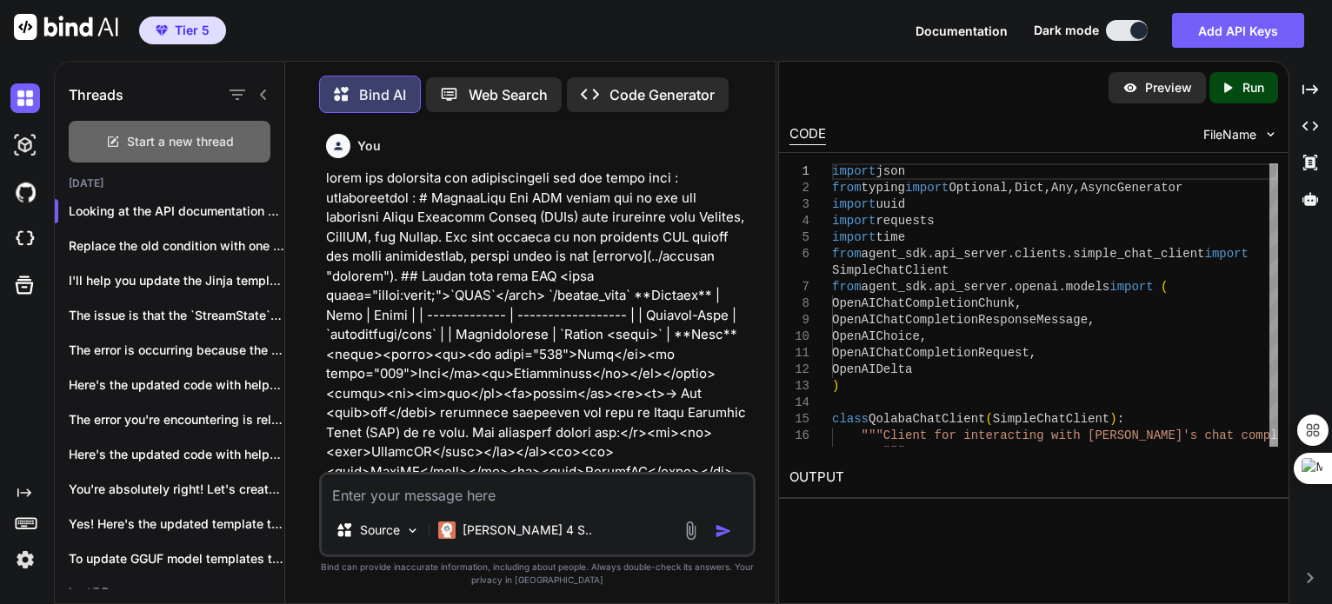
click at [168, 140] on span "Start a new thread" at bounding box center [180, 141] width 107 height 17
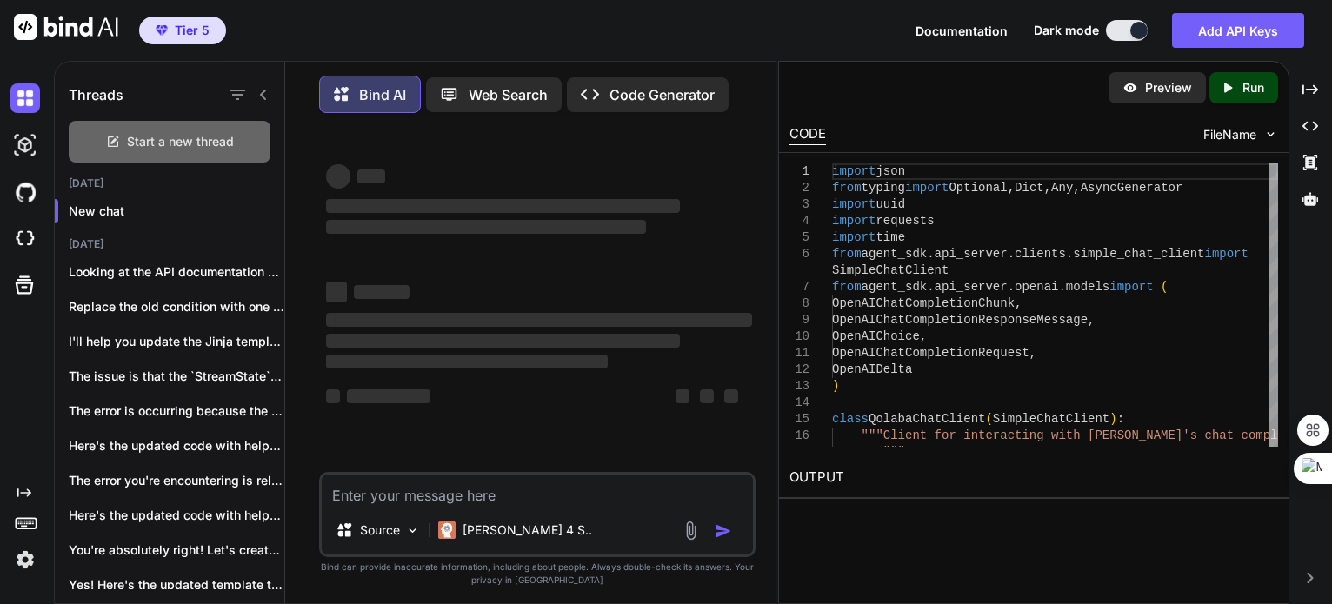
scroll to position [8, 0]
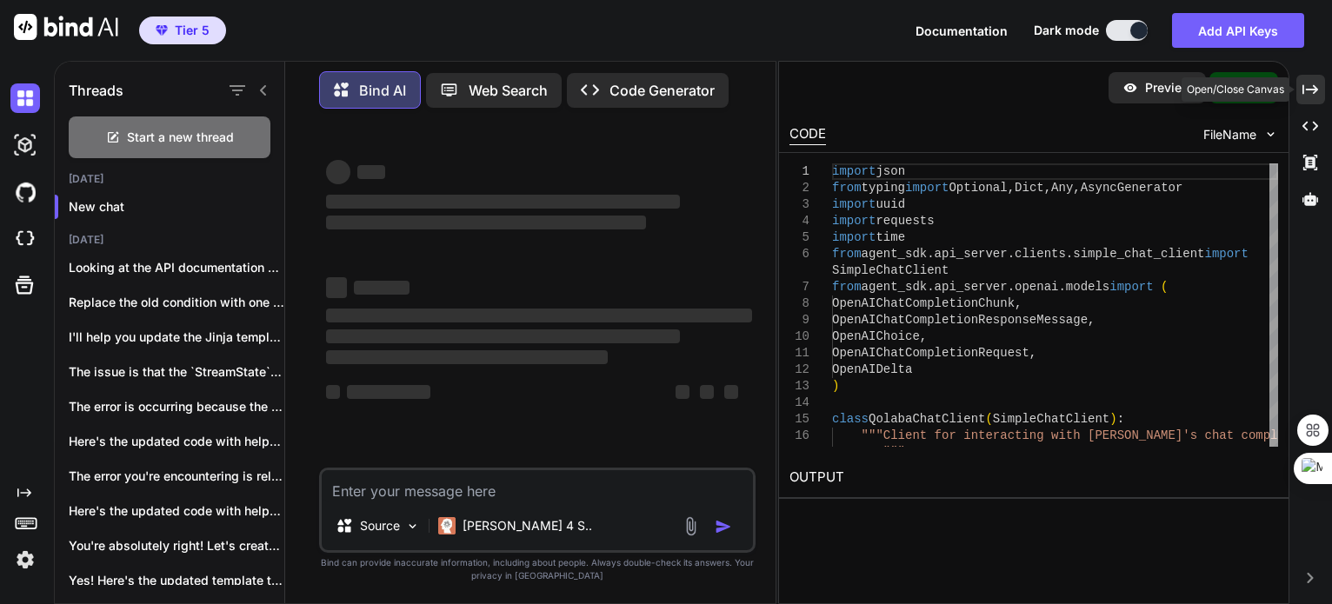
type textarea "x"
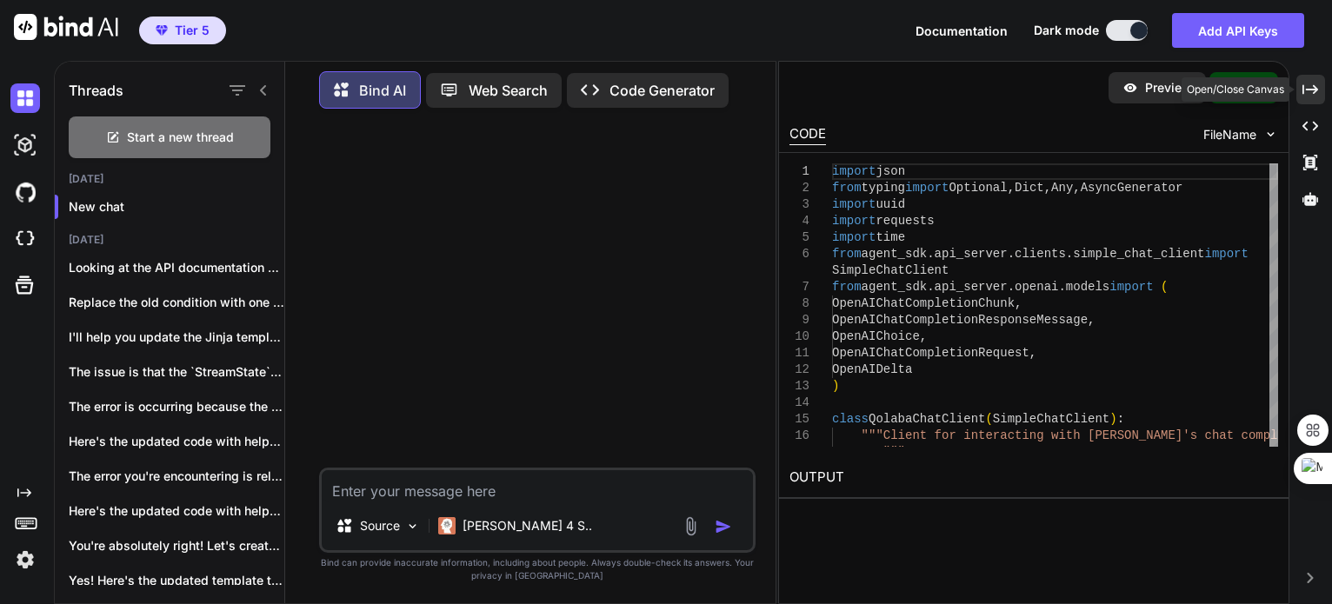
click at [1306, 87] on icon "Created with Pixso." at bounding box center [1311, 90] width 16 height 16
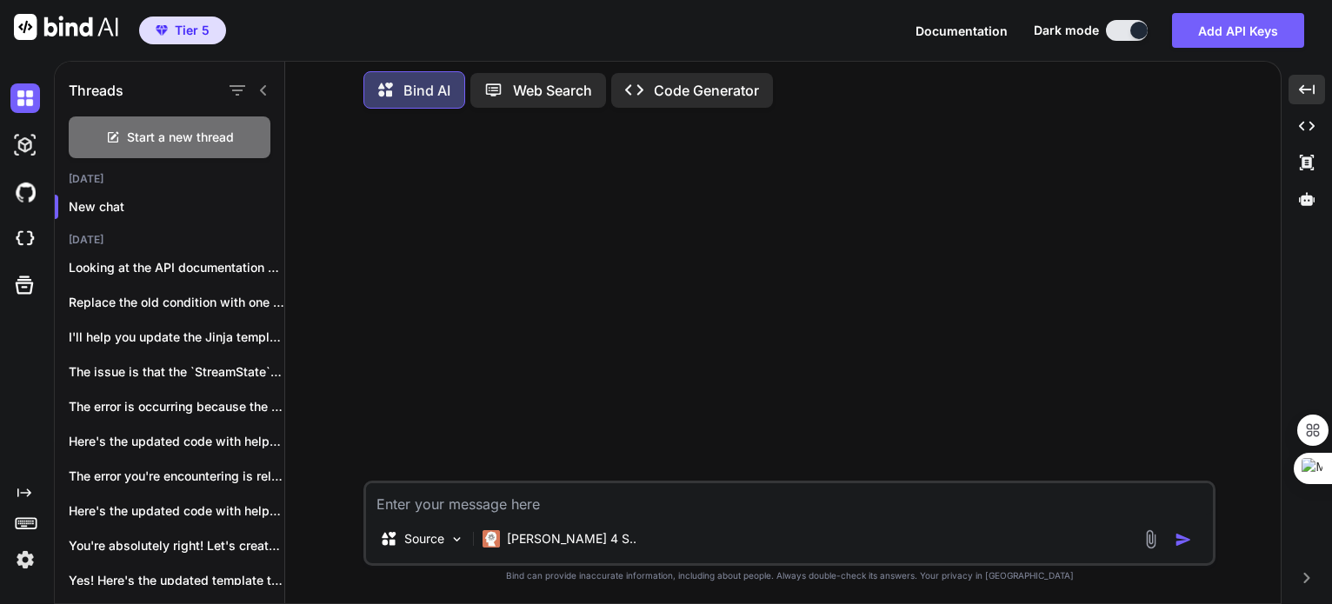
scroll to position [261, 0]
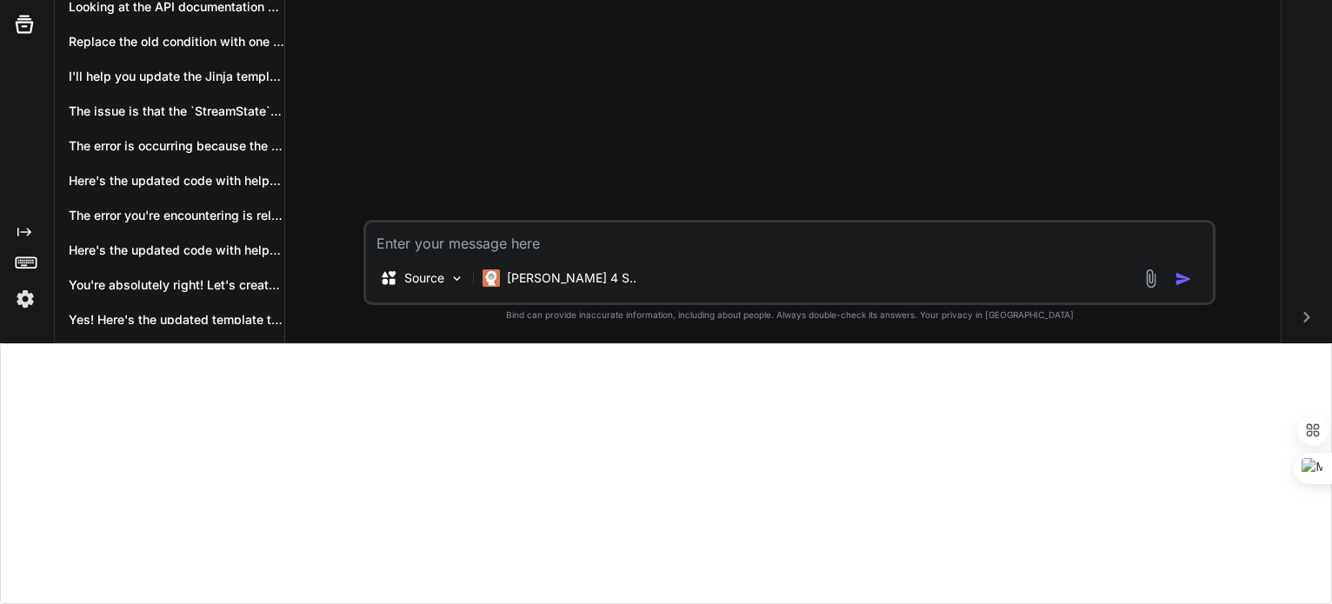
click at [531, 236] on textarea at bounding box center [789, 238] width 847 height 31
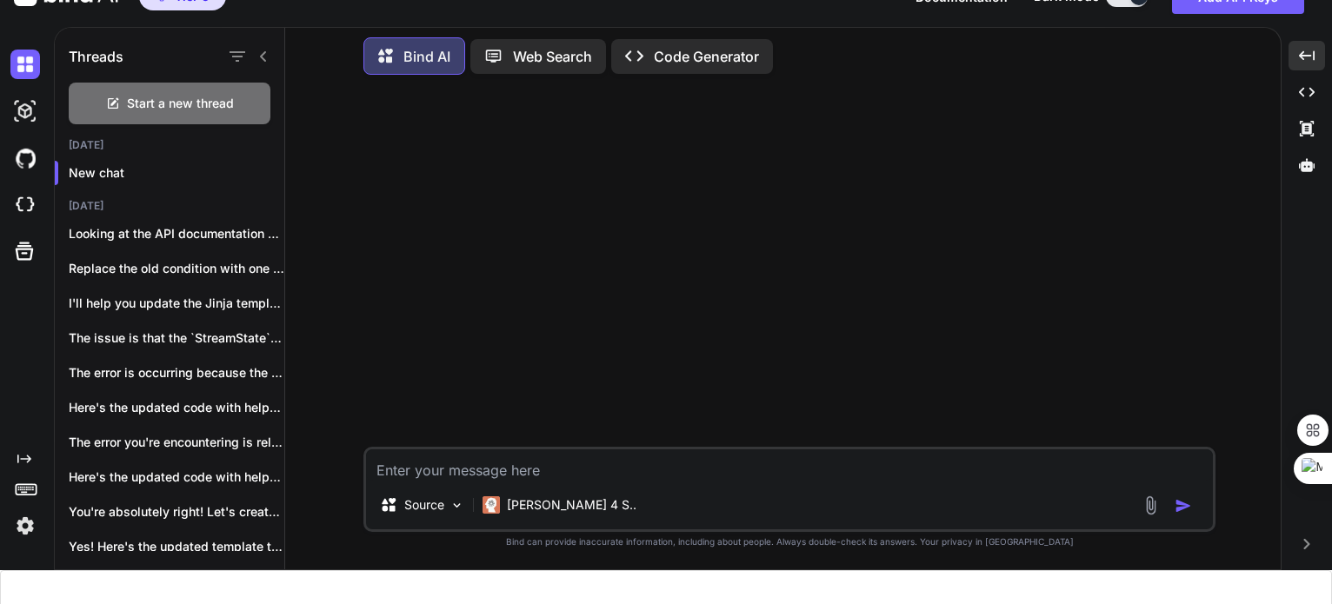
scroll to position [31, 0]
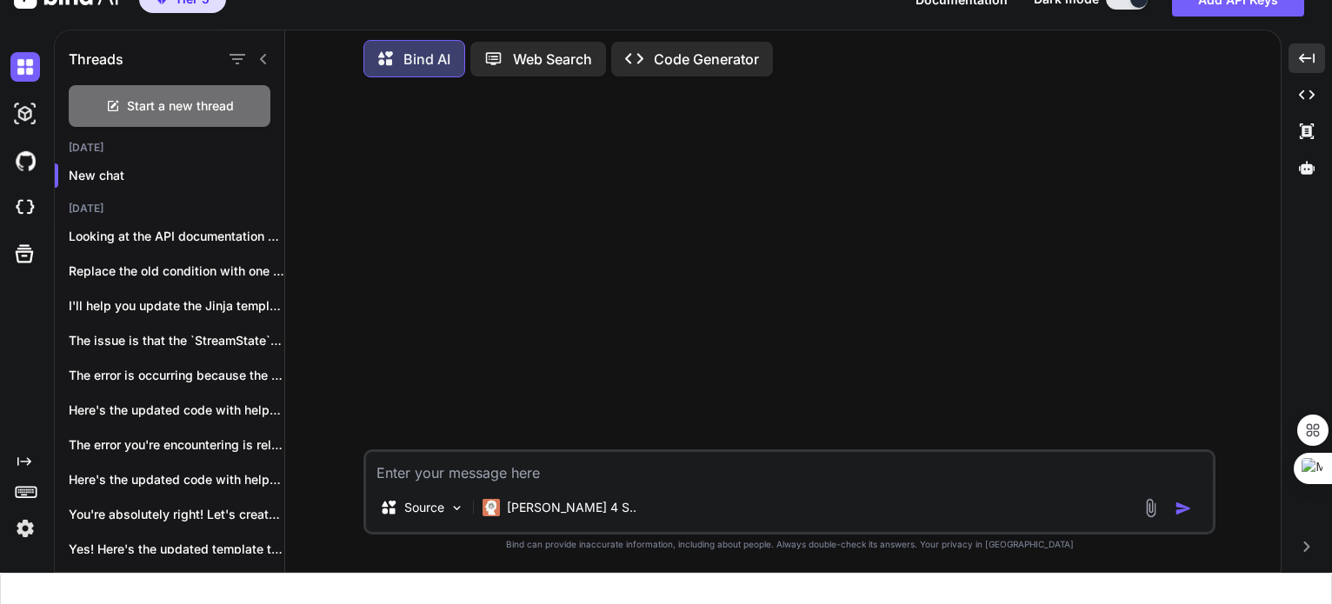
type textarea "h"
type textarea "x"
type textarea "ho"
type textarea "x"
type textarea "how"
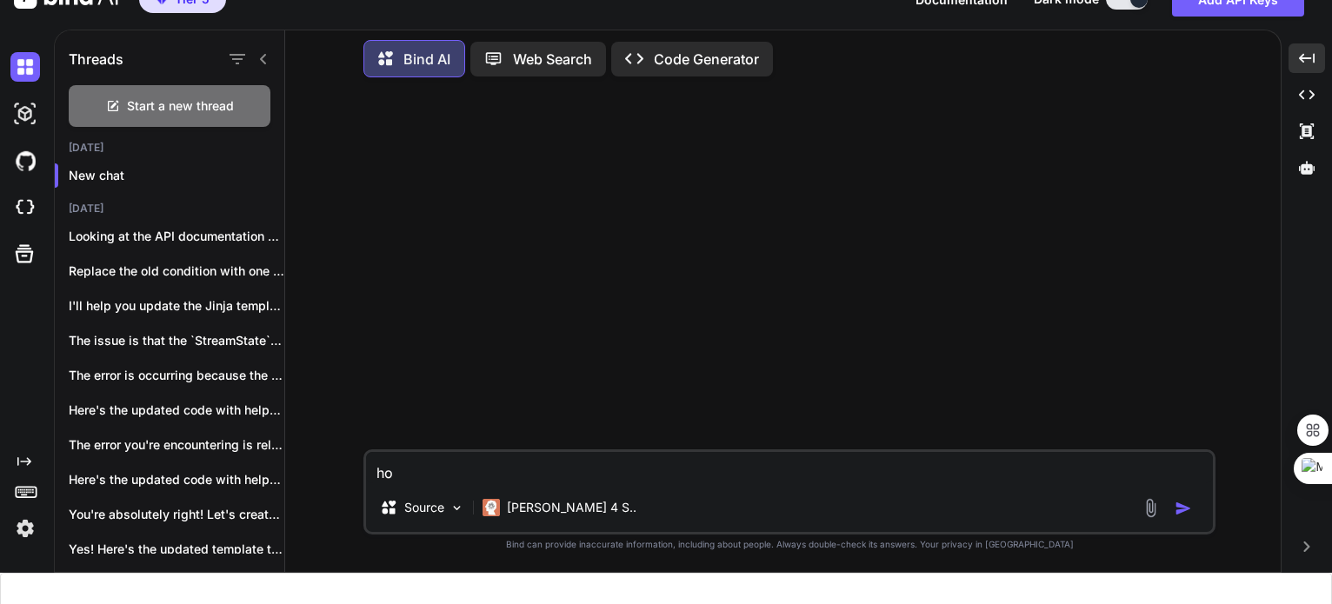
type textarea "x"
type textarea "how"
type textarea "x"
type textarea "how c"
type textarea "x"
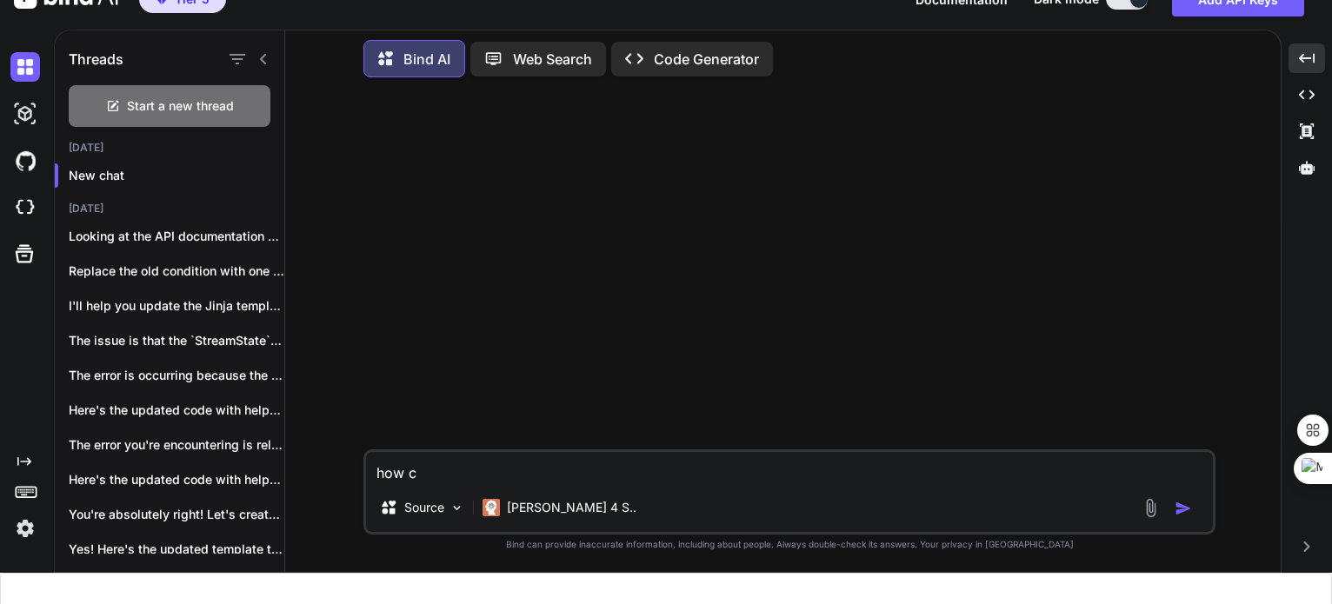
type textarea "how ca"
type textarea "x"
type textarea "how can"
type textarea "x"
type textarea "how can"
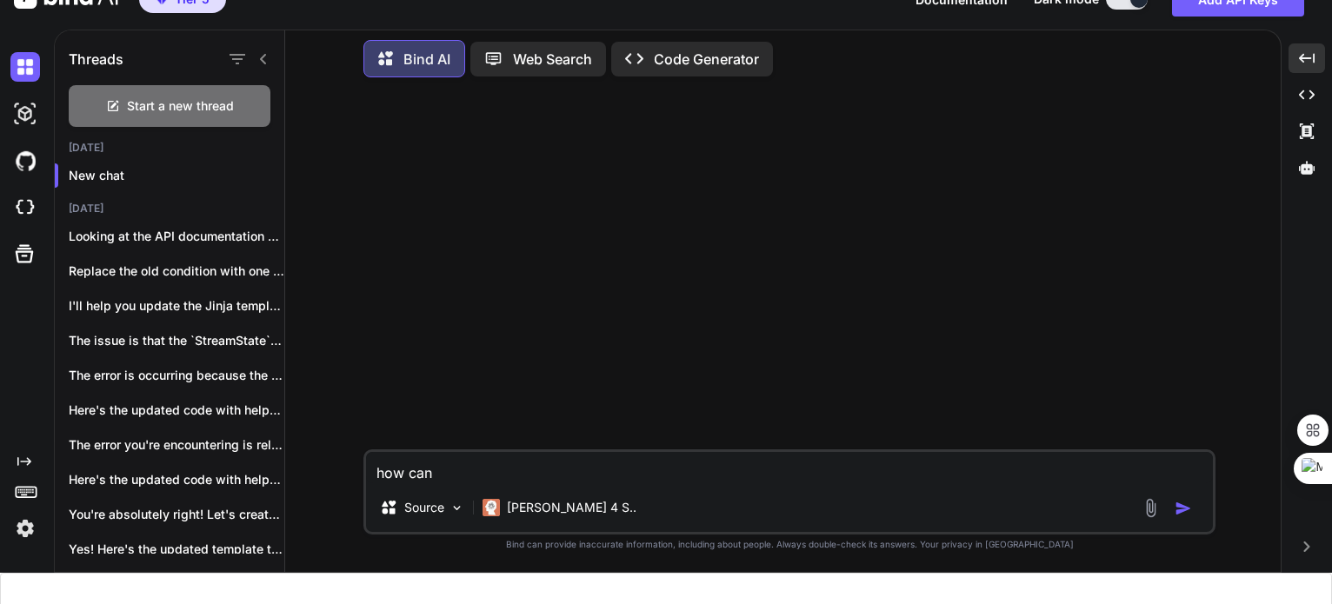
type textarea "x"
type textarea "how can w"
type textarea "x"
type textarea "how can we"
type textarea "x"
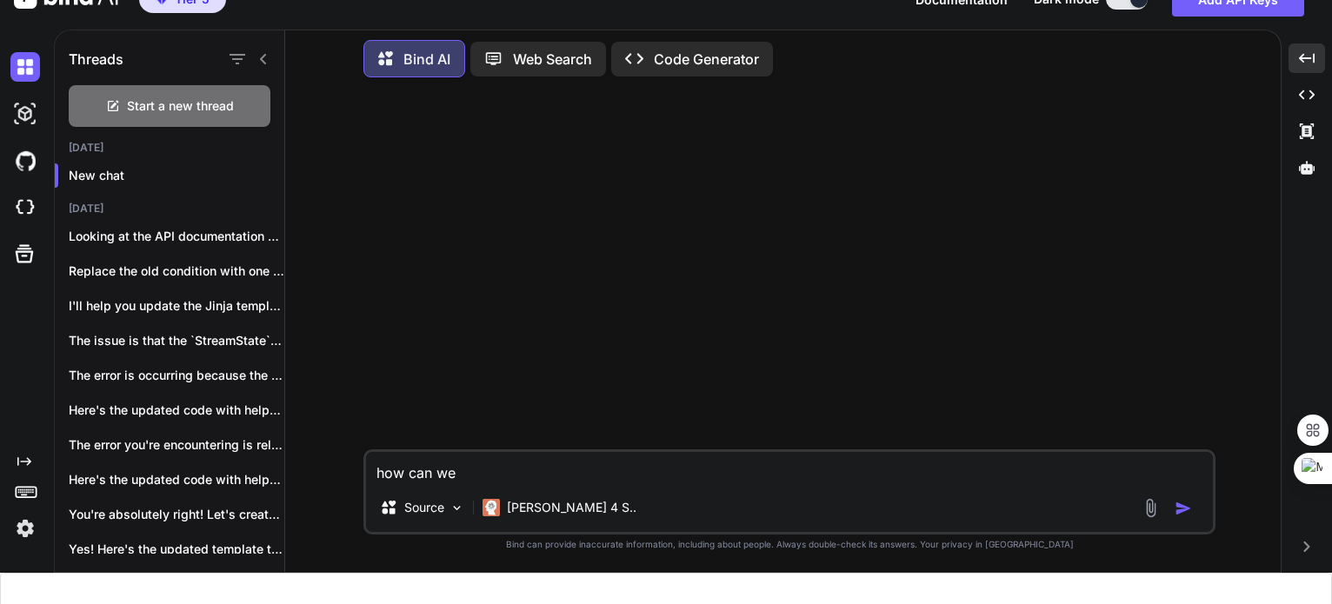
type textarea "how can we"
type textarea "x"
type textarea "how can we u"
type textarea "x"
type textarea "how can we up"
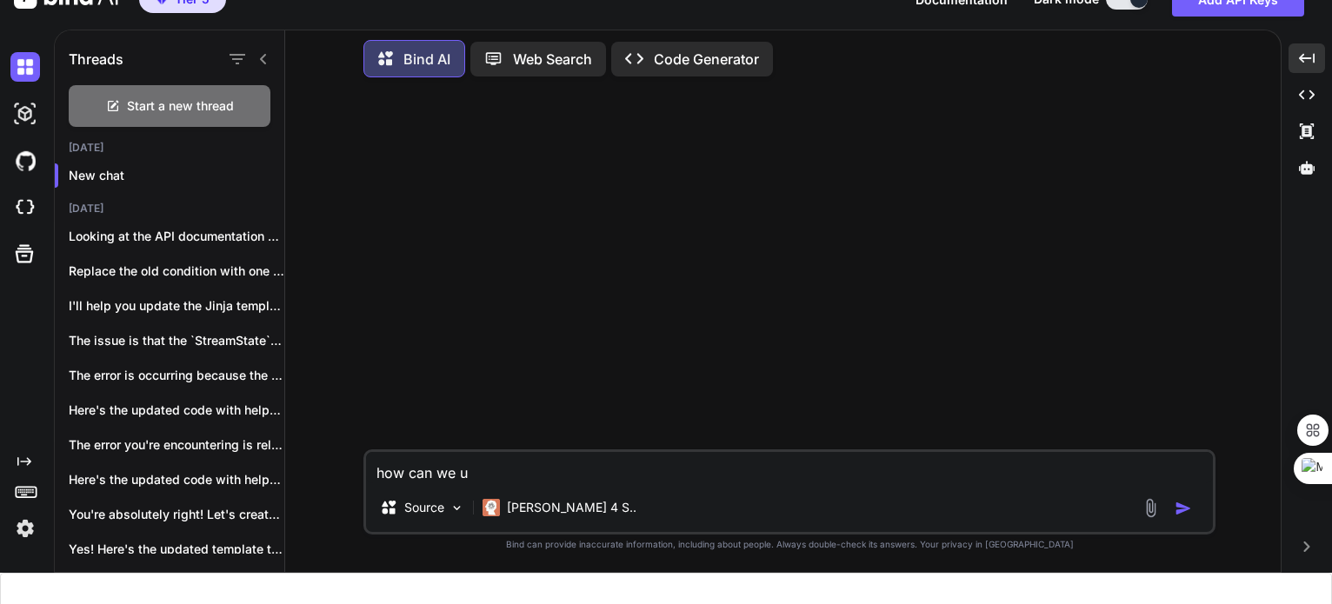
type textarea "x"
type textarea "how can we upf"
type textarea "x"
type textarea "how can we up"
type textarea "x"
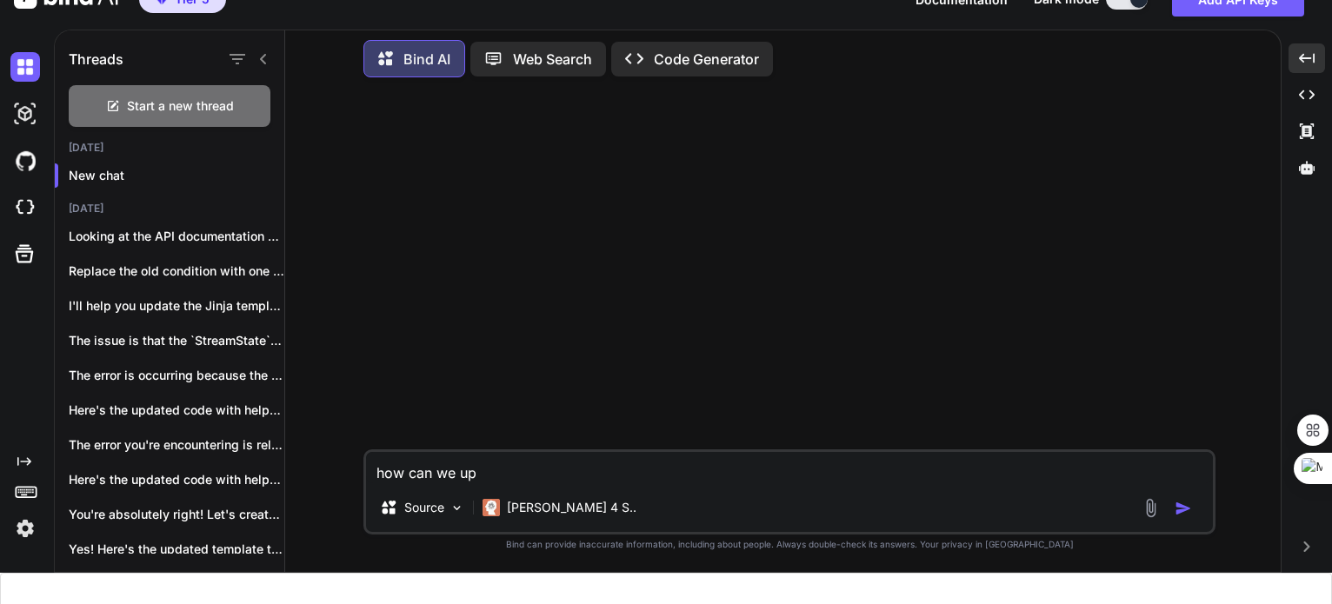
type textarea "how can we upd"
type textarea "x"
type textarea "how can we upda"
type textarea "x"
type textarea "how can we updat"
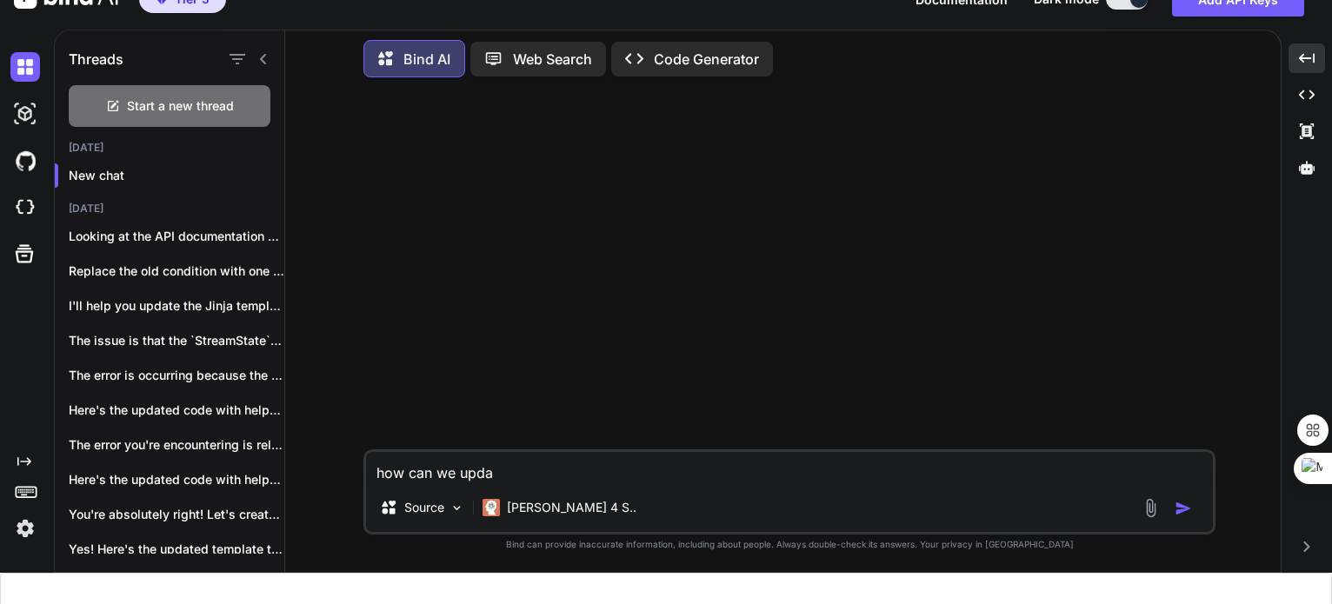
type textarea "x"
type textarea "how can we update"
type textarea "x"
type textarea "how can we update"
type textarea "x"
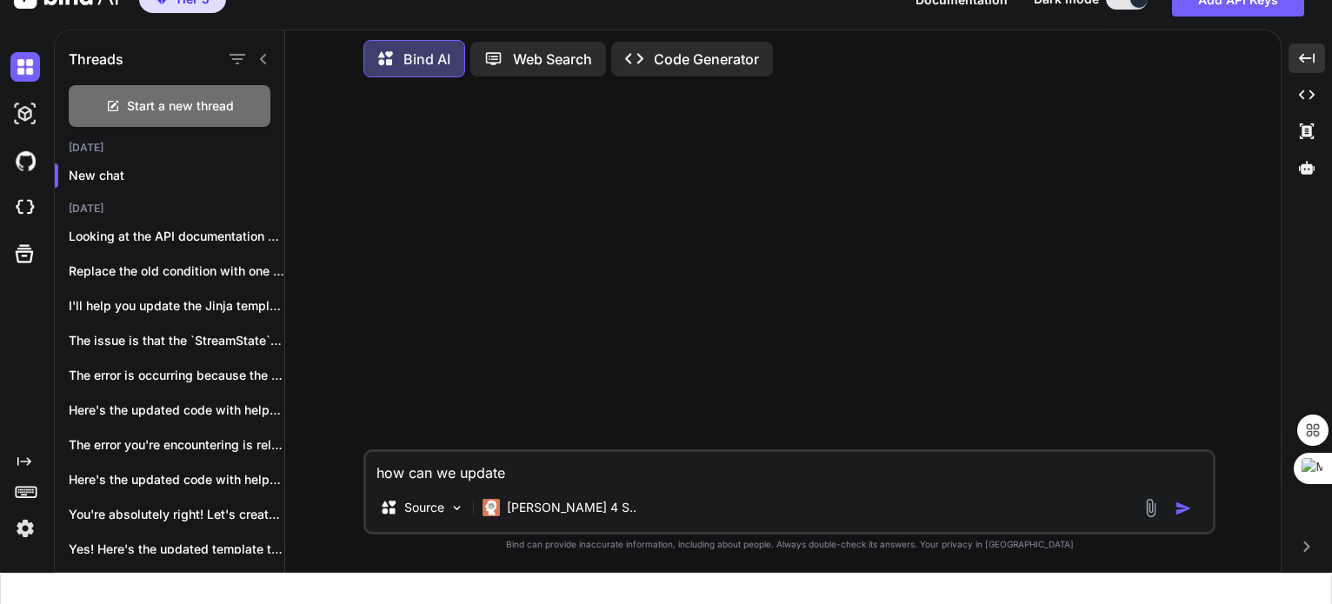
type textarea "how can we update b"
type textarea "x"
type textarea "how can we update be"
type textarea "x"
type textarea "how can we update bel"
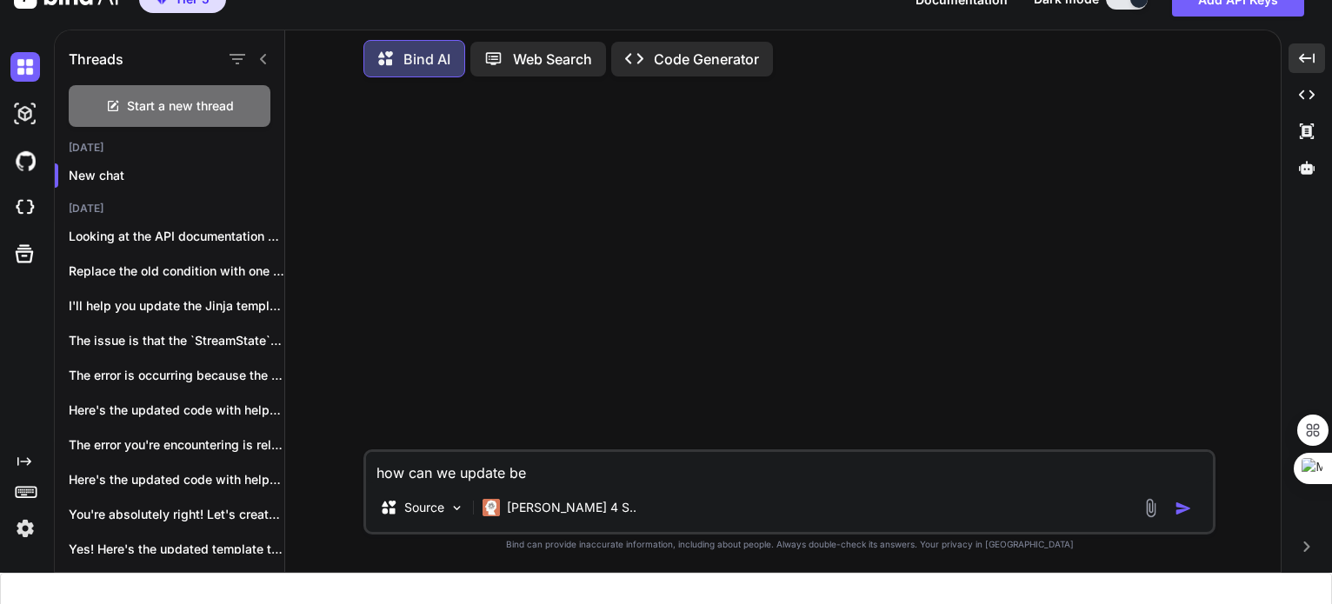
type textarea "x"
type textarea "how can we update belo"
type textarea "x"
type textarea "how can we update below"
type textarea "x"
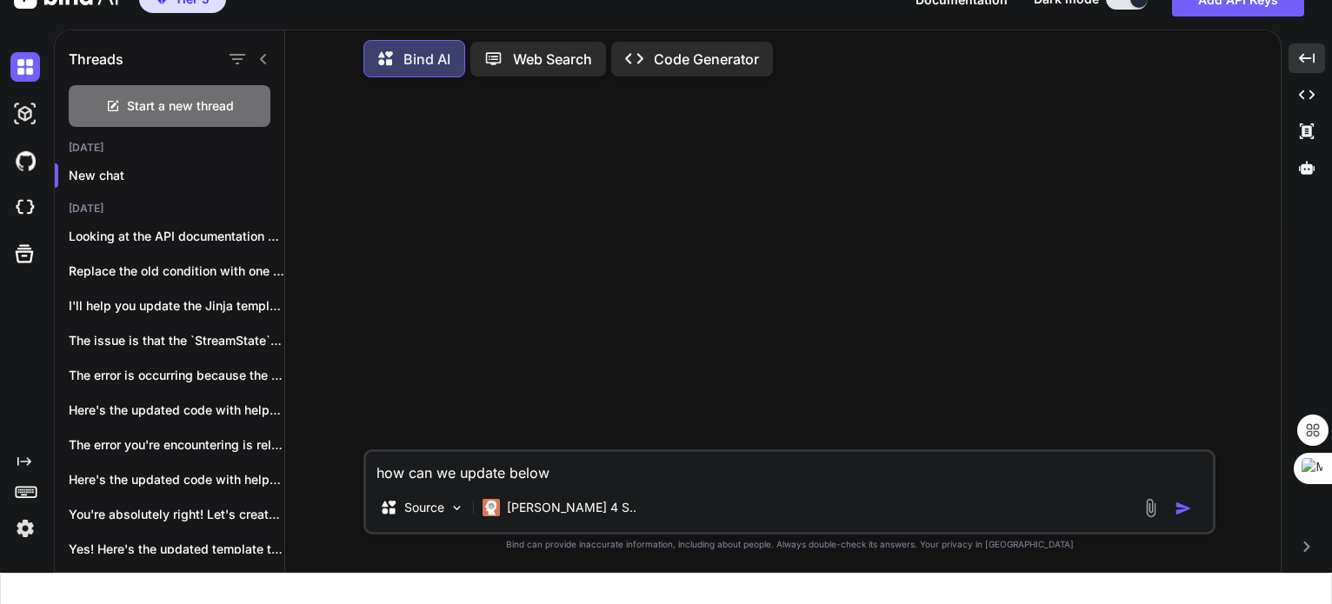
type textarea "how can we update below"
type textarea "x"
type textarea "how can we update below c"
type textarea "x"
type textarea "how can we update below co"
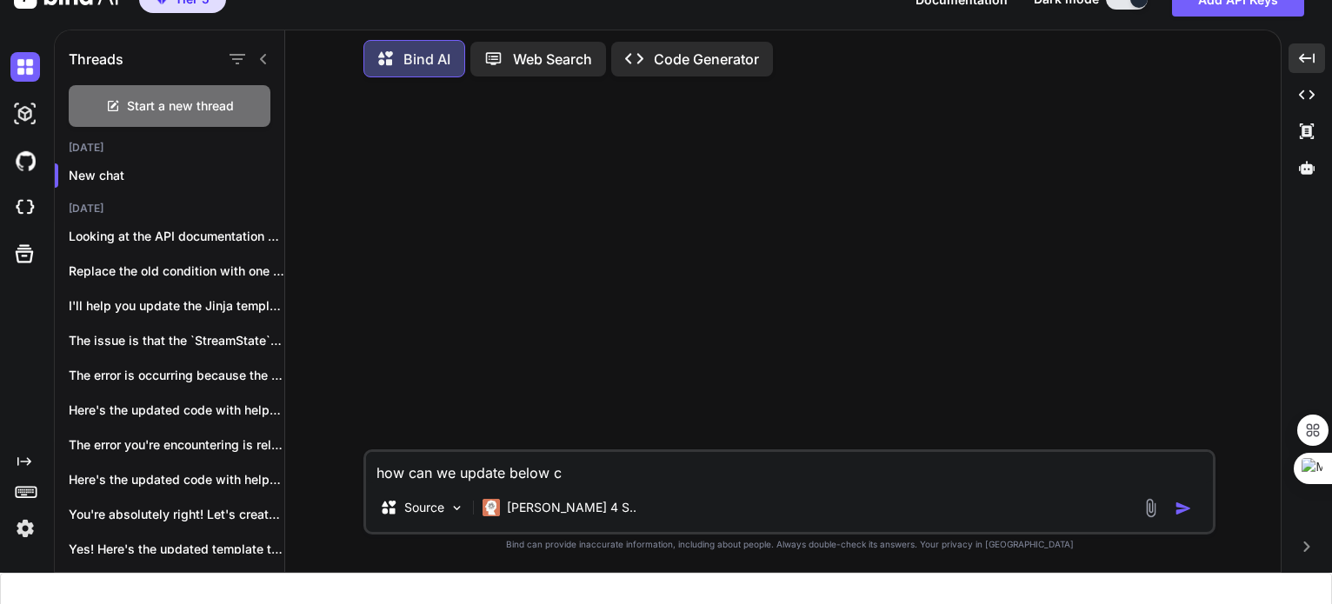
type textarea "x"
type textarea "how can we update below cod"
type textarea "x"
type textarea "how can we update below code"
type textarea "x"
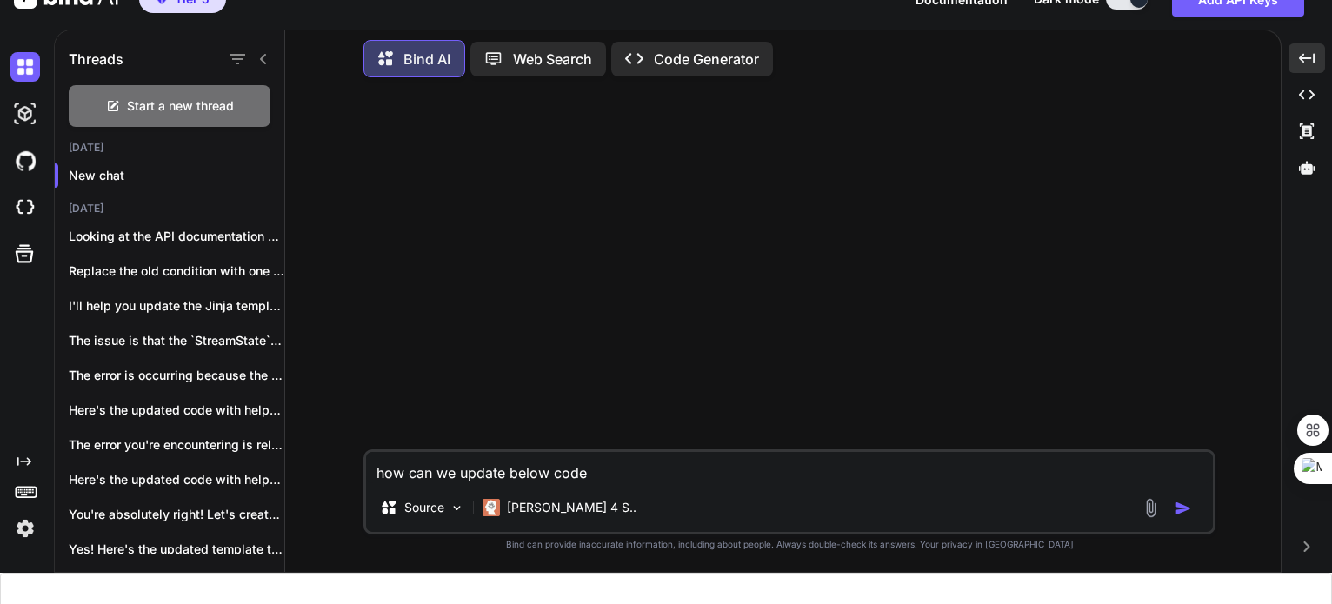
type textarea "how can we update below code"
type textarea "x"
type textarea "how can we update below code t"
type textarea "x"
type textarea "how can we update below code to"
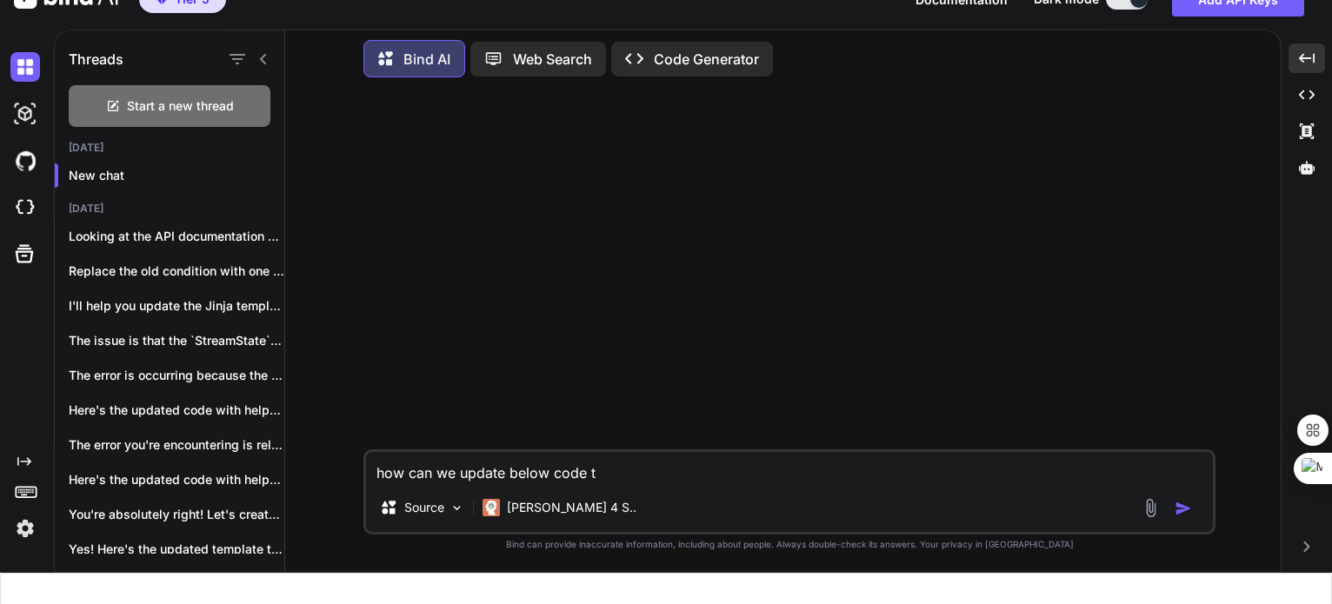
type textarea "x"
type textarea "how can we update below code to"
type textarea "x"
type textarea "how can we update below code to u"
type textarea "x"
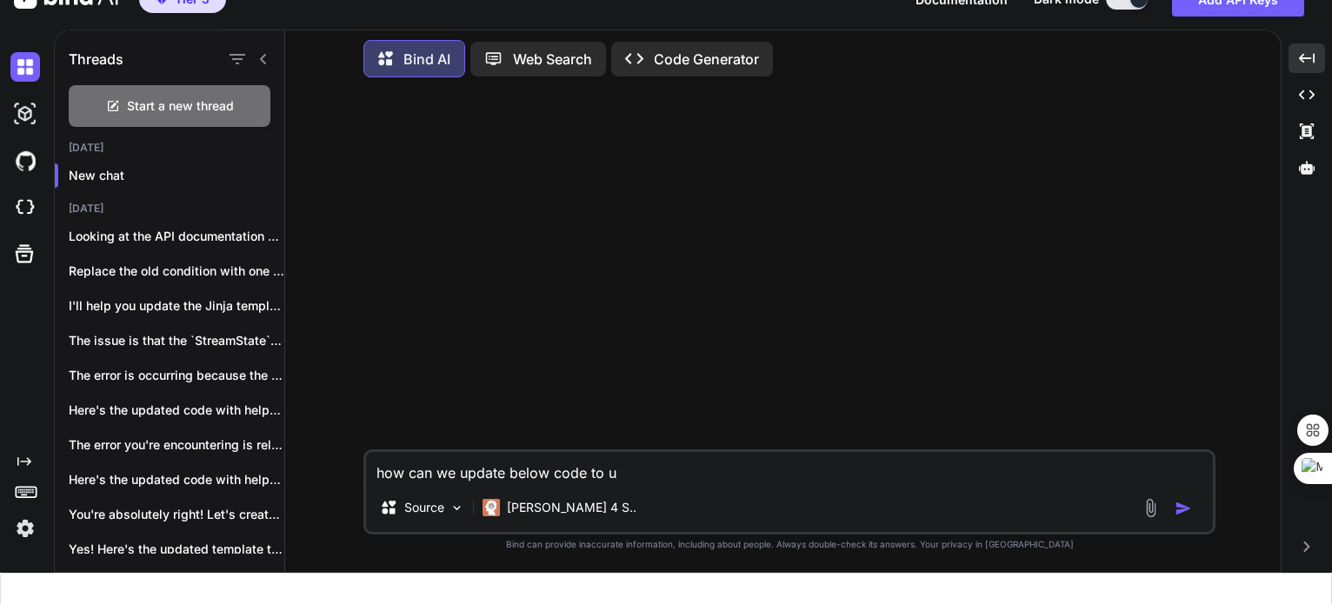
type textarea "how can we update below code to us"
type textarea "x"
type textarea "how can we update below code to use"
type textarea "x"
type textarea "how can we update below code to use"
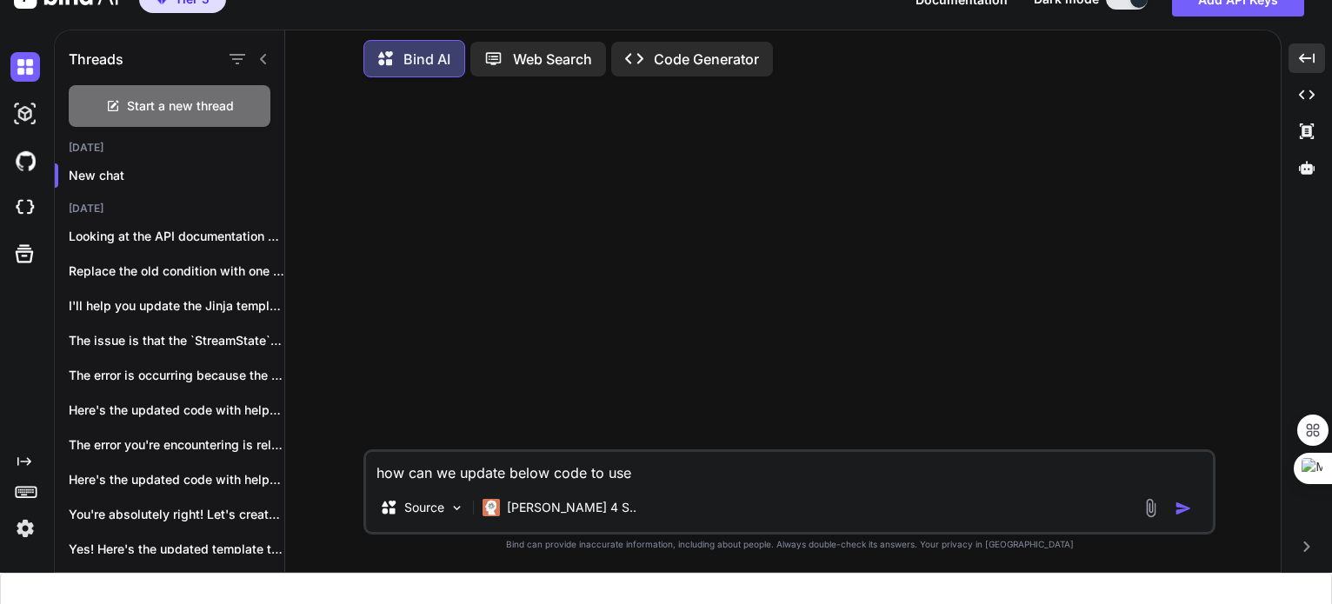
type textarea "x"
type textarea "how can we update below code to use O"
type textarea "x"
type textarea "how can we update below code to use Op"
type textarea "x"
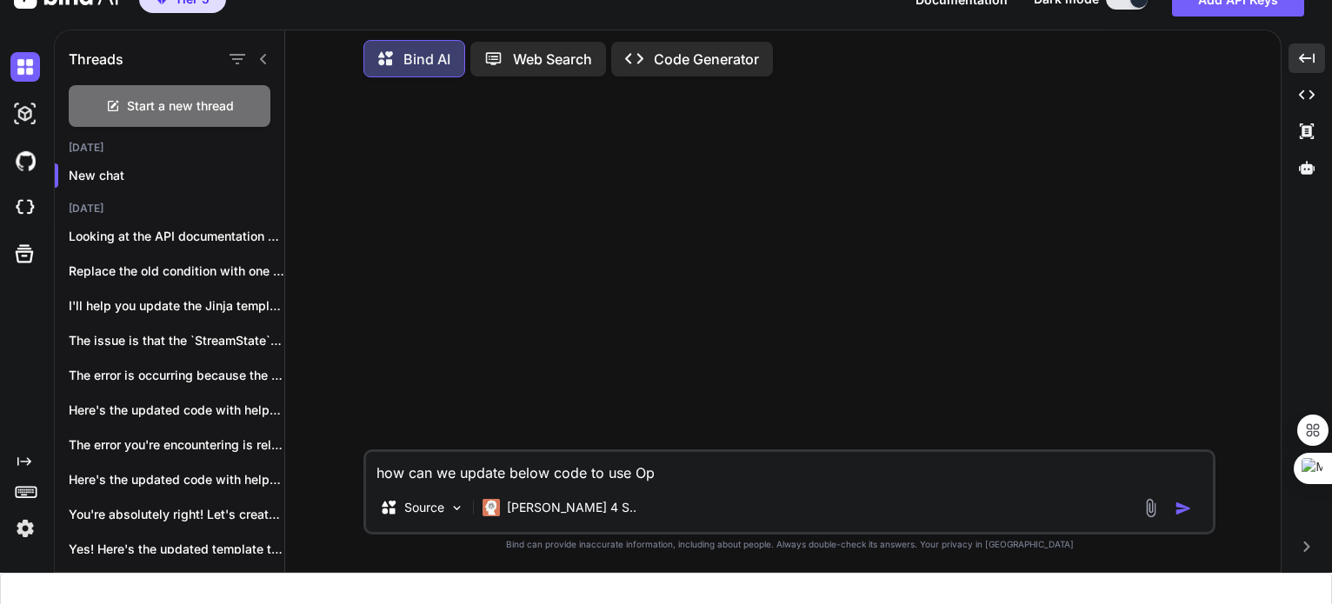
type textarea "how can we update below code to use Ope"
type textarea "x"
type textarea "how can we update below code to use Open"
type textarea "x"
type textarea "how can we update below code to use OpenA"
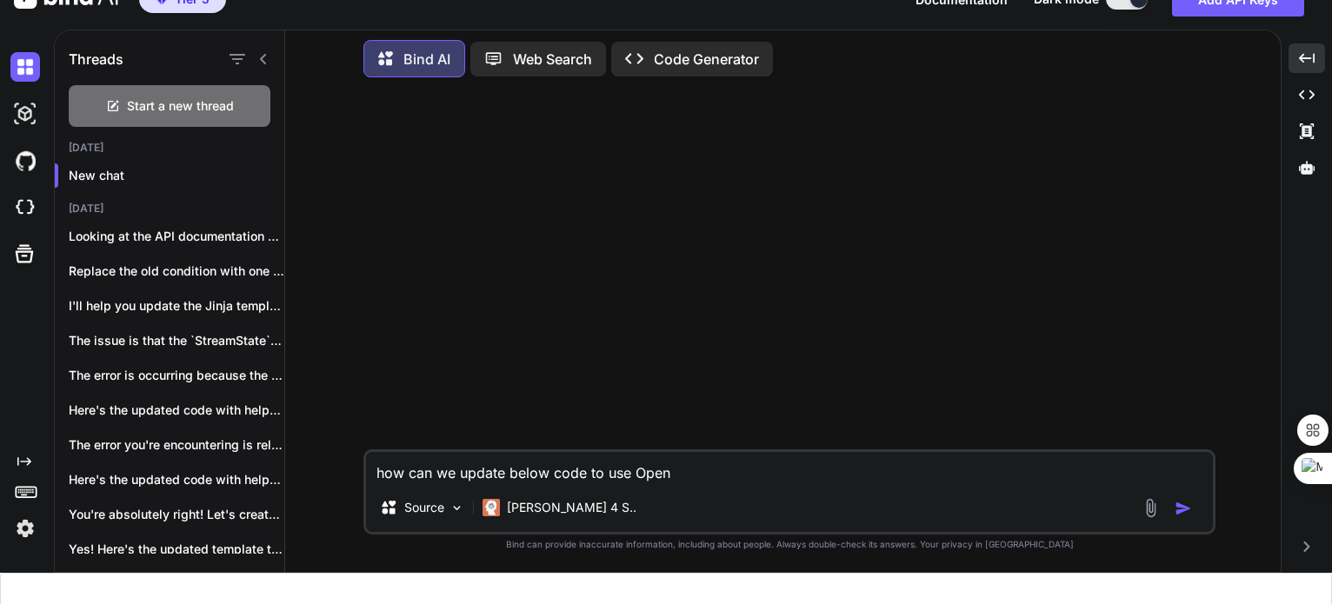
type textarea "x"
type textarea "how can we update below code to use OpenAI"
type textarea "x"
type textarea "how can we update below code to use OpenAI"
type textarea "x"
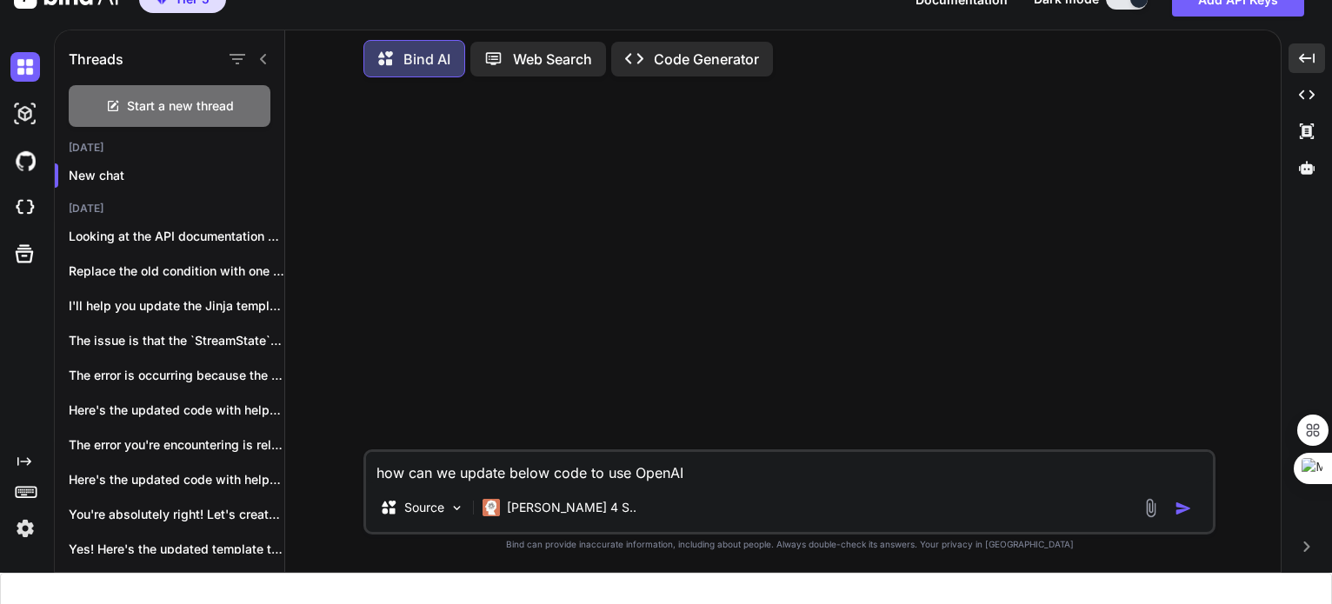
type textarea "how can we update below code to use OpenAI p"
type textarea "x"
type textarea "how can we update below code to use OpenAI py"
type textarea "x"
type textarea "how can we update below code to use OpenAI pyt"
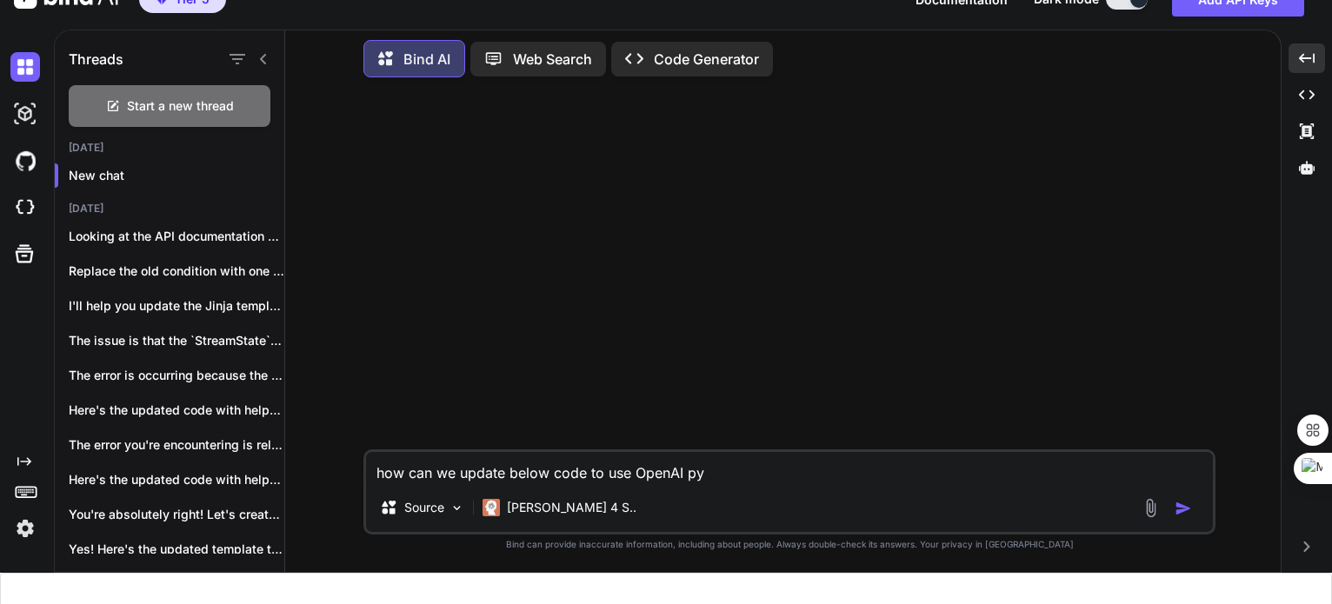
type textarea "x"
type textarea "how can we update below code to use OpenAI pyth"
type textarea "x"
type textarea "how can we update below code to use OpenAI pytho"
type textarea "x"
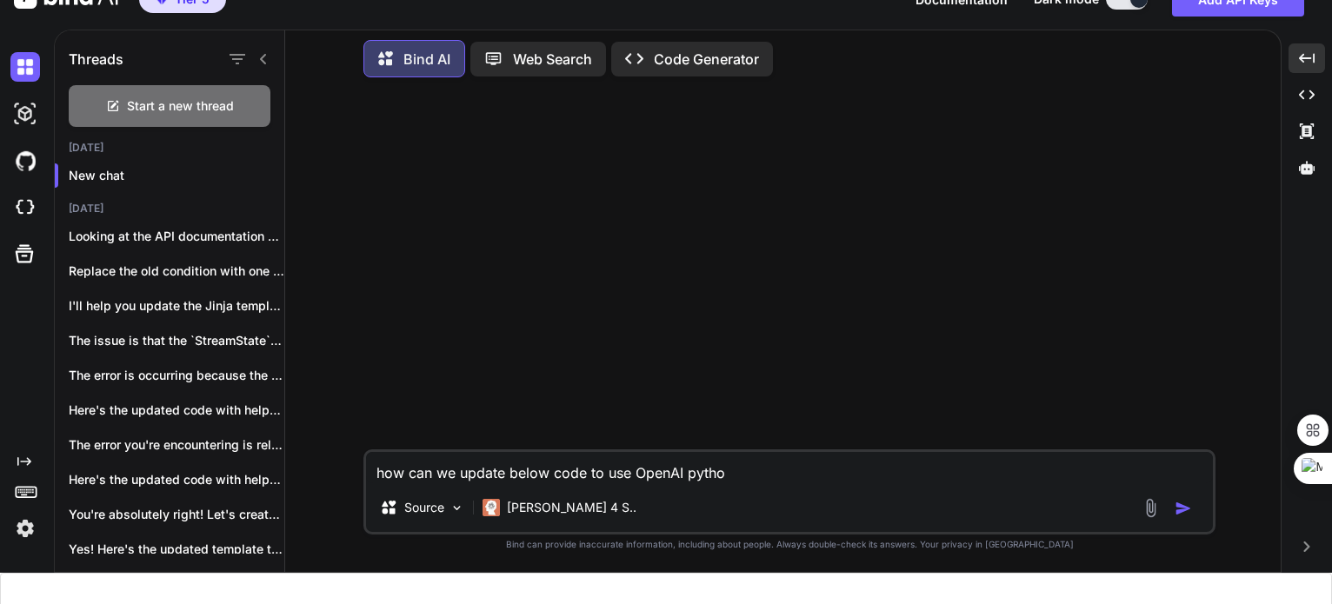
type textarea "how can we update below code to use OpenAI python"
type textarea "x"
type textarea "how can we update below code to use OpenAI python"
type textarea "x"
type textarea "how can we update below code to use OpenAI python a"
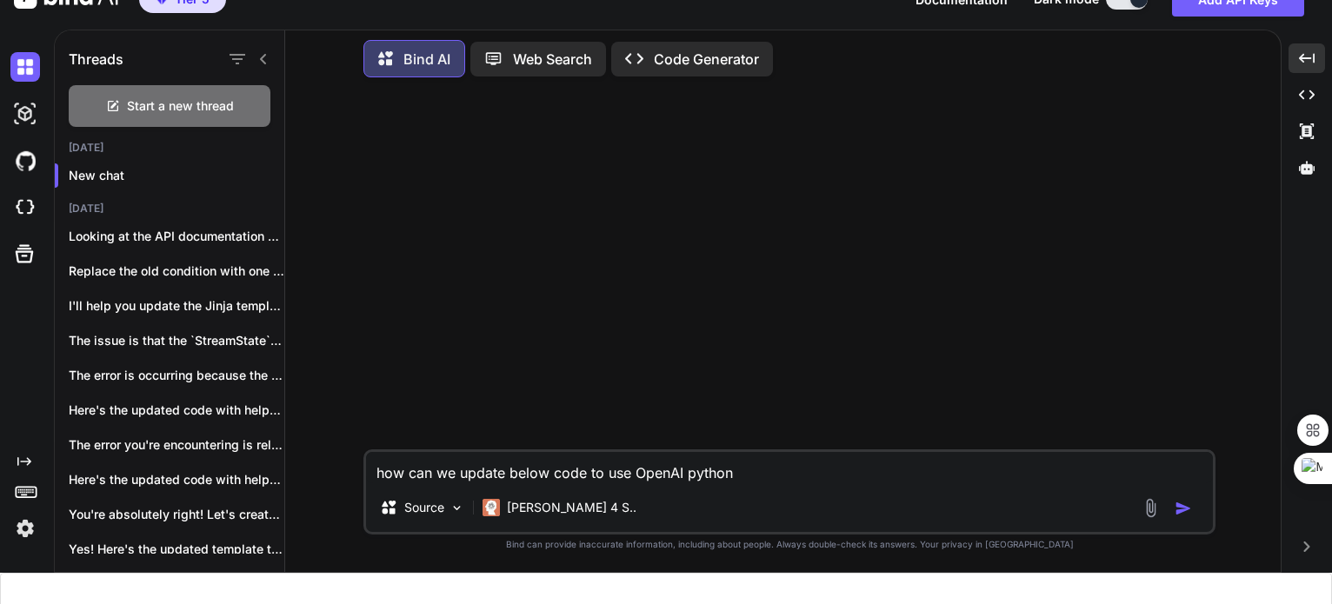
type textarea "x"
type textarea "how can we update below code to use OpenAI python ap"
type textarea "x"
type textarea "how can we update below code to use OpenAI python api"
type textarea "x"
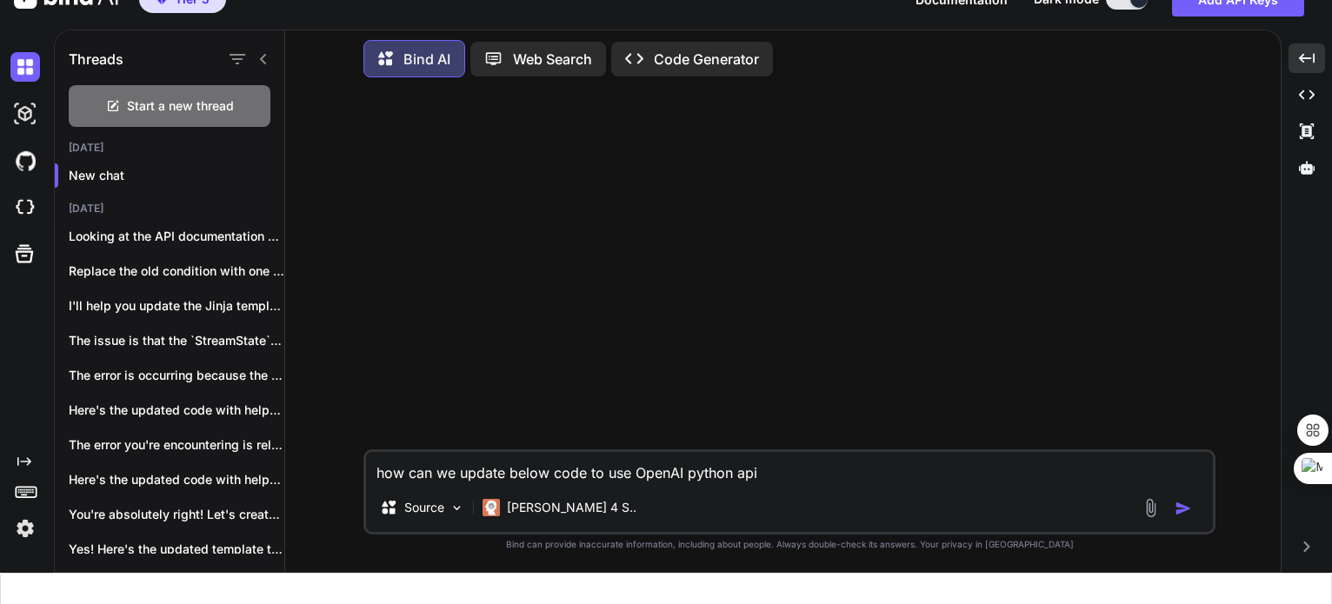
type textarea "how can we update below code to use OpenAI python api"
type textarea "x"
type textarea "how can we update below code to use OpenAI python api t"
type textarea "x"
type textarea "how can we update below code to use OpenAI python api to"
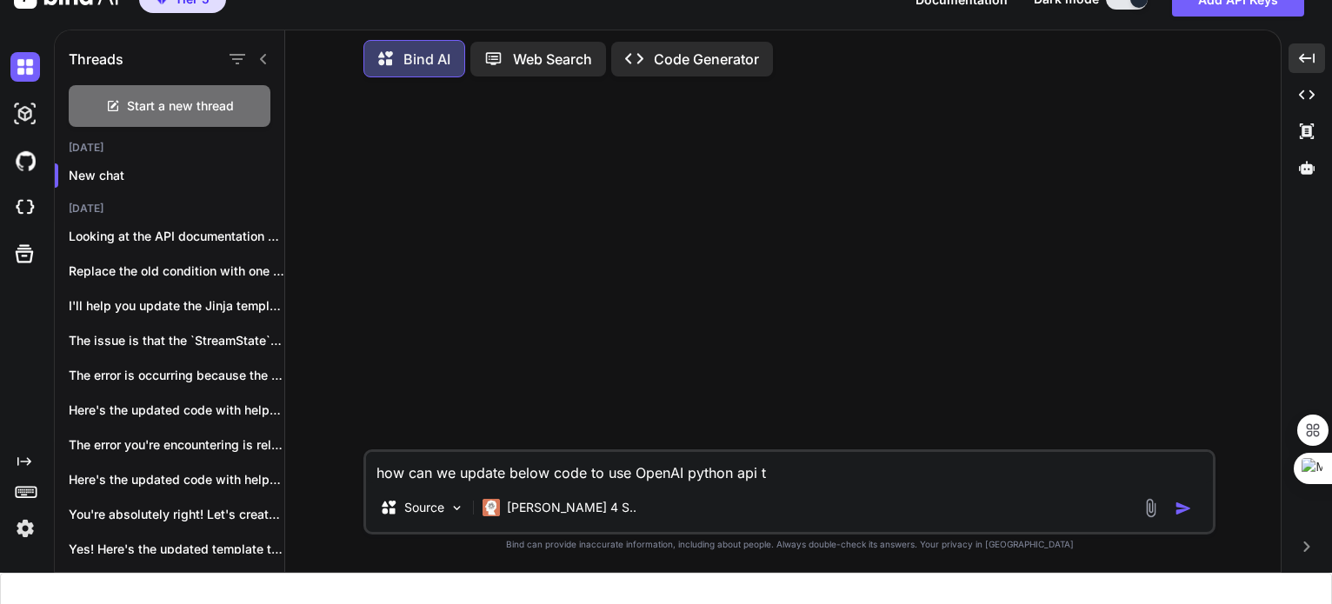
type textarea "x"
type textarea "how can we update below code to use OpenAI python api to"
type textarea "x"
type textarea "how can we update below code to use OpenAI python api to m"
type textarea "x"
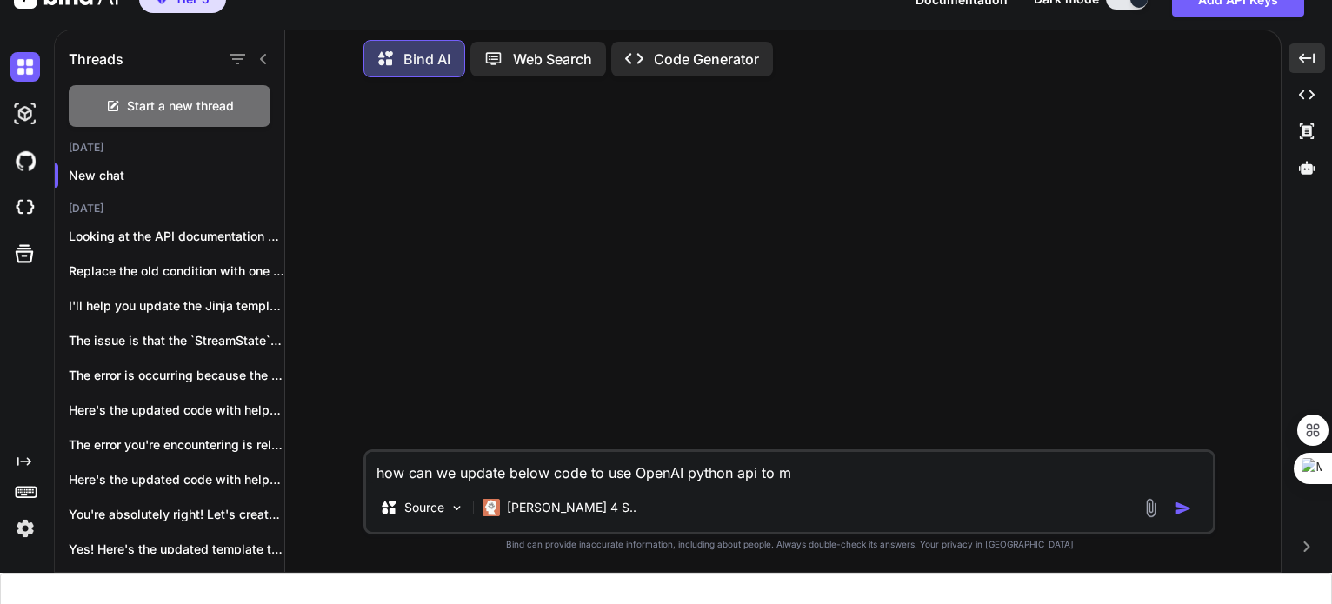
type textarea "how can we update below code to use OpenAI python api to ma"
type textarea "x"
type textarea "how can we update below code to use OpenAI python api to mak"
type textarea "x"
type textarea "how can we update below code to use OpenAI python api to make"
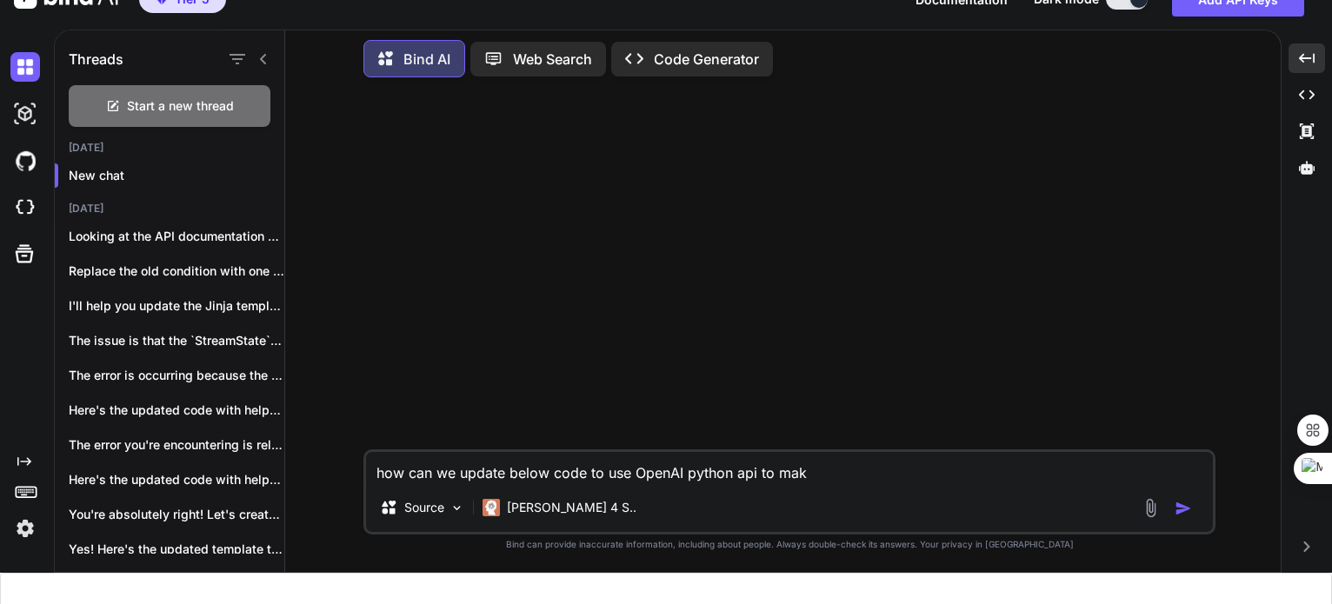
type textarea "x"
type textarea "how can we update below code to use OpenAI python api to make"
type textarea "x"
type textarea "how can we update below code to use OpenAI python api to make t"
type textarea "x"
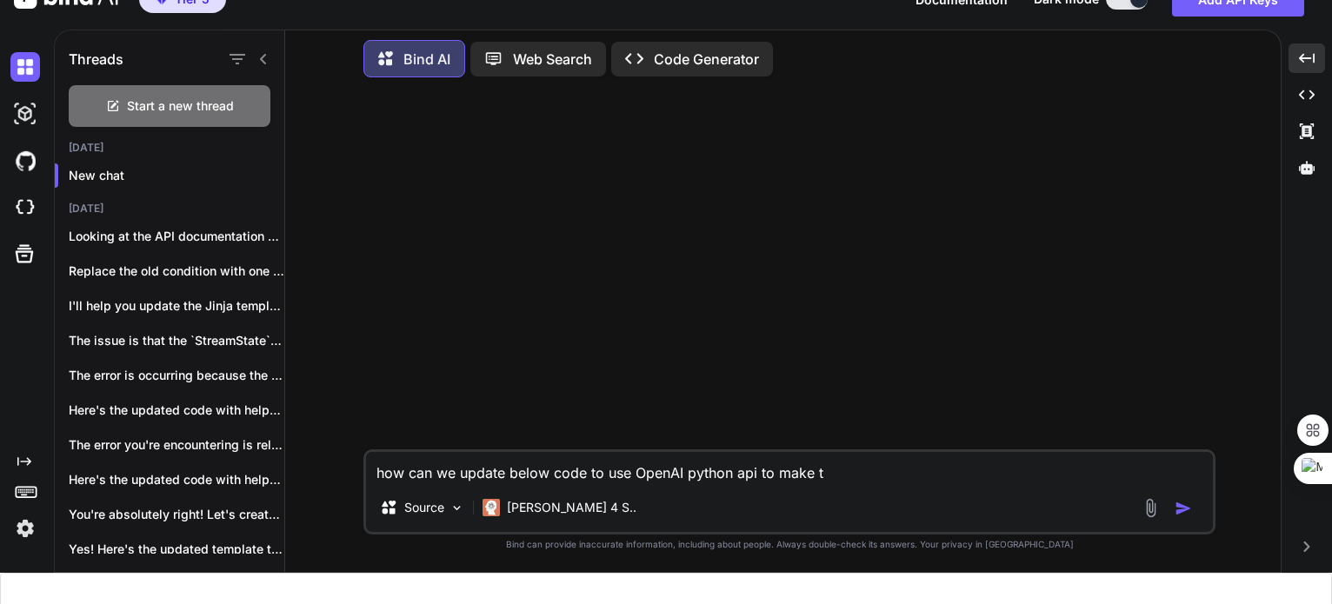
type textarea "how can we update below code to use OpenAI python api to make th"
type textarea "x"
type textarea "how can we update below code to use OpenAI python api to make the"
type textarea "x"
type textarea "how can we update below code to use OpenAI python api to make the"
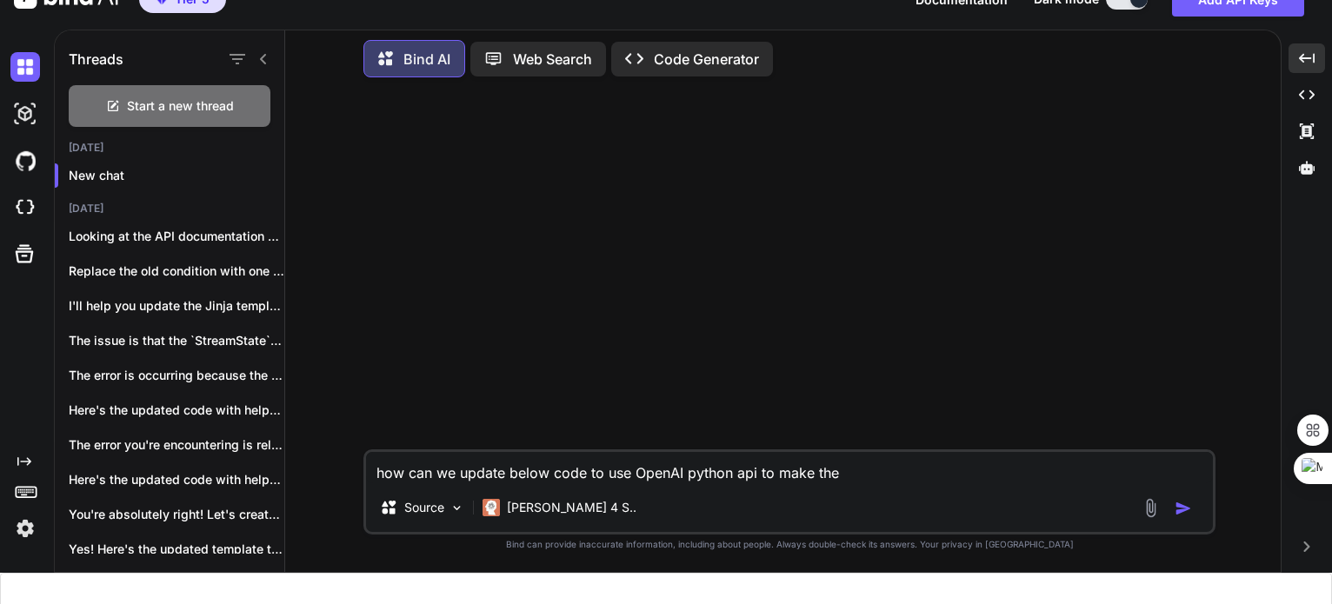
type textarea "x"
type textarea "how can we update below code to use OpenAI python api to make the c"
type textarea "x"
type textarea "how can we update below code to use OpenAI python api to make the ca"
type textarea "x"
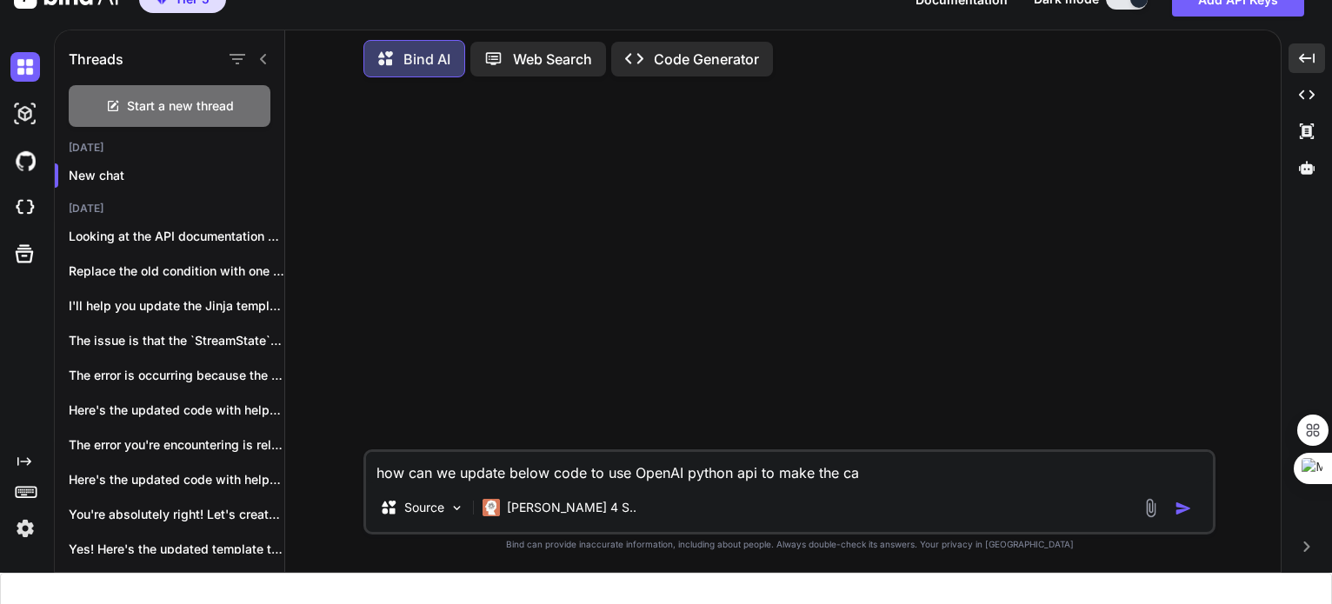
type textarea "how can we update below code to use OpenAI python api to make the cal"
type textarea "x"
type textarea "how can we update below code to use OpenAI python api to make the call"
type textarea "x"
type textarea "how can we update below code to use OpenAI python api to make the call"
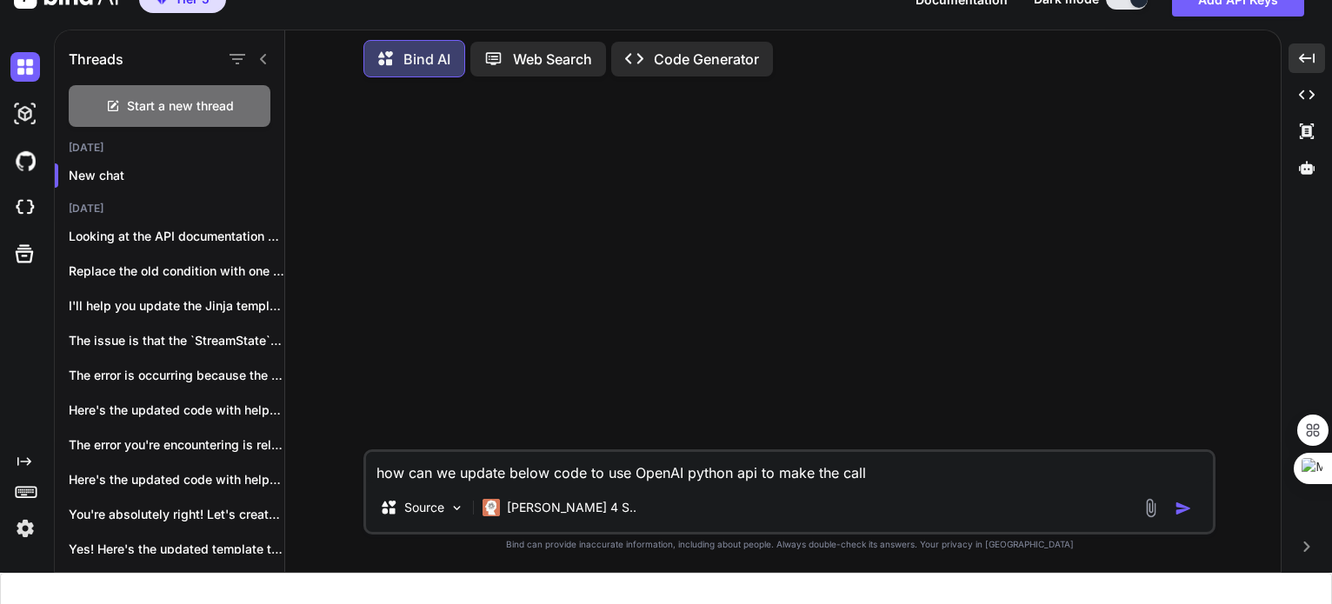
type textarea "x"
type textarea "how can we update below code to use OpenAI python api to make the call :"
type textarea "x"
type textarea "how can we update below code to use OpenAI python api to make the call :"
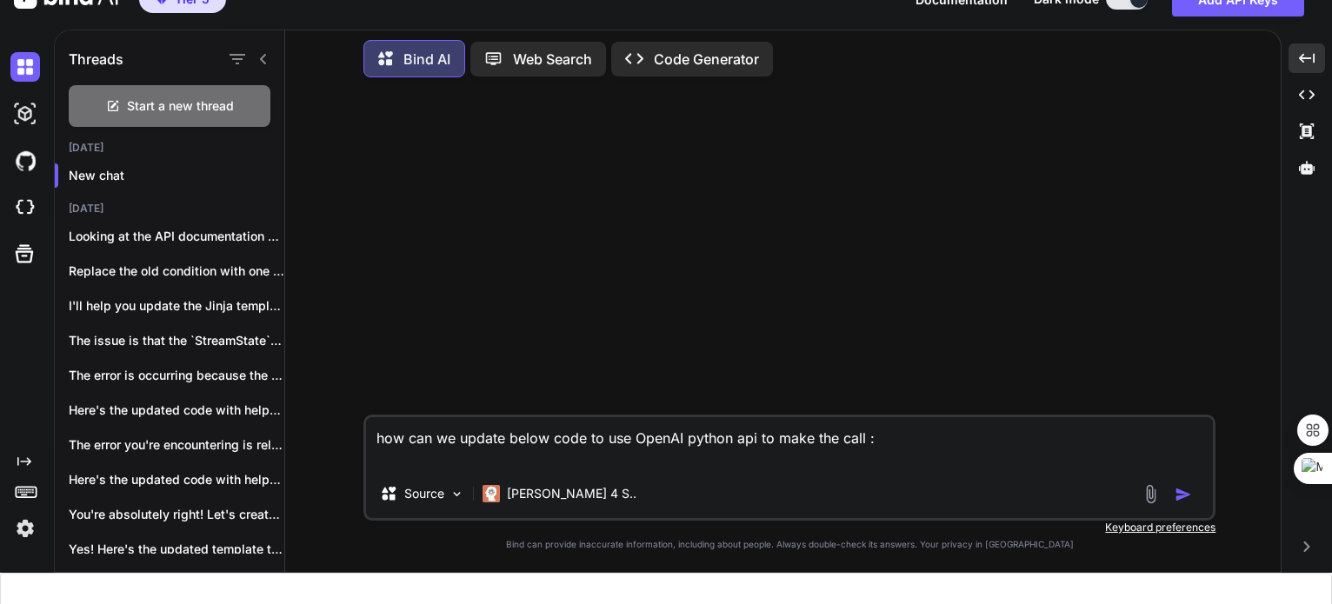
type textarea "x"
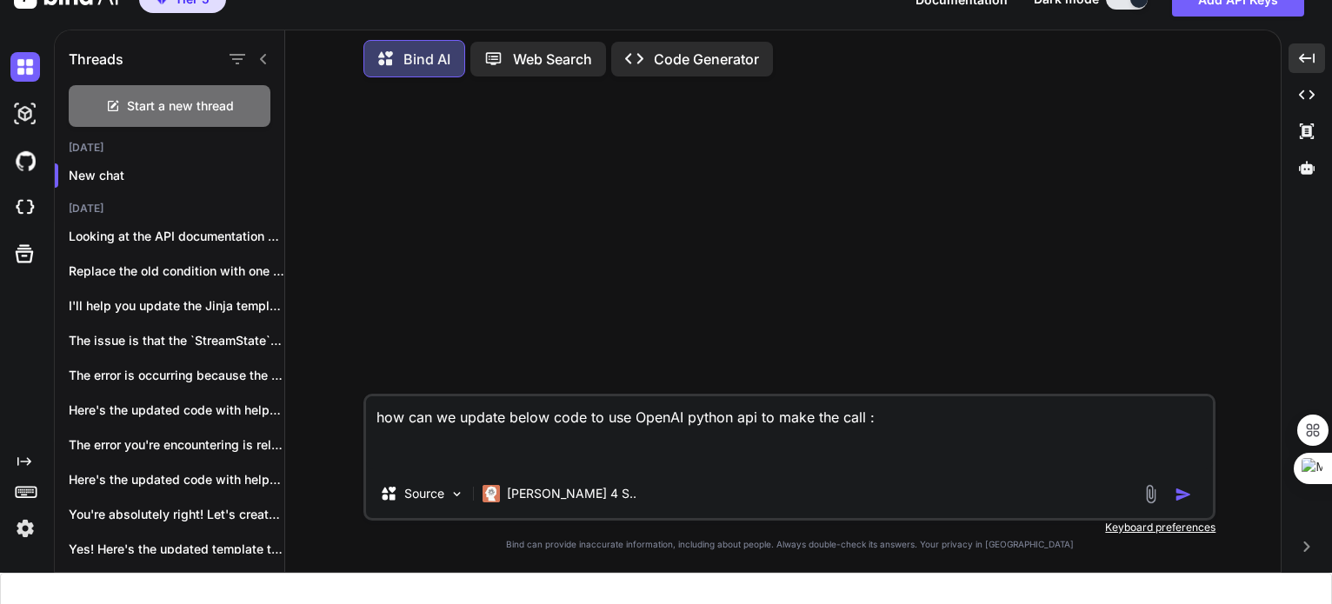
paste textarea "import os import json import aiohttp from typing import AsyncGenerator, Dict, O…"
type textarea "how can we update below code to use OpenAI python api to make the call : import…"
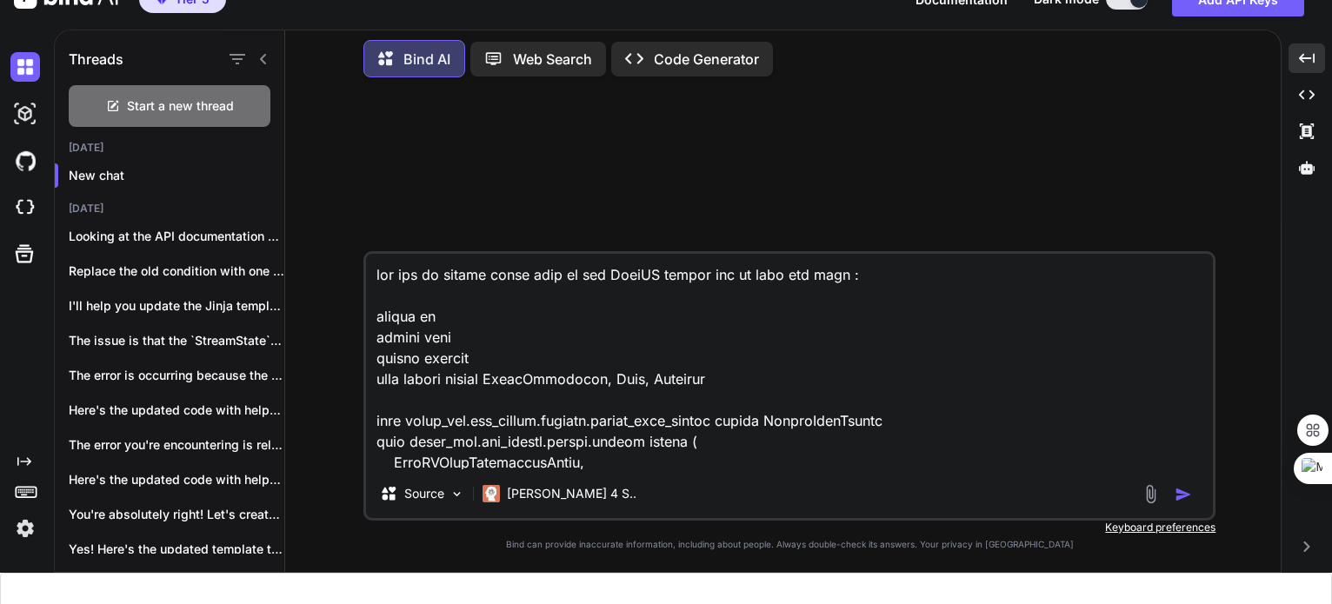
scroll to position [1629, 0]
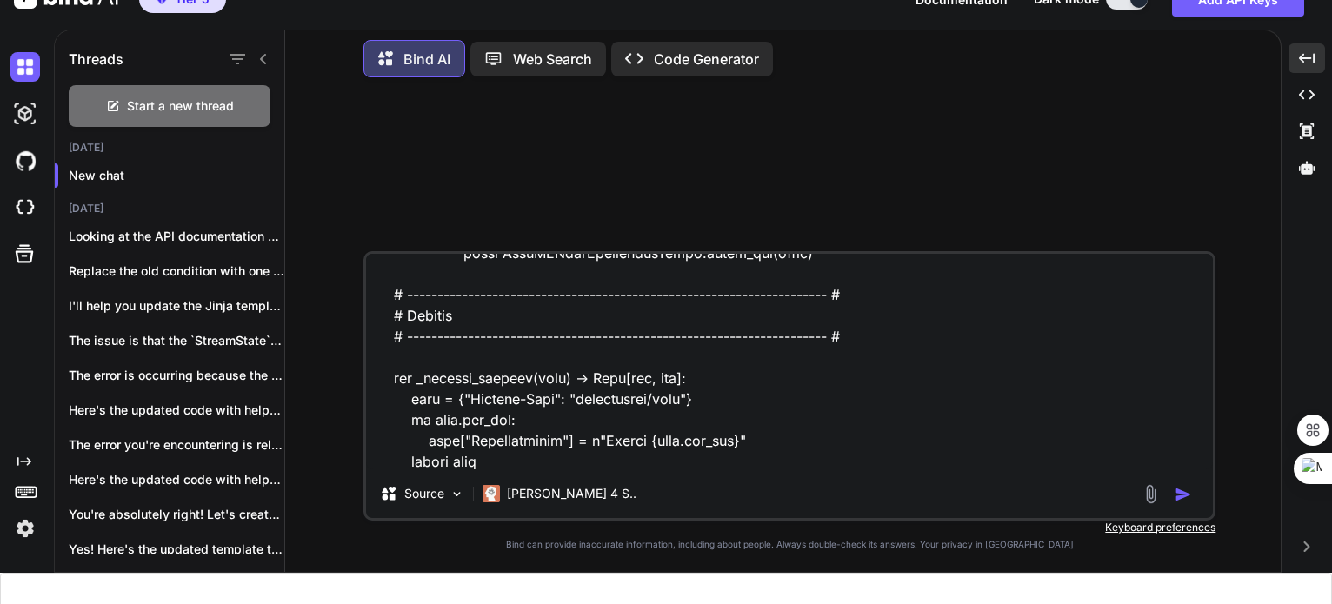
type textarea "x"
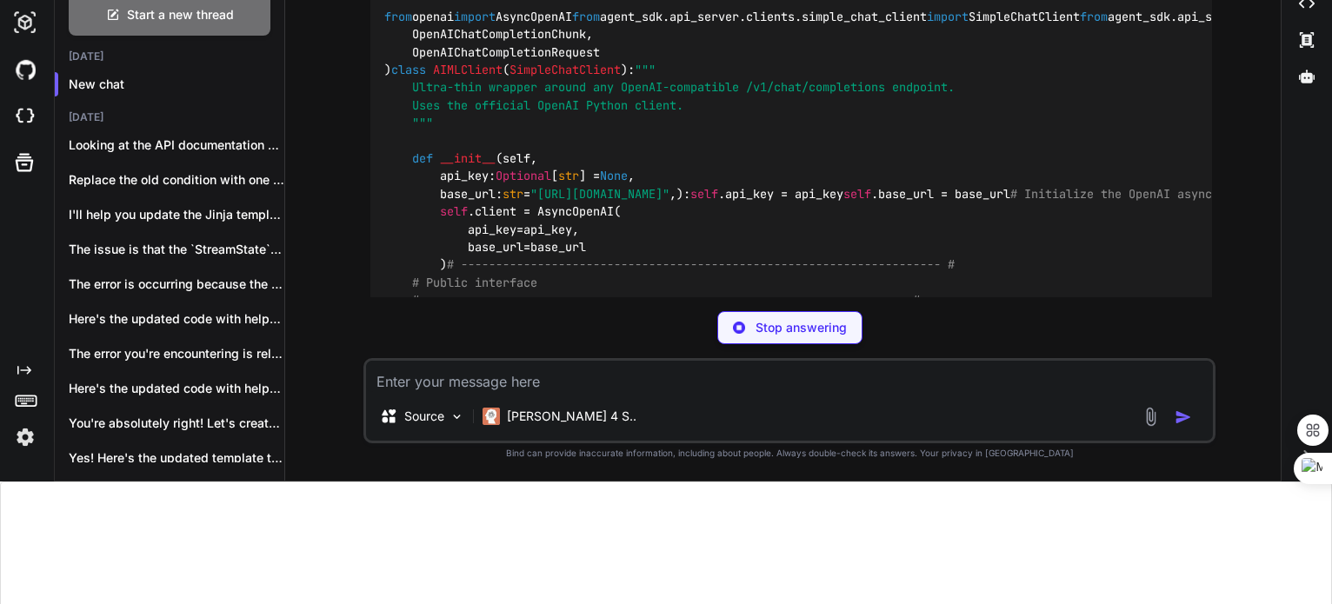
scroll to position [534, 0]
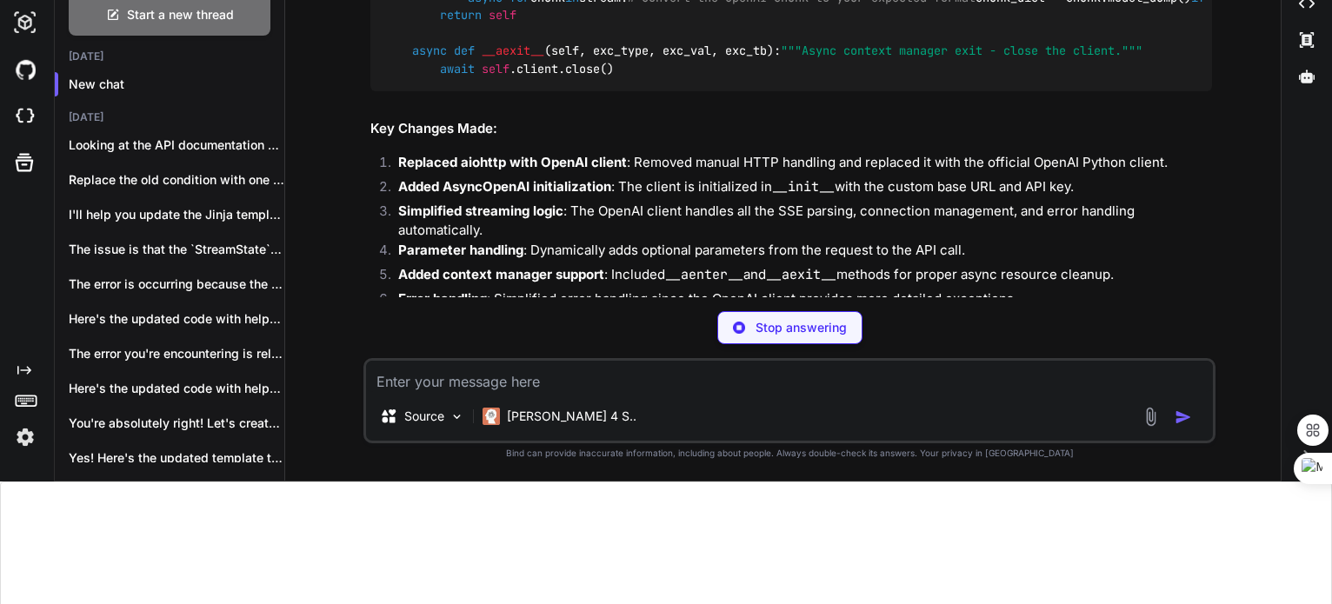
type textarea "x"
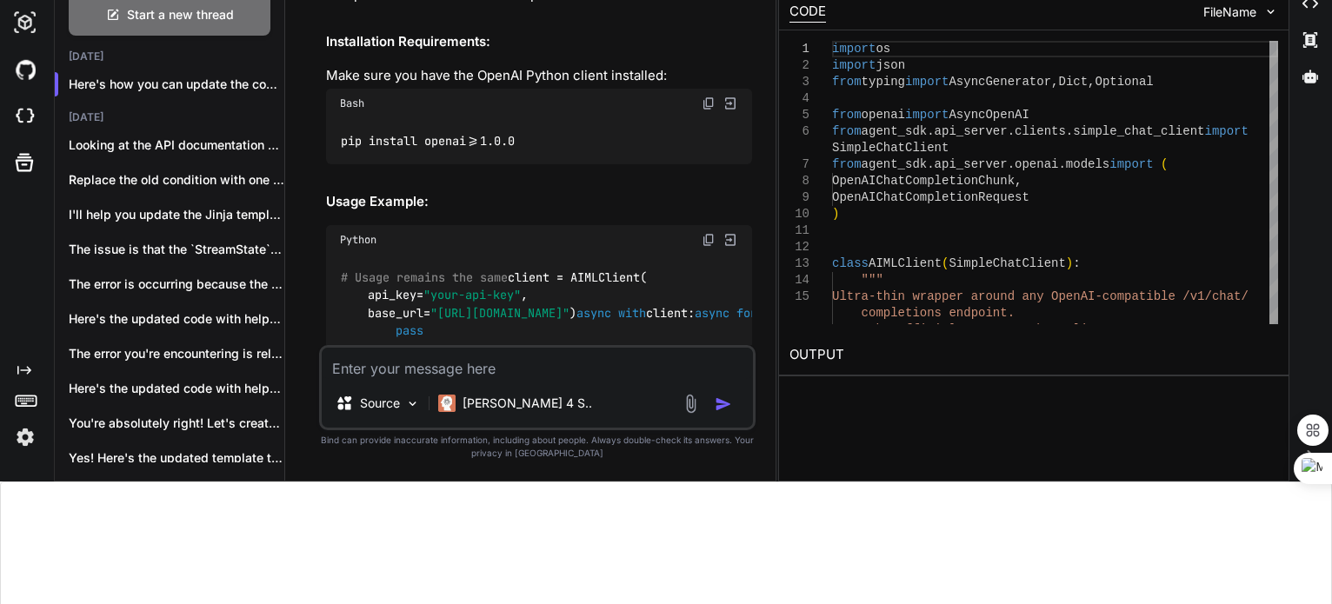
scroll to position [1891, 0]
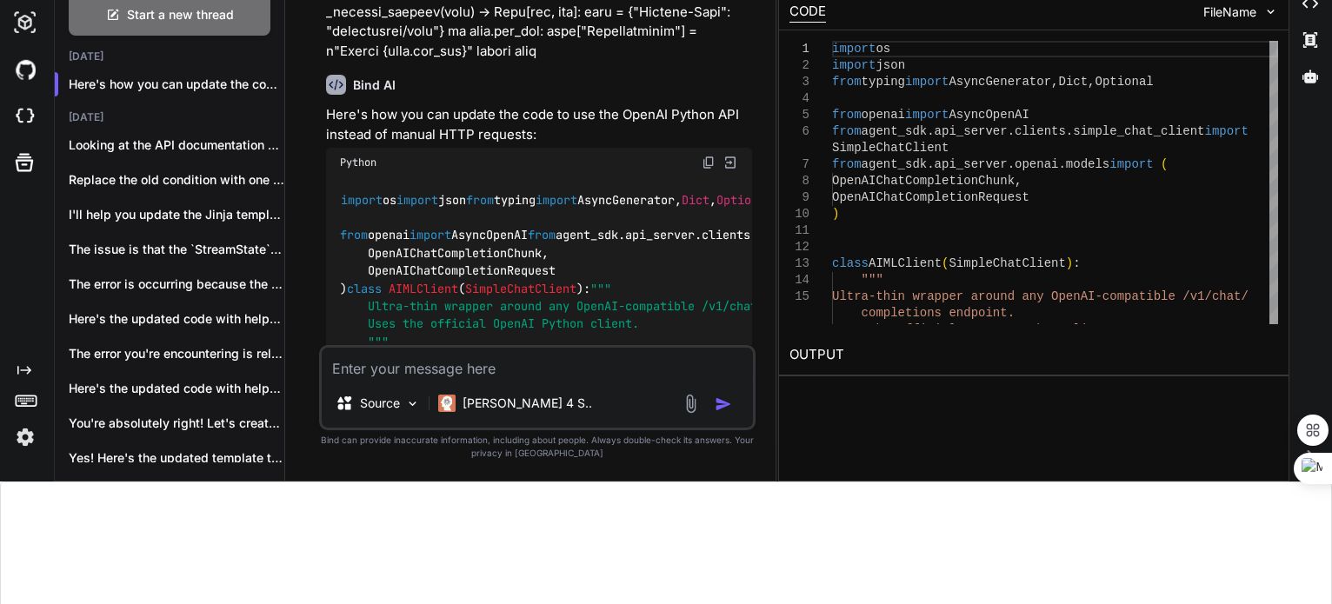
scroll to position [685, 0]
click at [717, 157] on div "Python" at bounding box center [539, 163] width 427 height 30
click at [705, 164] on img at bounding box center [709, 163] width 14 height 14
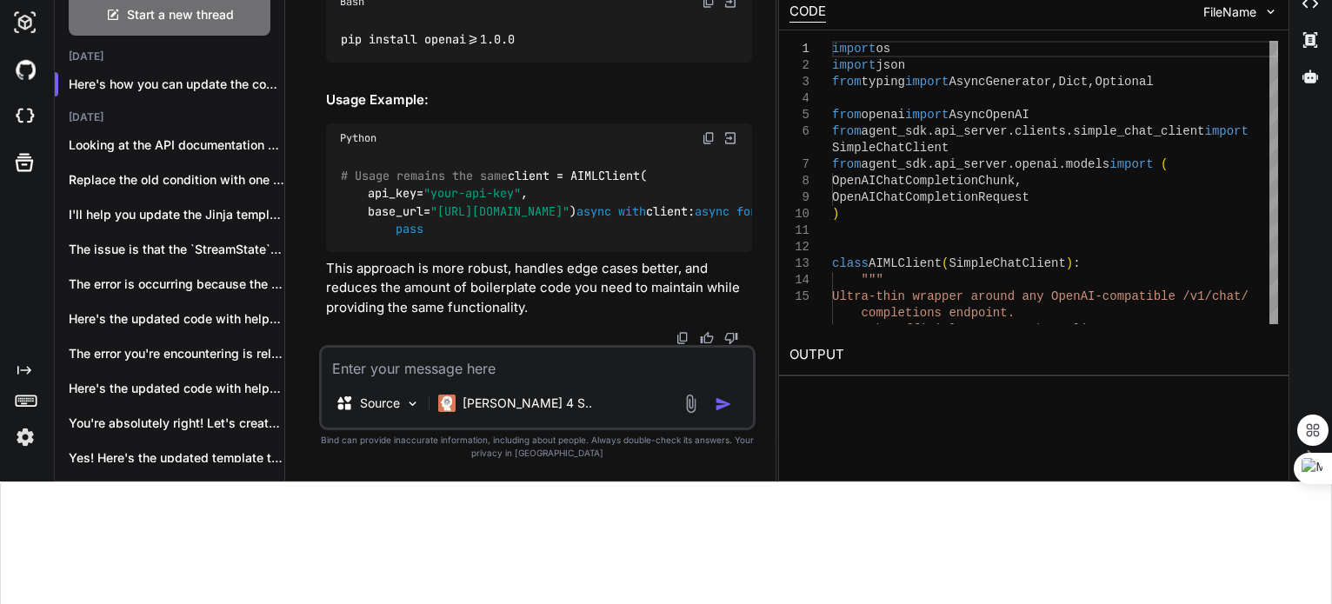
scroll to position [3018, 0]
click at [397, 372] on textarea at bounding box center [538, 363] width 432 height 31
type textarea "p"
type textarea "x"
type textarea "pl"
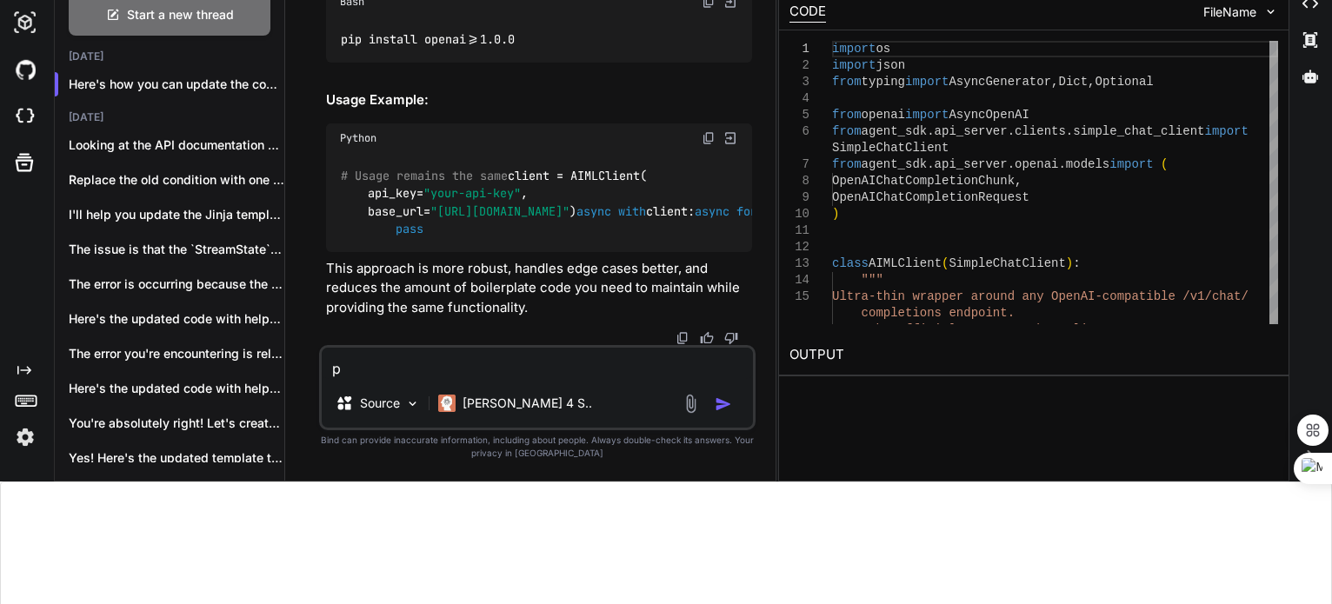
type textarea "x"
type textarea "ple"
type textarea "x"
type textarea "plea"
type textarea "x"
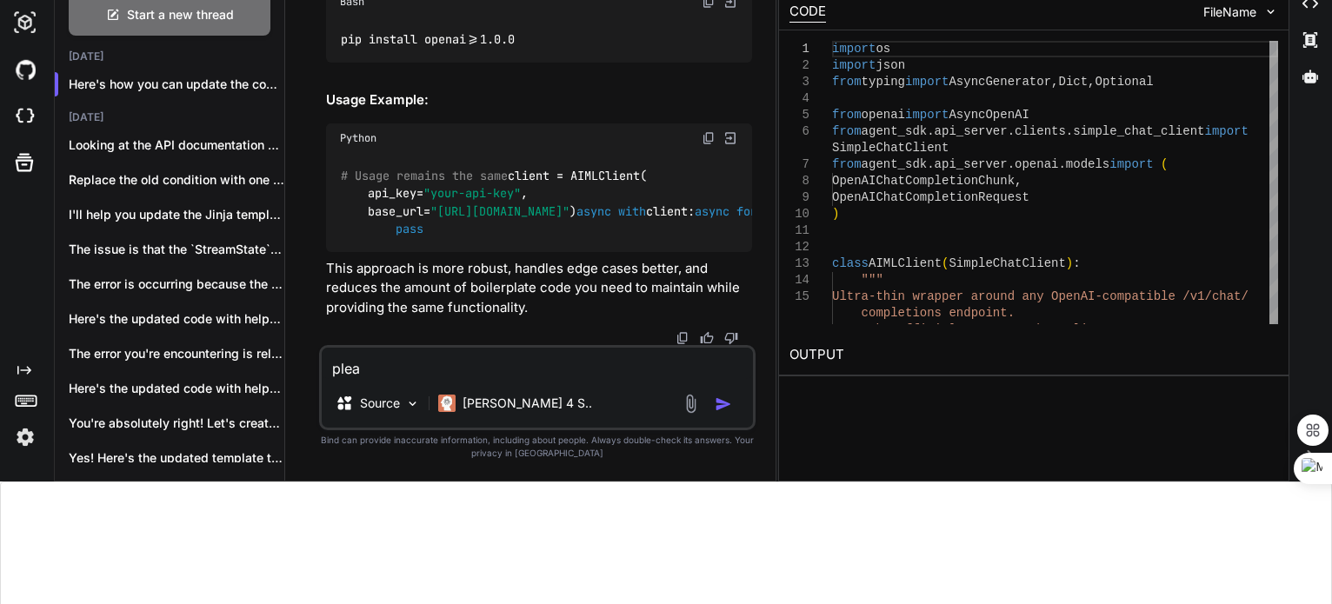
type textarea "pleas"
type textarea "x"
type textarea "please"
type textarea "x"
type textarea "please"
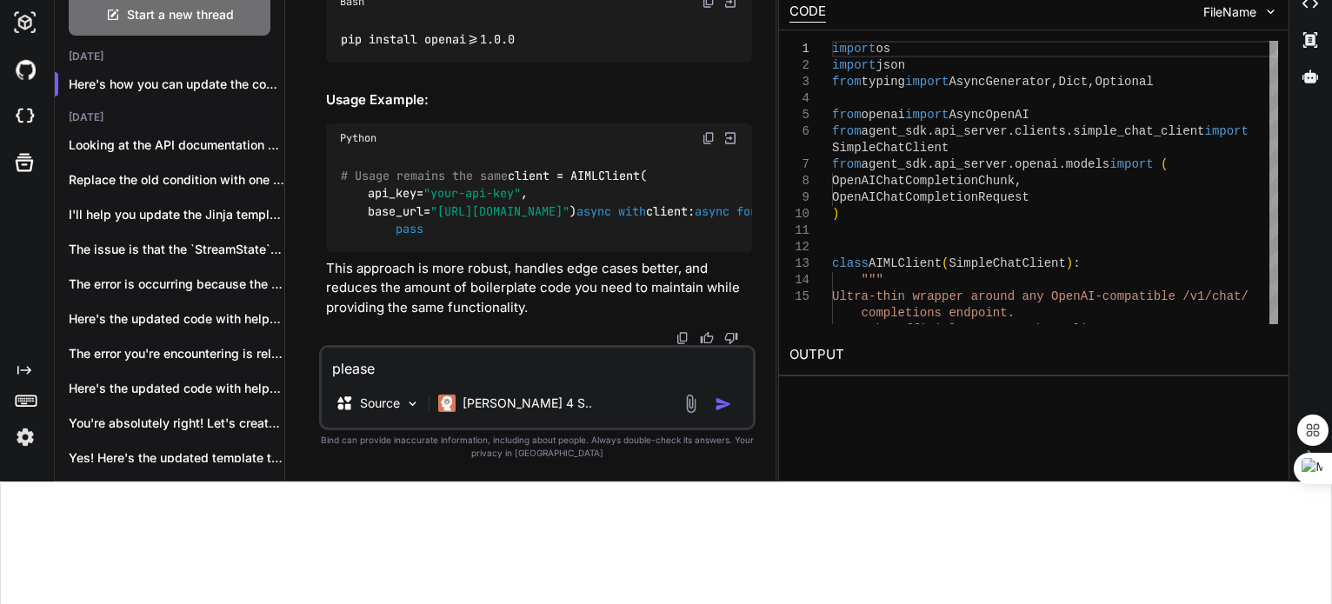
type textarea "x"
type textarea "please i"
type textarea "x"
type textarea "please in"
type textarea "x"
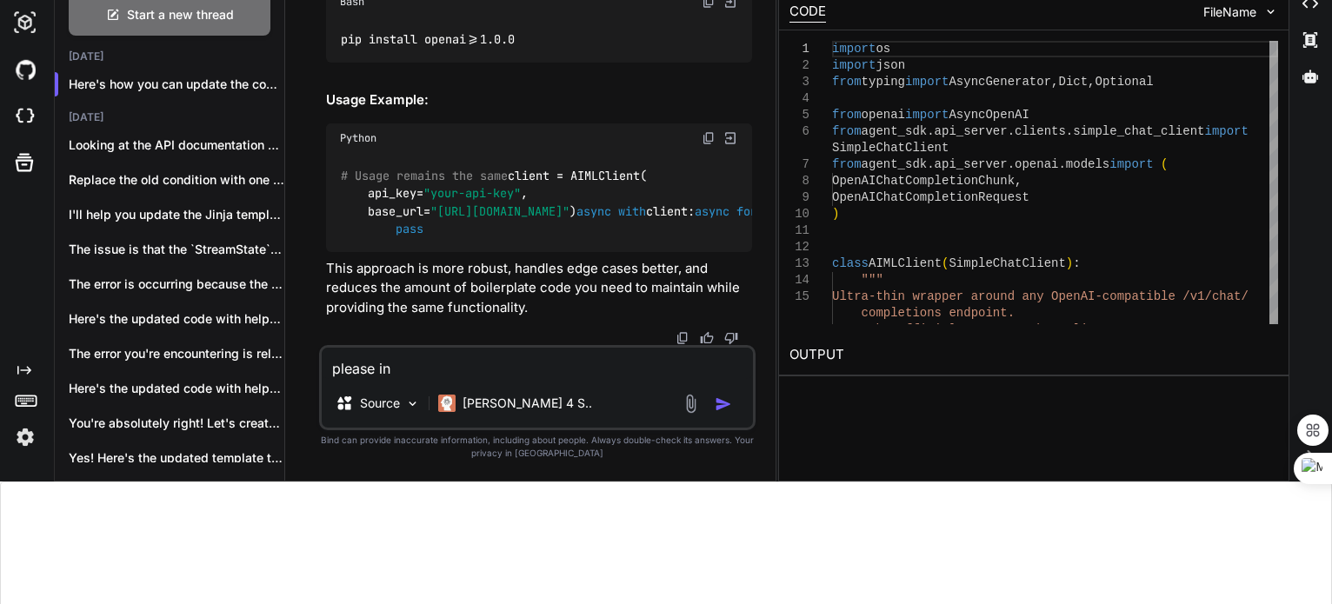
type textarea "please inc"
type textarea "x"
type textarea "please incl"
type textarea "x"
type textarea "please inclu"
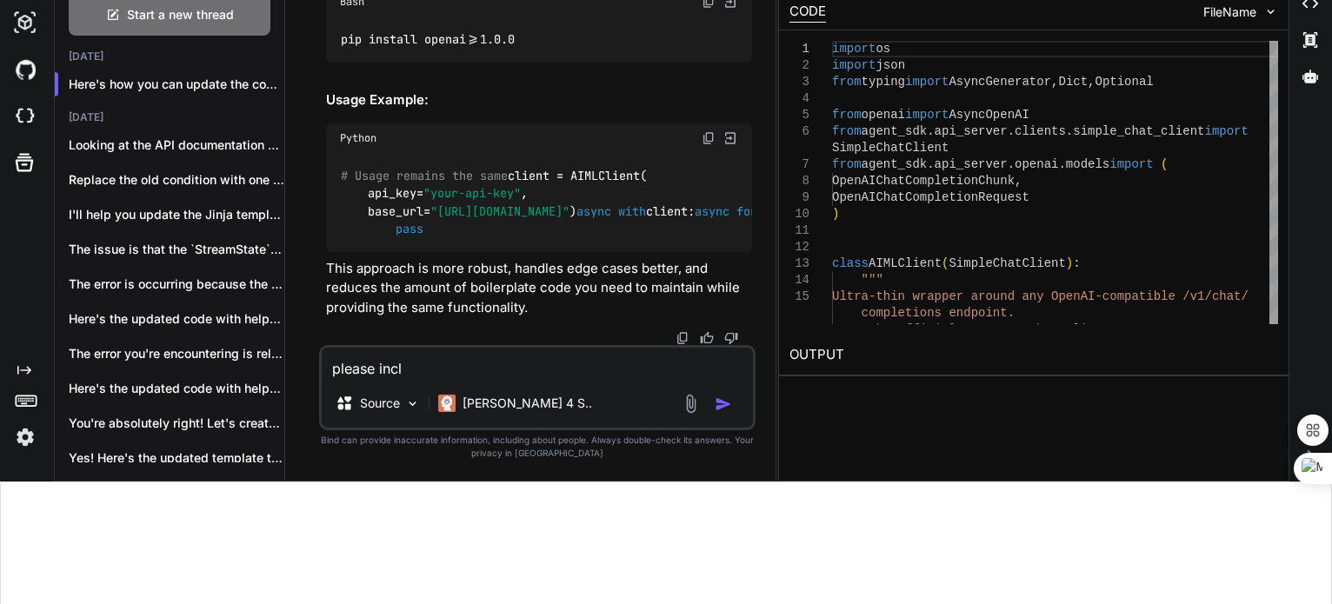
type textarea "x"
type textarea "please includ"
type textarea "x"
type textarea "please include"
type textarea "x"
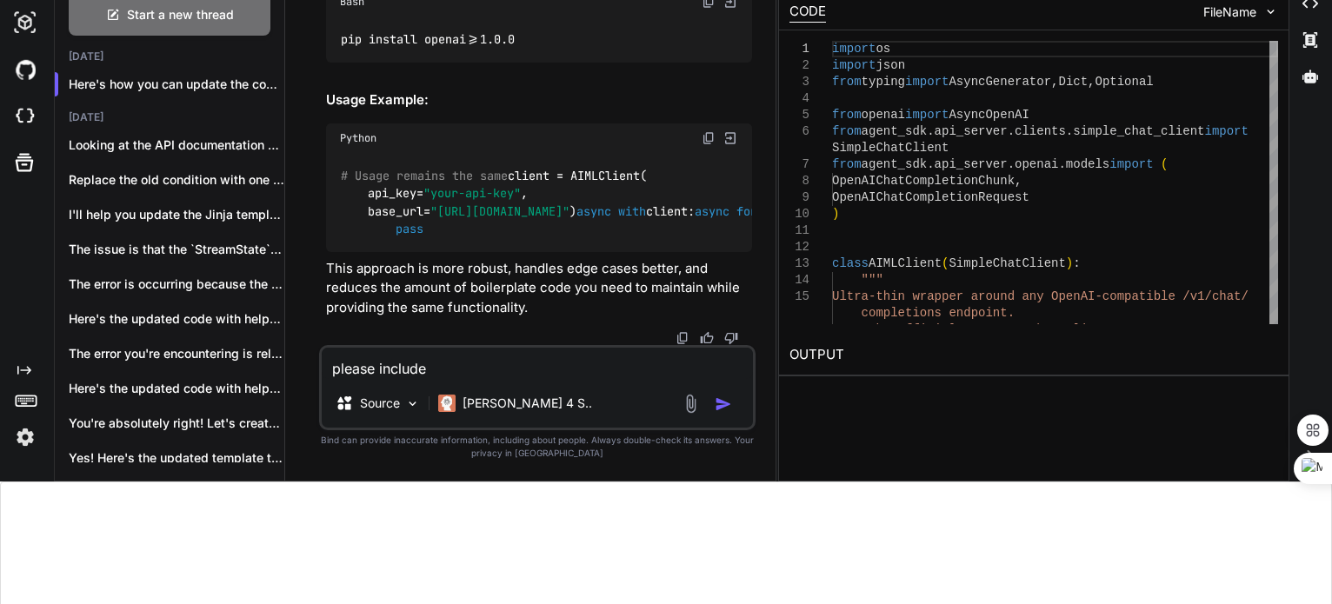
type textarea "please include"
type textarea "x"
type textarea "please include a"
type textarea "x"
type textarea "please include al"
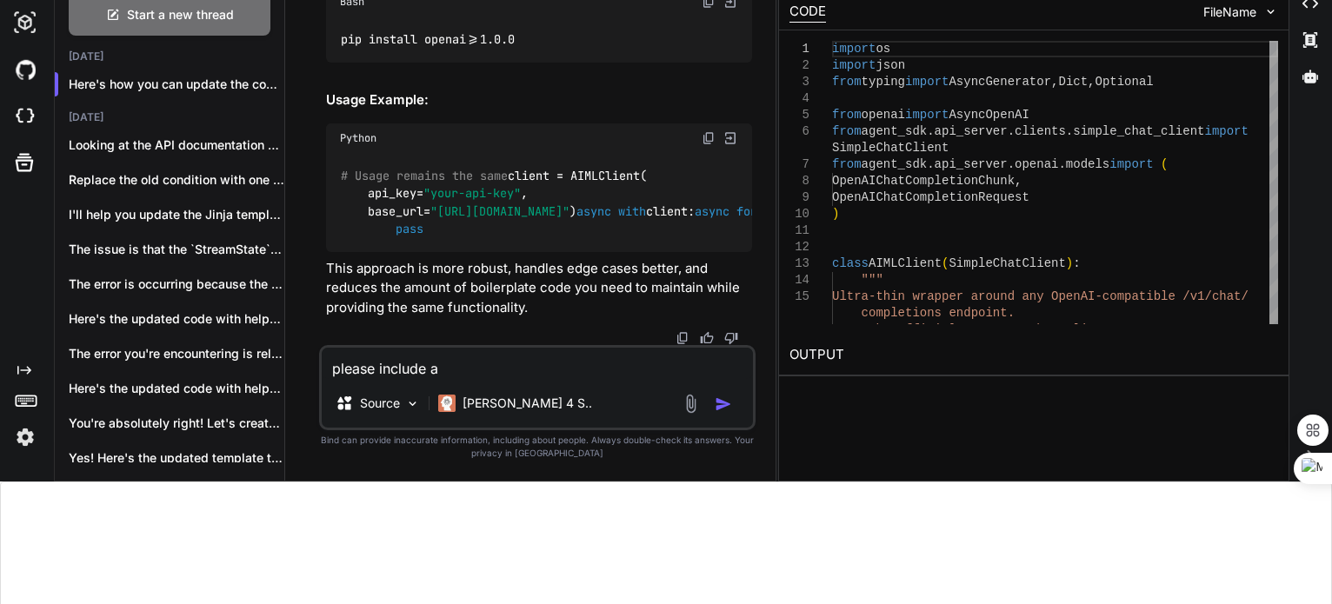
type textarea "x"
type textarea "please include all"
type textarea "x"
type textarea "please include all"
type textarea "x"
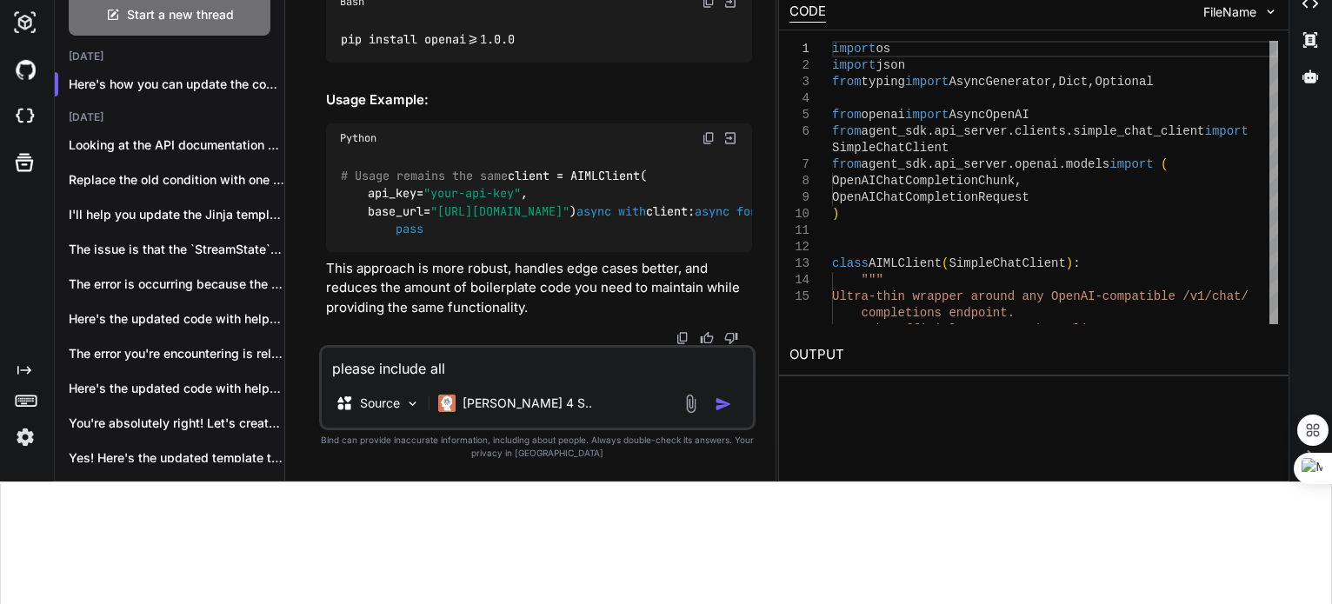
type textarea "please include all k"
type textarea "x"
type textarea "please include all ke"
type textarea "x"
type textarea "please include all key"
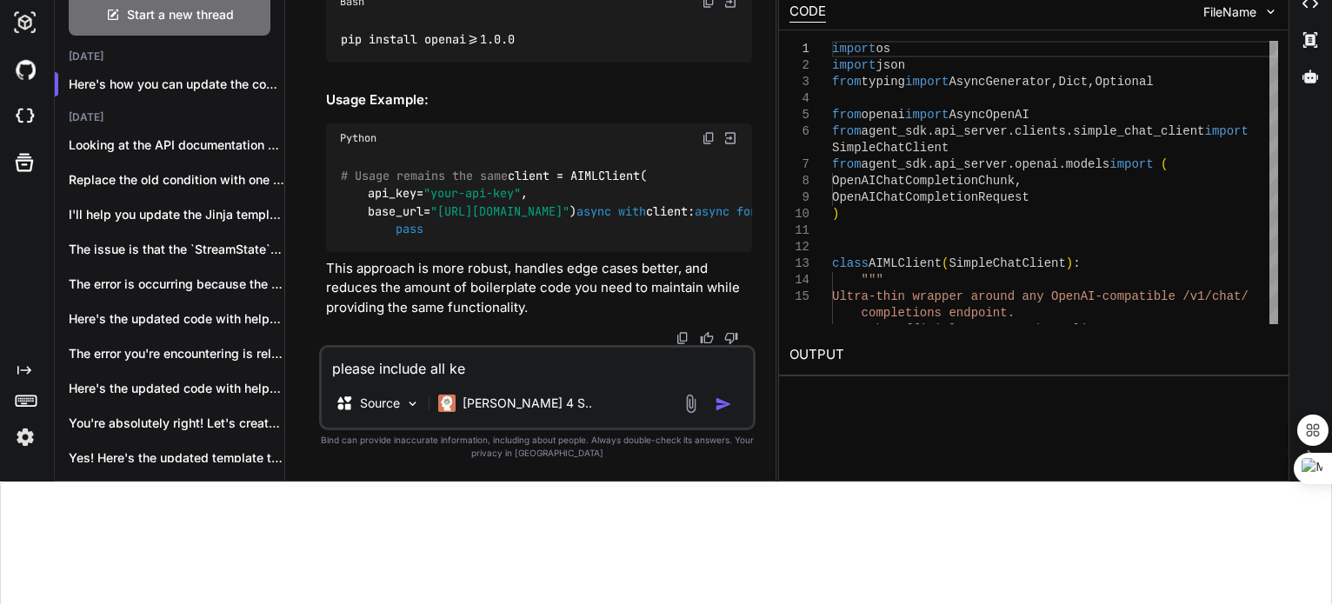
type textarea "x"
type textarea "please include all key"
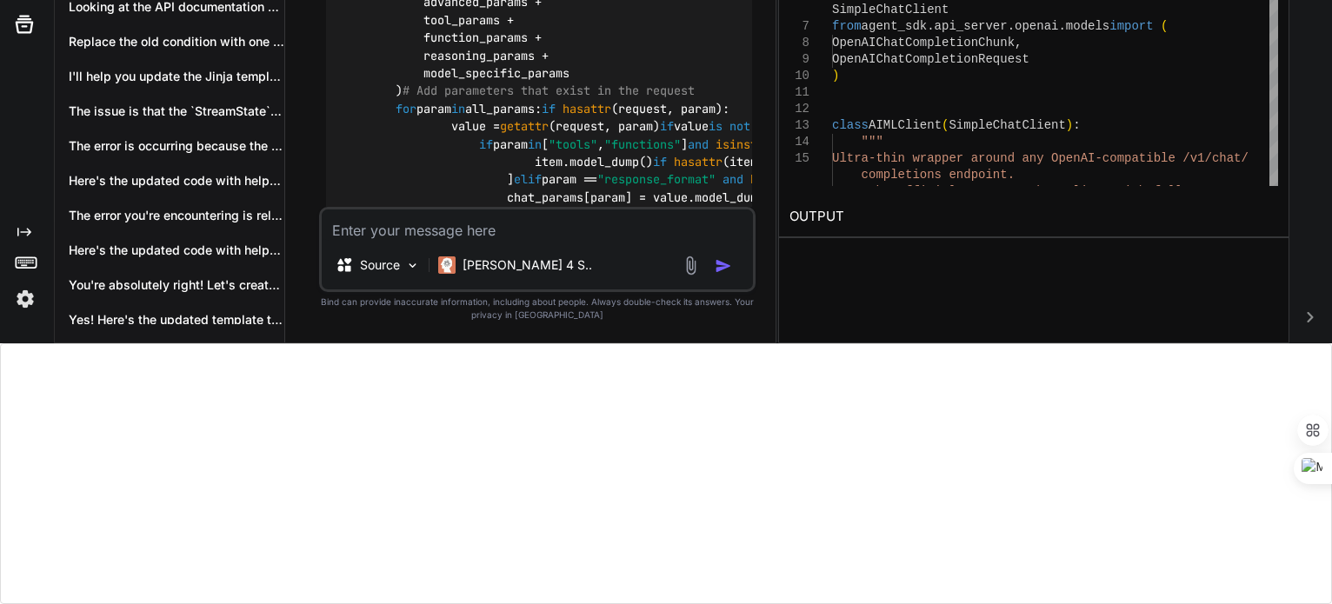
scroll to position [3342, 0]
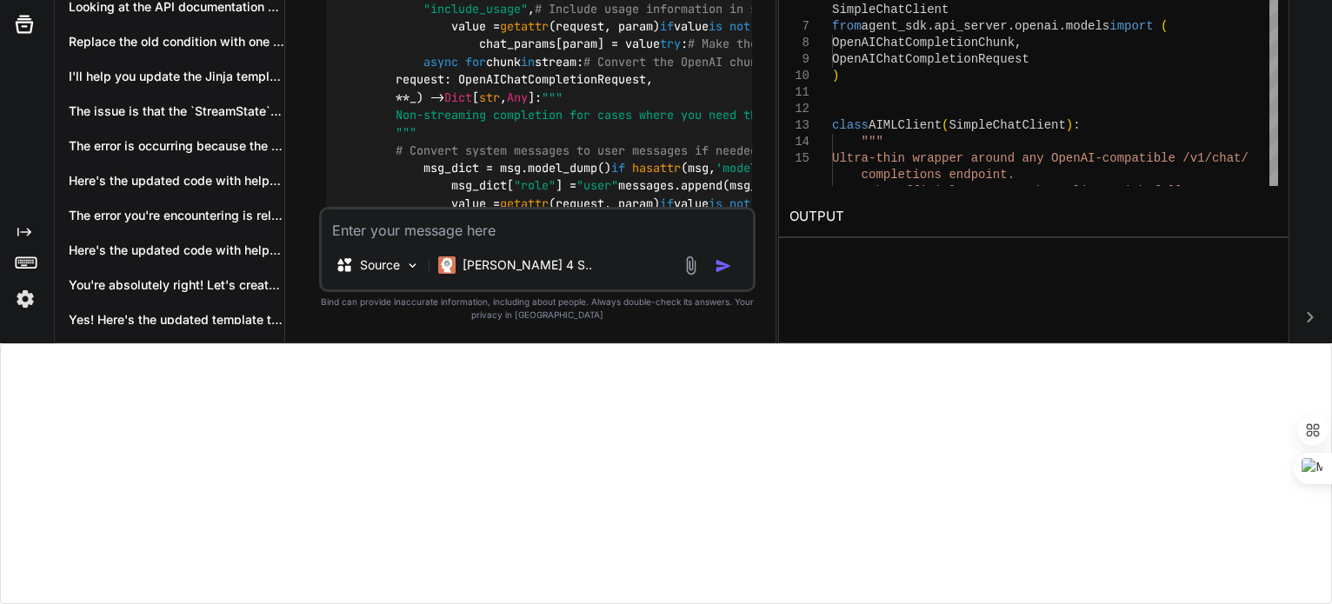
scroll to position [3536, 0]
drag, startPoint x: 536, startPoint y: 63, endPoint x: 502, endPoint y: 47, distance: 37.7
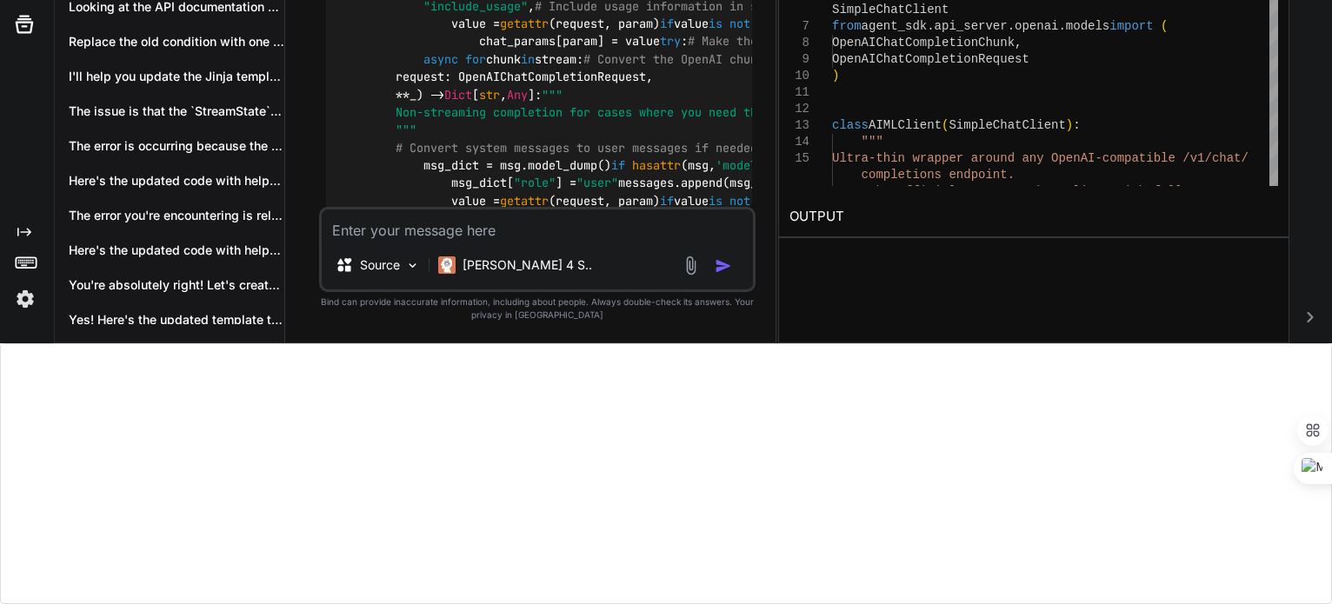
copy code "AsyncOpenAI"
click at [412, 238] on textarea at bounding box center [538, 225] width 432 height 31
paste textarea "AsyncOpenAI"
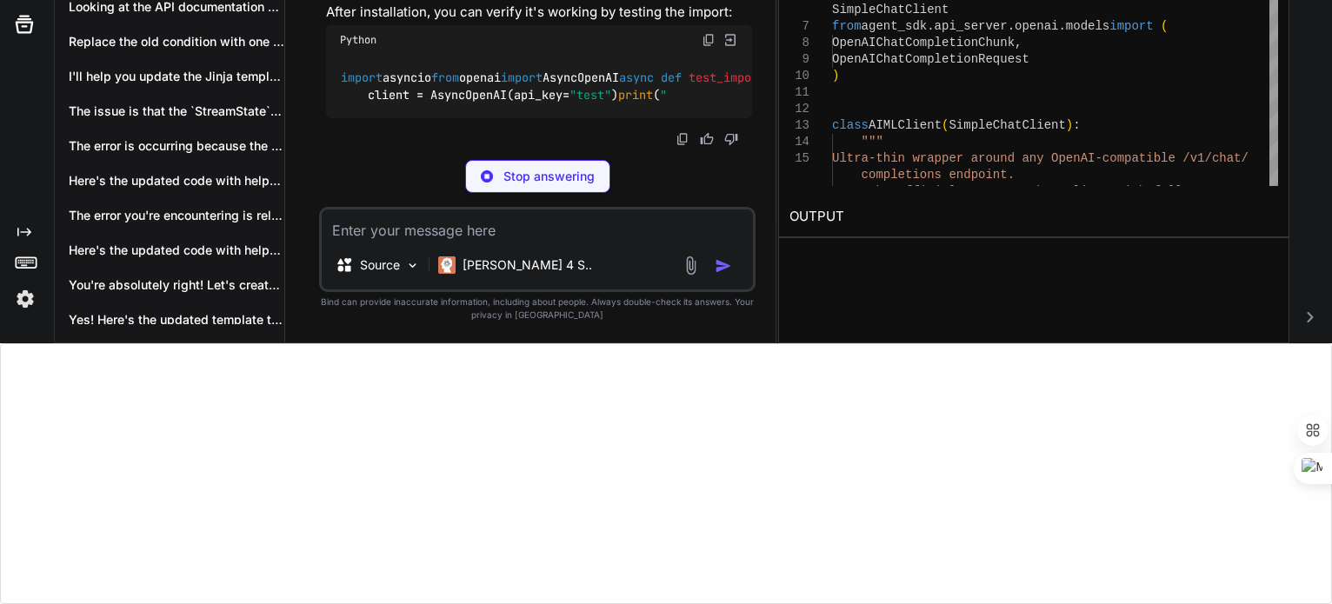
scroll to position [9553, 0]
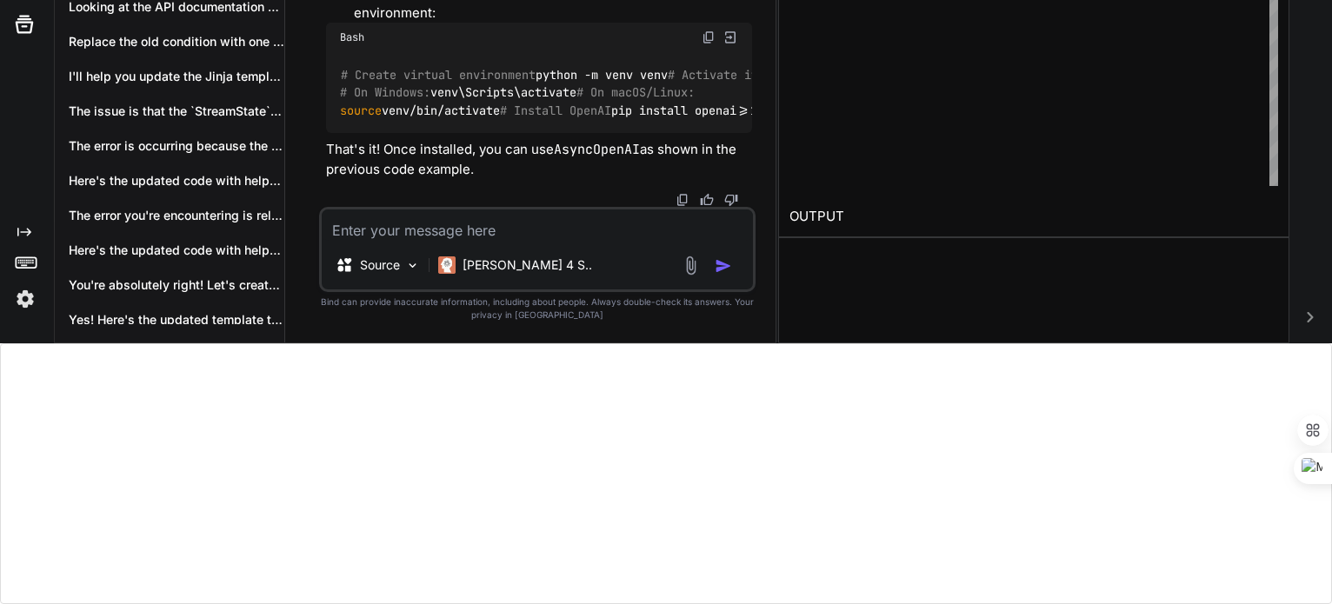
click at [450, 236] on textarea at bounding box center [538, 225] width 432 height 31
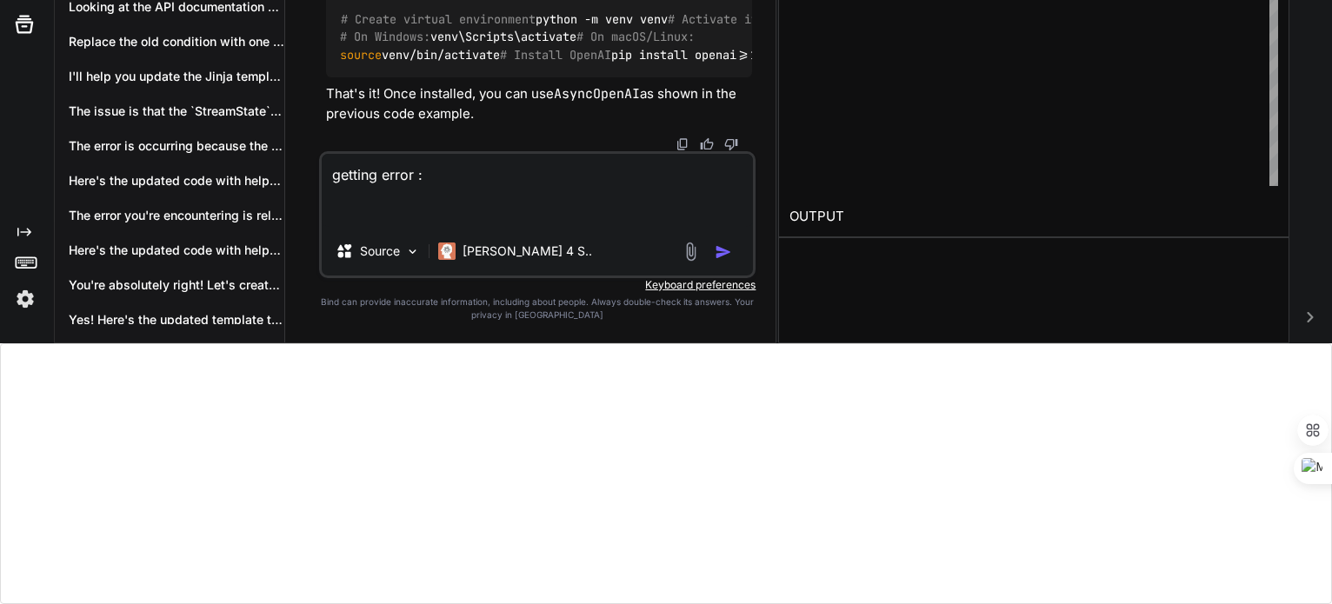
paste textarea "1 validation error for OpenAIChatCompletionChunk choices.0.delta Input should b…"
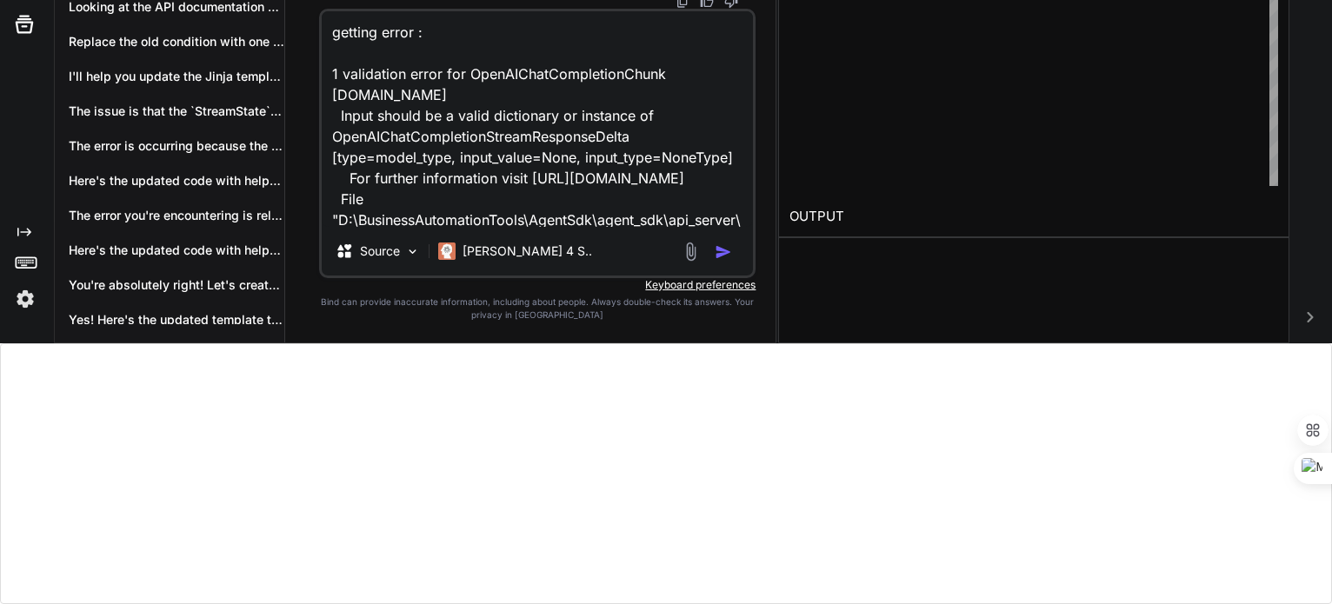
scroll to position [85, 0]
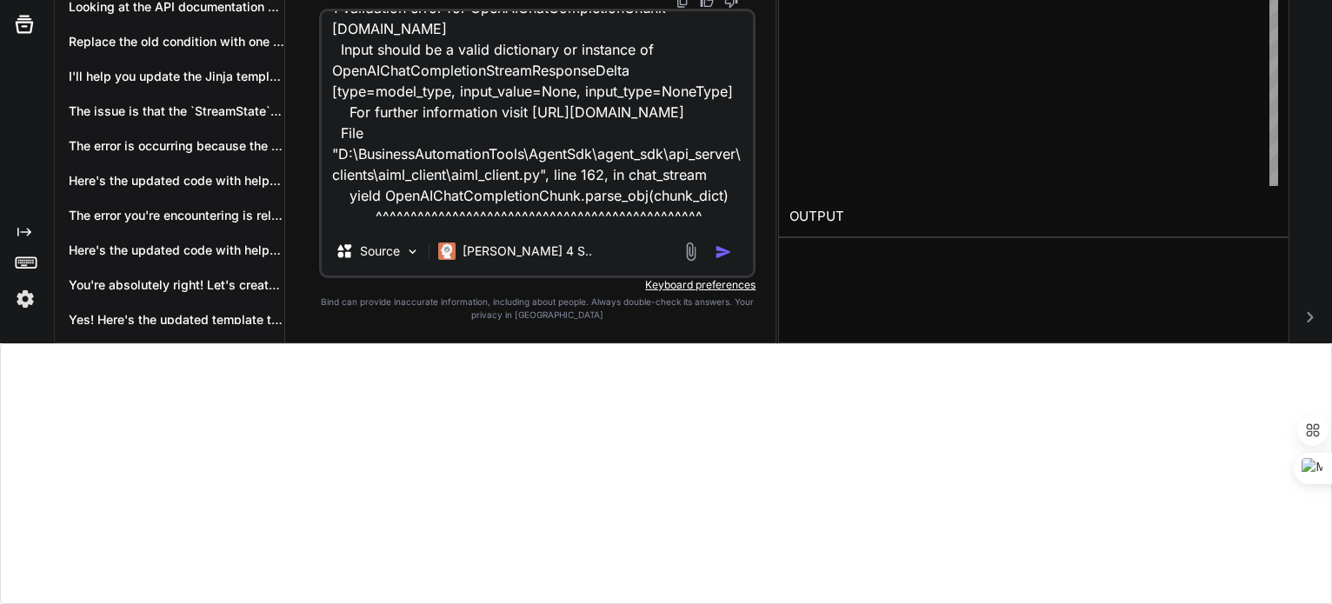
click at [672, 226] on textarea "getting error : 1 validation error for OpenAIChatCompletionChunk choices.0.delt…" at bounding box center [538, 119] width 432 height 216
paste textarea "class OpenAIChatCompletionChunk(BaseModel): id: str created: int model: str cho…"
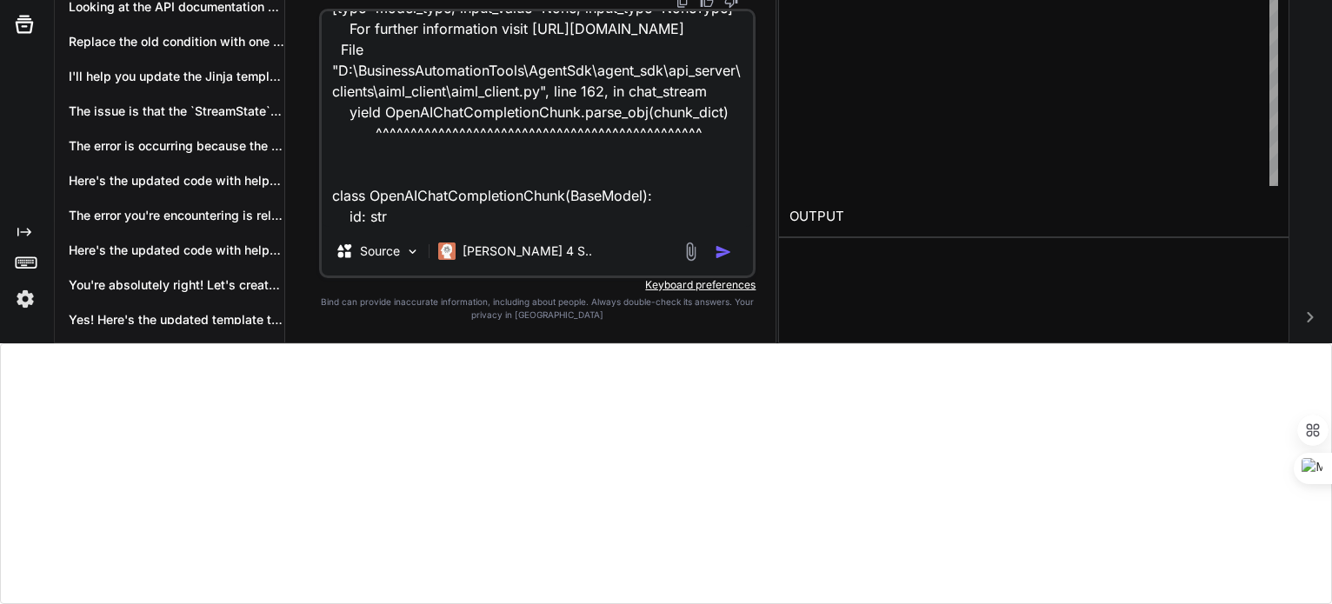
scroll to position [294, 0]
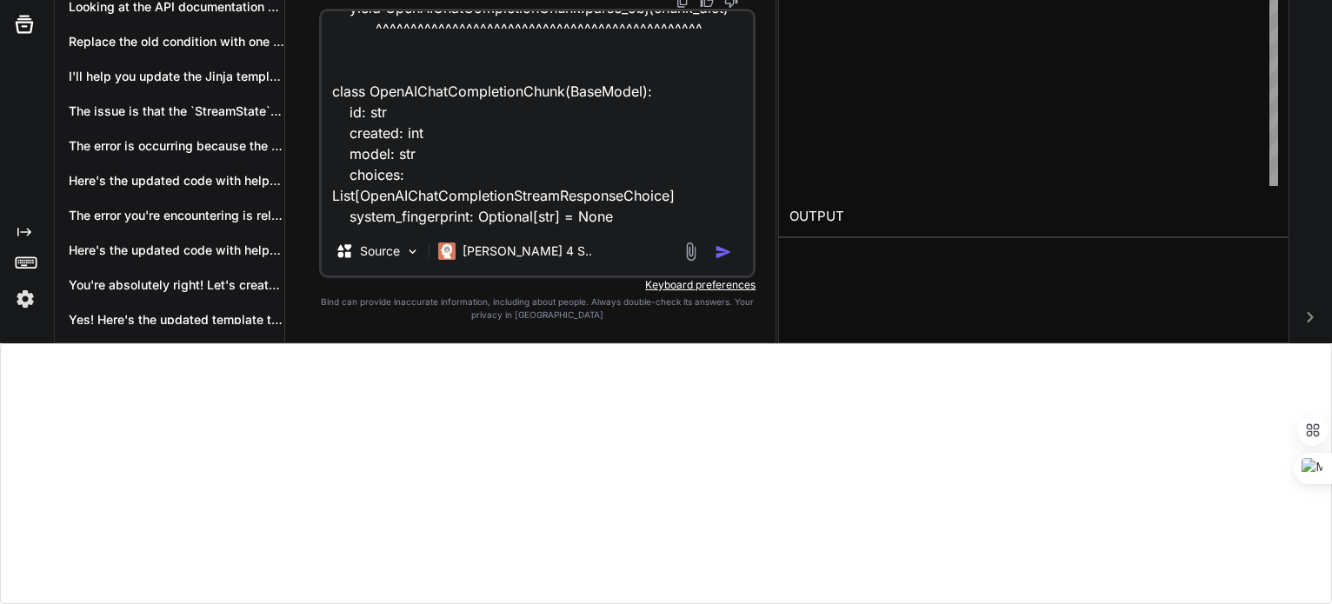
paste textarea "class OpenAIChatCompletionStreamResponseChoice(BaseModel): index: int delta: Op…"
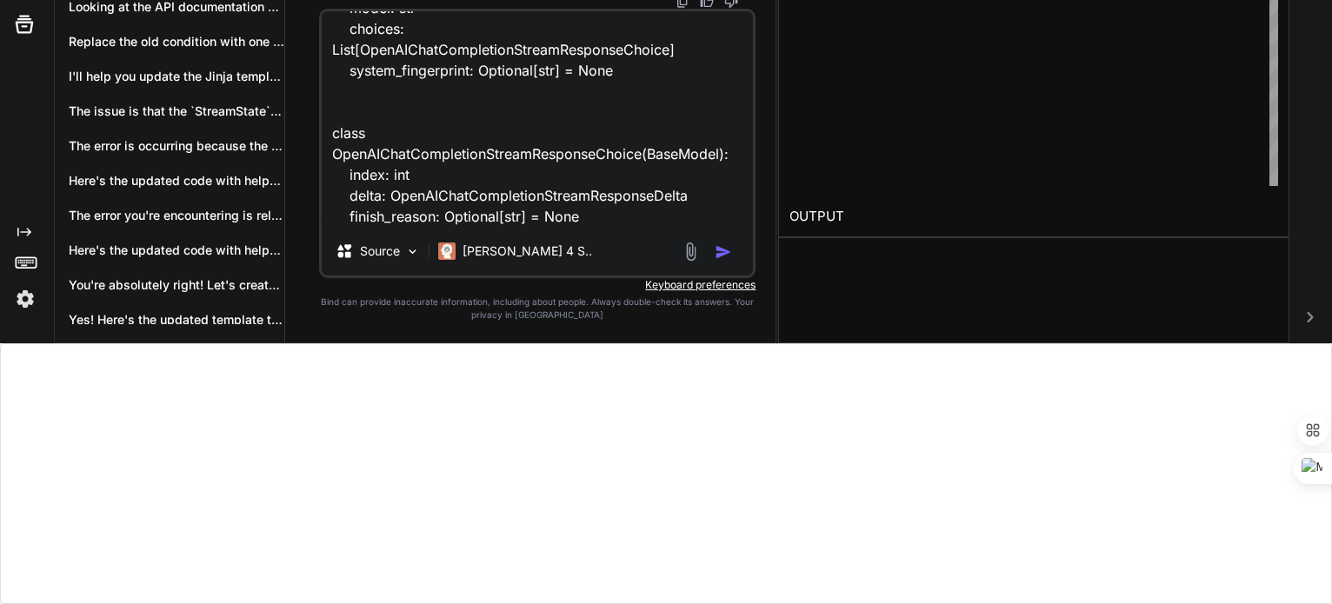
scroll to position [484, 0]
click at [451, 211] on textarea "getting error : 1 validation error for OpenAIChatCompletionChunk choices.0.delt…" at bounding box center [538, 119] width 432 height 216
paste textarea "class OpenAIChatCompletionStreamResponseDelta(BaseModel): content: Optional[str…"
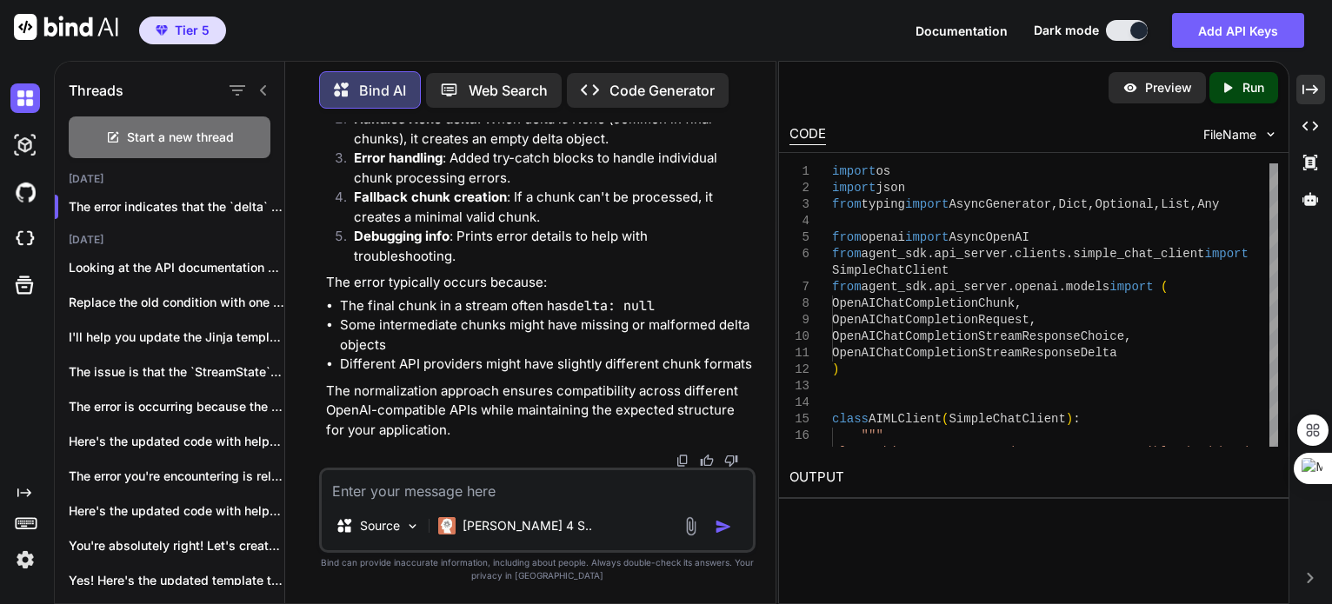
scroll to position [11966, 0]
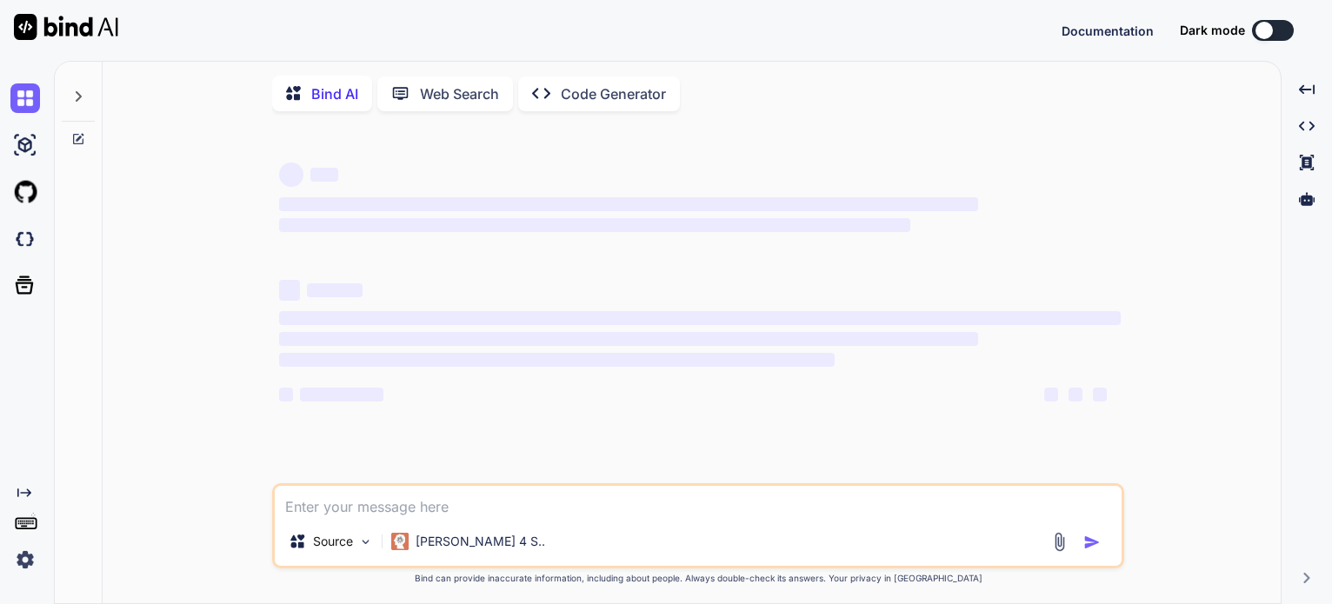
click at [83, 95] on icon at bounding box center [78, 97] width 14 height 14
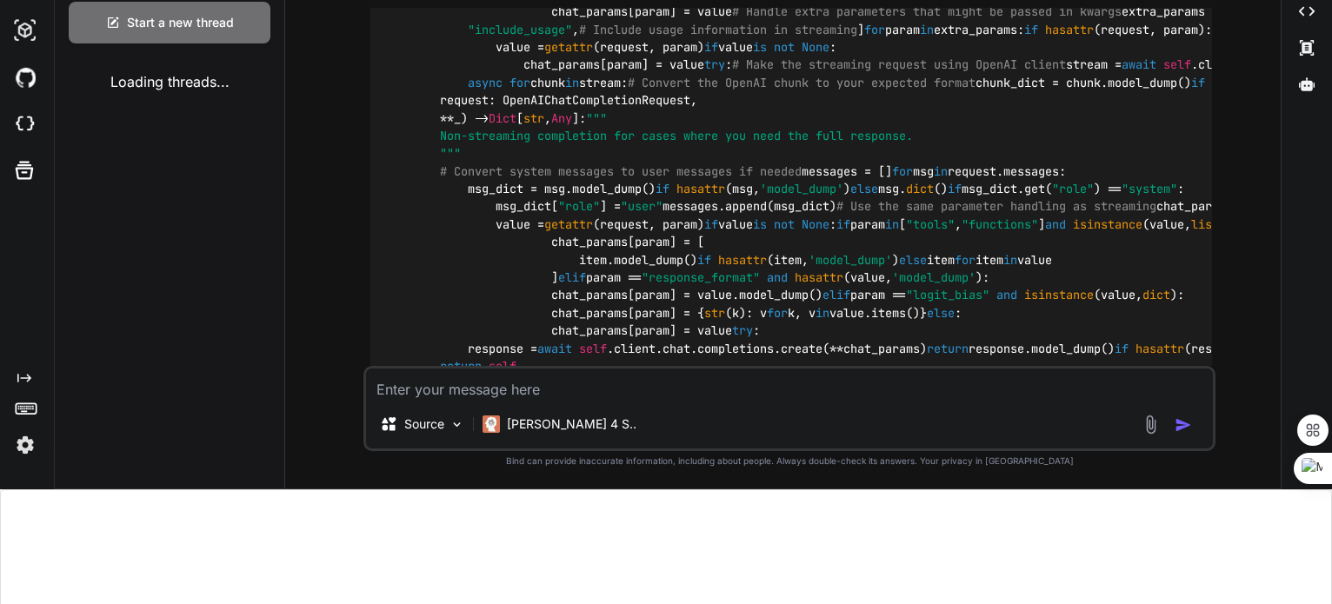
scroll to position [123, 0]
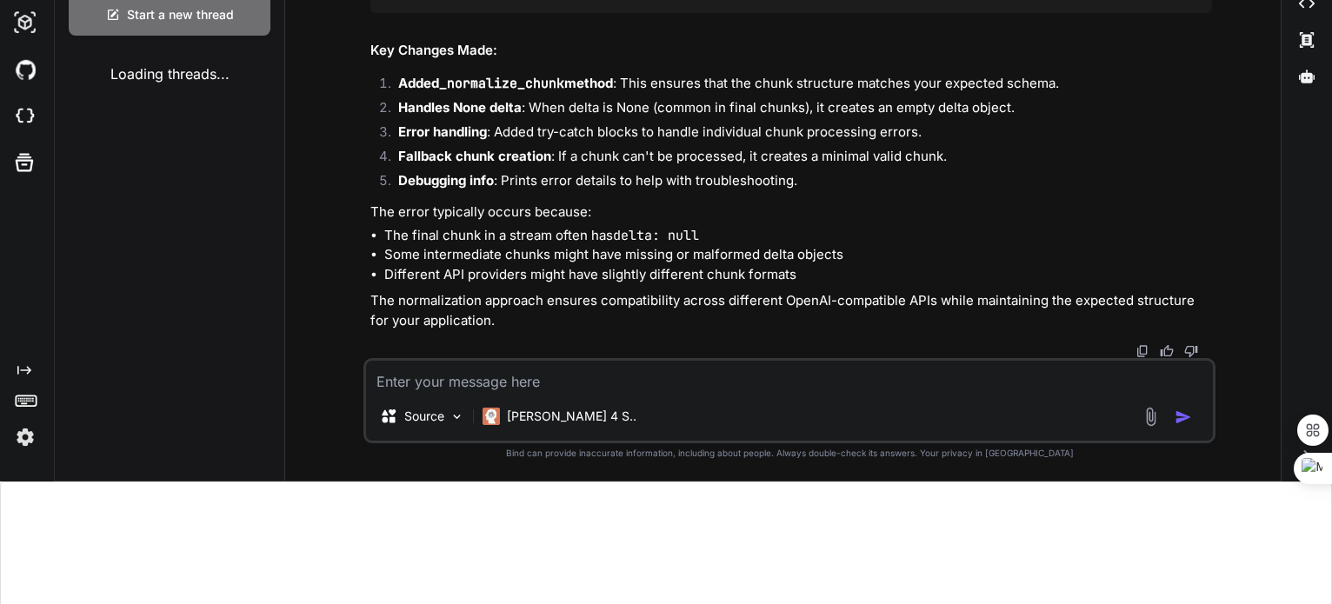
type textarea "x"
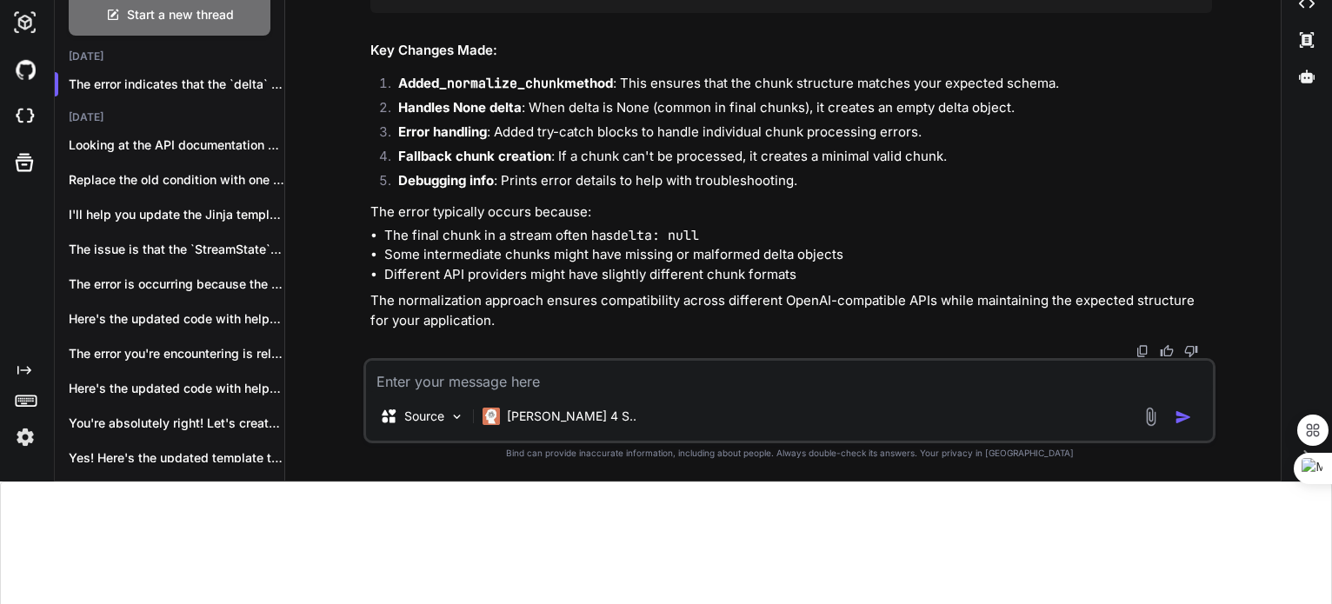
scroll to position [261, 0]
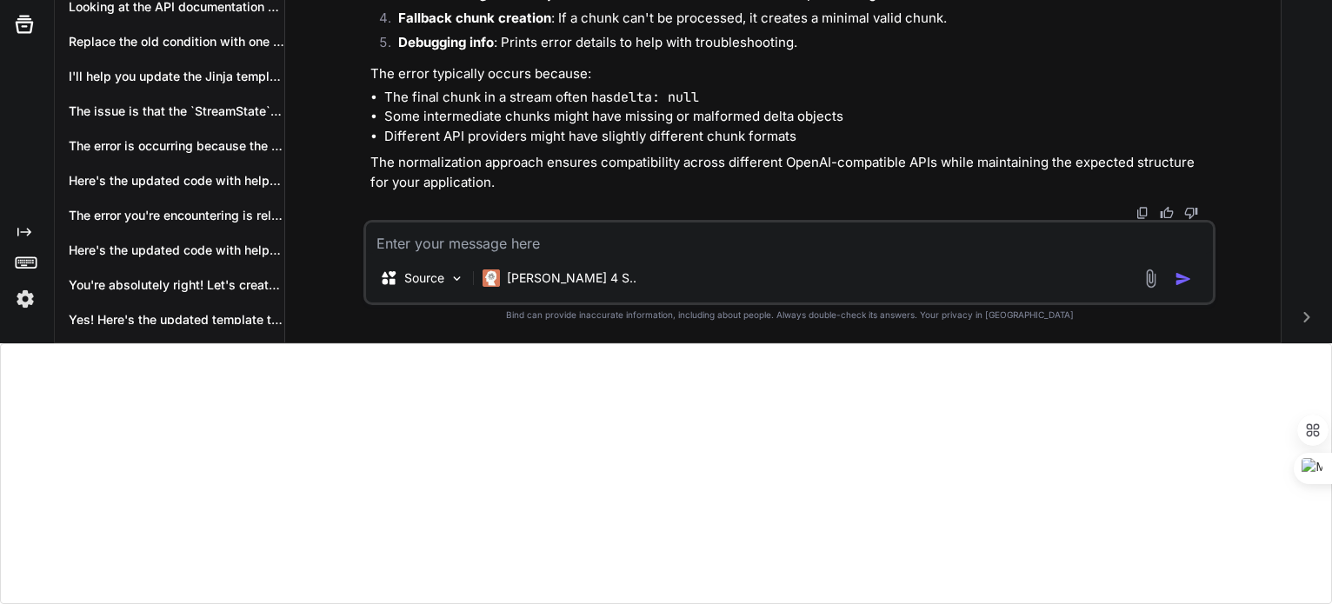
click at [412, 247] on textarea at bounding box center [789, 238] width 847 height 31
type textarea "n"
type textarea "x"
type textarea "no"
type textarea "x"
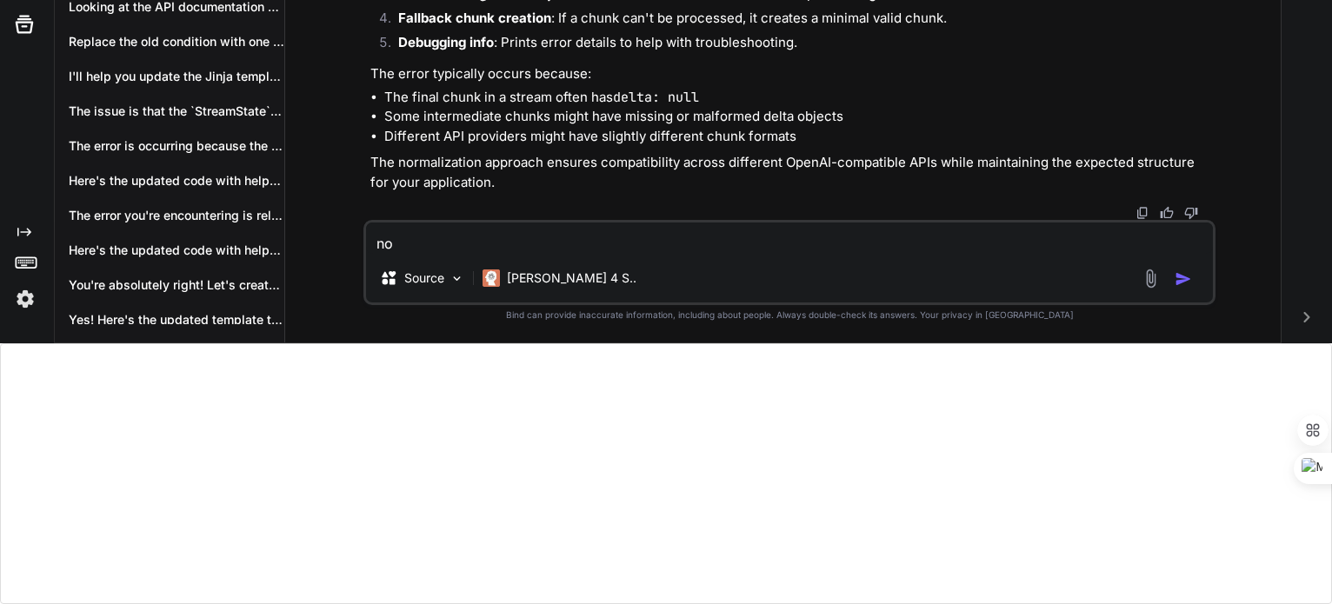
type textarea "now"
type textarea "x"
type textarea "now"
type textarea "x"
type textarea "now g"
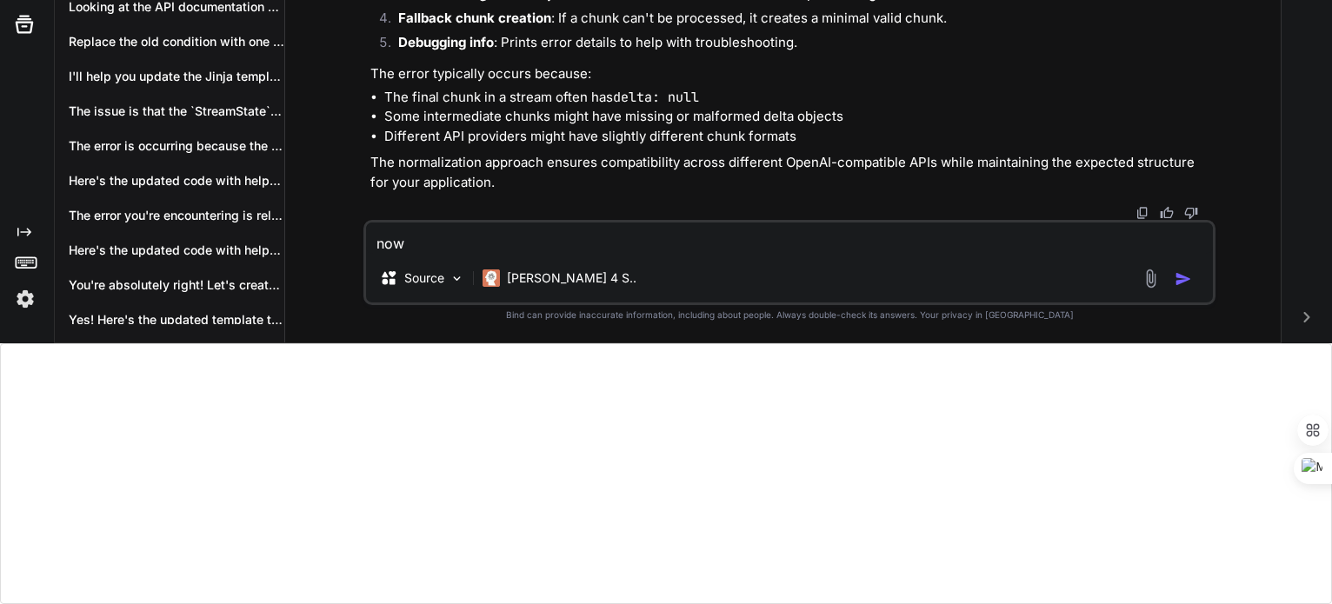
type textarea "x"
type textarea "now ge"
type textarea "x"
type textarea "now get"
type textarea "x"
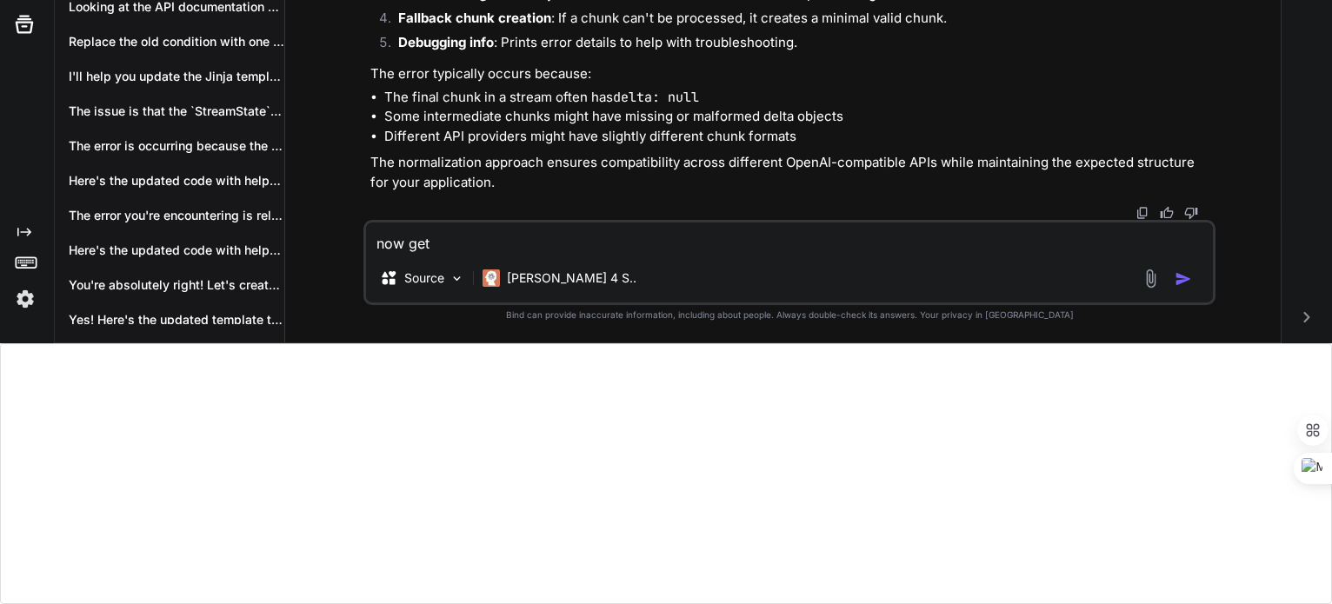
type textarea "now gett"
type textarea "x"
type textarea "now getti"
type textarea "x"
type textarea "now gettin"
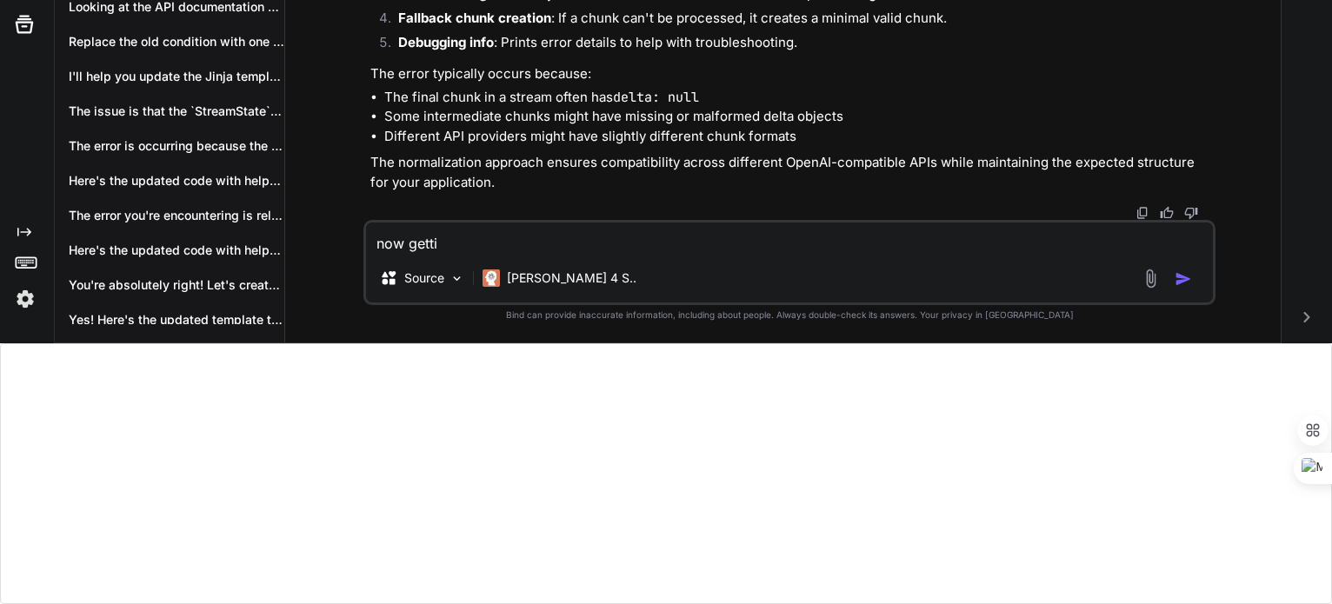
type textarea "x"
type textarea "now getting"
type textarea "x"
type textarea "now getting"
type textarea "x"
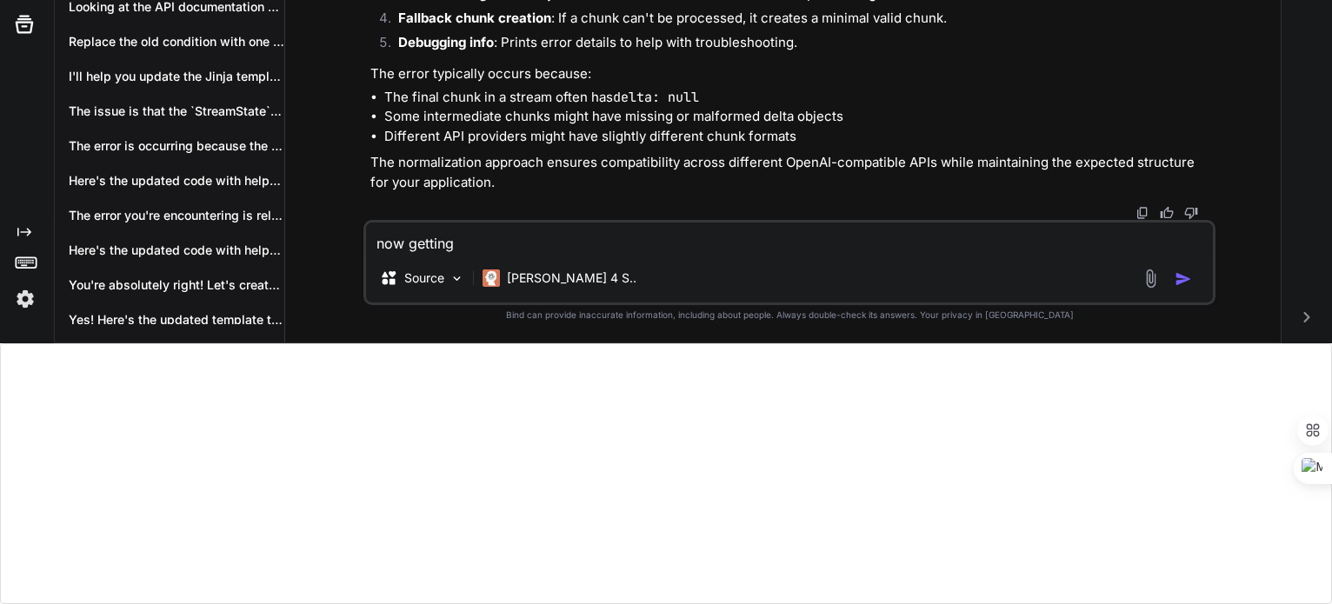
type textarea "now getting f"
type textarea "x"
type textarea "now getting fo"
type textarea "x"
type textarea "now getting fol"
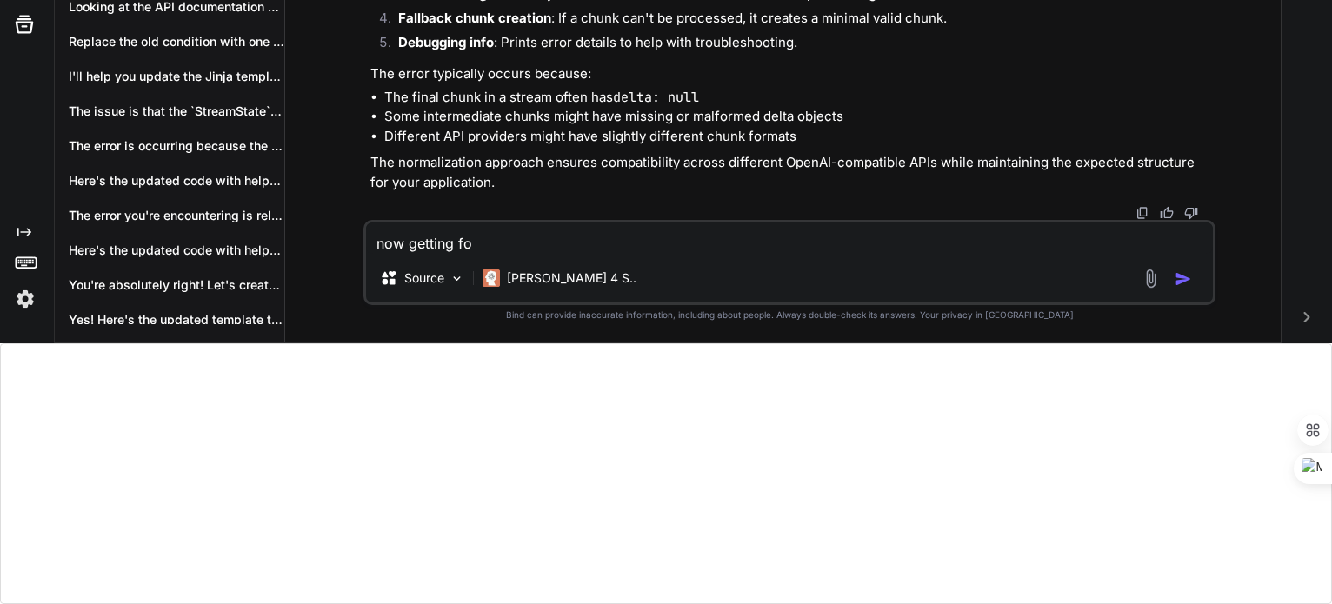
type textarea "x"
type textarea "now getting foll"
type textarea "x"
type textarea "now getting follo"
type textarea "x"
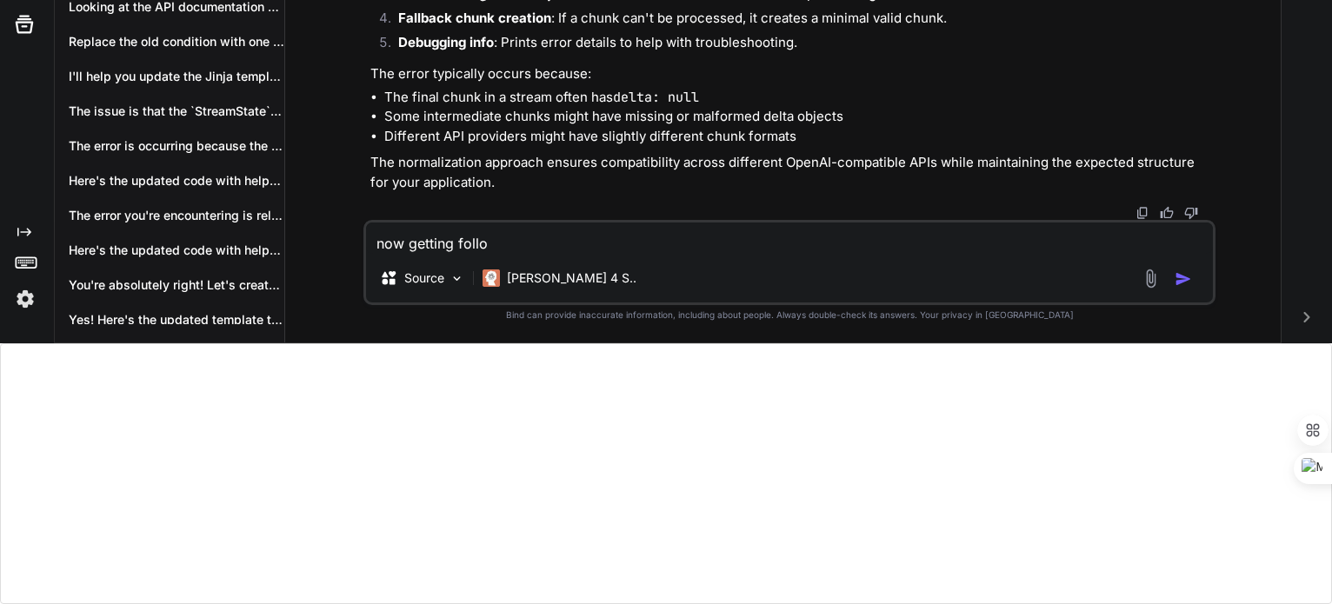
type textarea "now getting follow"
type textarea "x"
type textarea "now getting followi"
type textarea "x"
type textarea "now getting followin"
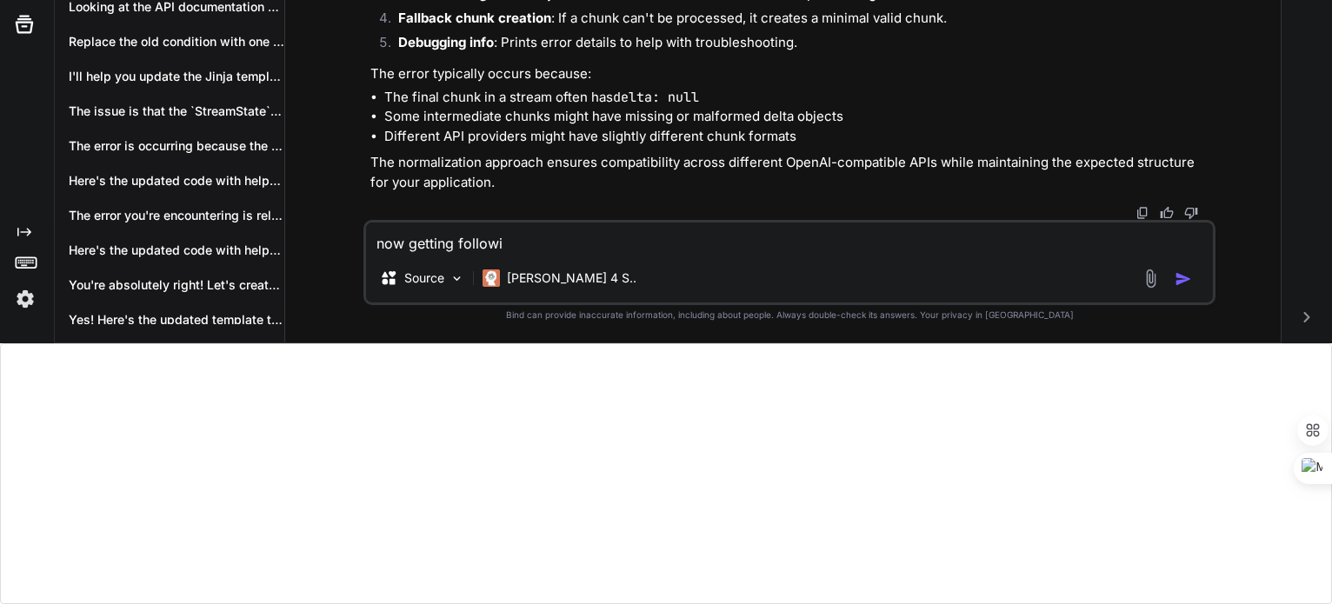
type textarea "x"
type textarea "now getting following"
type textarea "x"
type textarea "now getting following"
type textarea "x"
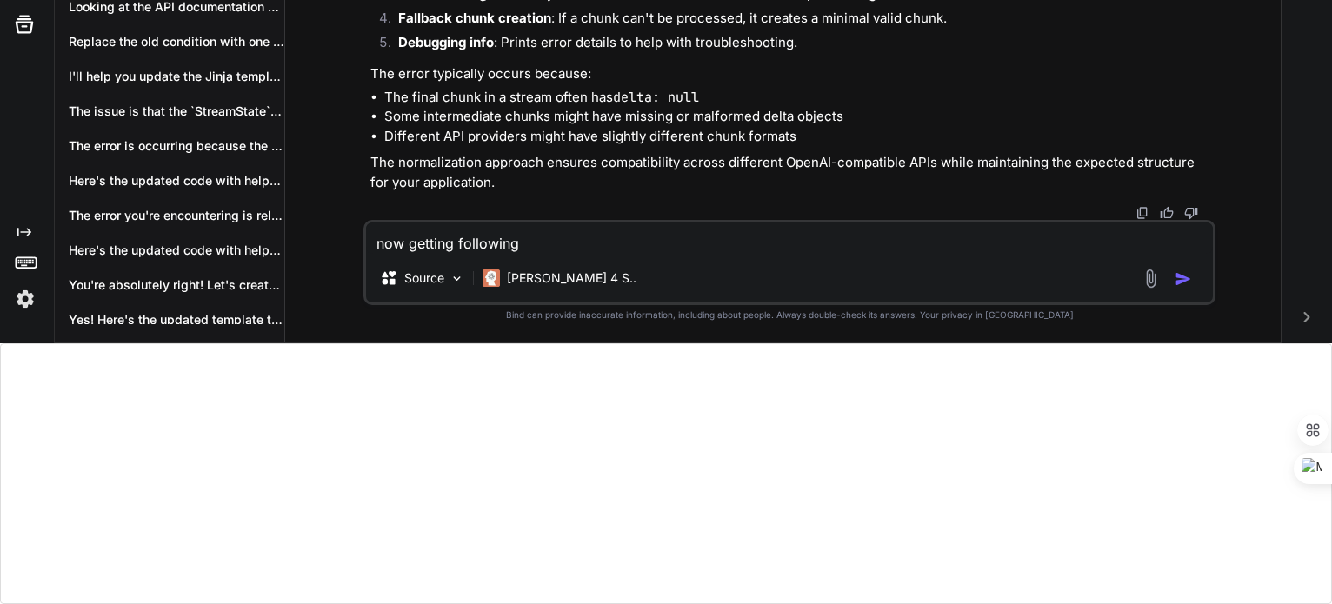
type textarea "now getting following e"
type textarea "x"
type textarea "now getting following er"
type textarea "x"
type textarea "now getting following err"
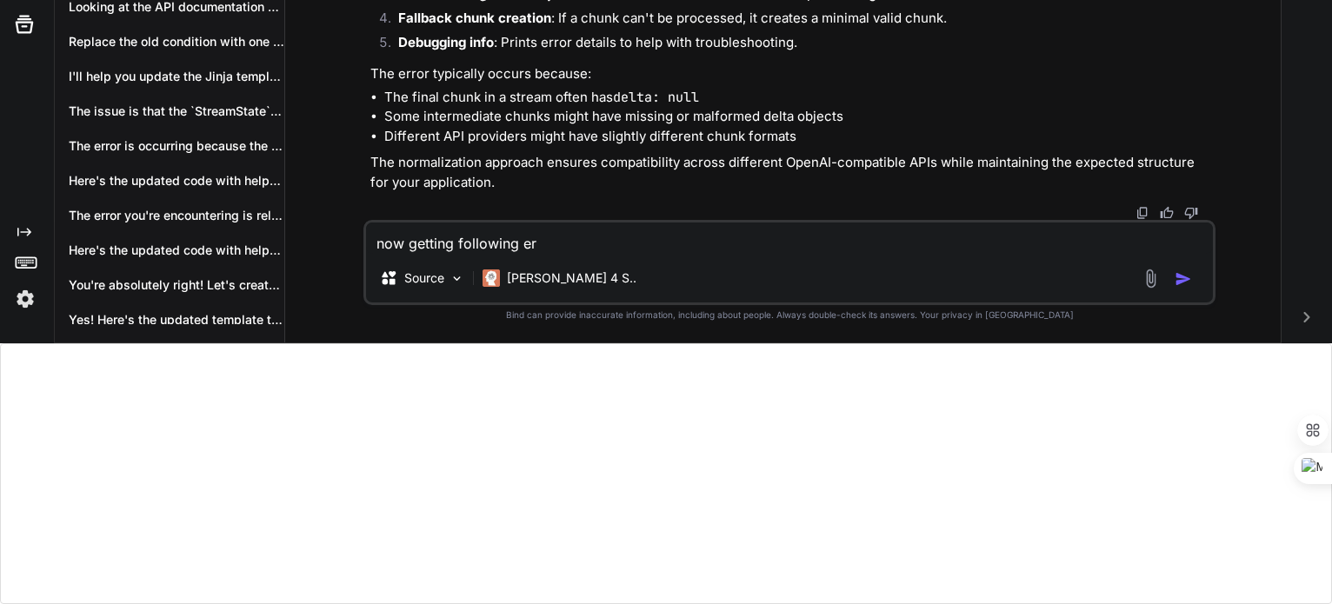
type textarea "x"
type textarea "now getting following erro"
type textarea "x"
type textarea "now getting following error"
type textarea "x"
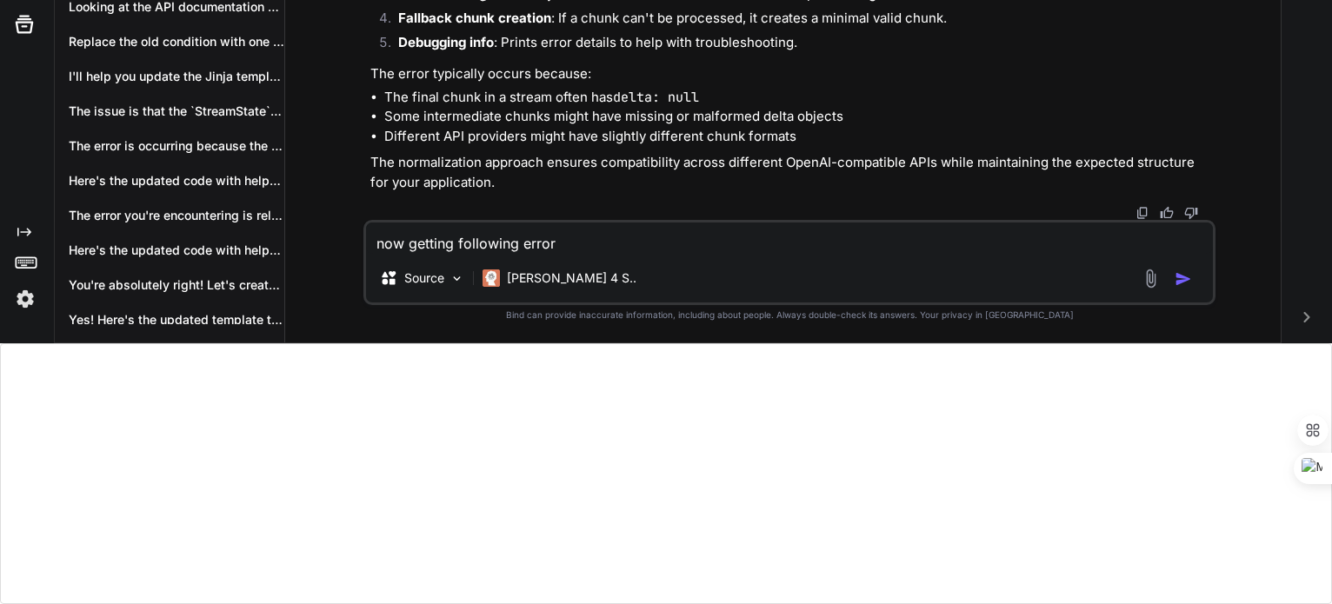
type textarea "now getting following errors"
type textarea "x"
type textarea "now getting following errors"
type textarea "x"
type textarea "now getting following errors f"
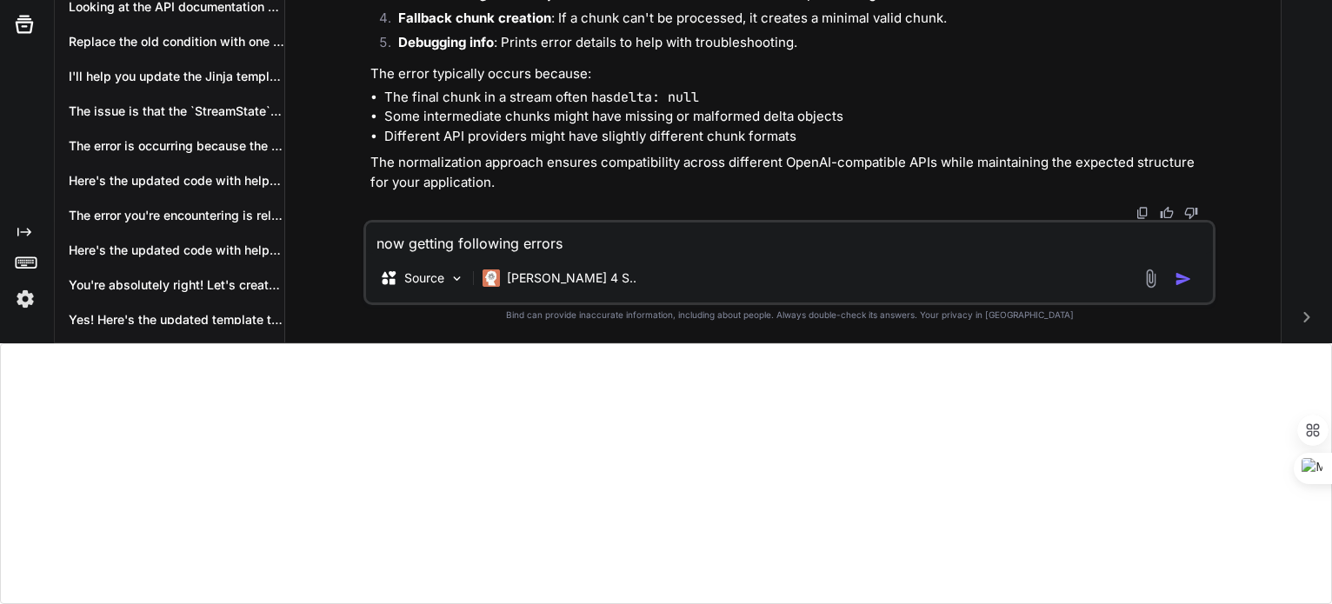
type textarea "x"
type textarea "now getting following errors fo"
type textarea "x"
type textarea "now getting following errors for"
type textarea "x"
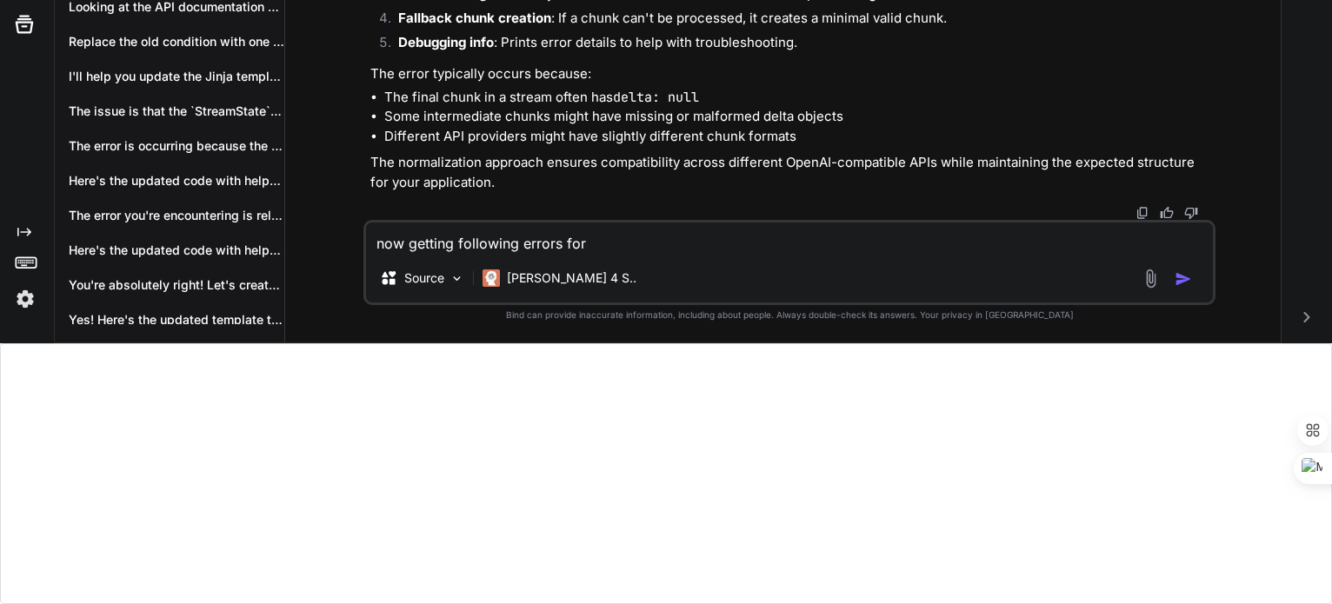
type textarea "now getting following errors for"
type textarea "x"
type textarea "now getting following errors for t"
type textarea "x"
type textarea "now getting following errors for to"
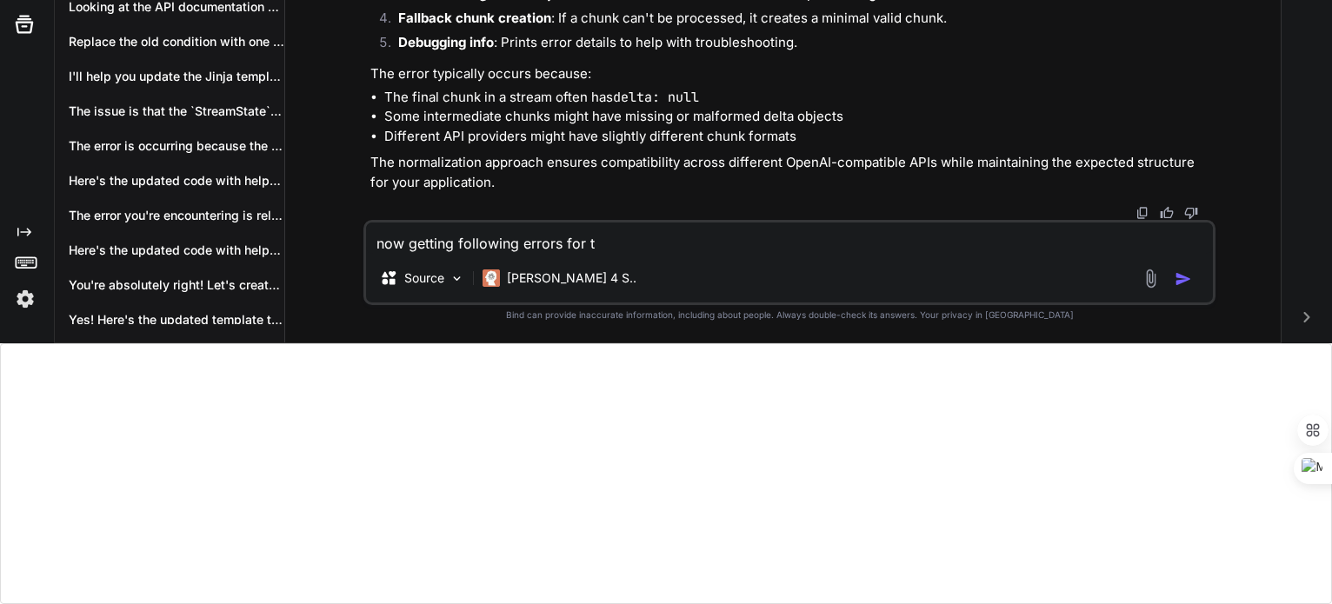
type textarea "x"
type textarea "now getting following errors for too"
type textarea "x"
type textarea "now getting following errors for tool"
type textarea "x"
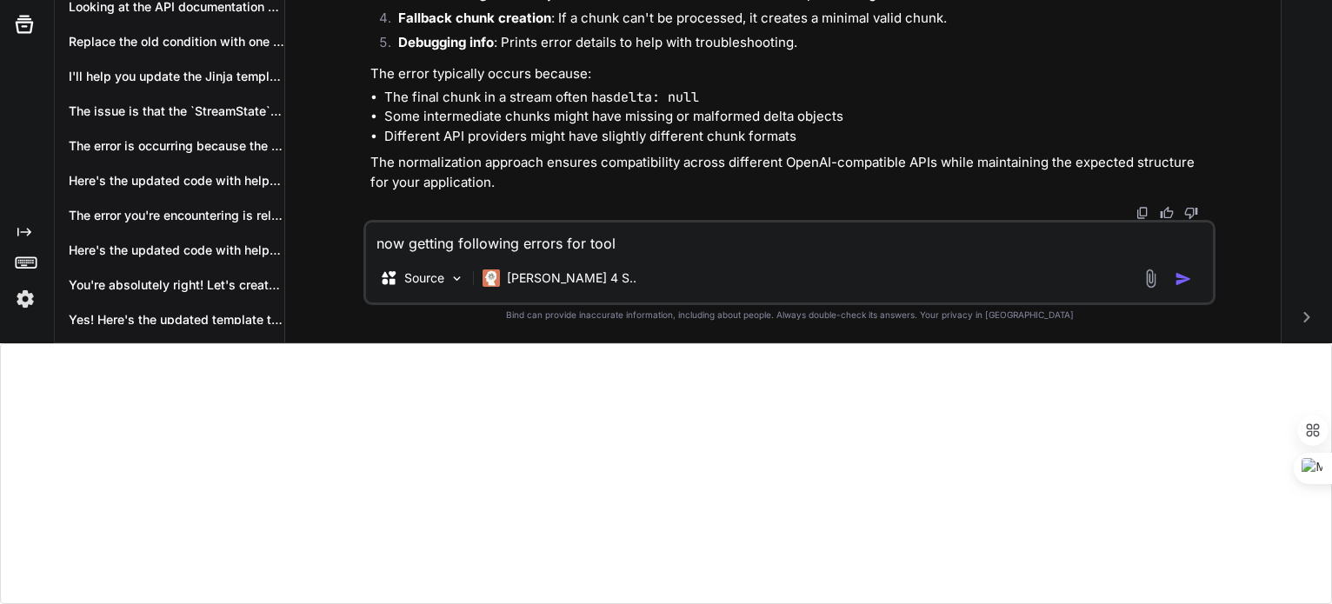
type textarea "now getting following errors for tool"
type textarea "x"
type textarea "now getting following errors for tool c"
type textarea "x"
type textarea "now getting following errors for tool ca"
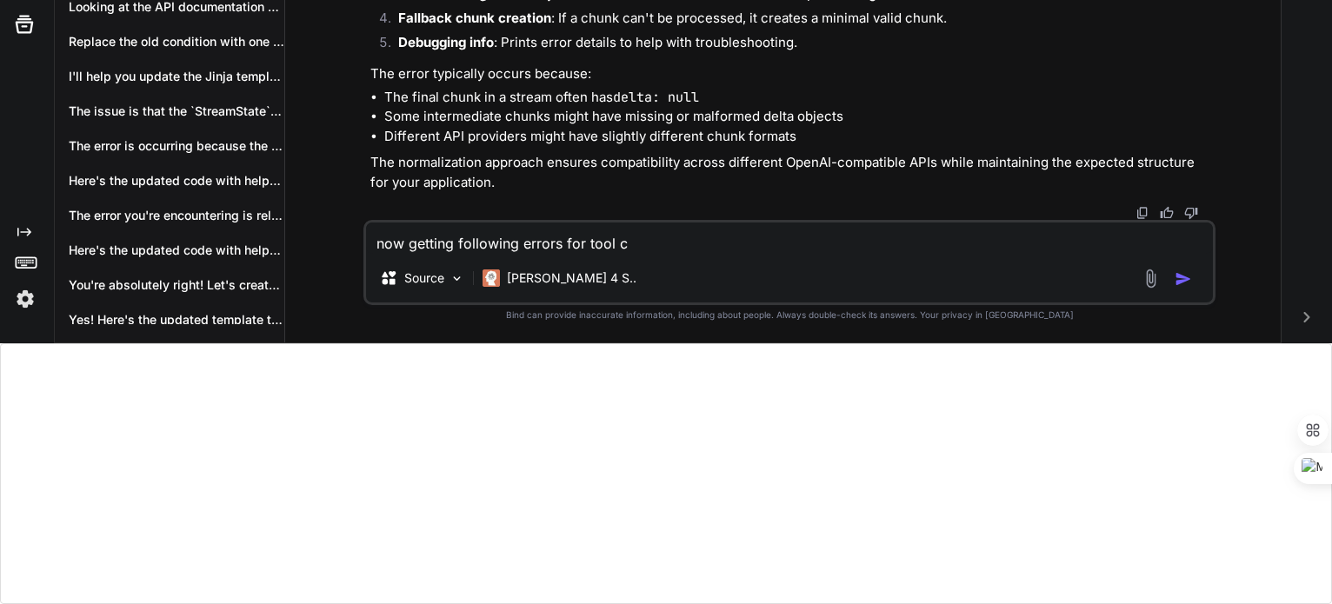
type textarea "x"
type textarea "now getting following errors for tool cal"
type textarea "x"
type textarea "now getting following errors for tool call"
type textarea "x"
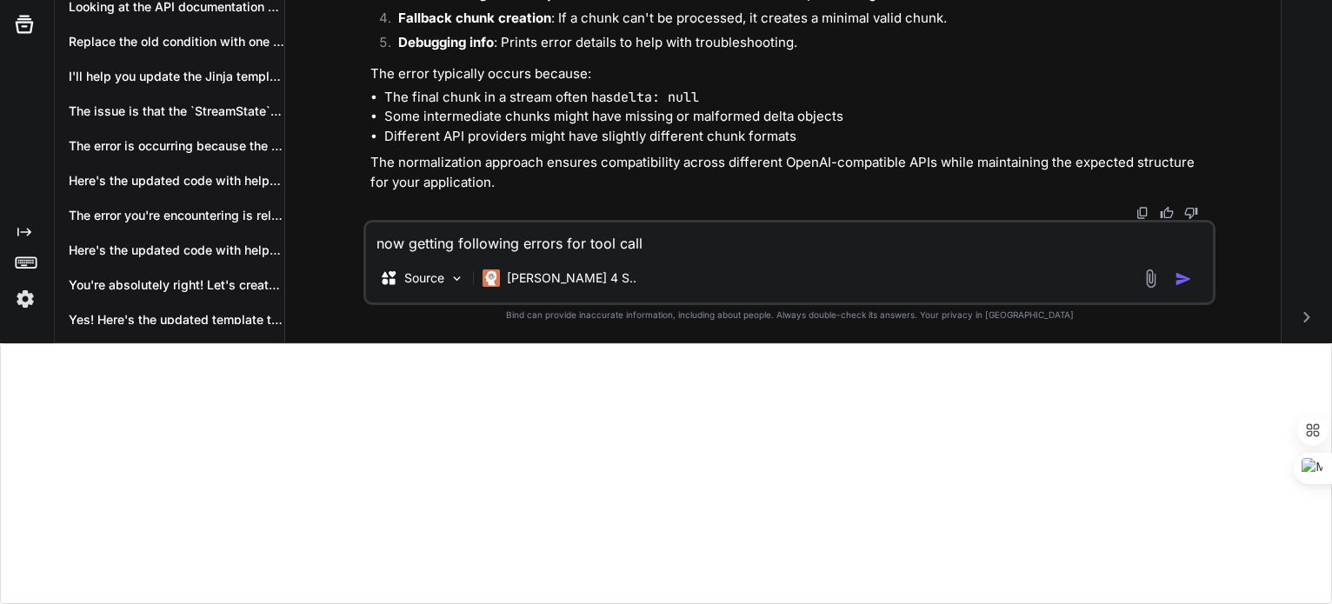
type textarea "now getting following errors for tool calls"
type textarea "x"
type textarea "now getting following errors for tool calls"
type textarea "x"
type textarea "now getting following errors for tool calls :"
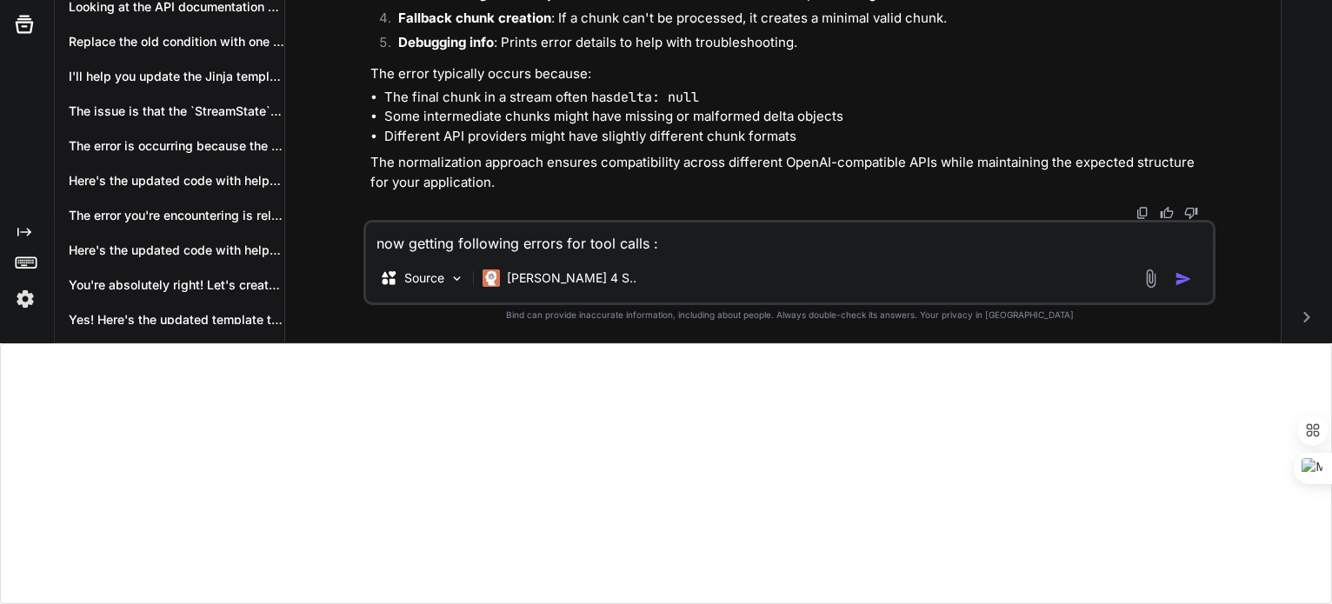
type textarea "x"
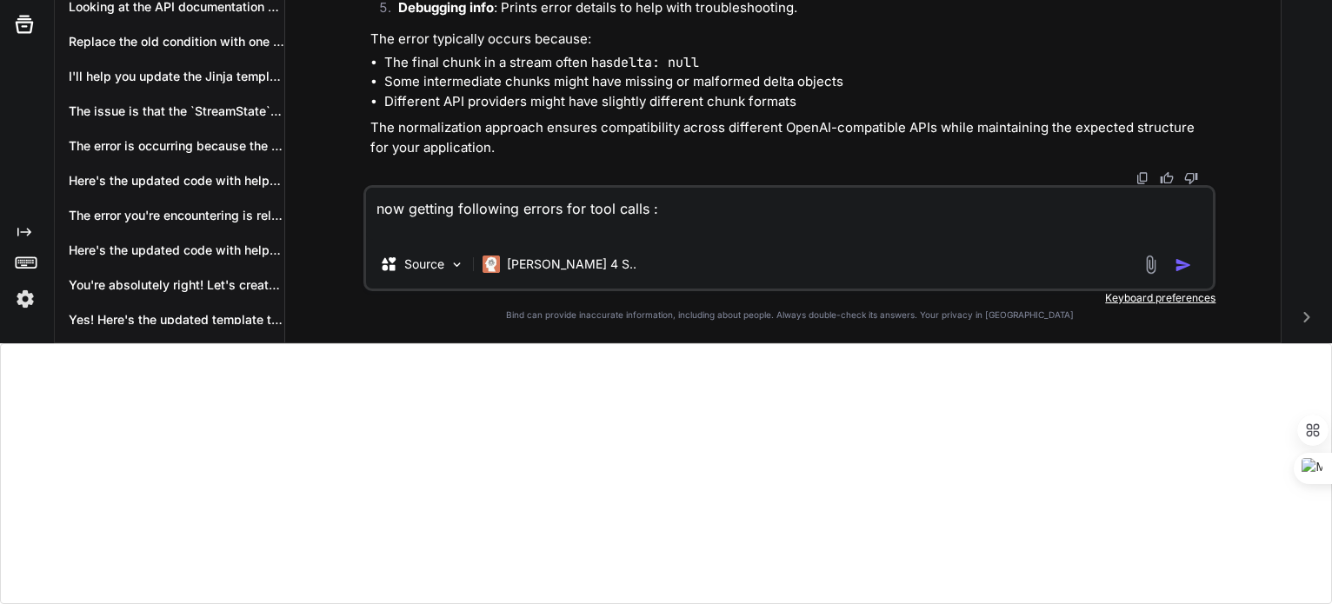
type textarea "now getting following errors for tool calls :"
type textarea "x"
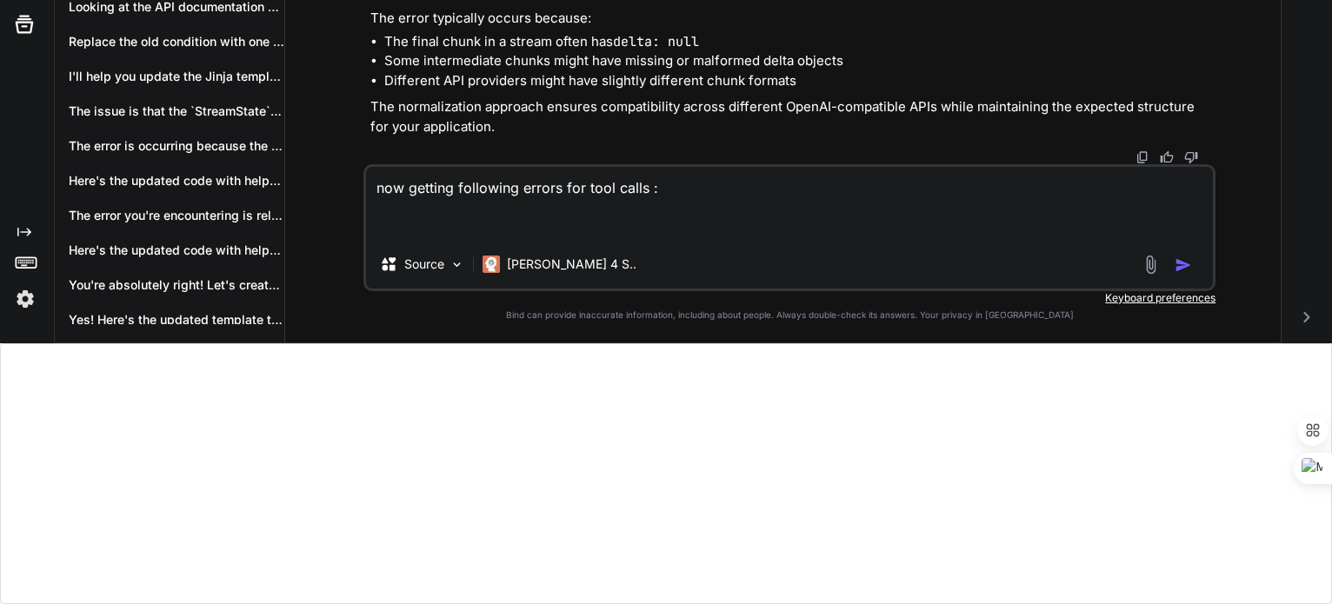
paste textarea "openai.BadRequestError: Error code: 400 - {'requestId': '66624605-2a6f-468e-a24…"
type textarea "now getting following errors for tool calls : openai.BadRequestError: Error cod…"
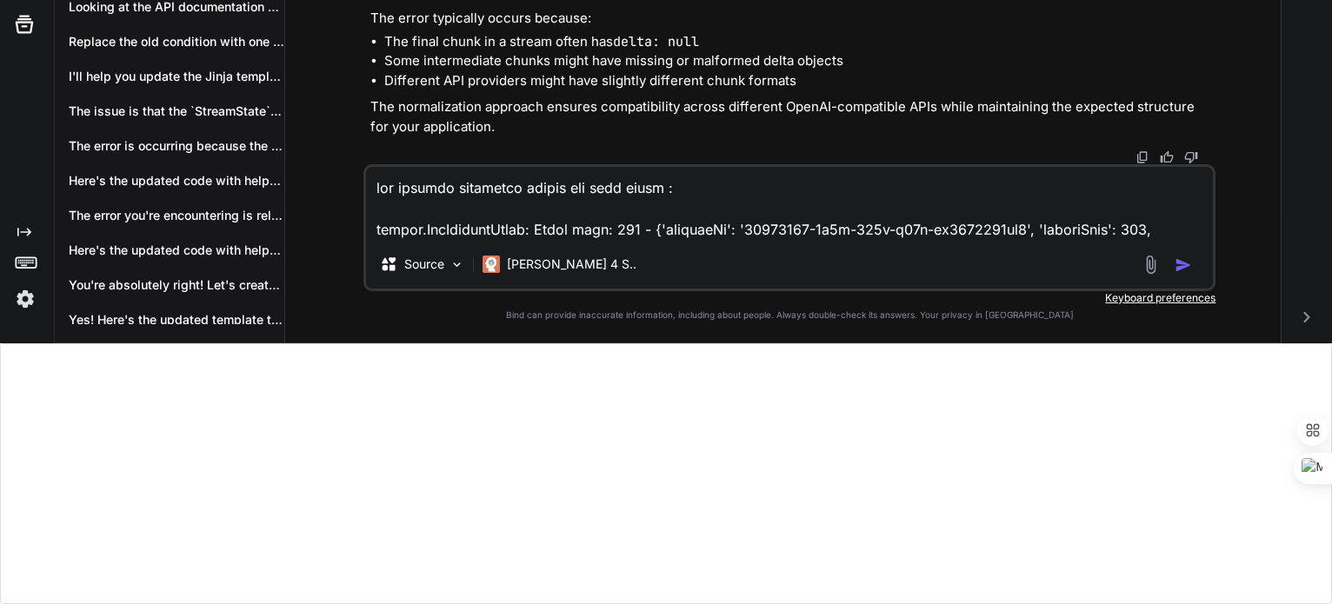
scroll to position [1733, 0]
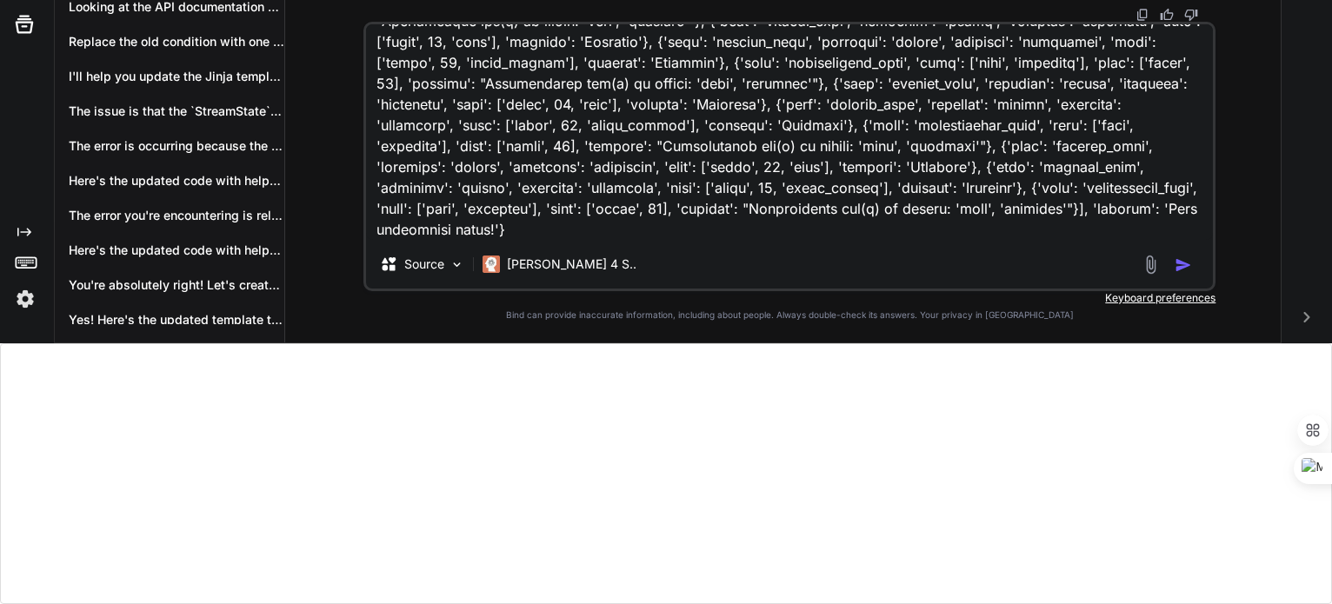
type textarea "x"
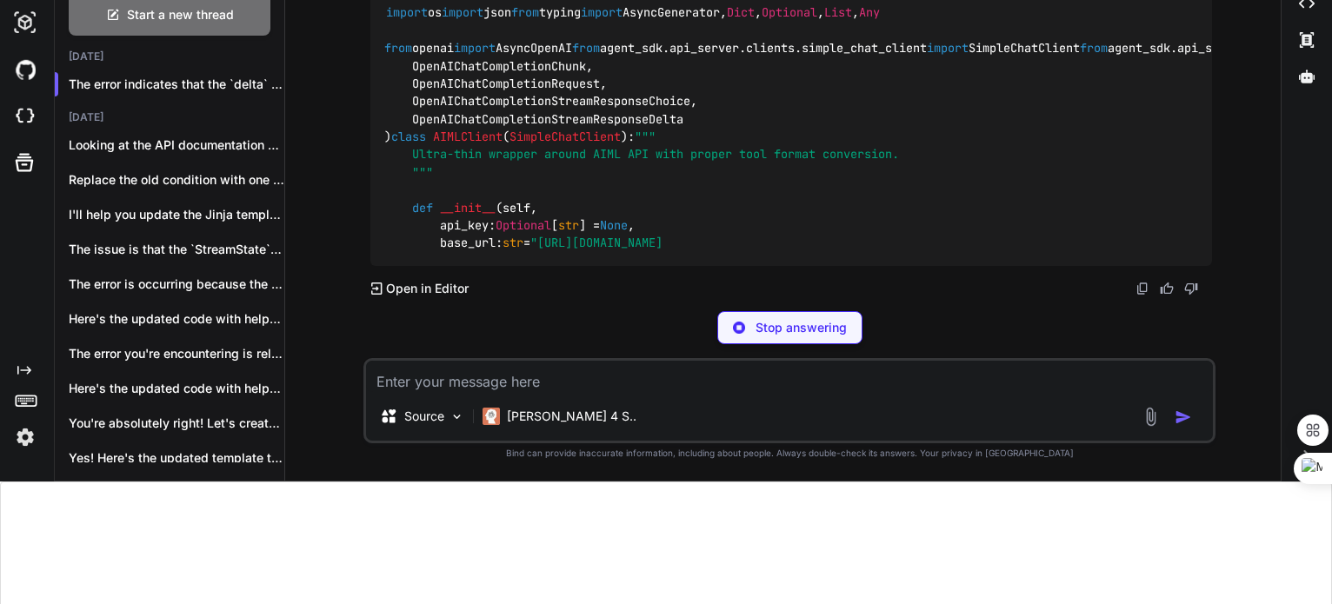
scroll to position [17672, 0]
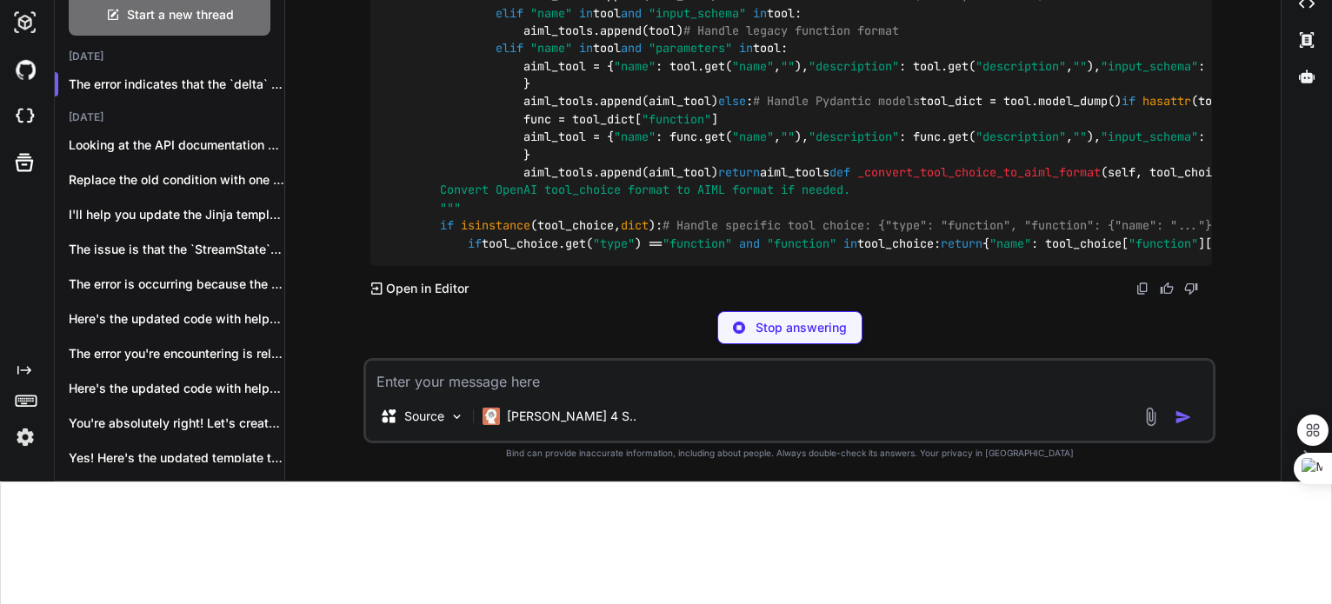
type textarea "x"
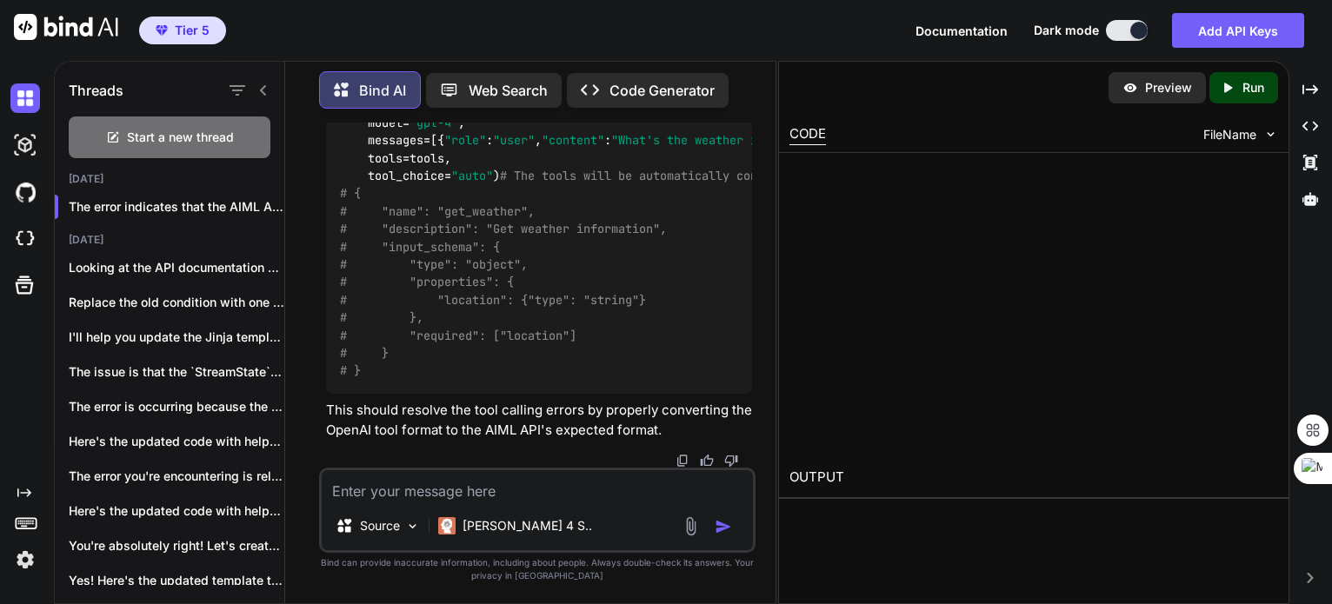
scroll to position [26641, 0]
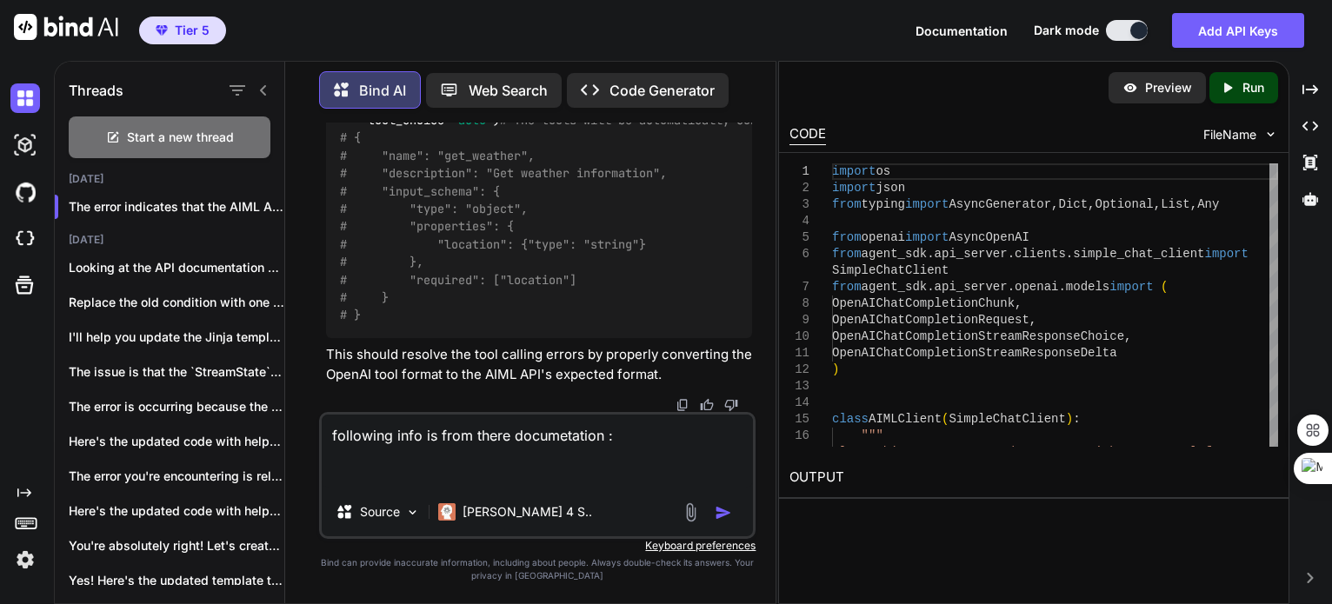
paste textarea "import os import json import openai client = openai.OpenAI( base_url="[URL][DOM…"
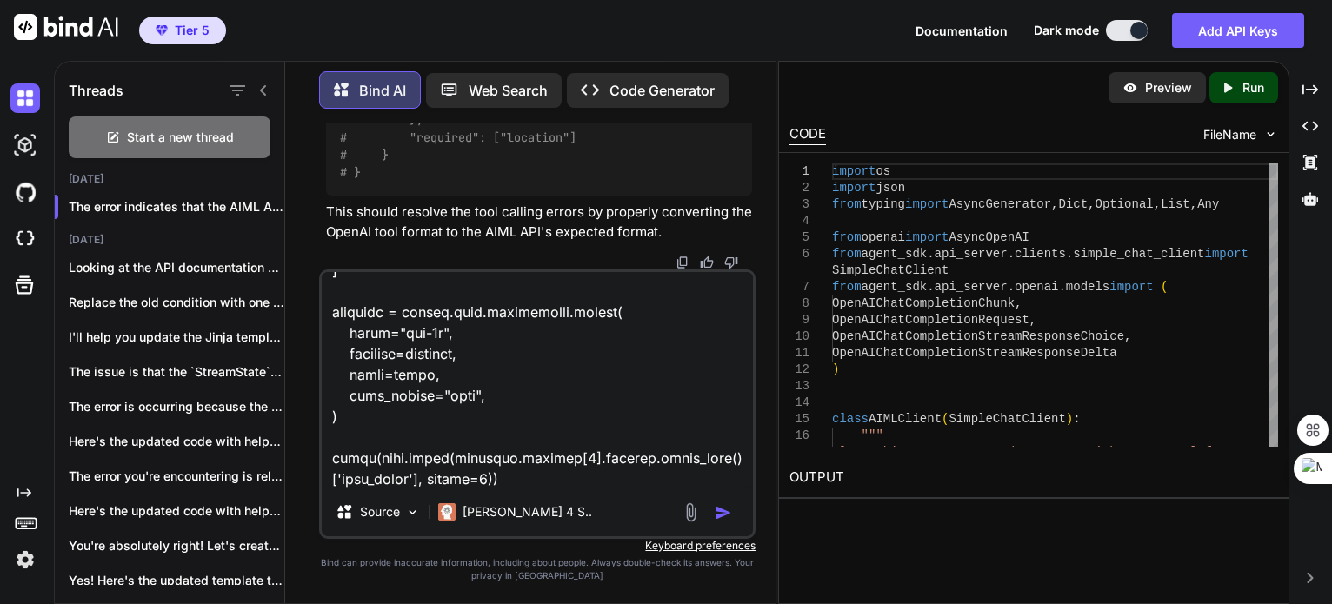
type textarea "following info is from there documetation : import os import json import openai…"
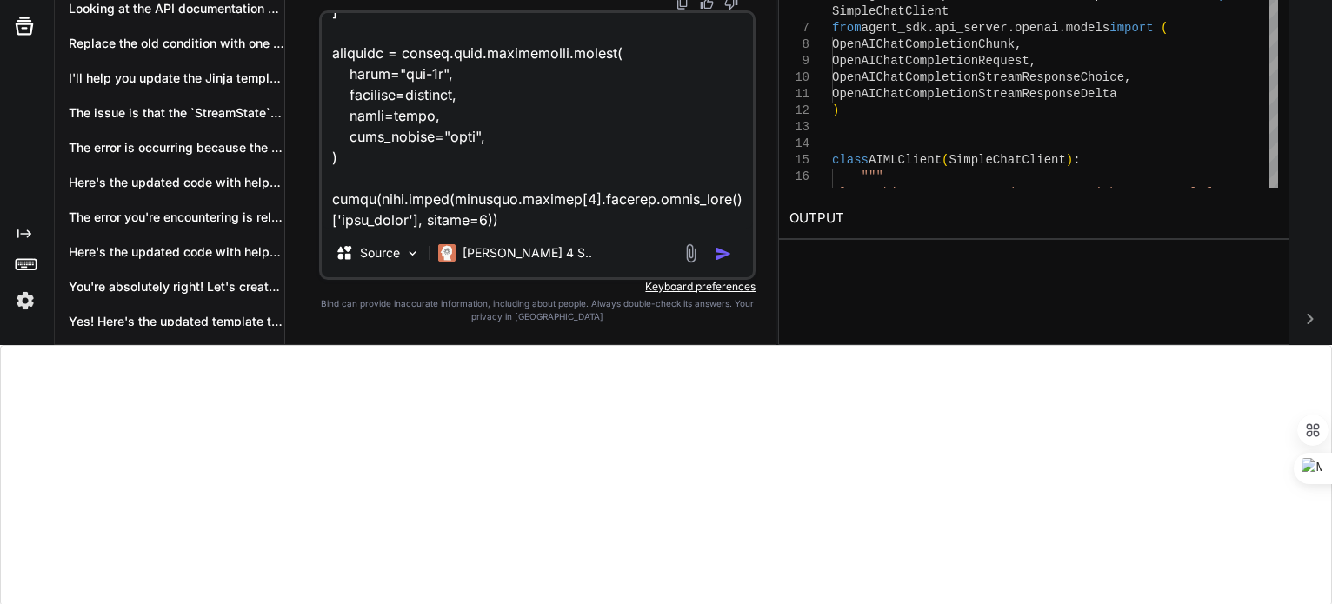
scroll to position [261, 0]
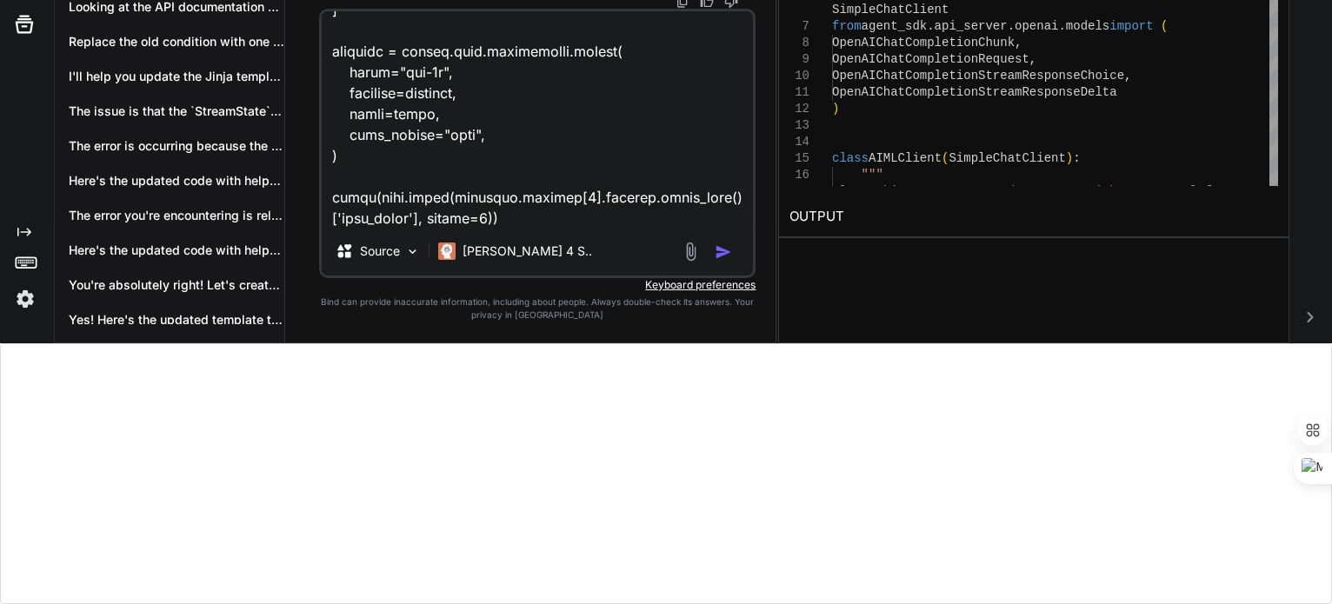
click at [456, 182] on textarea at bounding box center [538, 119] width 432 height 216
click at [396, 207] on textarea at bounding box center [538, 119] width 432 height 216
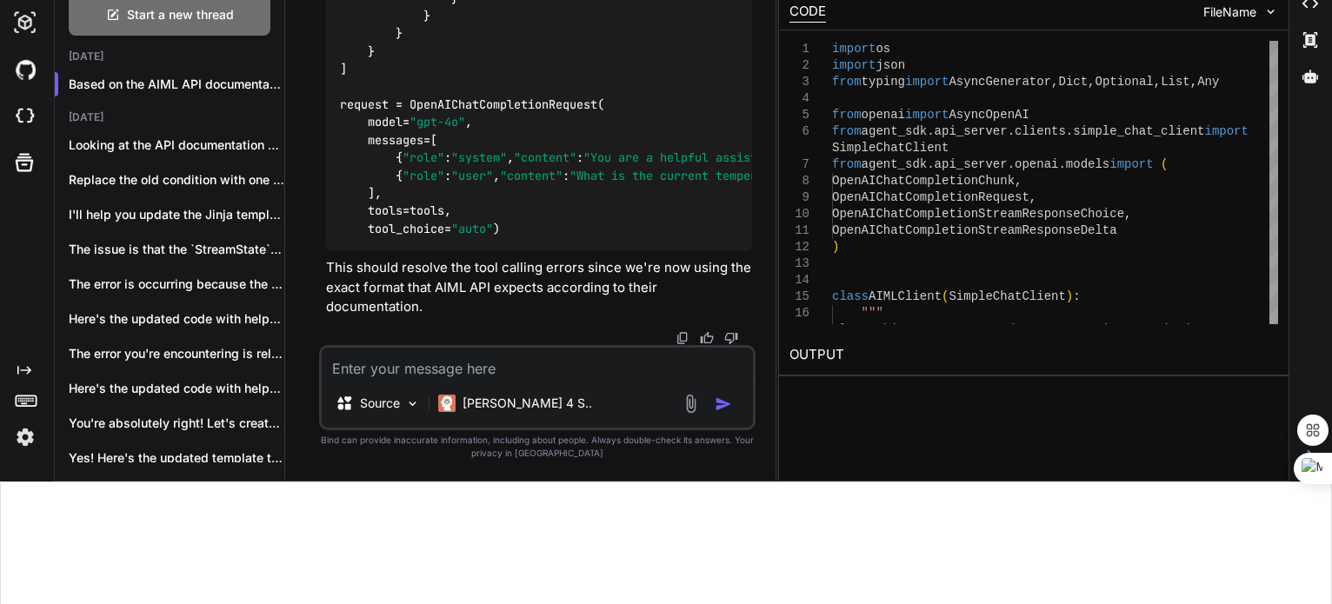
scroll to position [27452, 0]
click at [470, 359] on textarea at bounding box center [538, 363] width 432 height 31
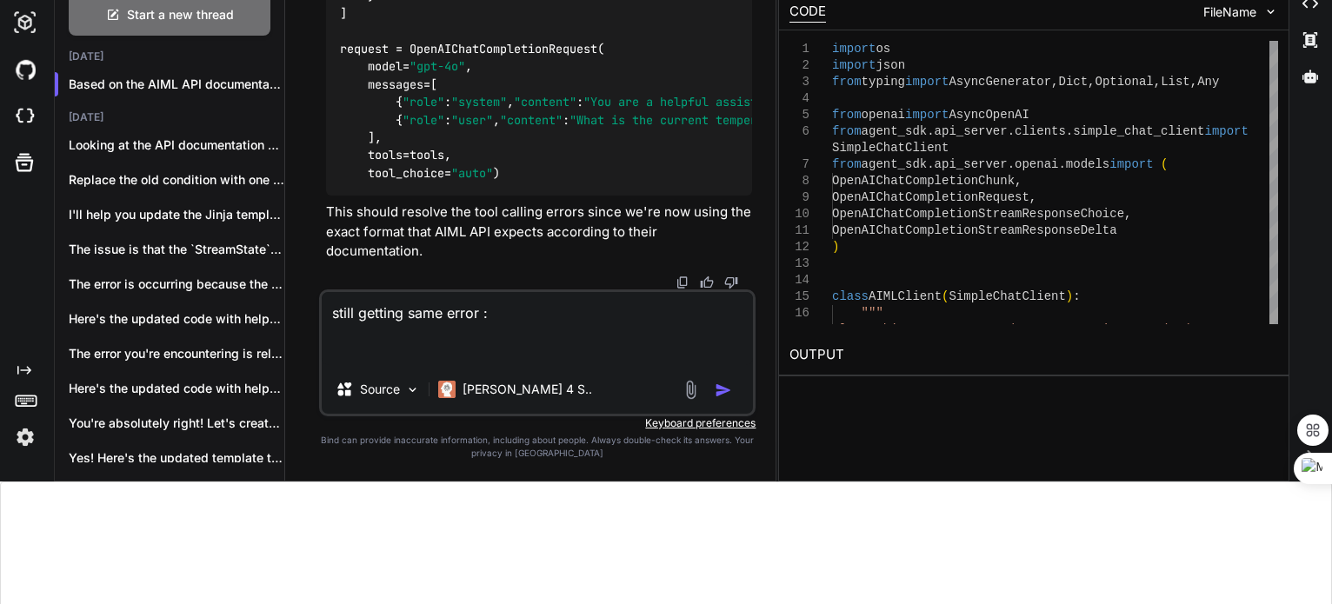
paste textarea "Error code: 400 - {'requestId': '573f5e05-6c9e-42a4-bb8e-eee01fb88aa6', 'status…"
type textarea "still getting same error : Error code: 400 - {'requestId': '573f5e05-6c9e-42a4-…"
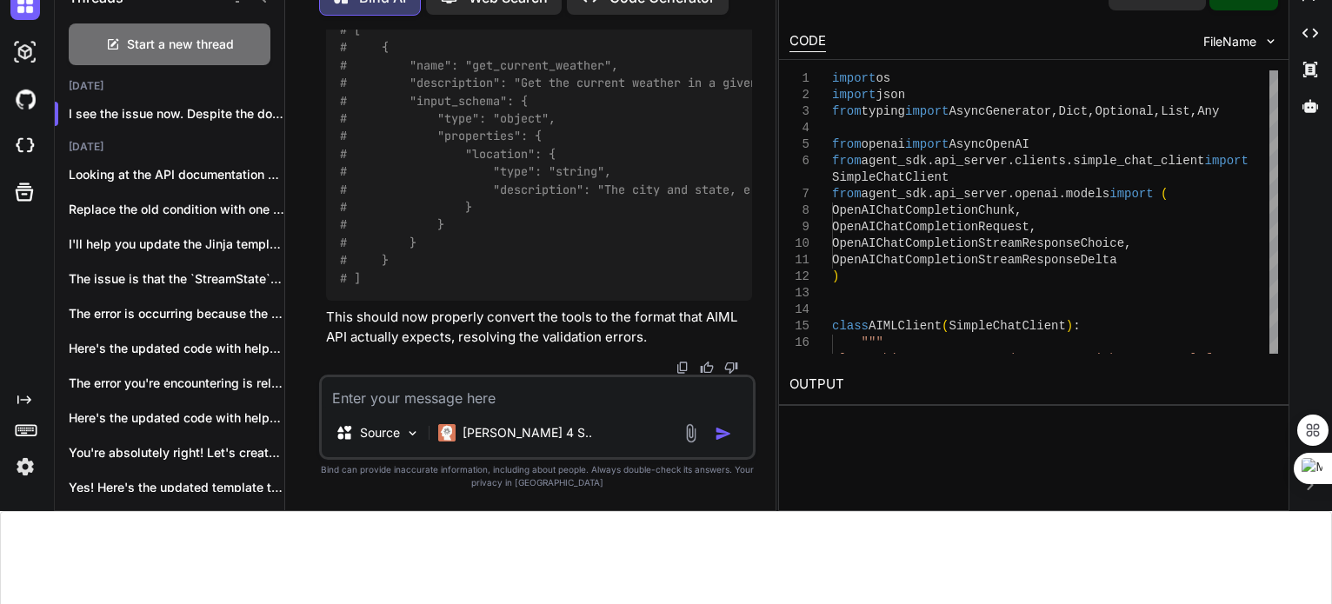
scroll to position [46616, 0]
click at [455, 403] on textarea at bounding box center [538, 392] width 432 height 31
click at [455, 403] on textarea "the problem is we are tr" at bounding box center [538, 392] width 432 height 31
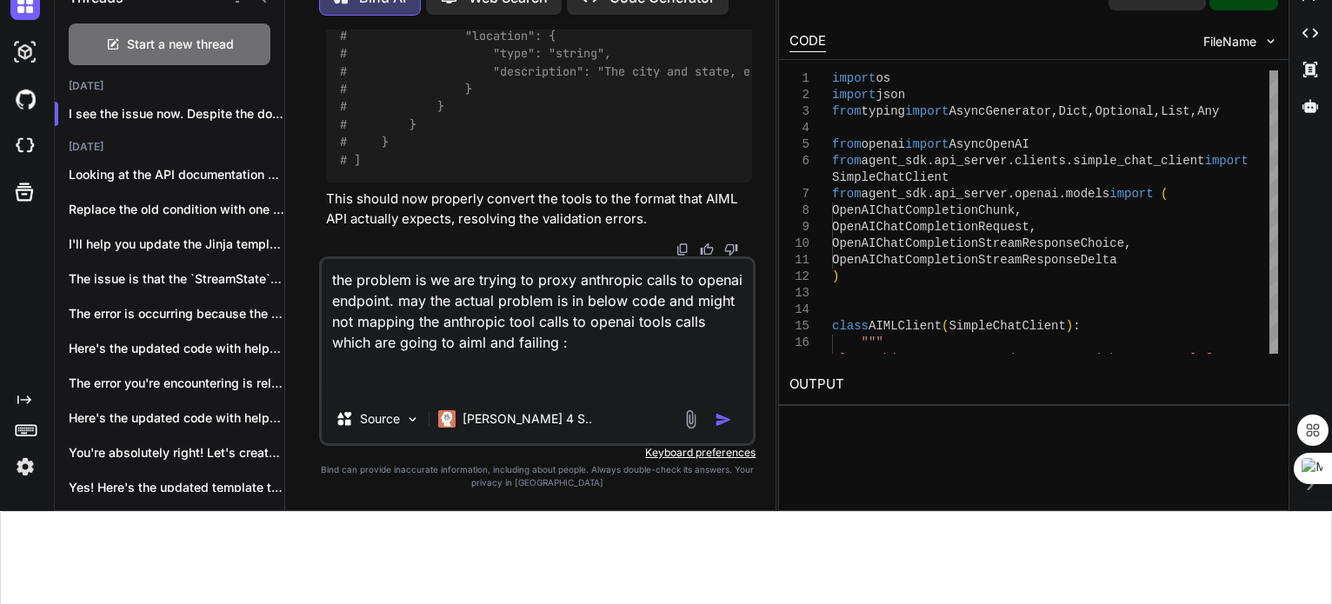
paste textarea "# loremipsum_dolorsita_conse.ad elitse doei tempor inci utla etdolo magnaa Eni,…"
type textarea "lor ipsumdo si am con adipis el seddo eiusmodte incid ut labore etdolore. mag a…"
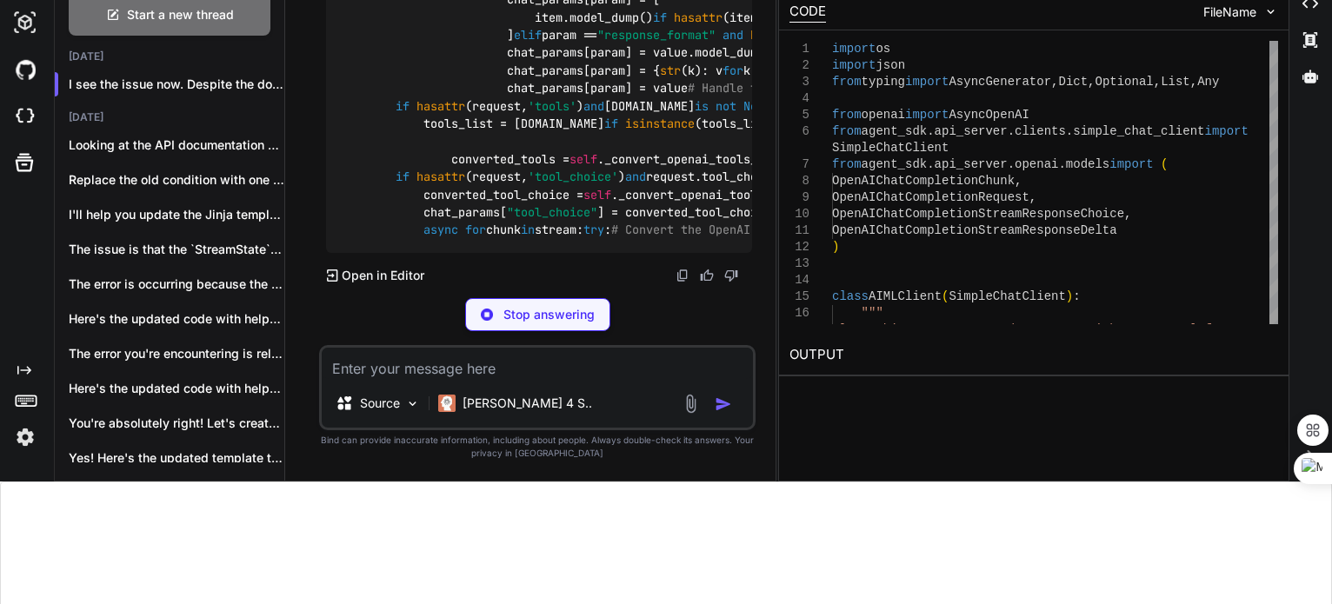
scroll to position [53781, 0]
click at [521, 320] on p "Stop answering" at bounding box center [549, 314] width 91 height 17
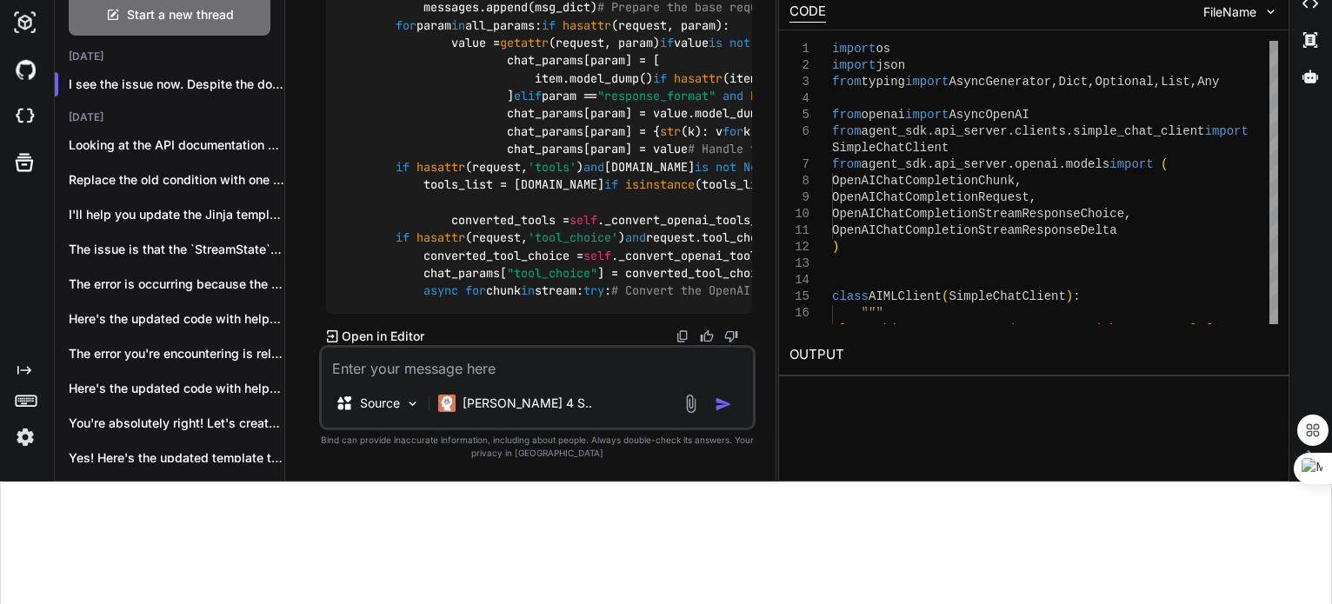
click at [464, 371] on textarea at bounding box center [538, 363] width 432 height 31
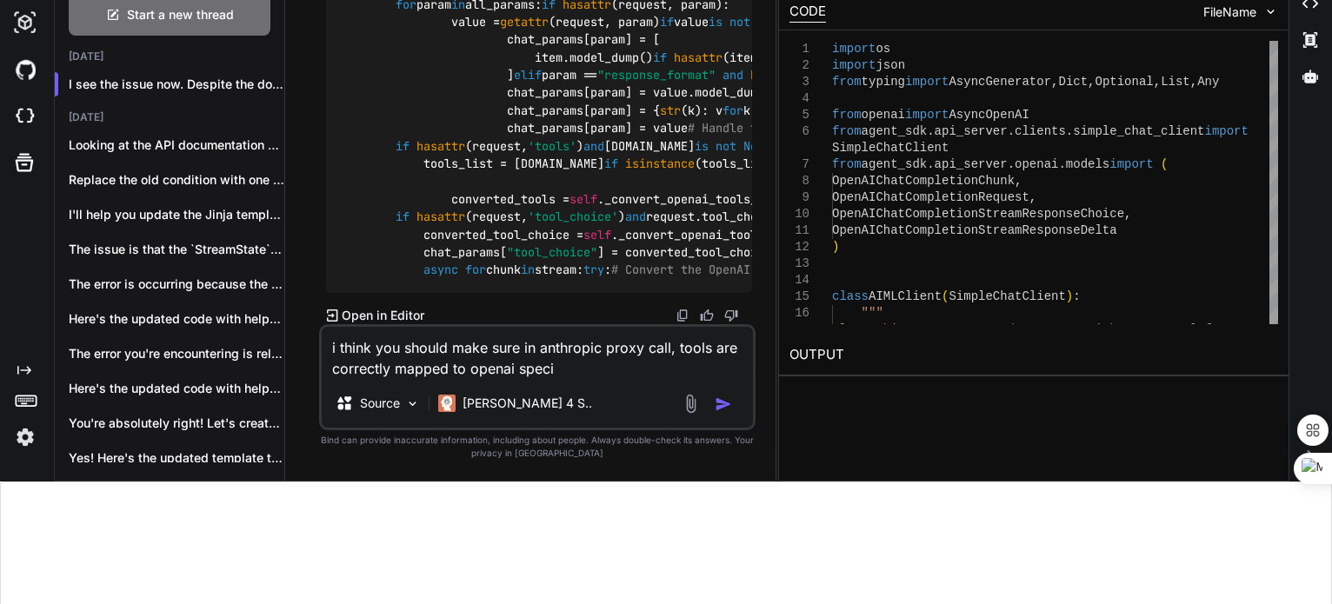
type textarea "i think you should make sure in anthropic proxy call, tools are correctly mappe…"
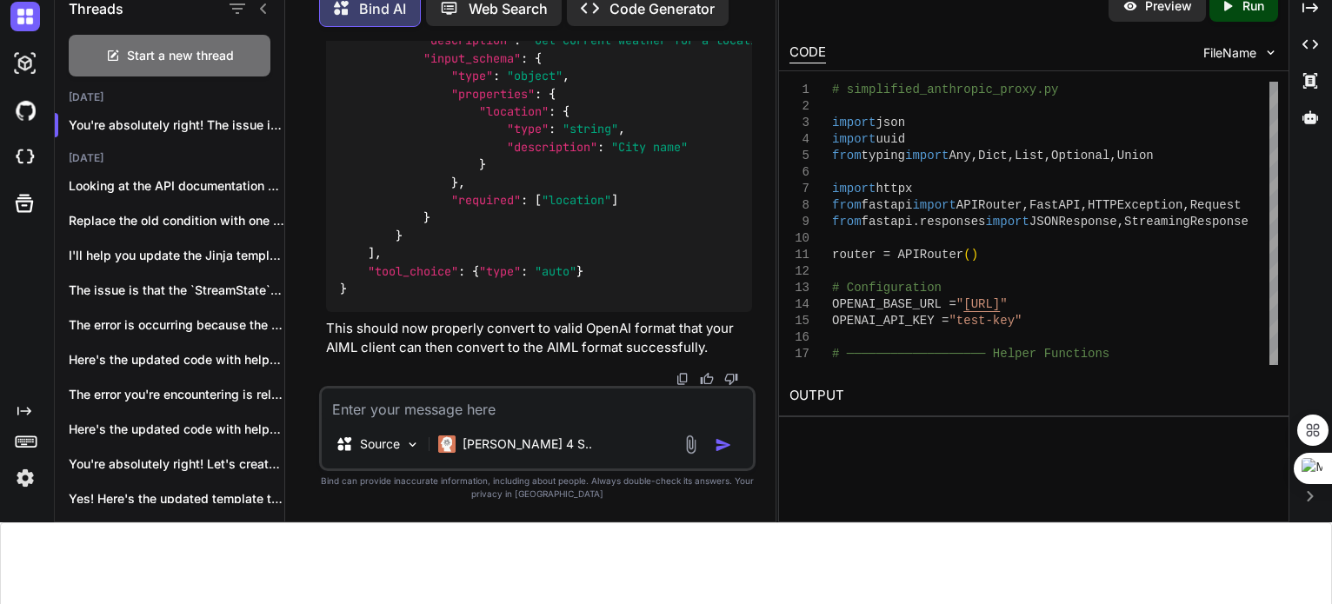
scroll to position [56938, 0]
click at [431, 411] on textarea at bounding box center [538, 404] width 432 height 31
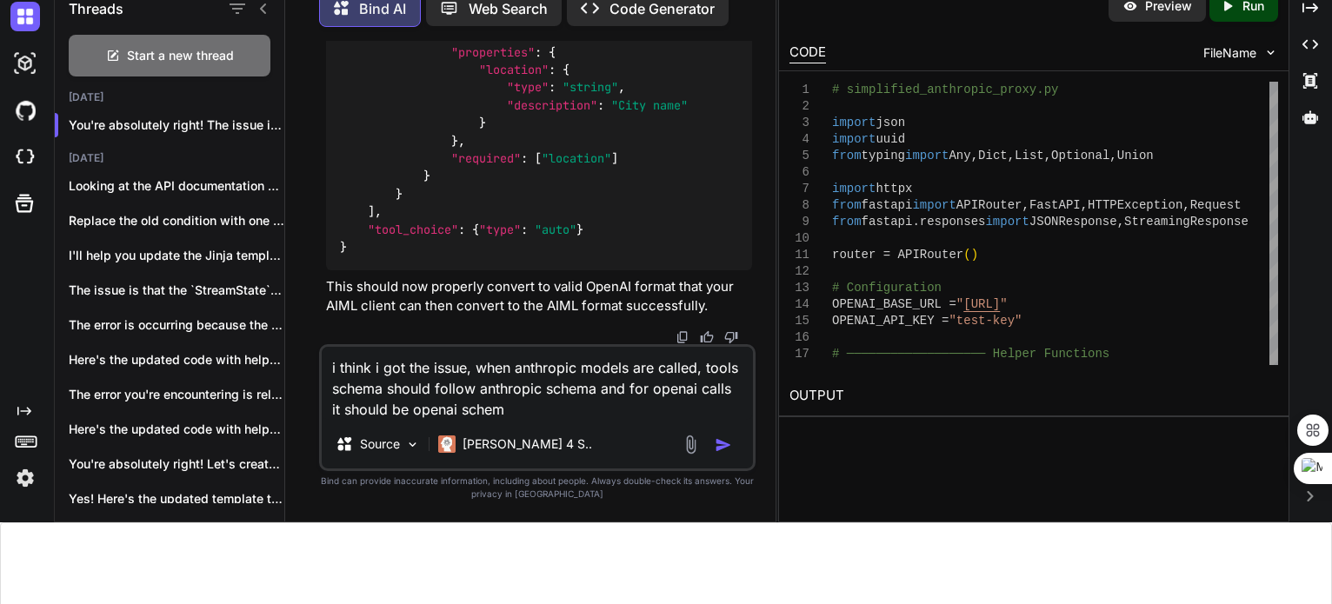
type textarea "i think i got the issue, when anthropic models are called, tools schema should …"
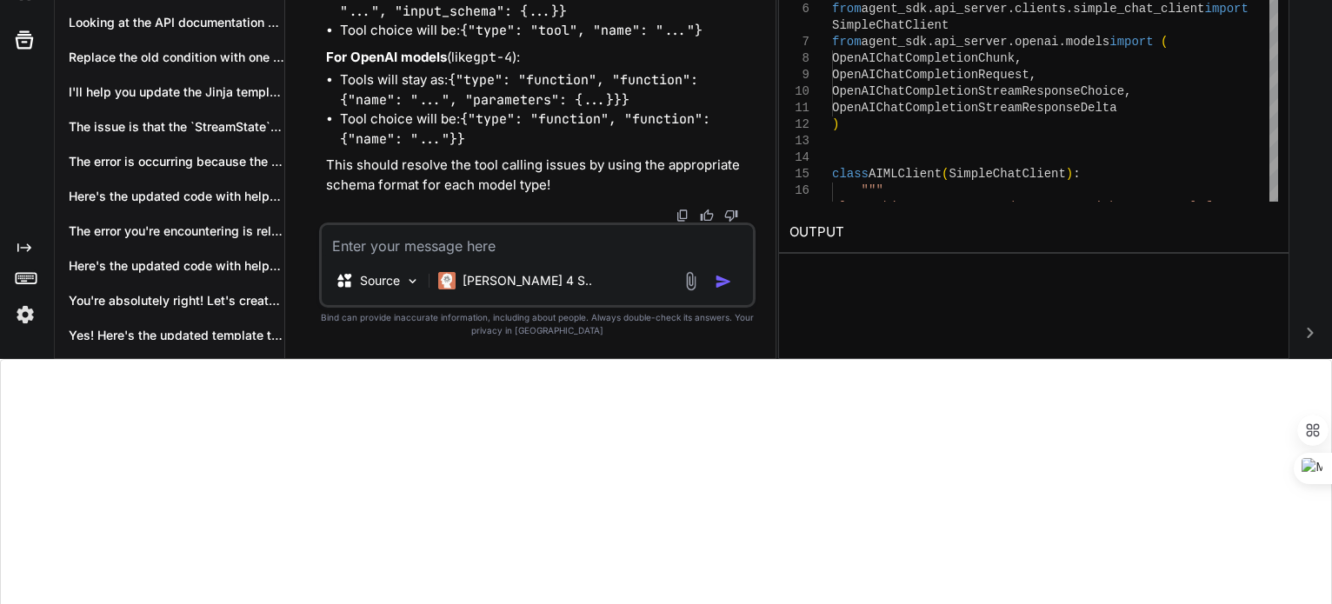
scroll to position [70143, 0]
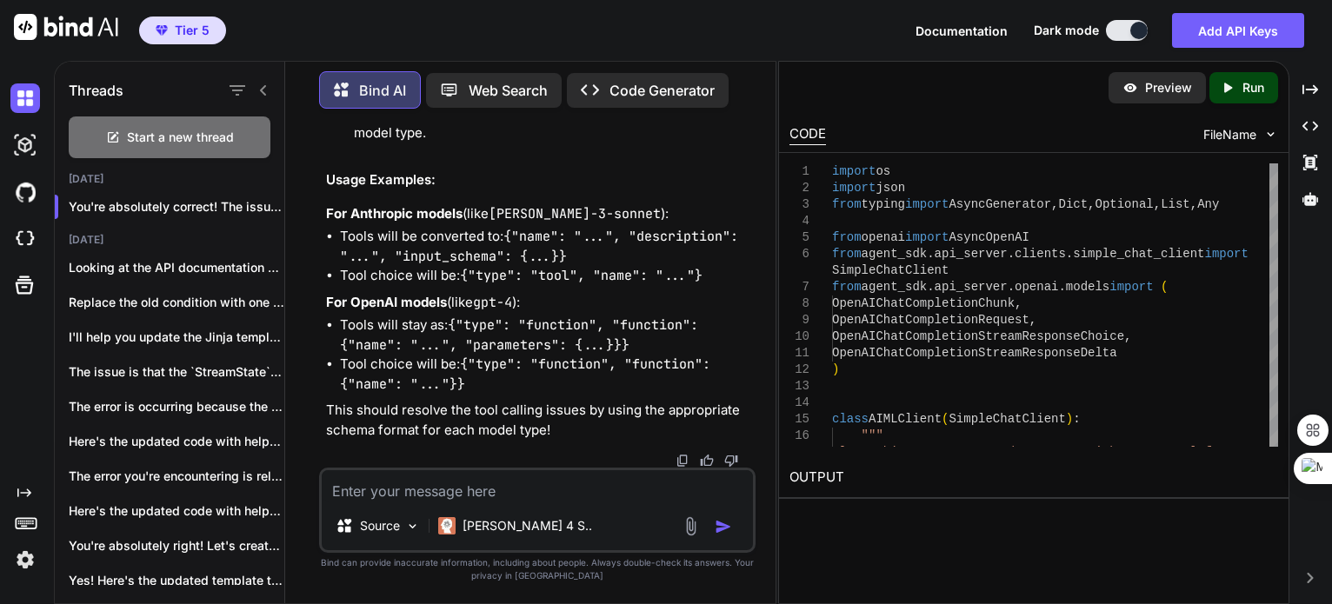
scroll to position [261, 0]
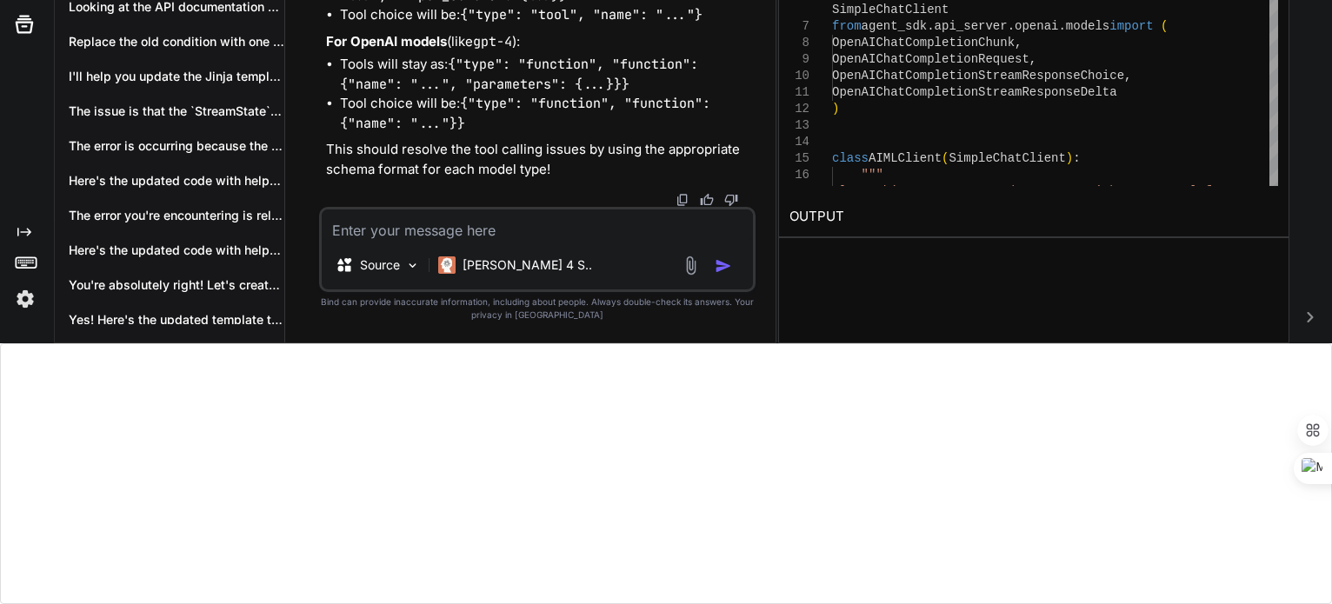
click at [405, 230] on textarea at bounding box center [538, 225] width 432 height 31
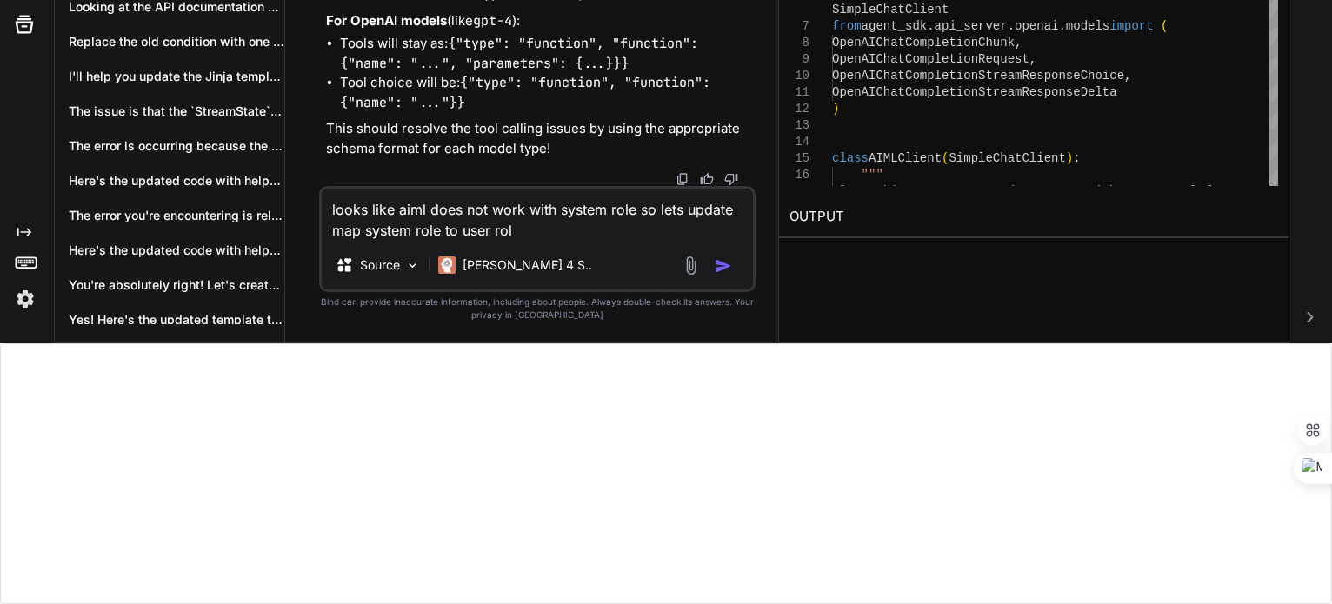
type textarea "looks like aiml does not work with system role so lets update map system role t…"
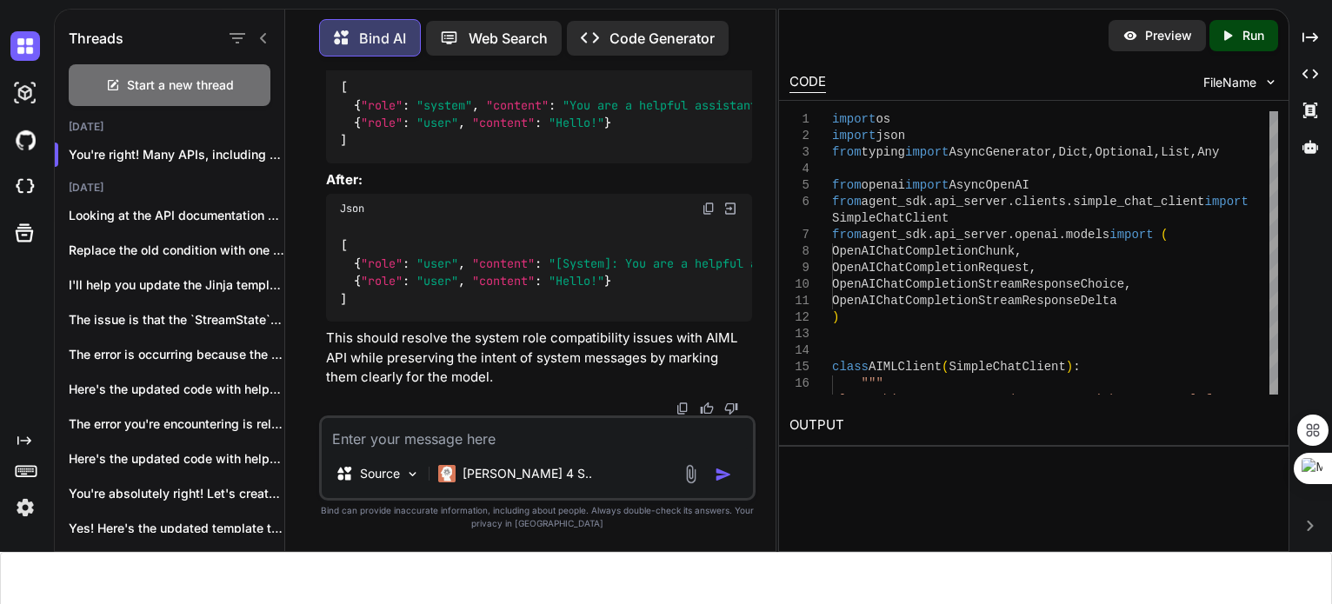
scroll to position [78823, 0]
click at [456, 441] on textarea at bounding box center [538, 433] width 432 height 31
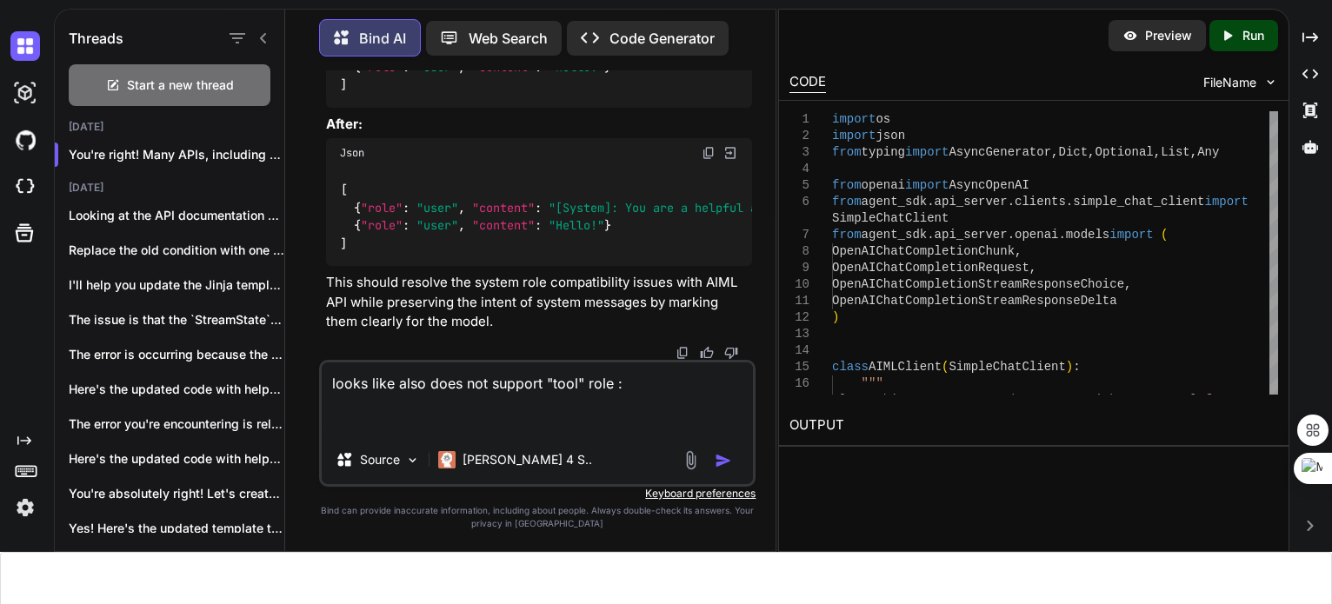
paste textarea "Error code: 400 - {'requestId': '06eee311-cc7a-42ed-963a-0ff8ede26e5f', 'status…"
type textarea "looks like also does not support "tool" role : Error code: 400 - {'requestId': …"
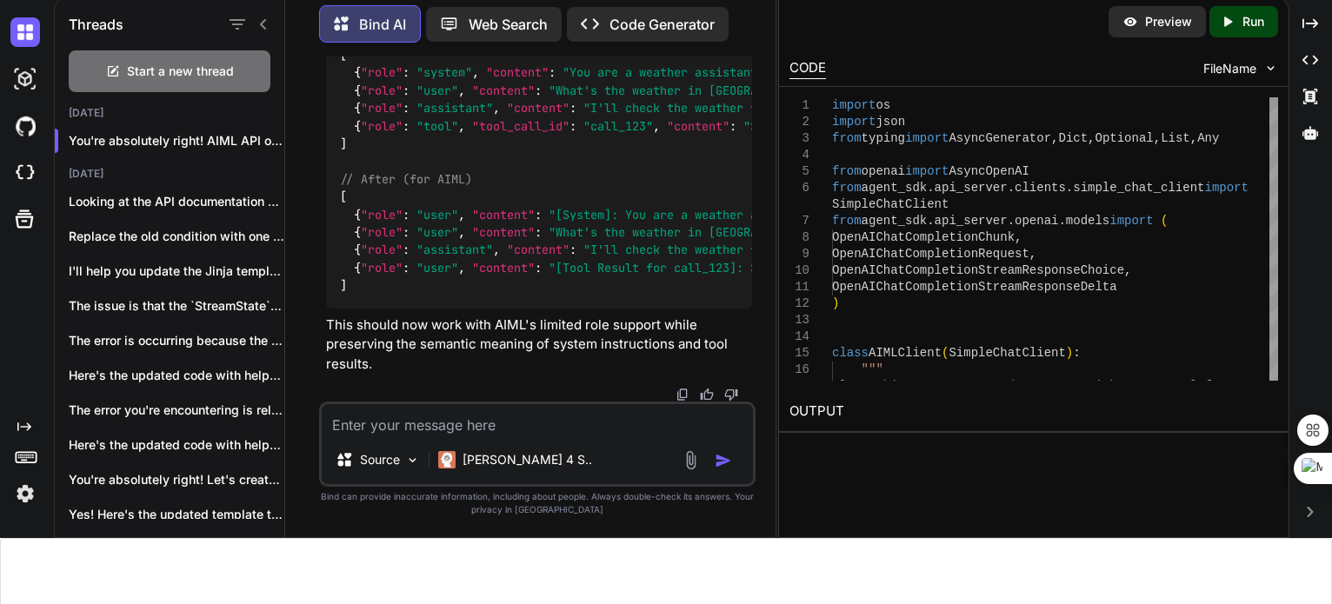
scroll to position [89676, 0]
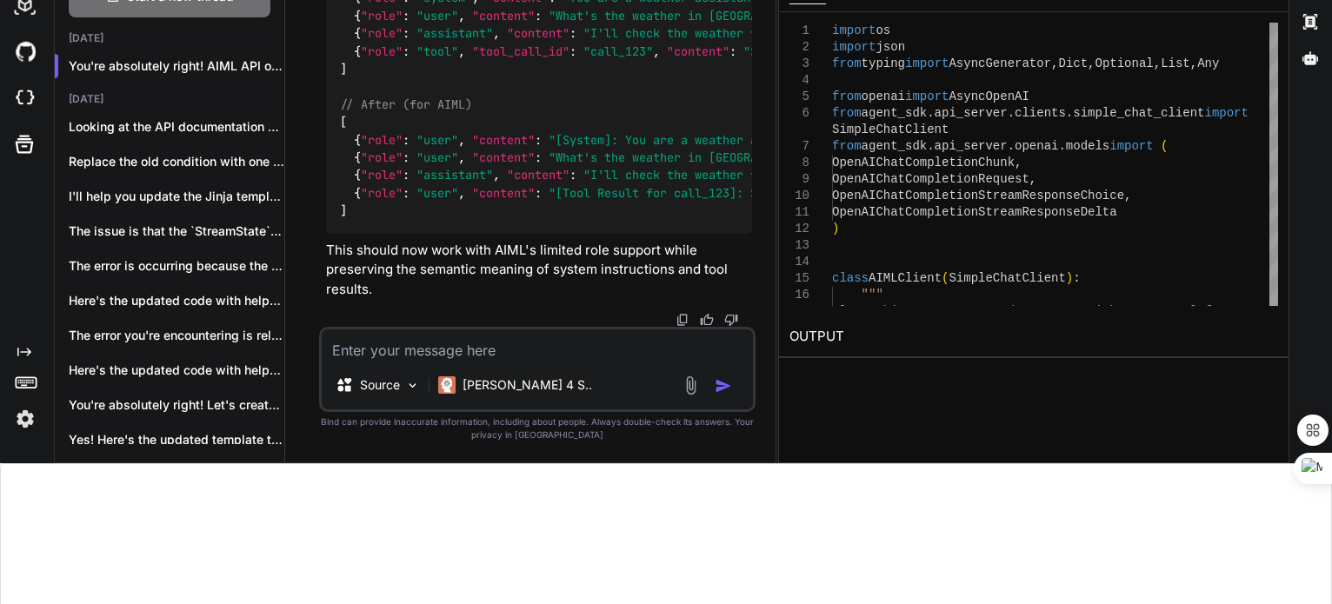
scroll to position [142, 0]
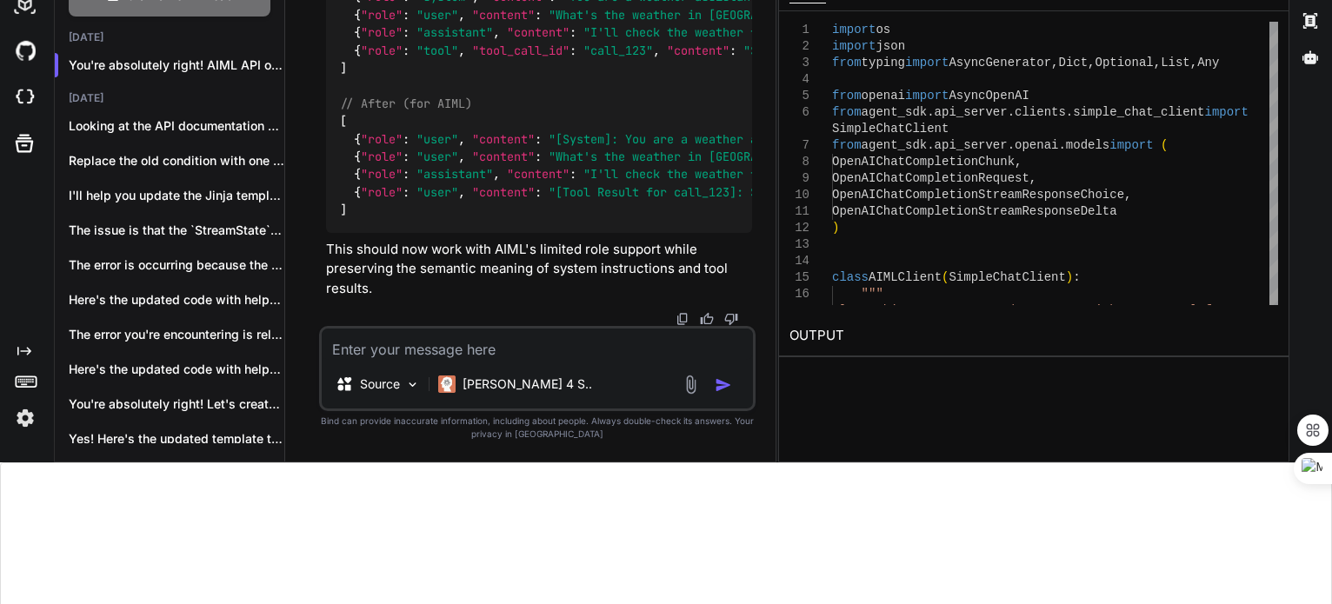
click at [395, 354] on textarea at bounding box center [538, 344] width 432 height 31
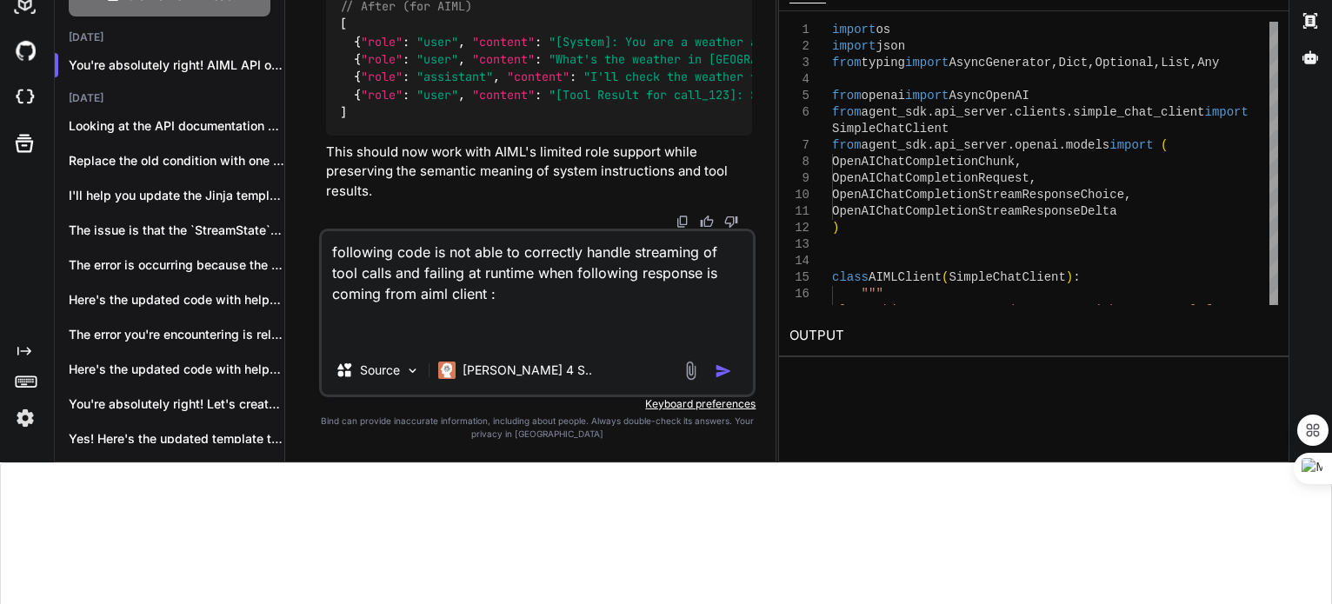
paste textarea "{ "id": "msg_01VQS1hWvyCCPsXRwcfyc4FV", "created": 1754839878, "model": "[PERSO…"
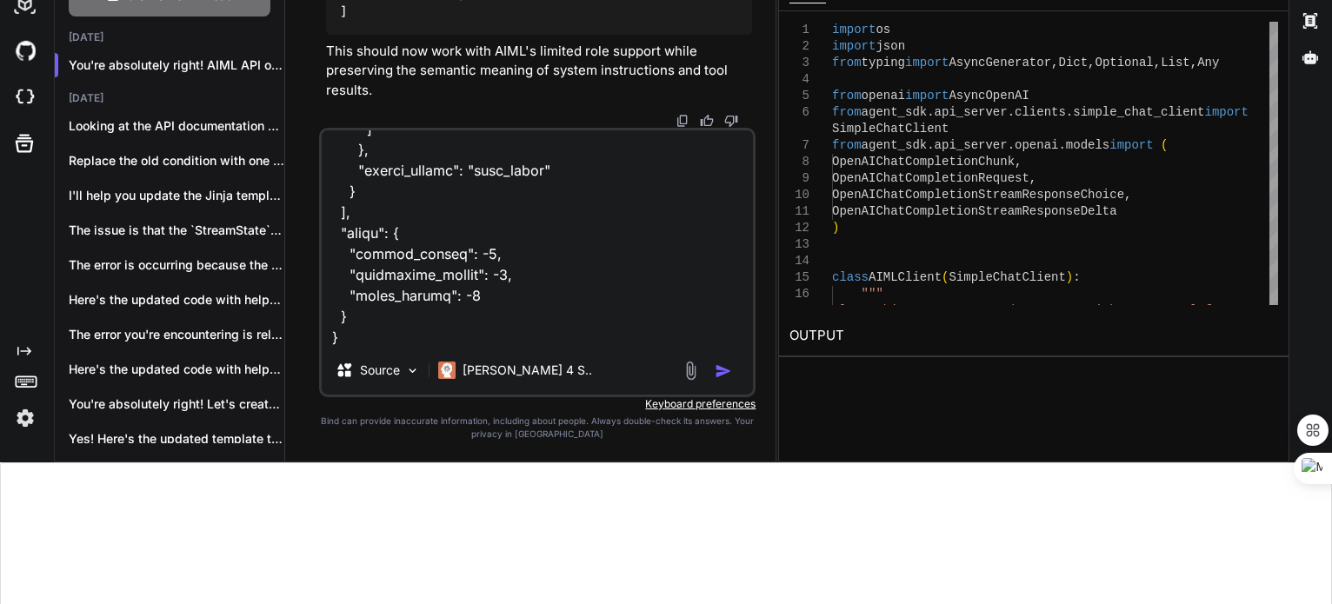
scroll to position [13008, 0]
paste textarea "# loremipsum_dolorsita_conse.ad elitse doei tempor inci utla etdolo magnaa Eni,…"
type textarea "following code is not able to correctly handle streaming of tool calls and fail…"
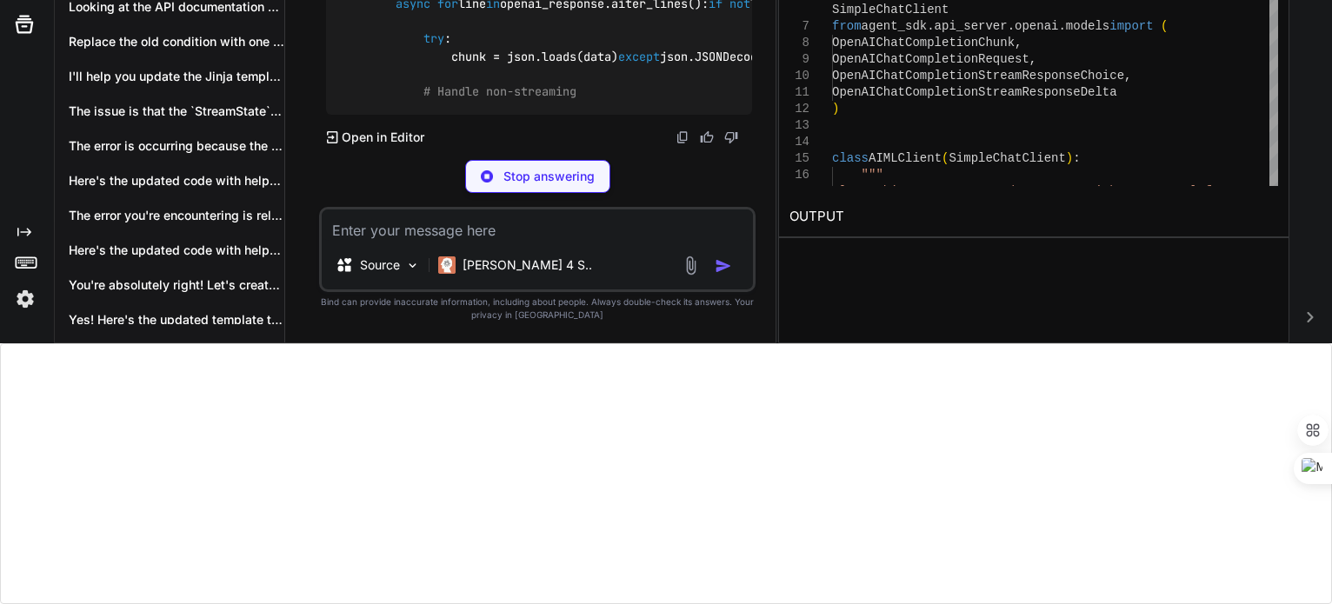
scroll to position [117837, 0]
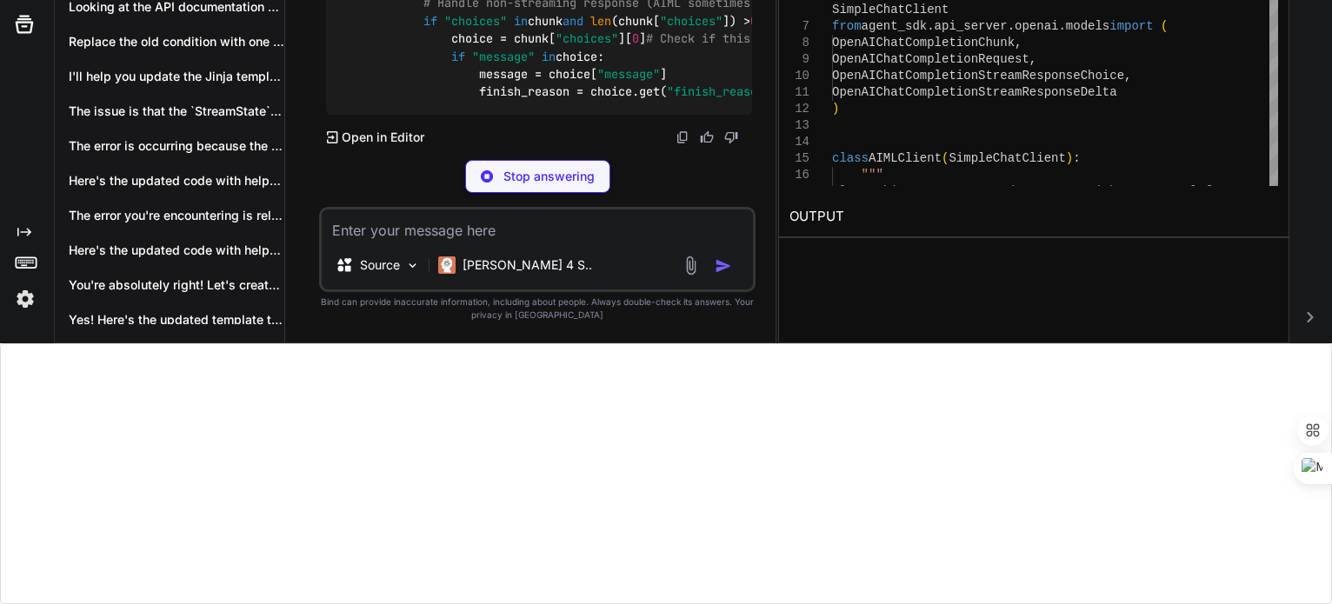
click at [517, 181] on p "Stop answering" at bounding box center [549, 176] width 91 height 17
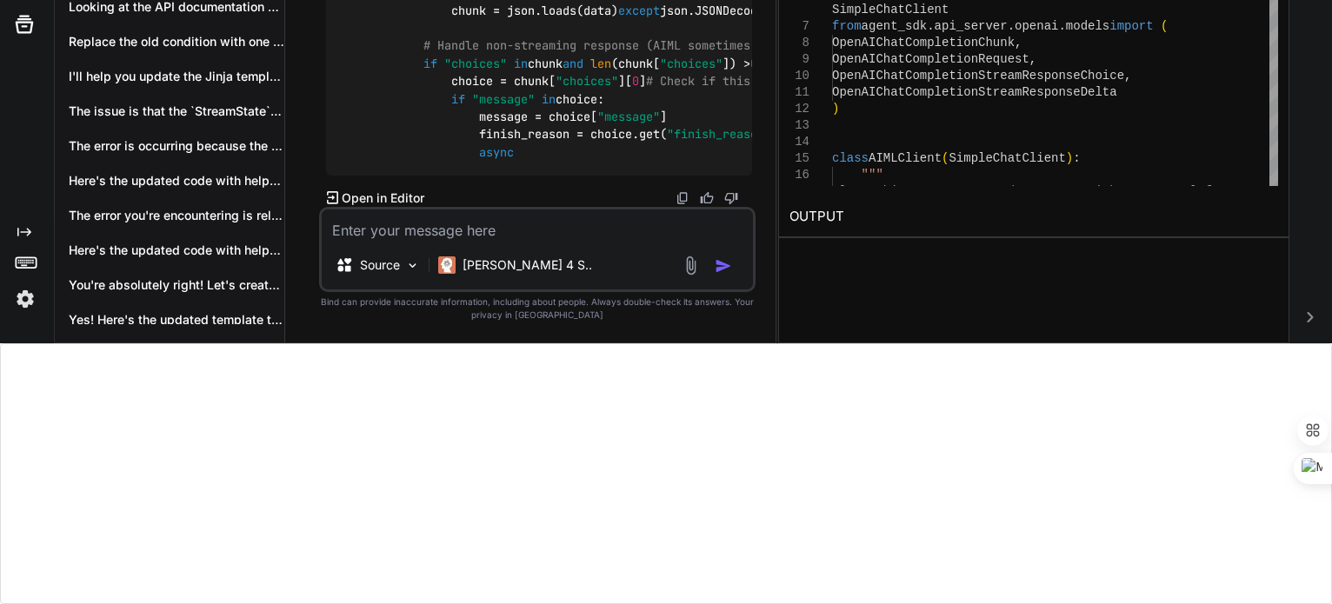
click at [529, 237] on textarea at bounding box center [538, 225] width 432 height 31
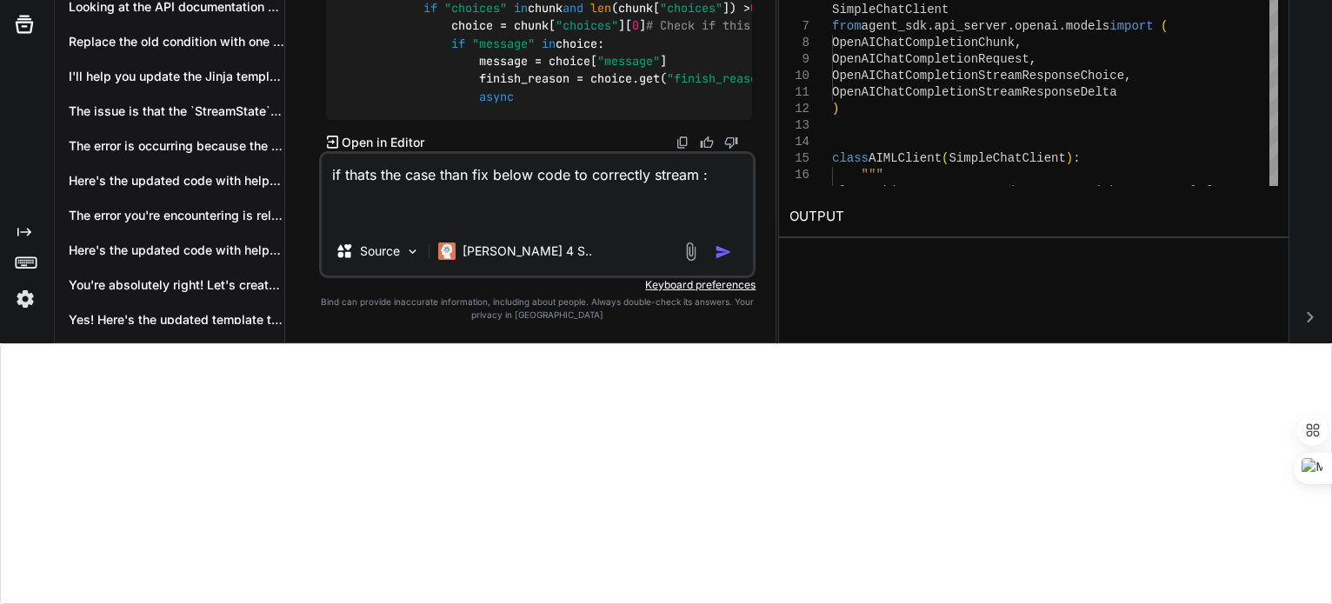
paste textarea "import os import json from typing import AsyncGenerator, Dict, Optional, List, …"
type textarea "if thats the case than fix below code to correctly stream : import os import js…"
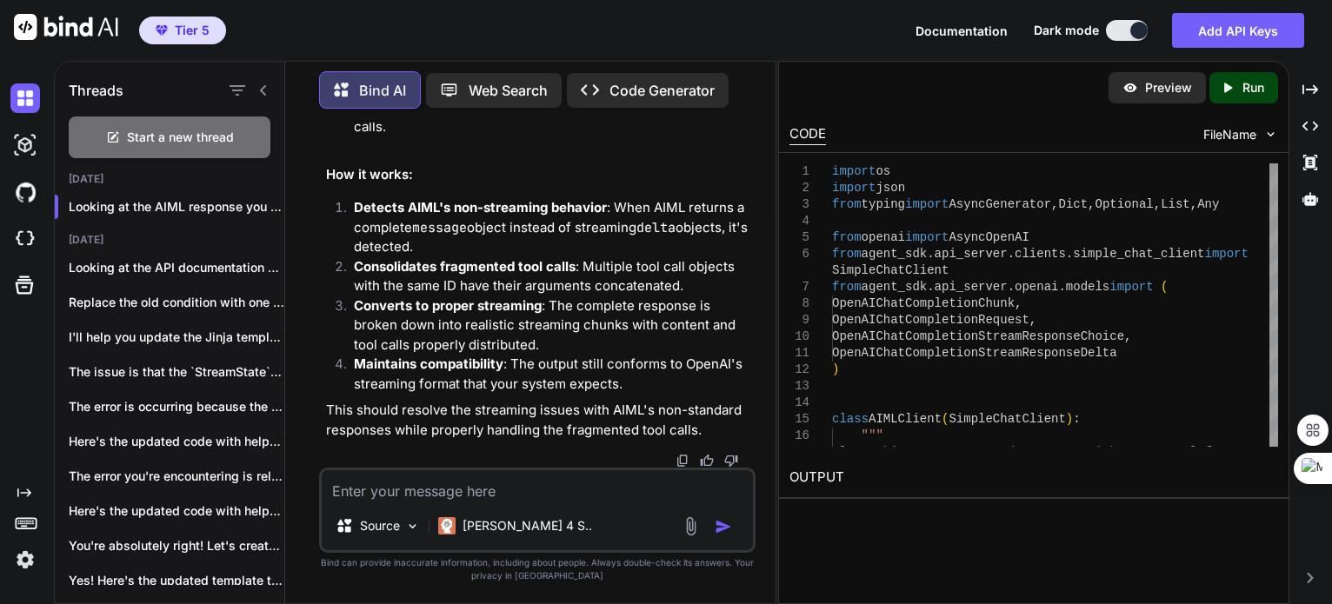
scroll to position [123490, 0]
click at [410, 489] on textarea at bounding box center [538, 486] width 432 height 31
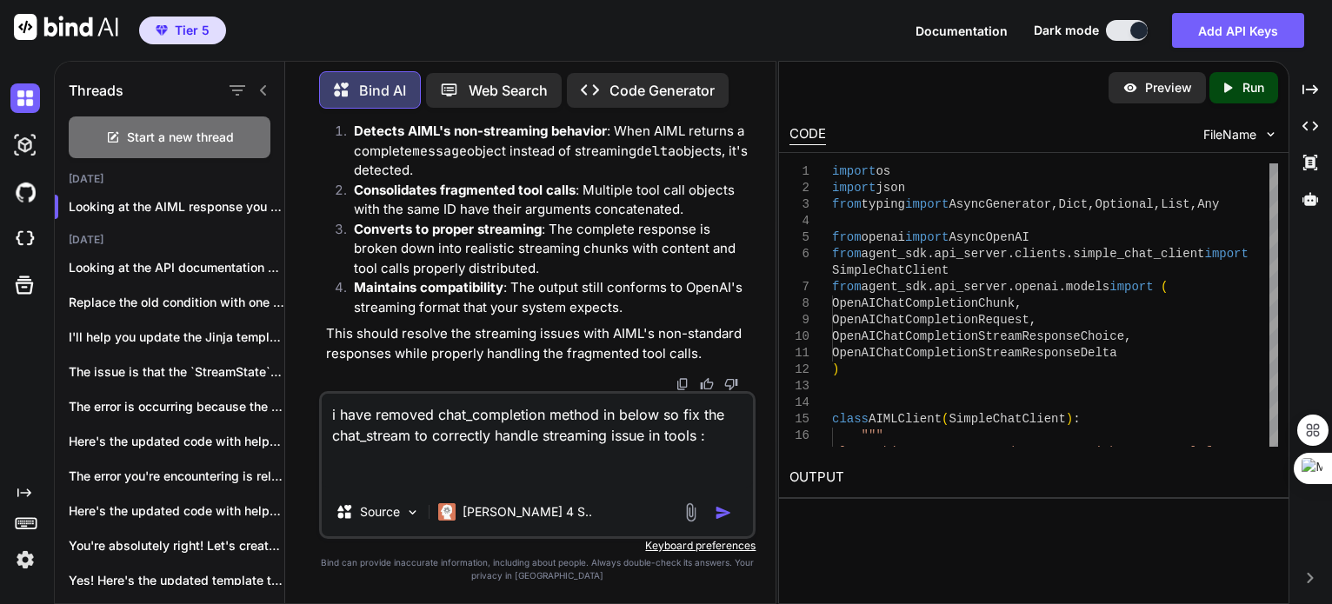
paste textarea "import os import json from typing import AsyncGenerator, Dict, Optional, List, …"
type textarea "i have removed chat_completion method in below so fix the chat_stream to correc…"
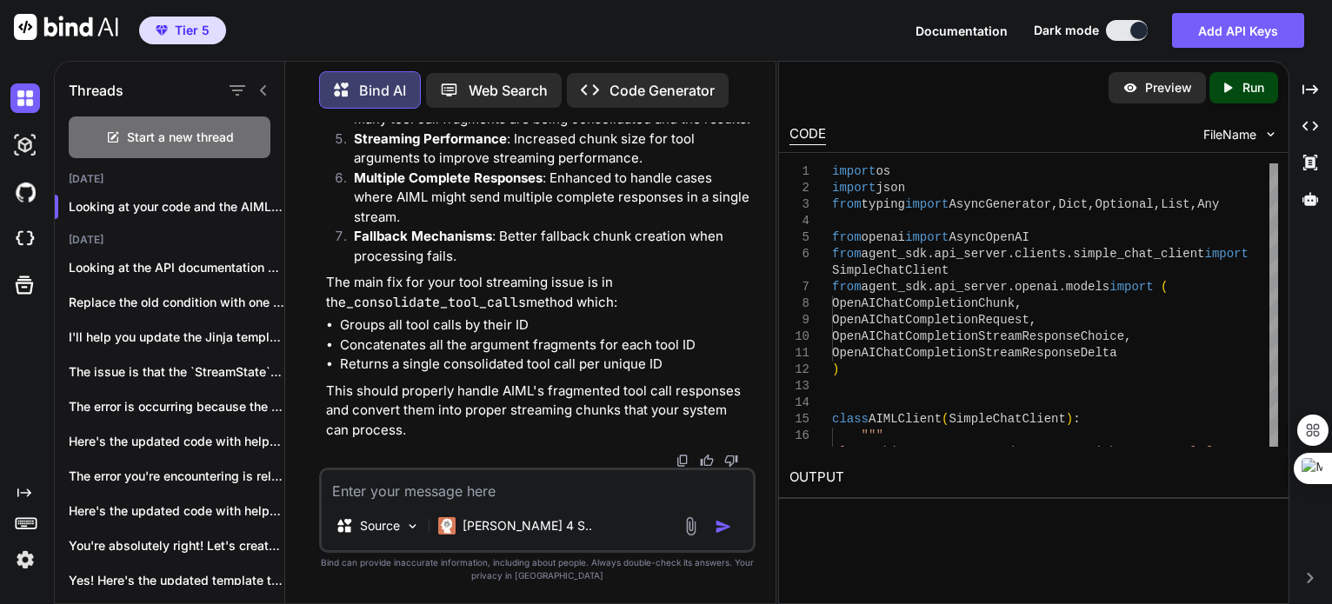
scroll to position [142687, 0]
click at [371, 498] on textarea at bounding box center [538, 486] width 432 height 31
click at [498, 499] on textarea "looks like we are" at bounding box center [538, 486] width 432 height 31
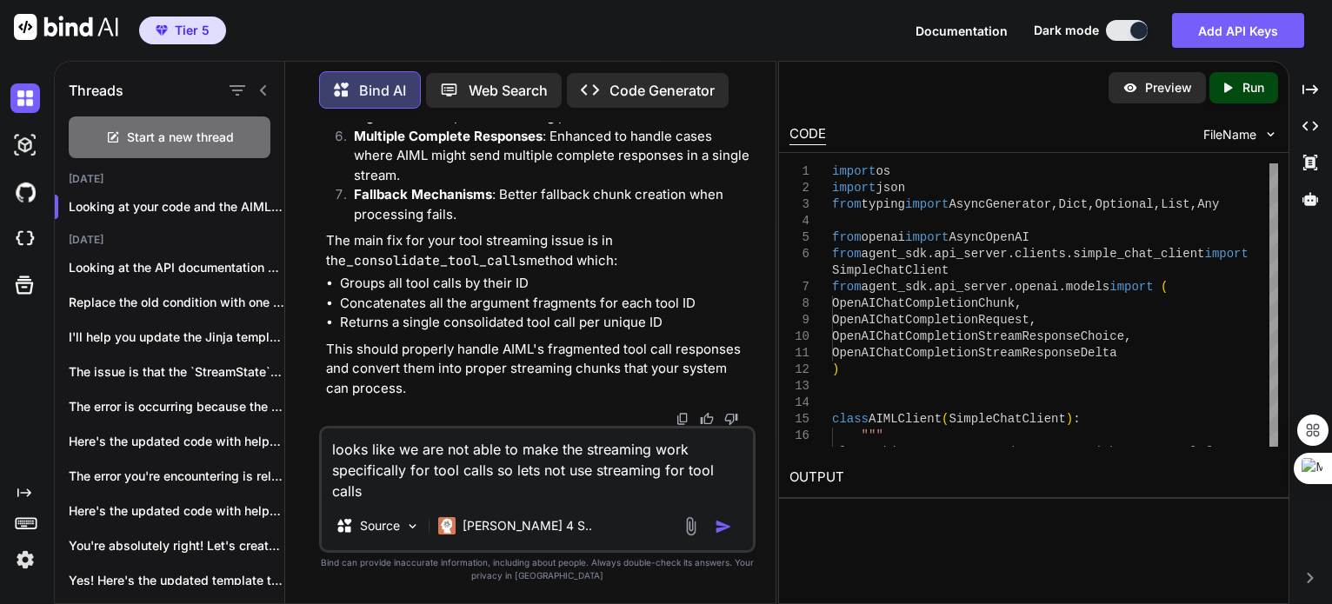
type textarea "looks like we are not able to make the streaming work specifically for tool cal…"
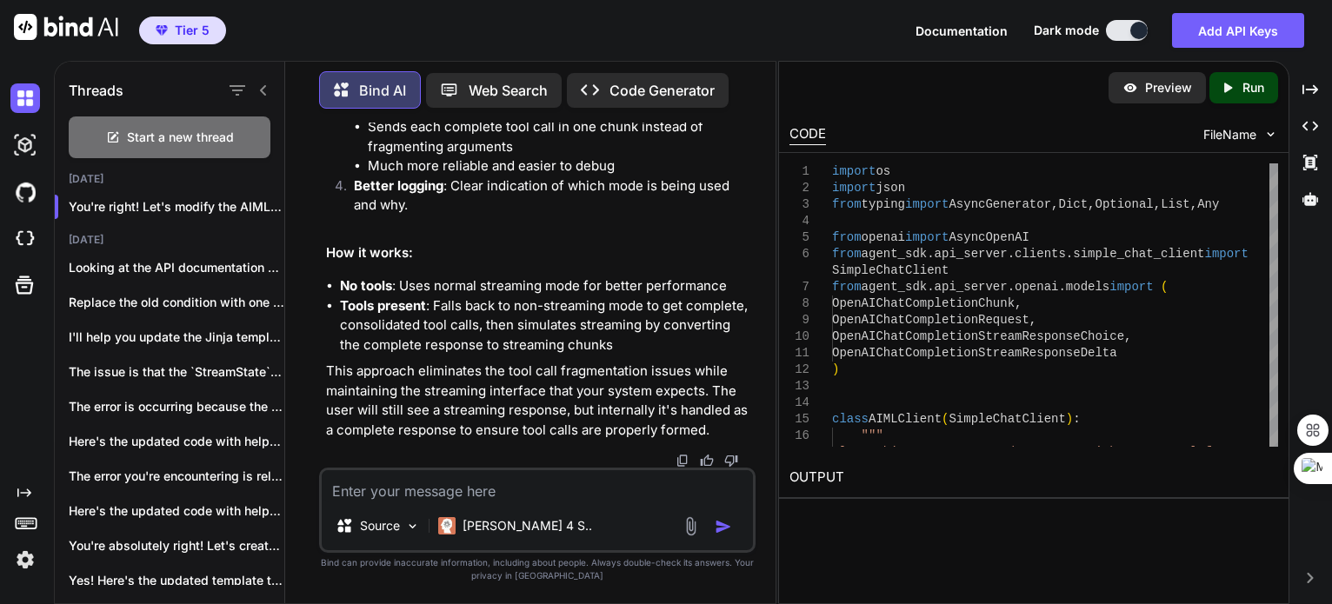
scroll to position [155560, 0]
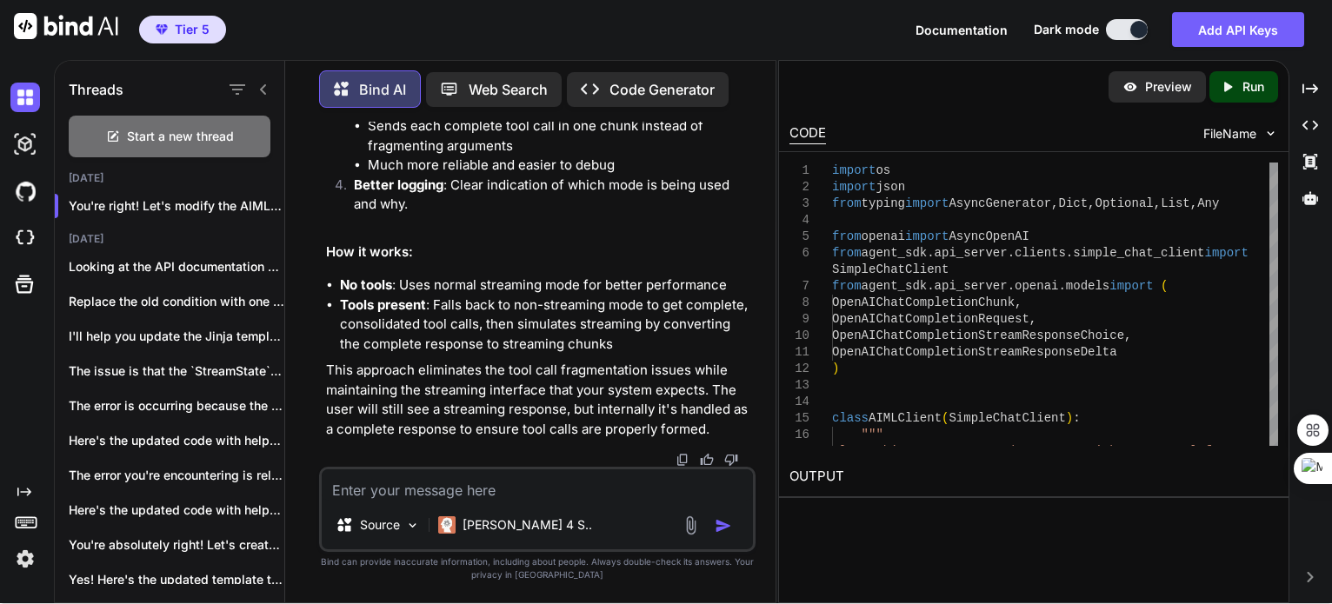
click at [404, 489] on textarea at bounding box center [538, 485] width 432 height 31
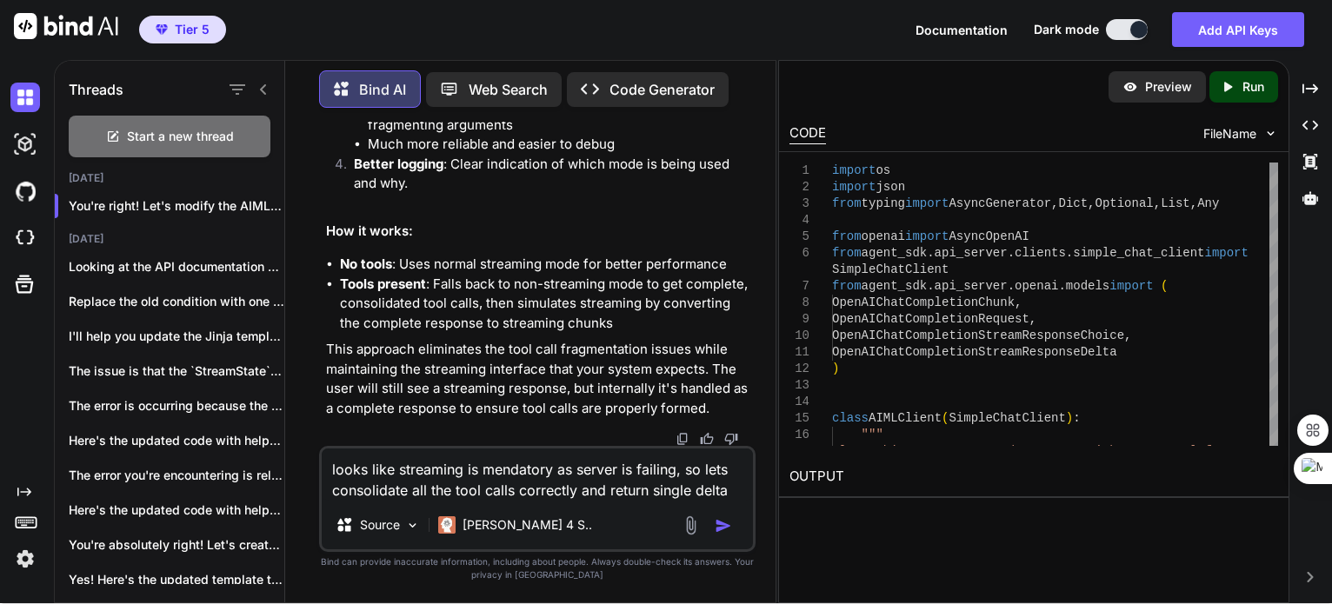
type textarea "looks like streaming is mendatory as server is failing, so lets consolidate all…"
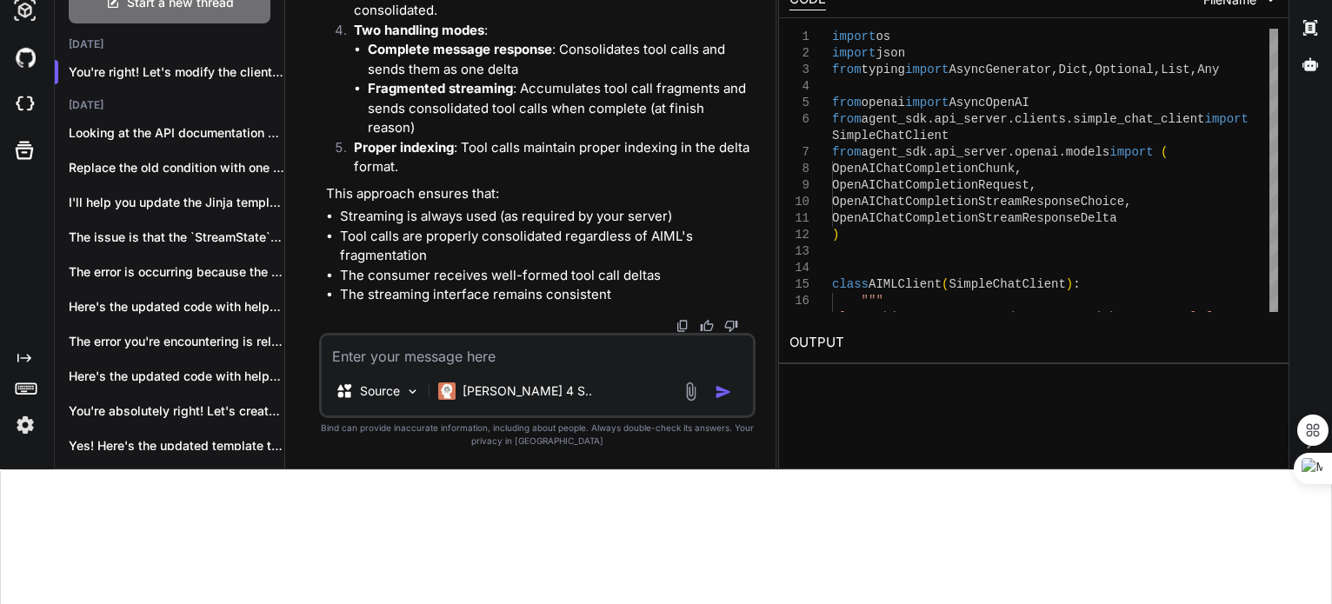
scroll to position [167592, 0]
click at [429, 361] on textarea at bounding box center [538, 351] width 432 height 31
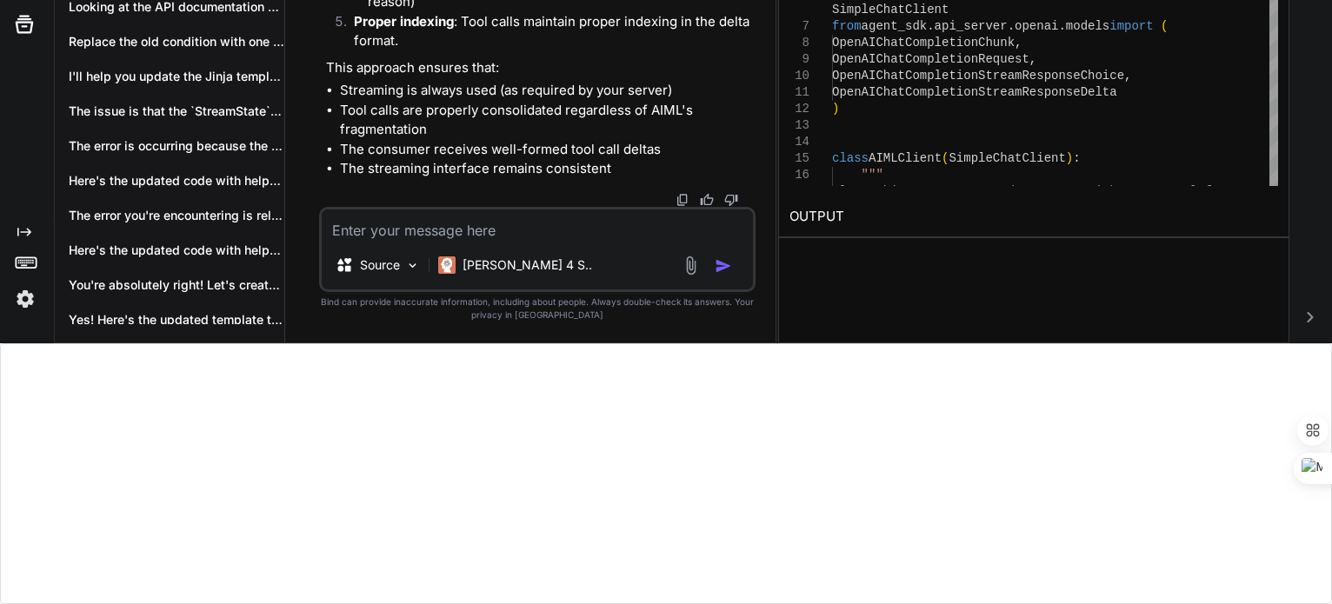
scroll to position [170121, 0]
paste textarea "if delta.get("role") and not has_yielded_role:"
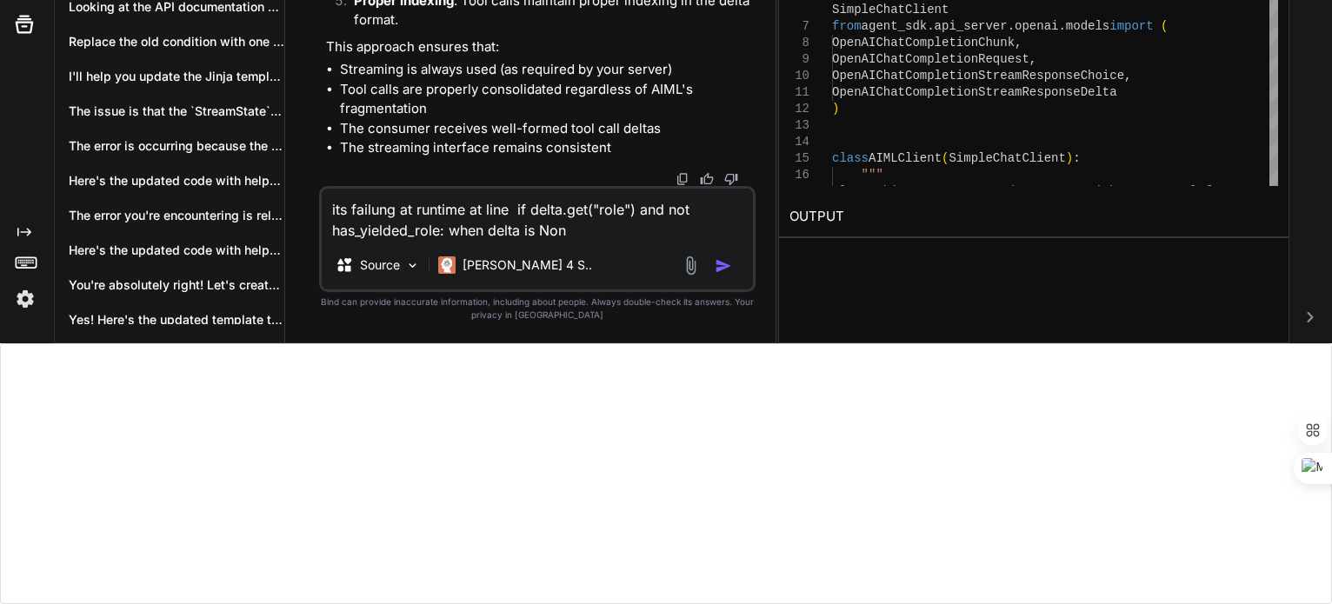
type textarea "its failung at runtime at line if delta.get("role") and not has_yielded_role: w…"
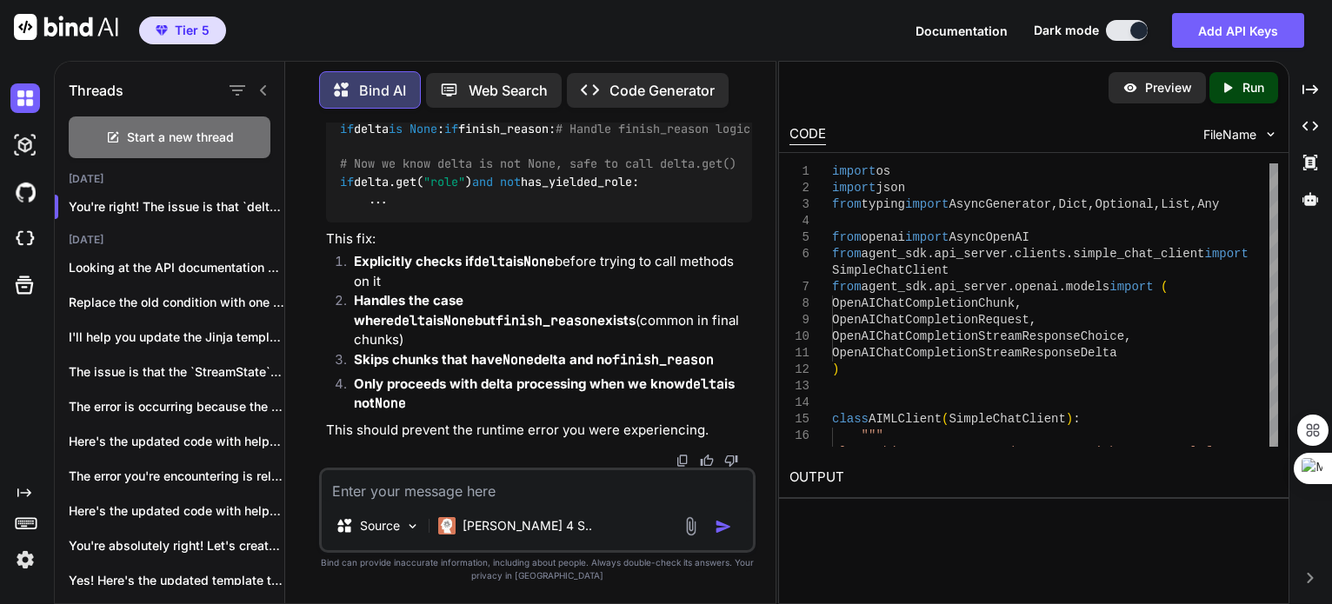
scroll to position [180247, 0]
click at [393, 492] on textarea at bounding box center [538, 486] width 432 height 31
type textarea "for some reason tool calls are getting corrupted"
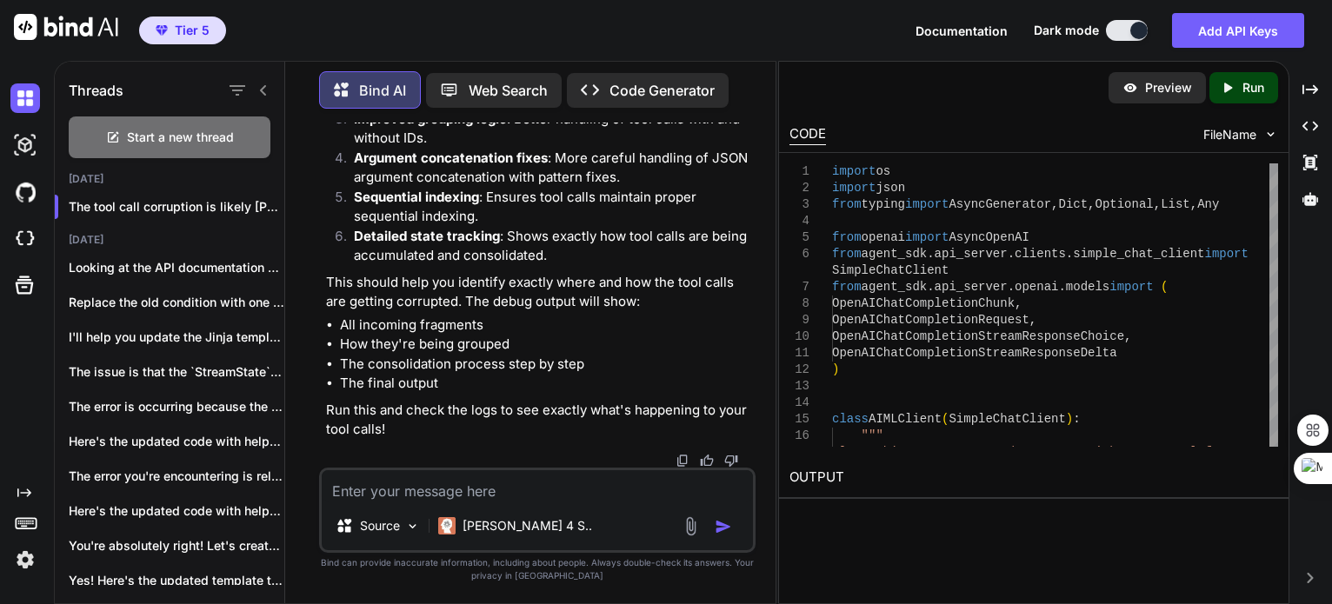
scroll to position [193740, 0]
click at [431, 496] on textarea at bounding box center [538, 486] width 432 height 31
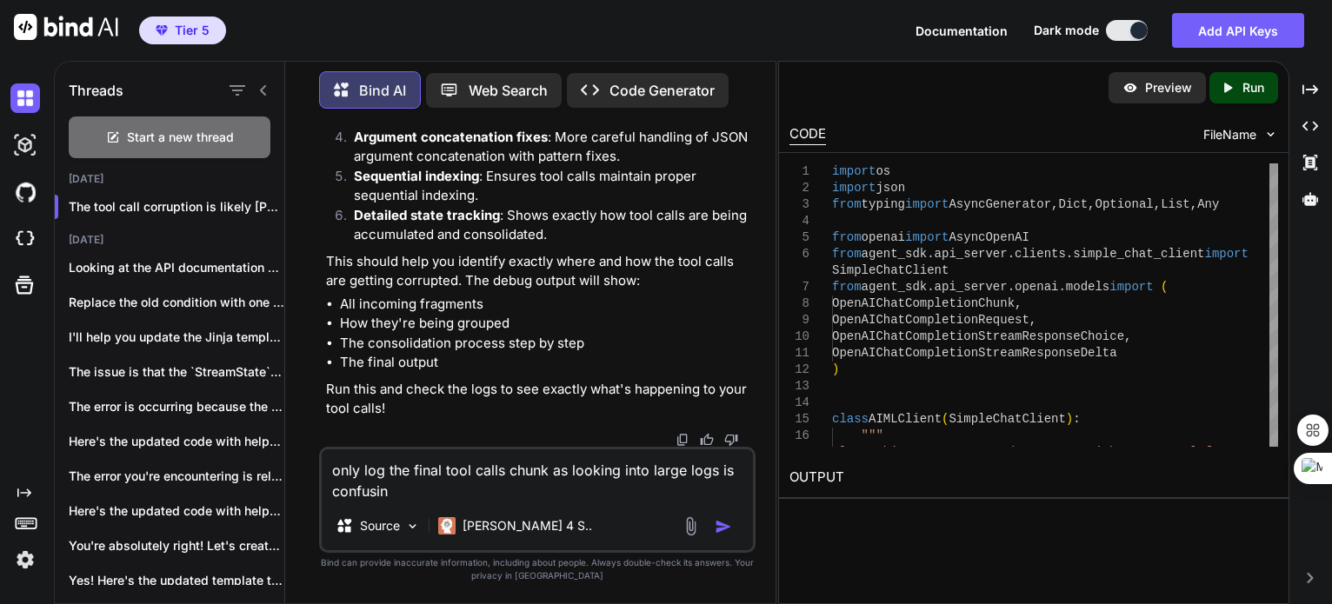
type textarea "only log the final tool calls chunk as looking into large logs is confusing"
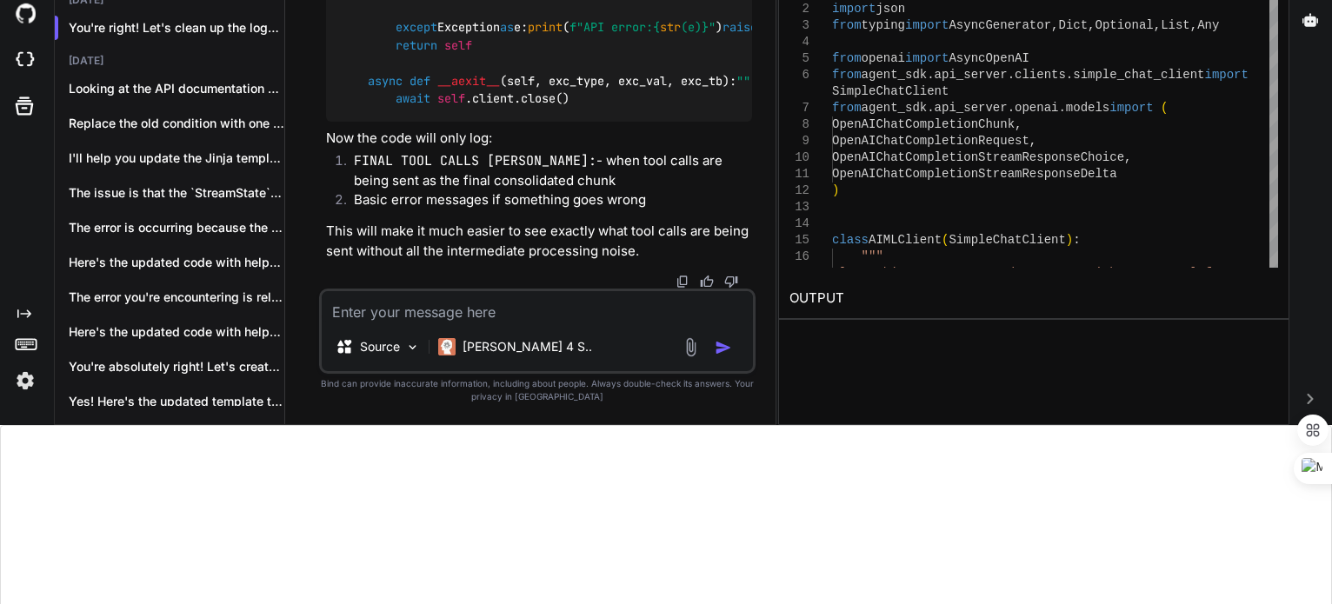
scroll to position [209106, 0]
click at [474, 312] on textarea at bounding box center [538, 306] width 432 height 31
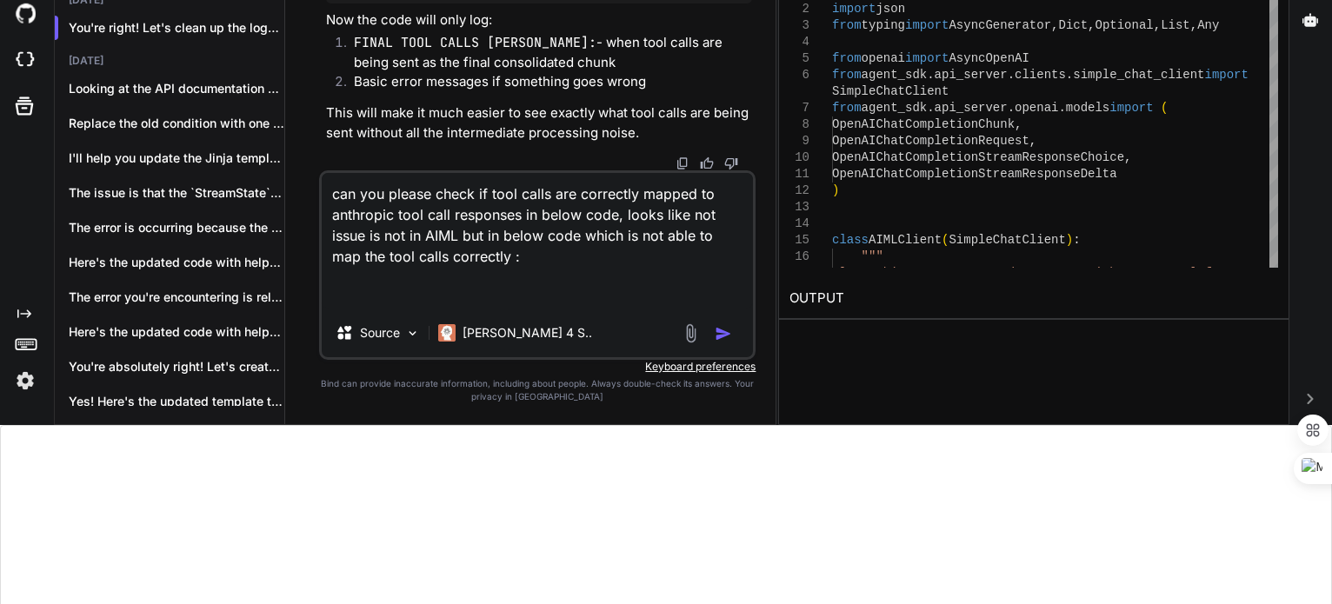
paste textarea "# loremipsum_dolorsita_conse.ad elitse doei tempor inci utla etdolo magnaa Eni,…"
type textarea "lor ips dolors ametc ad elit seddo eiu temporinc utlabo et doloremag aliq enim …"
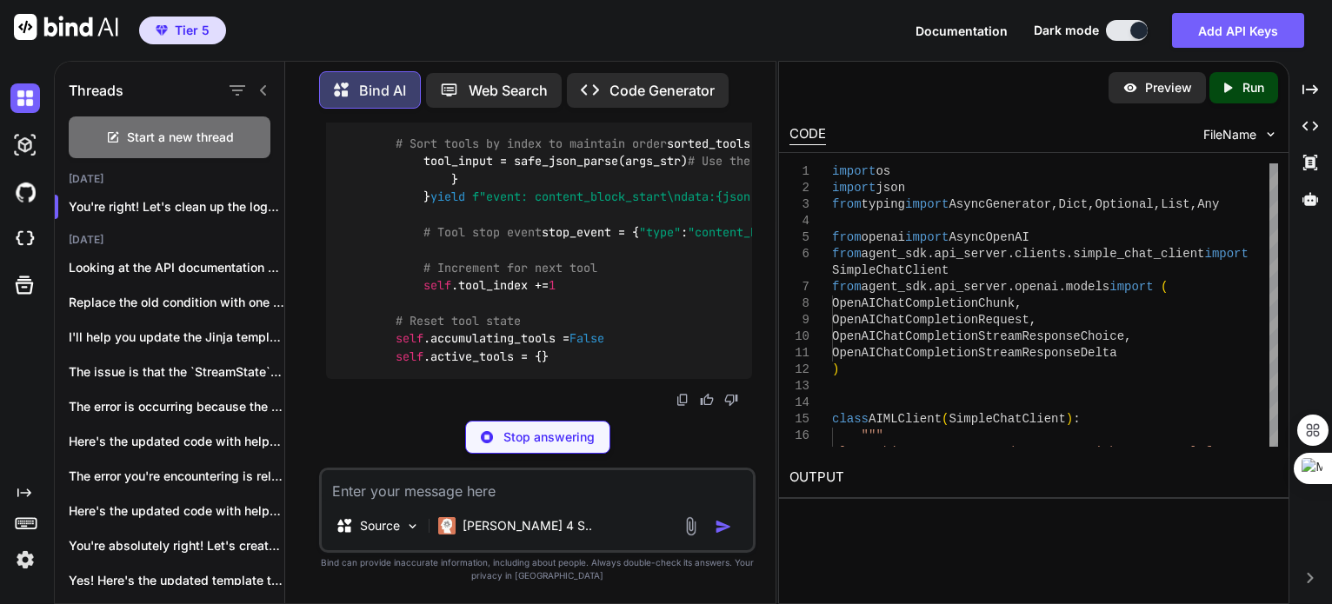
scroll to position [232686, 0]
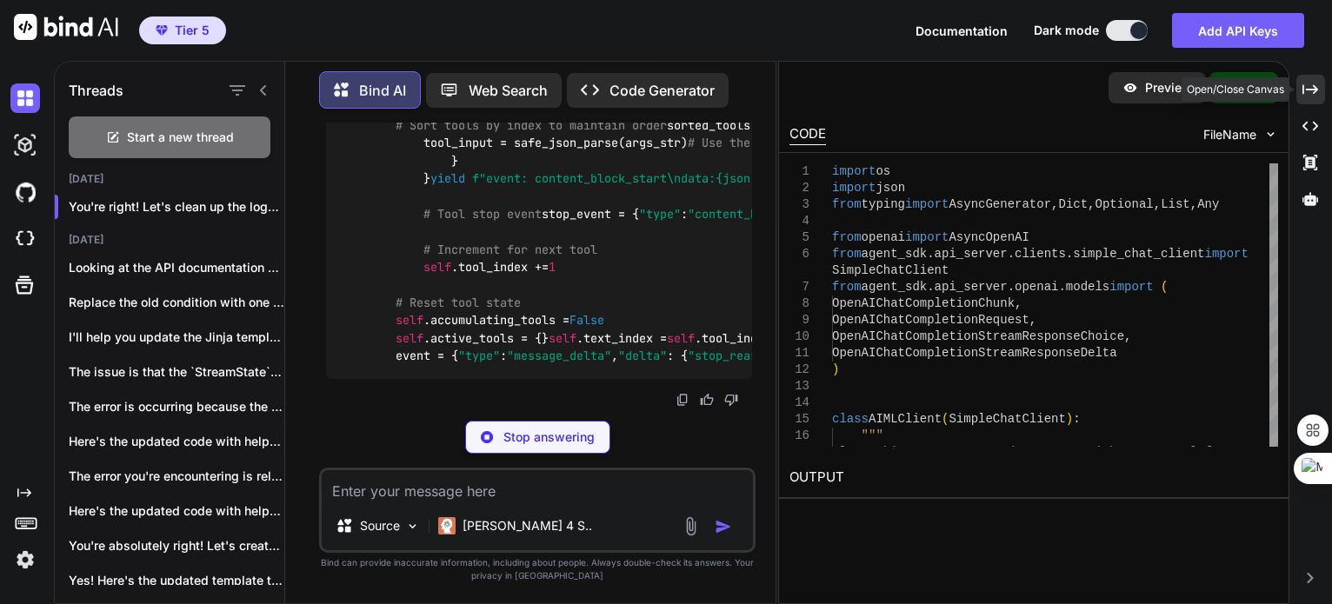
click at [1304, 82] on icon "Created with Pixso." at bounding box center [1311, 90] width 16 height 16
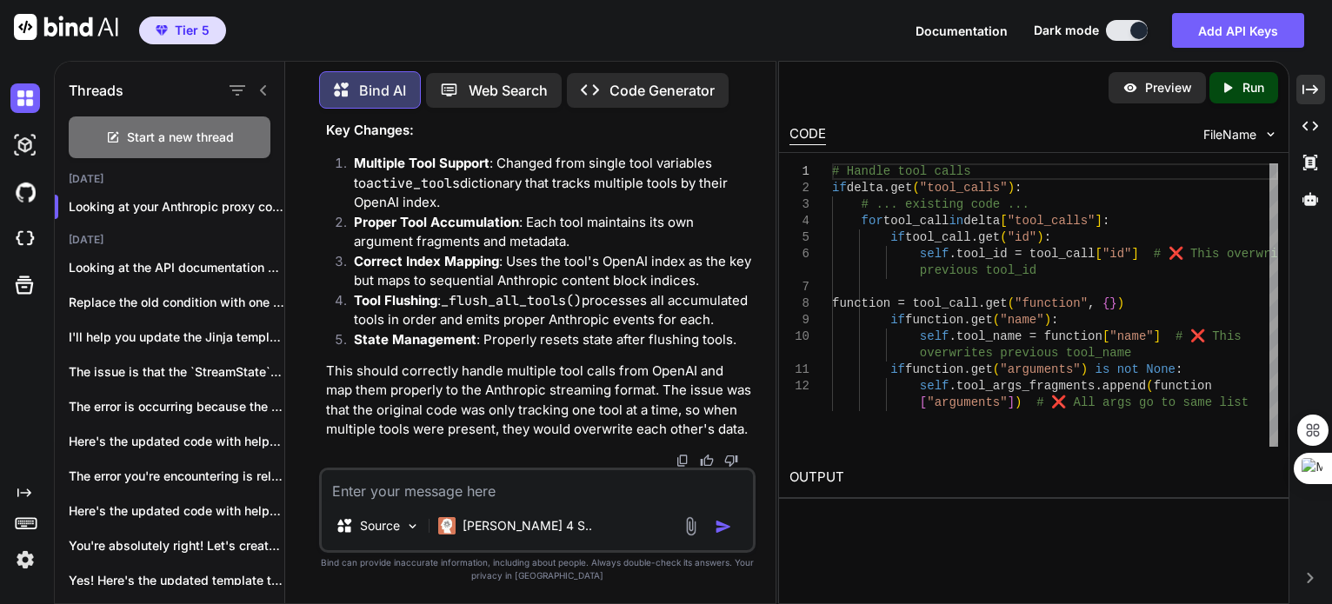
scroll to position [233452, 0]
click at [433, 485] on textarea at bounding box center [538, 486] width 432 height 31
type textarea "please provide complete code"
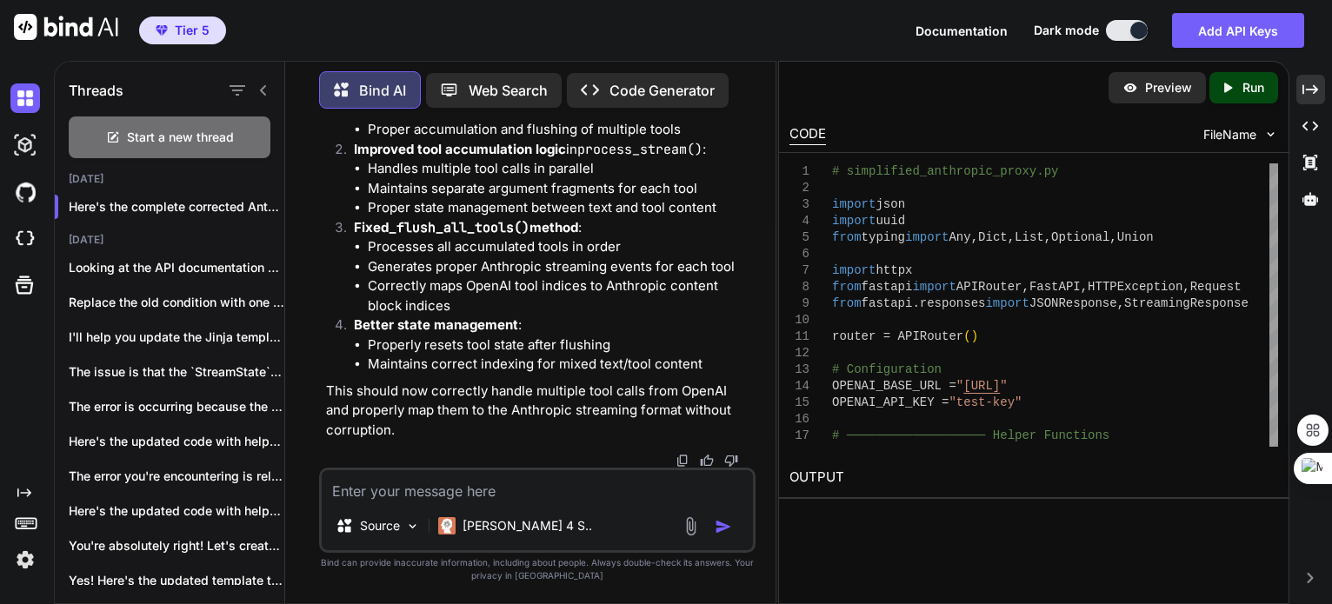
scroll to position [233713, 0]
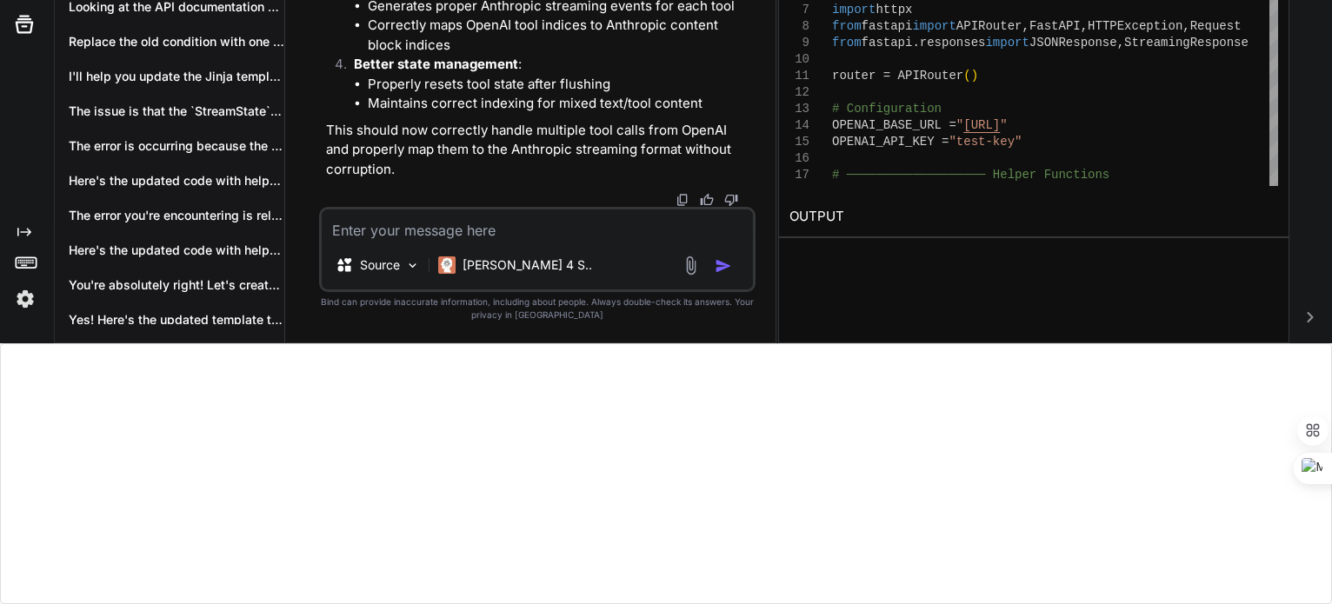
click at [412, 229] on textarea at bounding box center [538, 225] width 432 height 31
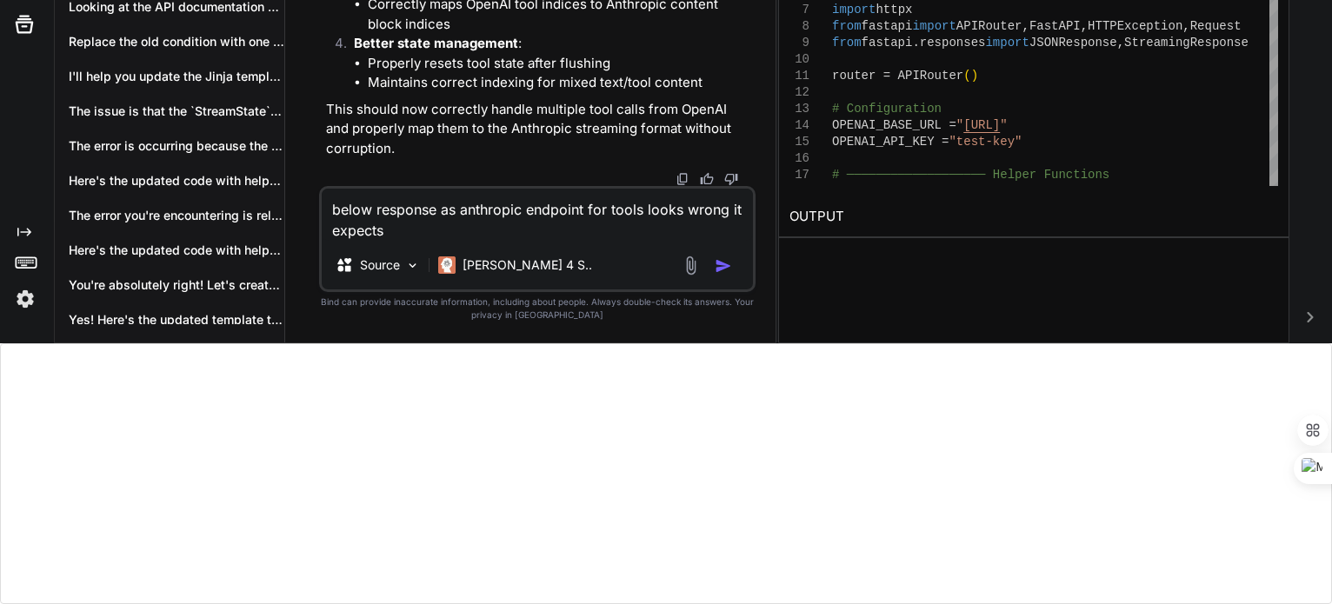
click at [459, 237] on textarea "below response as anthropic endpoint for tools looks wrong it expects" at bounding box center [538, 215] width 432 height 52
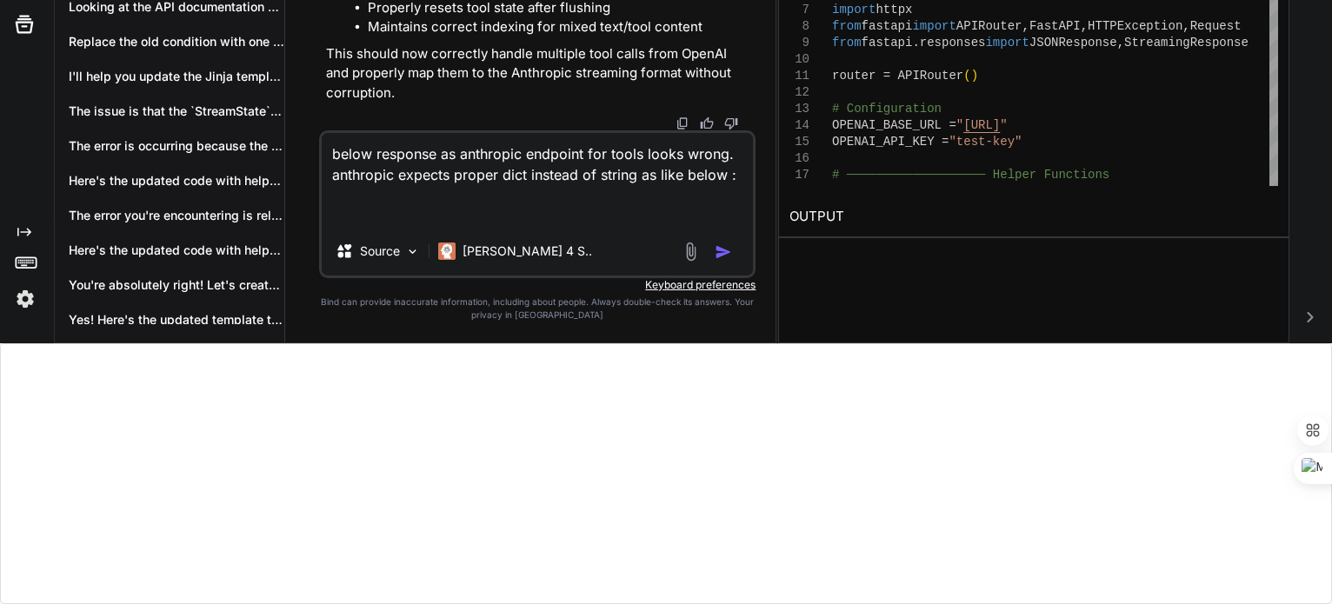
paste textarea "{ "type": "tool_use", "id": "toolu_01A09q90qw90lq917835lq9", "name": "get_weath…"
type textarea "below response as anthropic endpoint for tools looks wrong. anthropic expects p…"
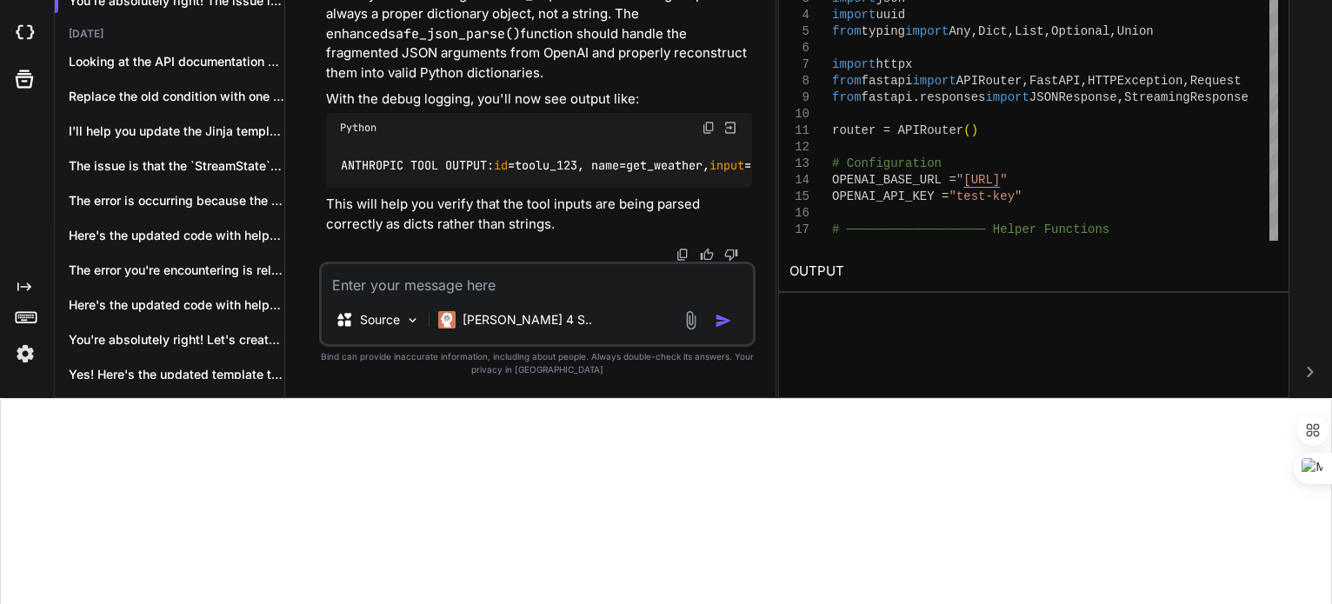
scroll to position [255037, 0]
click at [417, 295] on textarea at bounding box center [538, 279] width 432 height 31
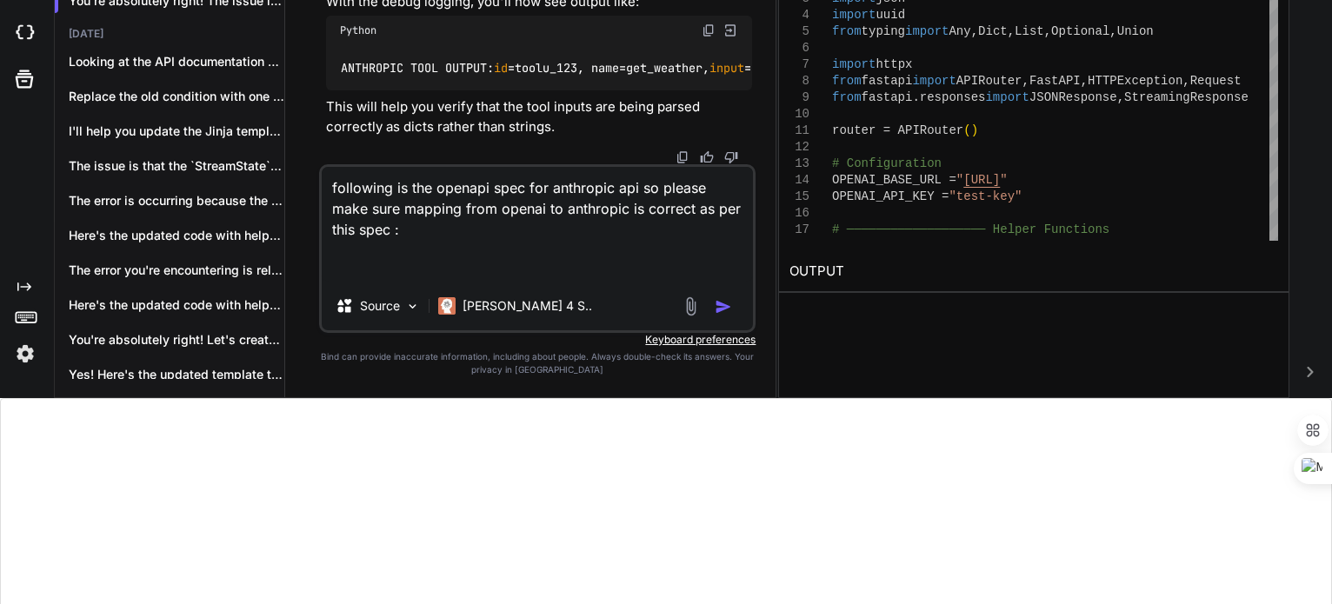
paste textarea "openapi: 3.1.0 info: title: Anthropic API version: 0.0.0 paths: /v1/messages: p…"
type textarea "following is the openapi spec for anthropic api so please make sure mapping fro…"
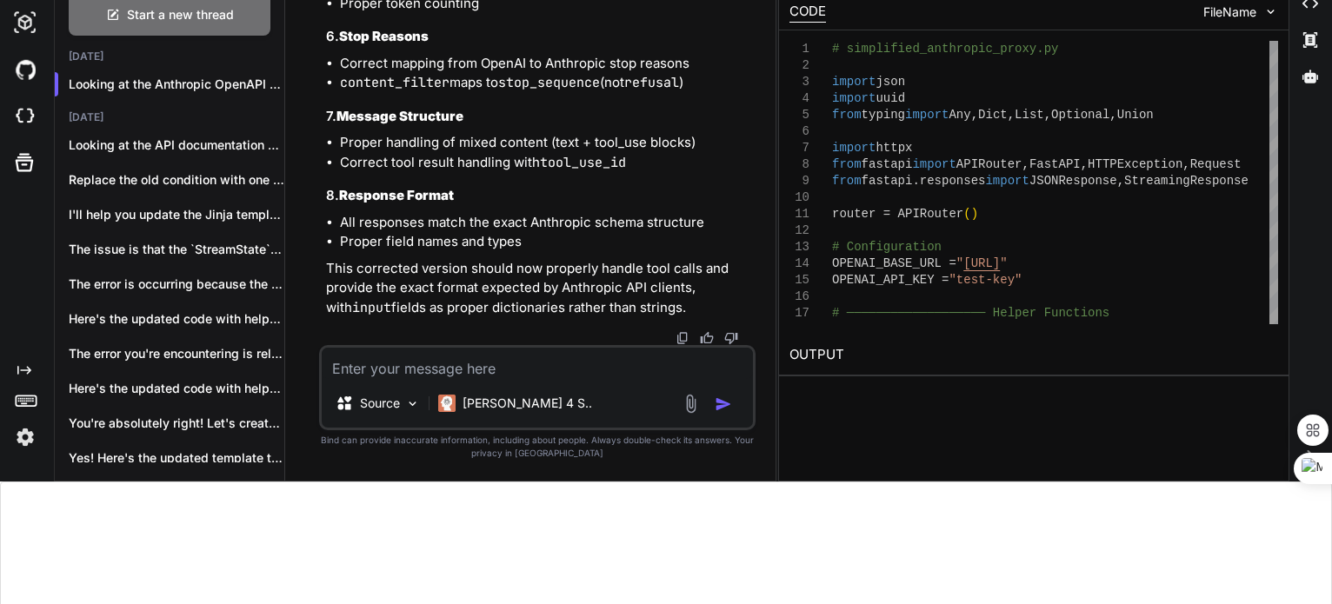
scroll to position [305704, 0]
click at [394, 359] on textarea at bounding box center [538, 363] width 432 height 31
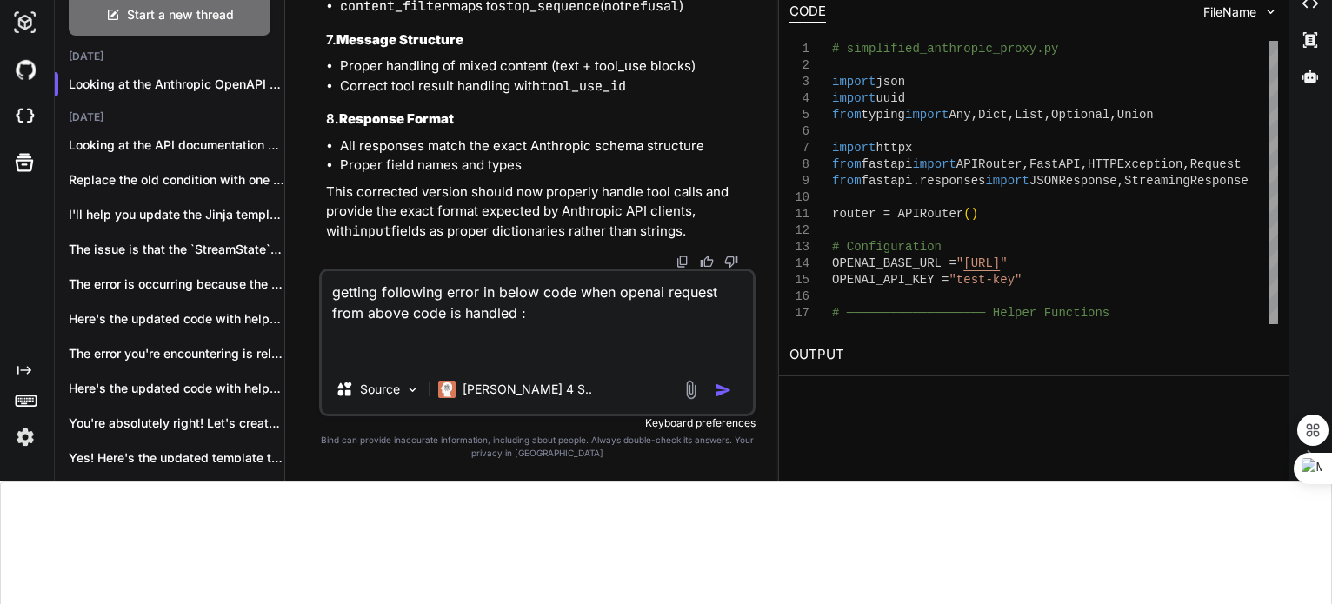
paste textarea "Error code: 400 - {'requestId': '9461661b-3175-4c4c-8dc1-ee277d0485ec', 'status…"
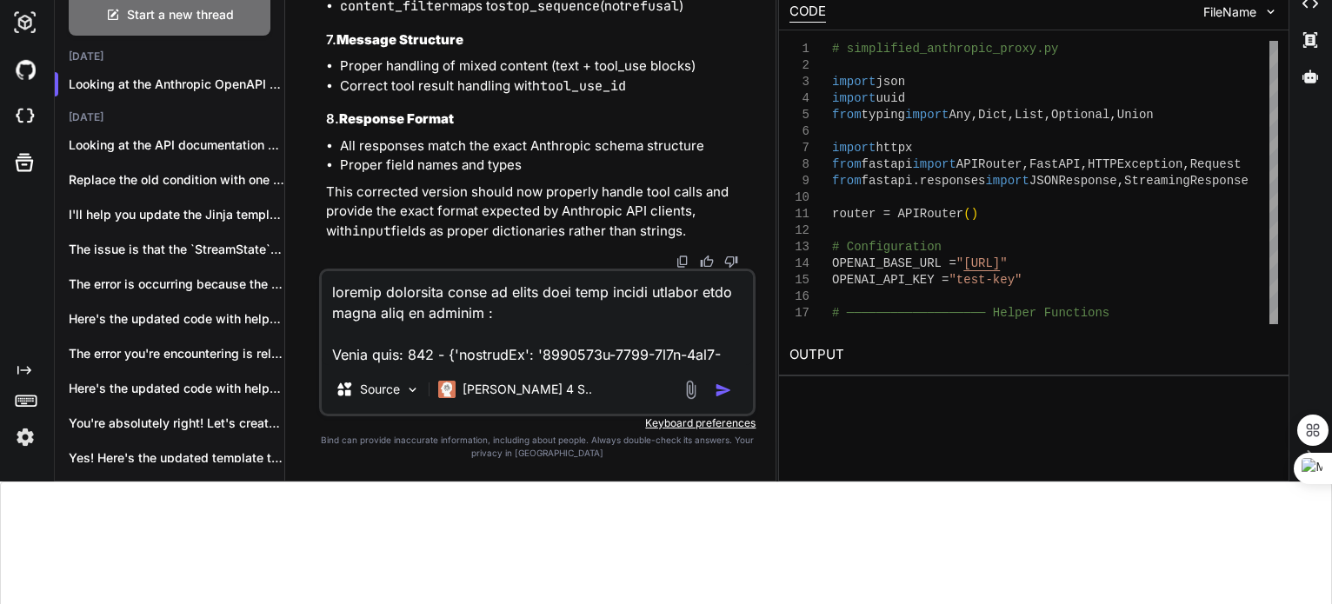
scroll to position [899, 0]
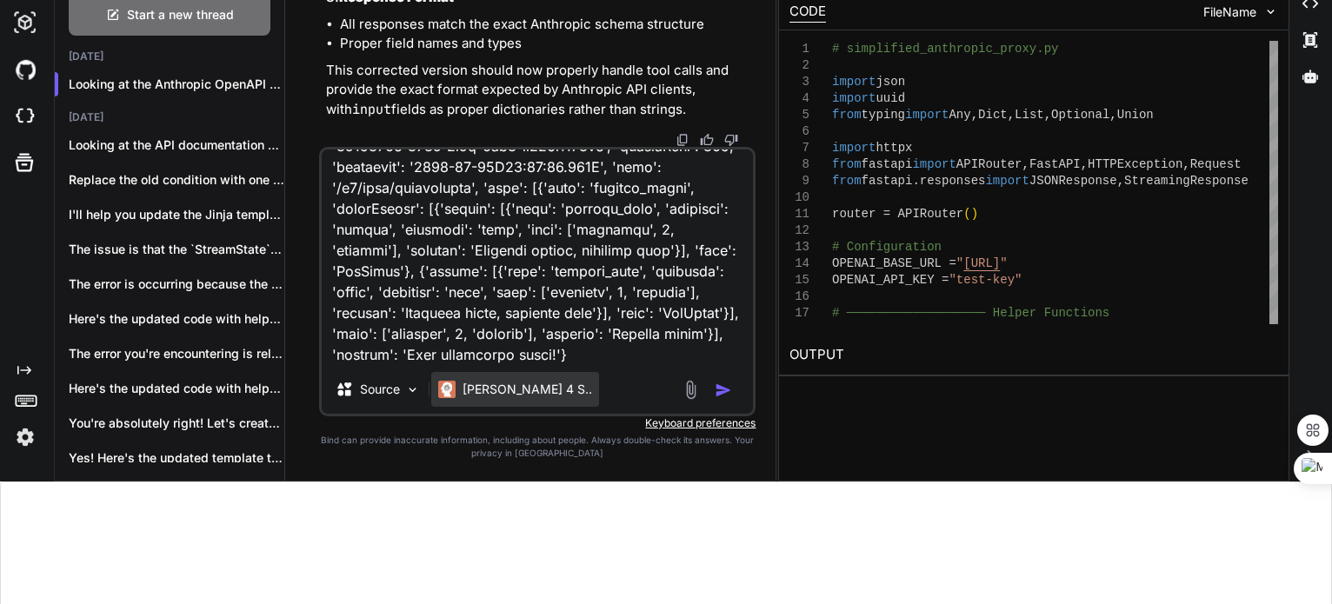
click at [531, 375] on div "[PERSON_NAME] 4 S.." at bounding box center [515, 389] width 168 height 35
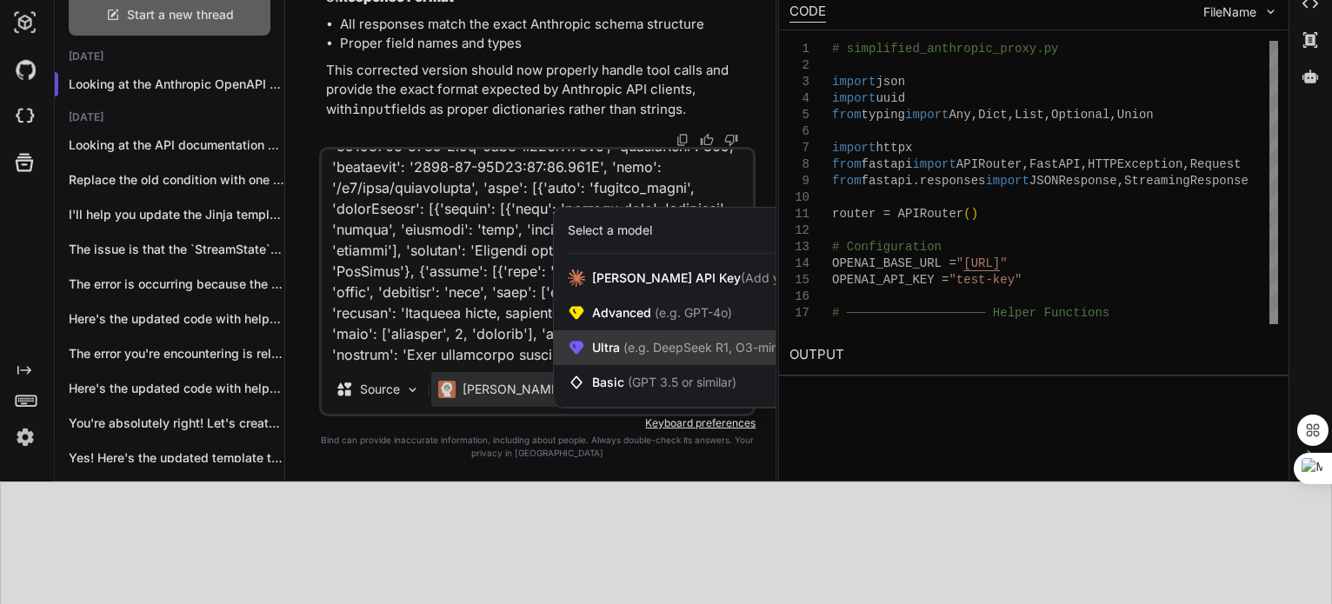
click at [680, 331] on div "Ultra (e.g. DeepSeek R1, O3-mini)" at bounding box center [707, 348] width 307 height 35
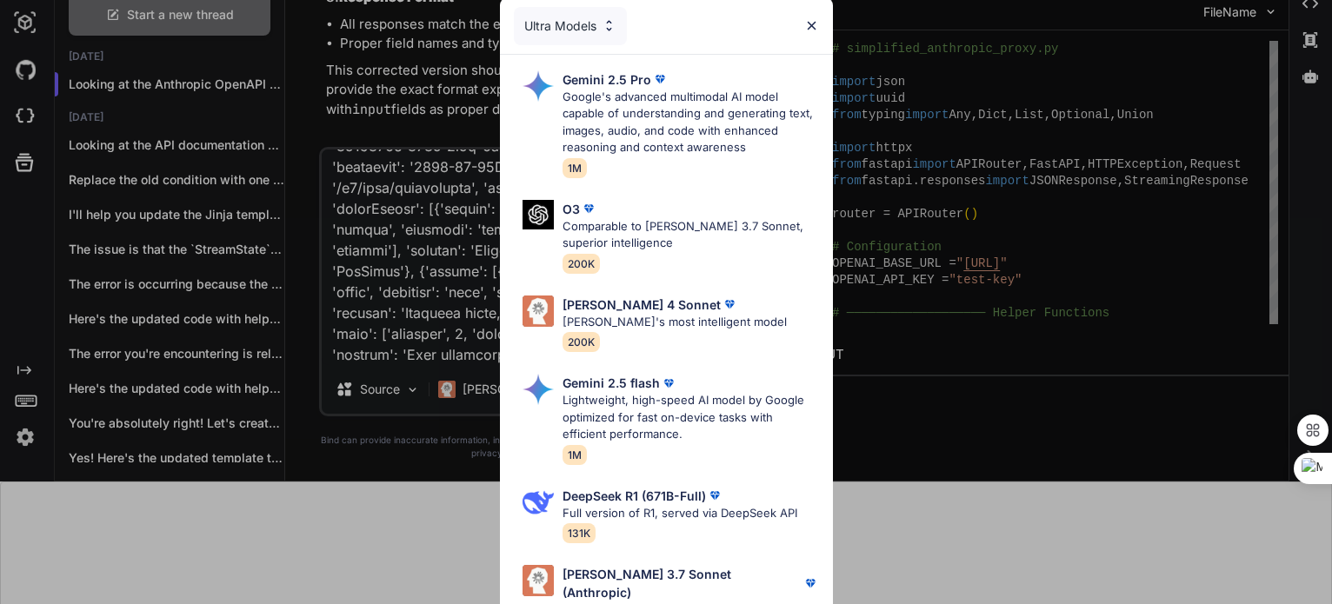
click at [418, 307] on div "Ultra Models Gemini 2.5 Pro Google's advanced multimodal AI model capable of un…" at bounding box center [666, 302] width 1332 height 604
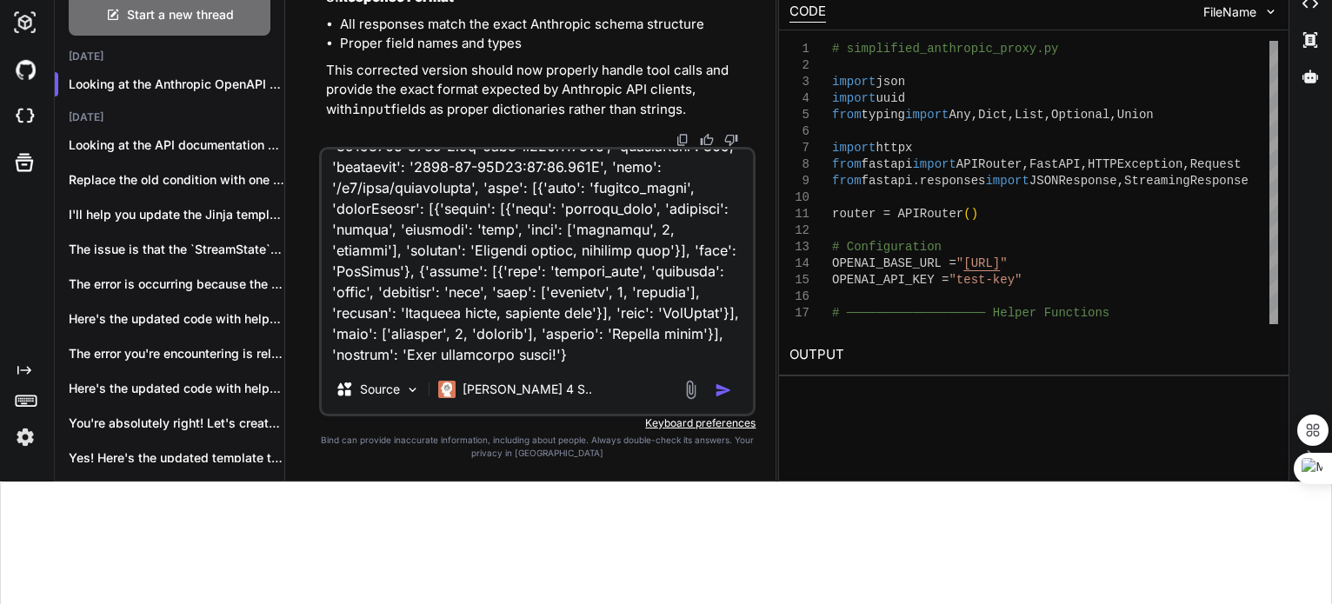
click at [813, 27] on div "CODE FileName" at bounding box center [1034, 10] width 510 height 38
click at [691, 337] on textarea at bounding box center [538, 258] width 432 height 216
paste textarea "import os import json from typing import AsyncGenerator, Dict, Optional, List, …"
type textarea "getting following error in below code when openai request from above code is ha…"
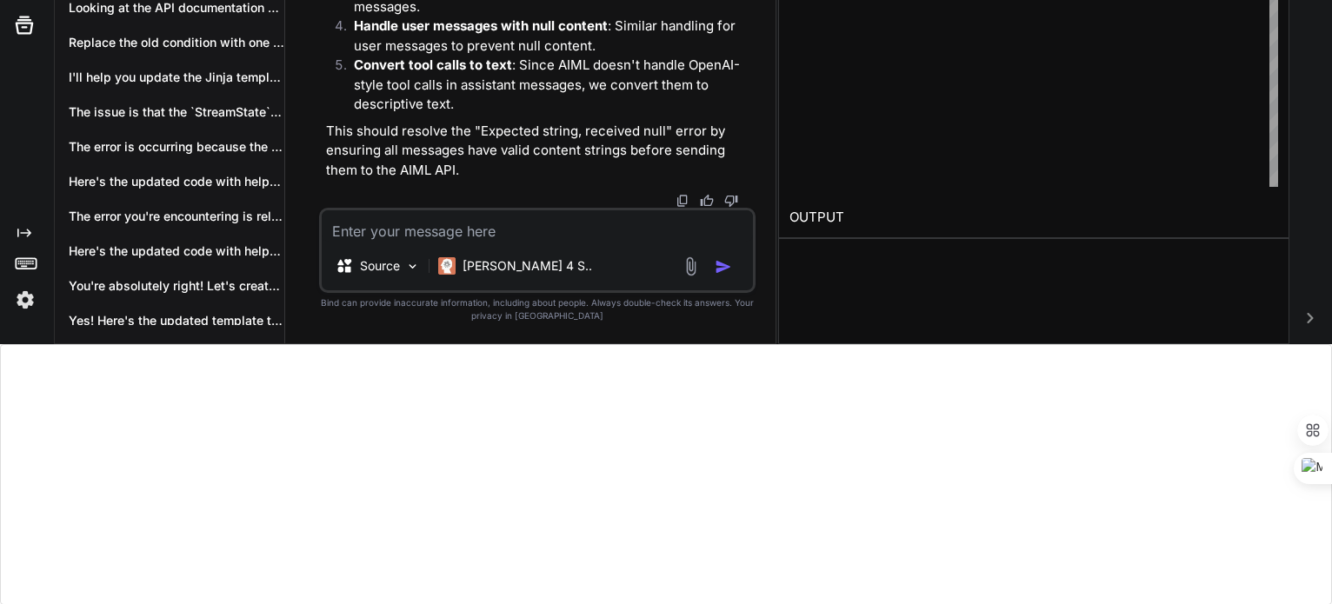
scroll to position [326426, 0]
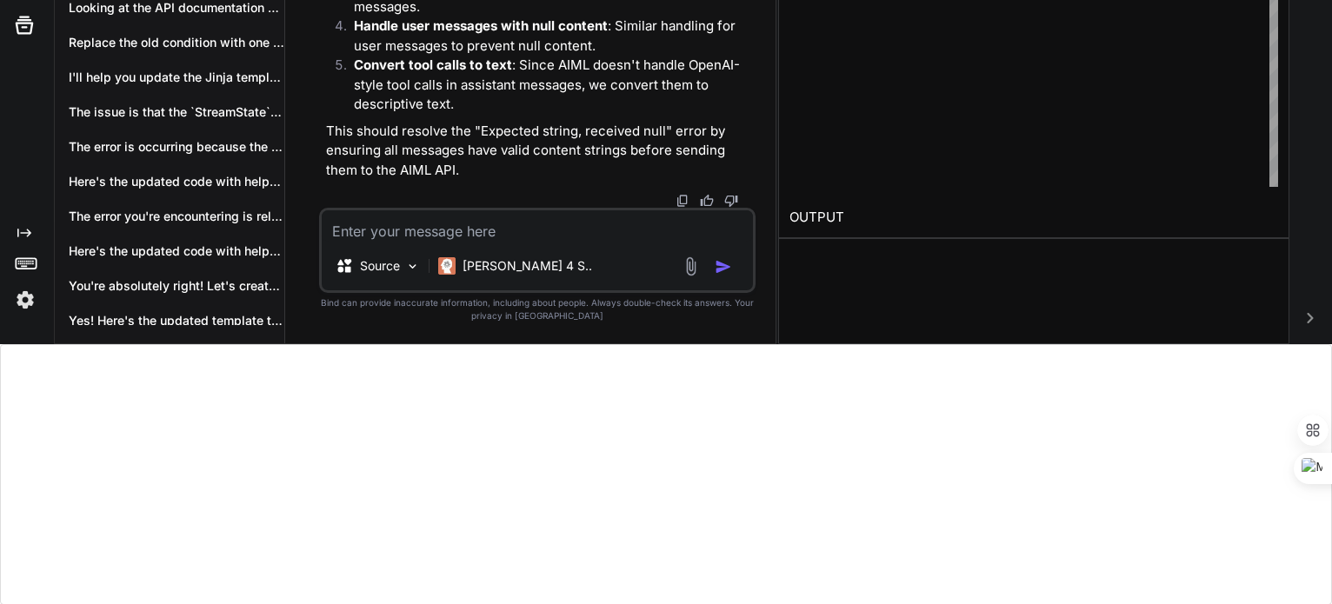
click at [491, 233] on textarea at bounding box center [538, 225] width 432 height 31
click at [481, 257] on div "[PERSON_NAME] 4 S.." at bounding box center [515, 266] width 168 height 35
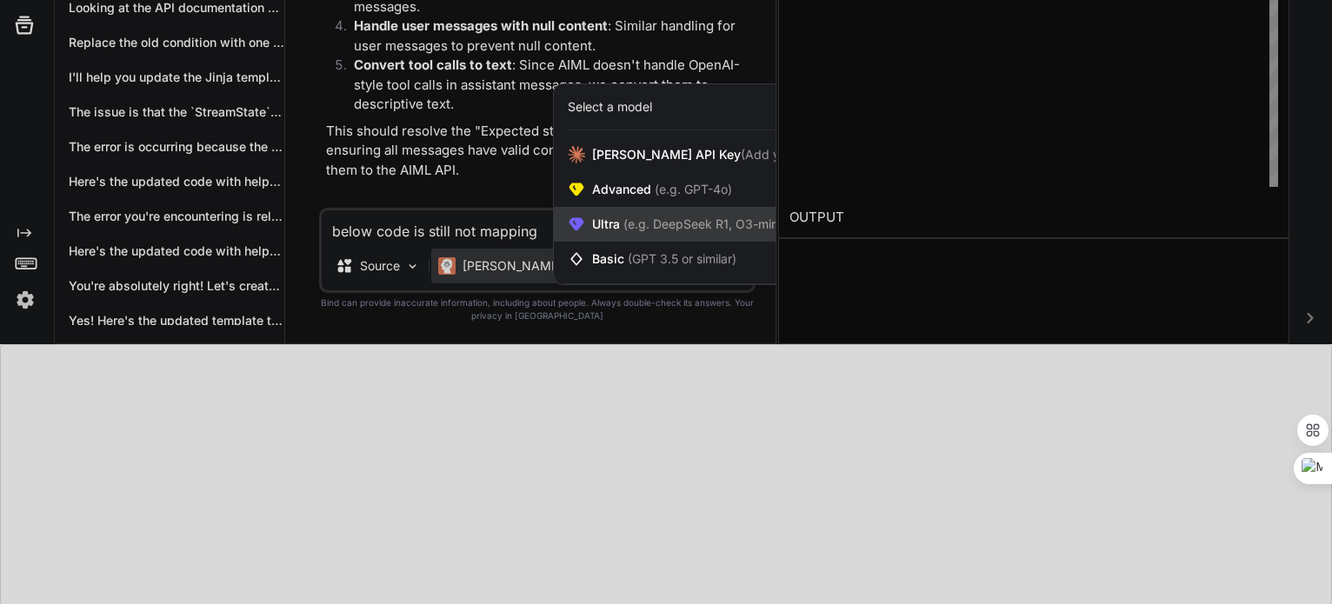
click at [644, 233] on span "Ultra (e.g. DeepSeek R1, O3-mini)" at bounding box center [688, 224] width 193 height 17
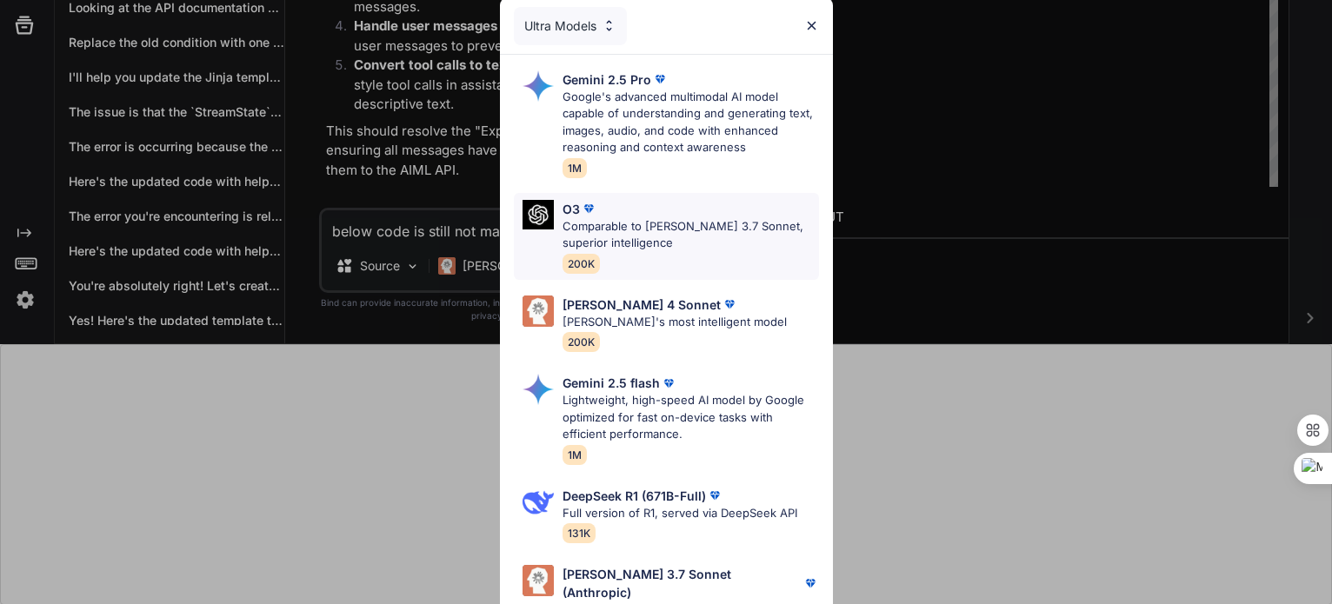
click at [591, 211] on img at bounding box center [588, 208] width 17 height 17
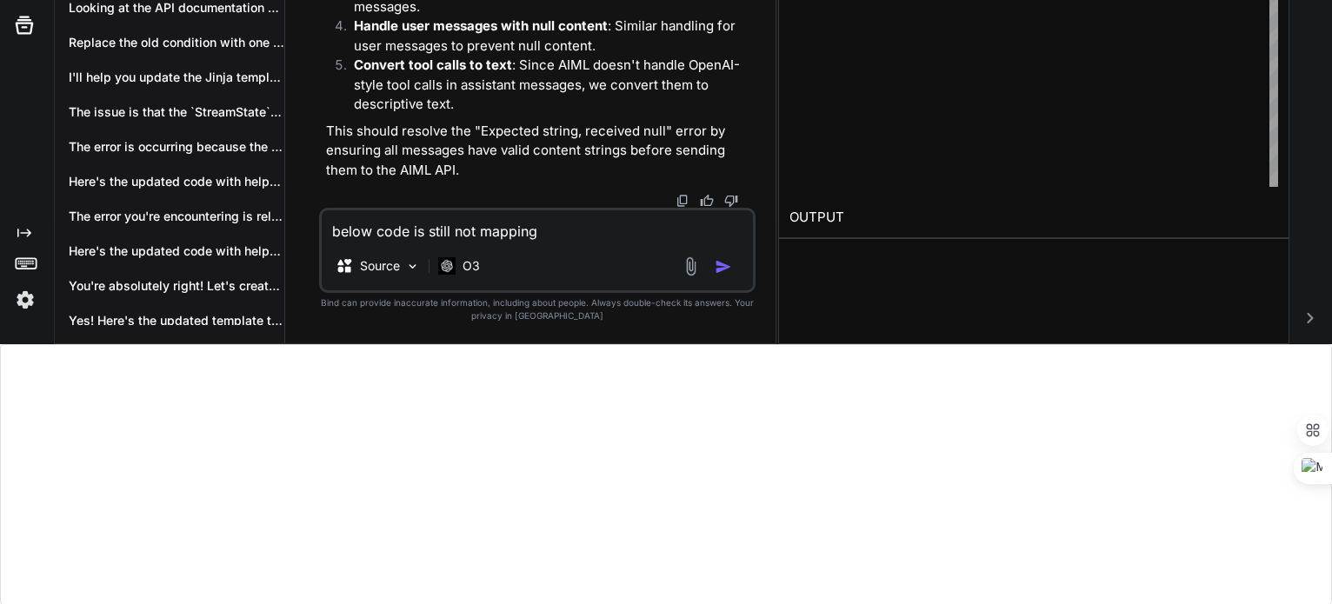
click at [552, 236] on textarea "below code is still not mapping" at bounding box center [538, 225] width 432 height 31
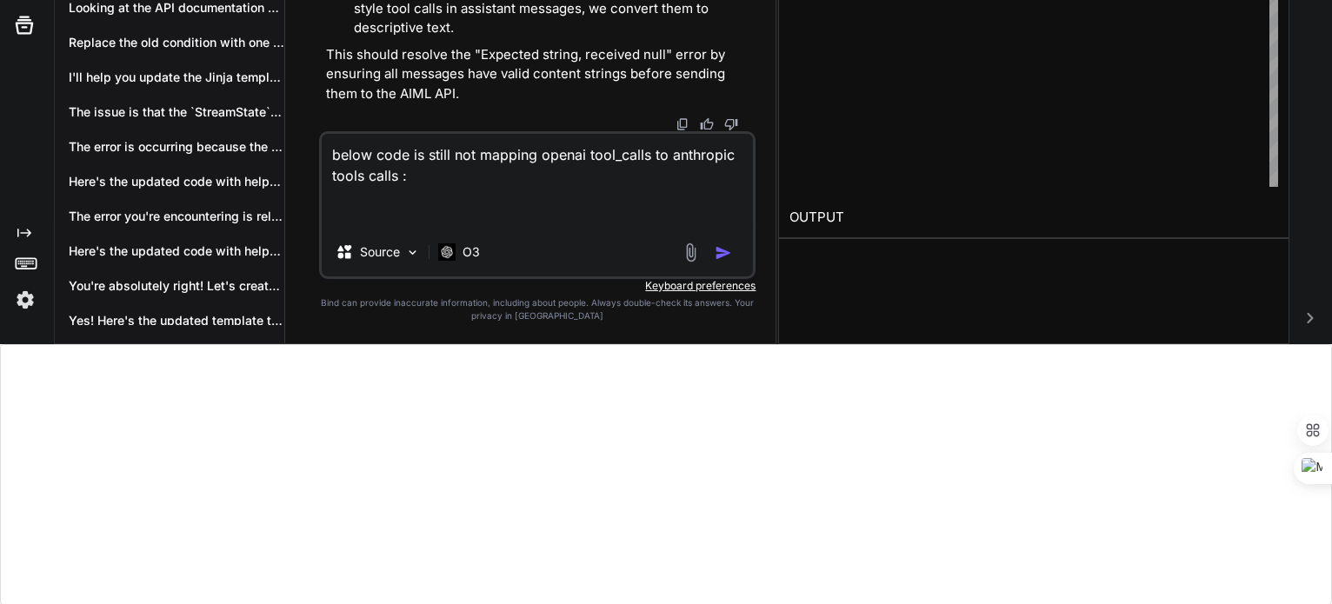
paste textarea "# loremipsum_dolorsita_conse.ad elitse doei tempor inci utla etdolo magnaa Eni,…"
type textarea "lorem ipsu do sitam con adipisc elitse doei_tempo in utlaboree dolor magna : # …"
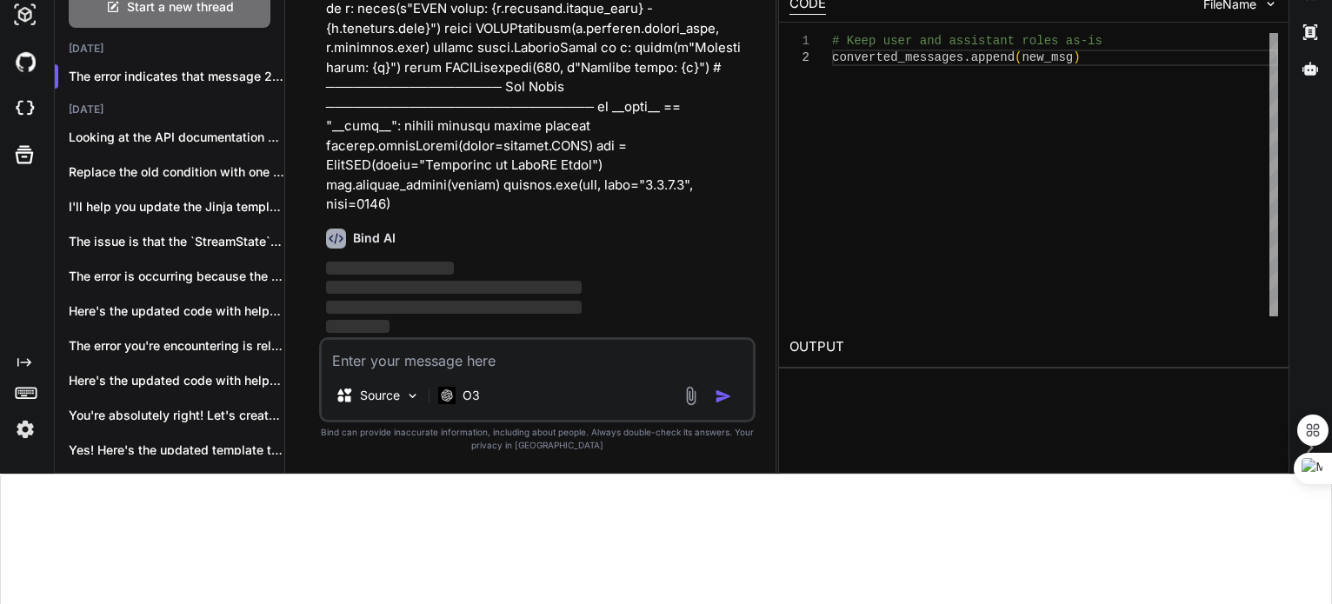
scroll to position [123, 0]
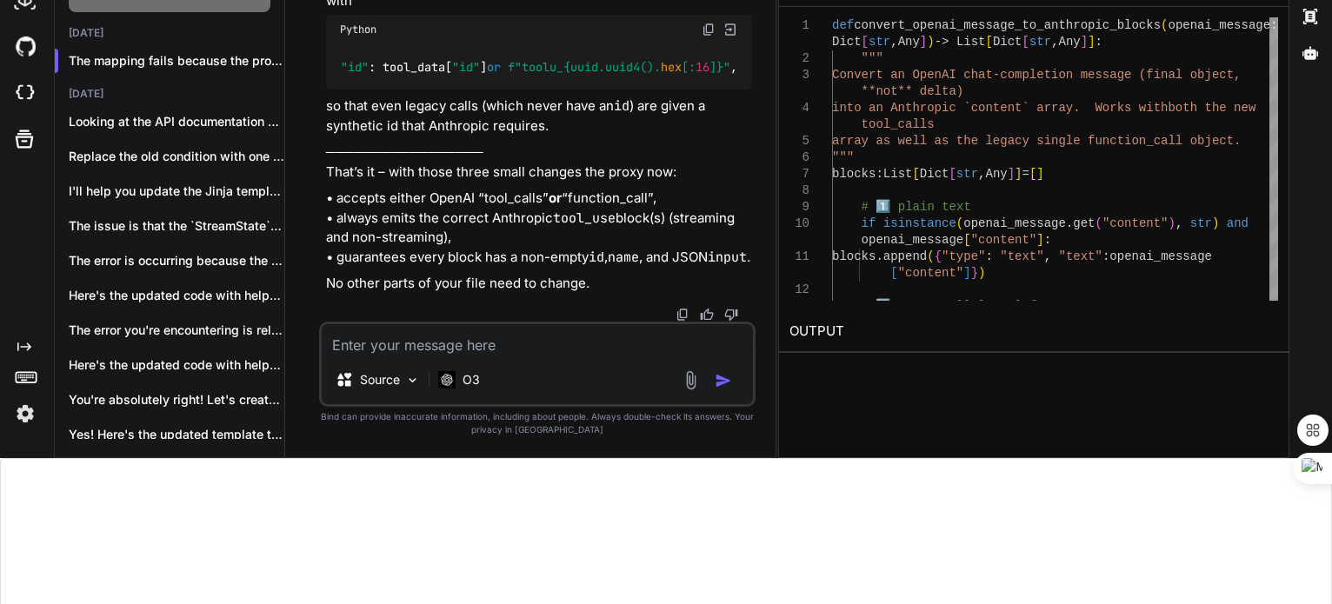
scroll to position [261, 0]
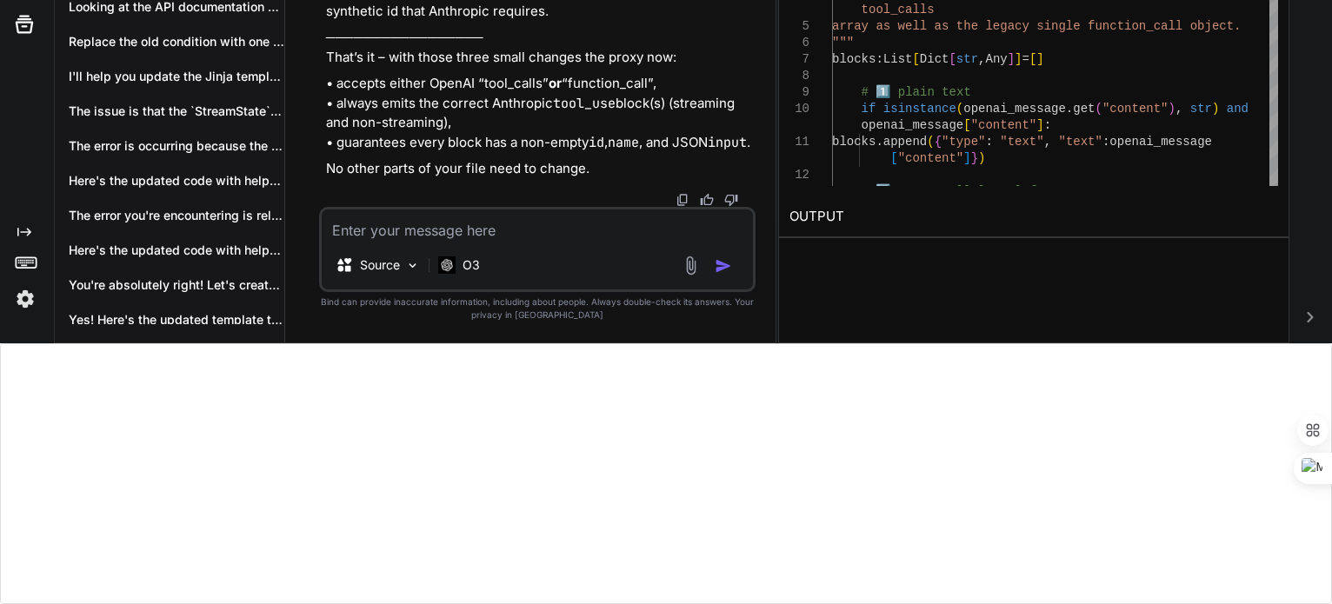
click at [423, 222] on textarea at bounding box center [538, 225] width 432 height 31
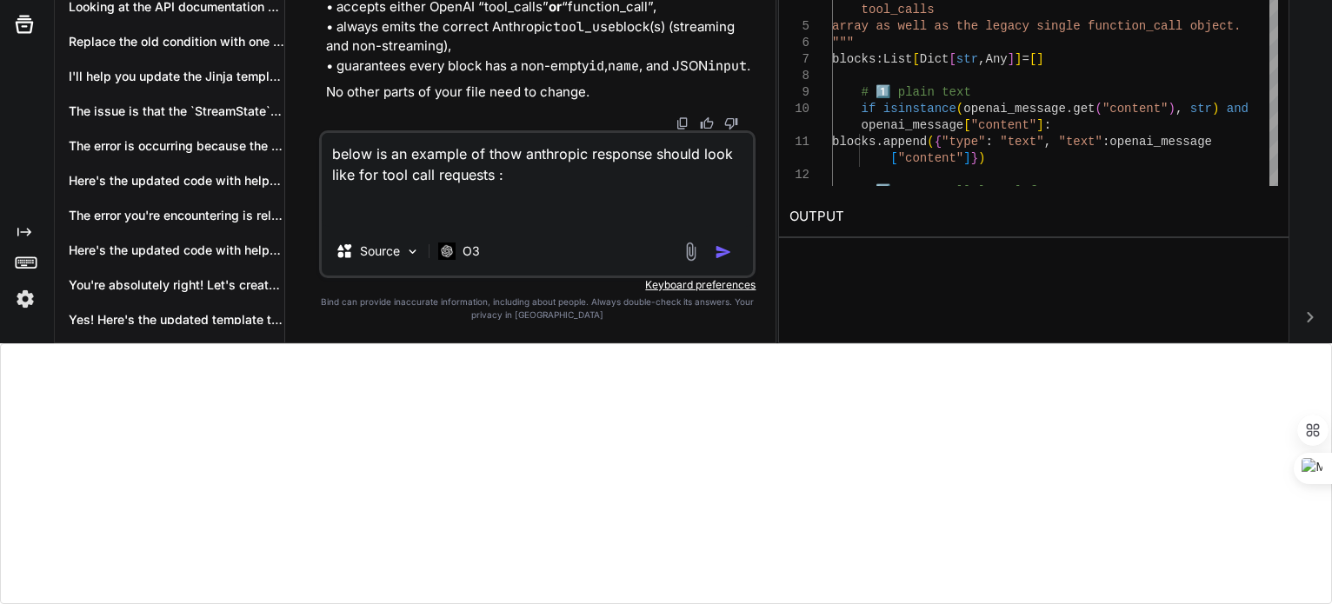
paste textarea "{ "role": "assistant", "content": [ { "type": "tool_use", "id": "toolu_01A09q90…"
type textarea "below is an example of thow anthropic response should look like for tool call r…"
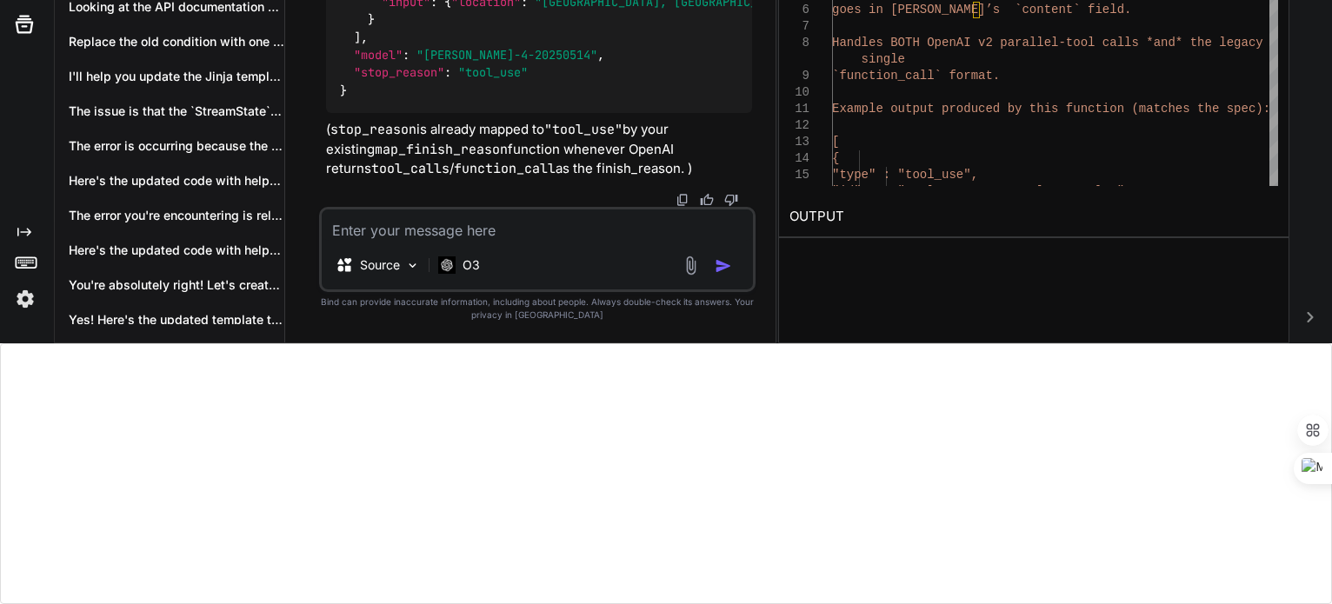
scroll to position [339074, 0]
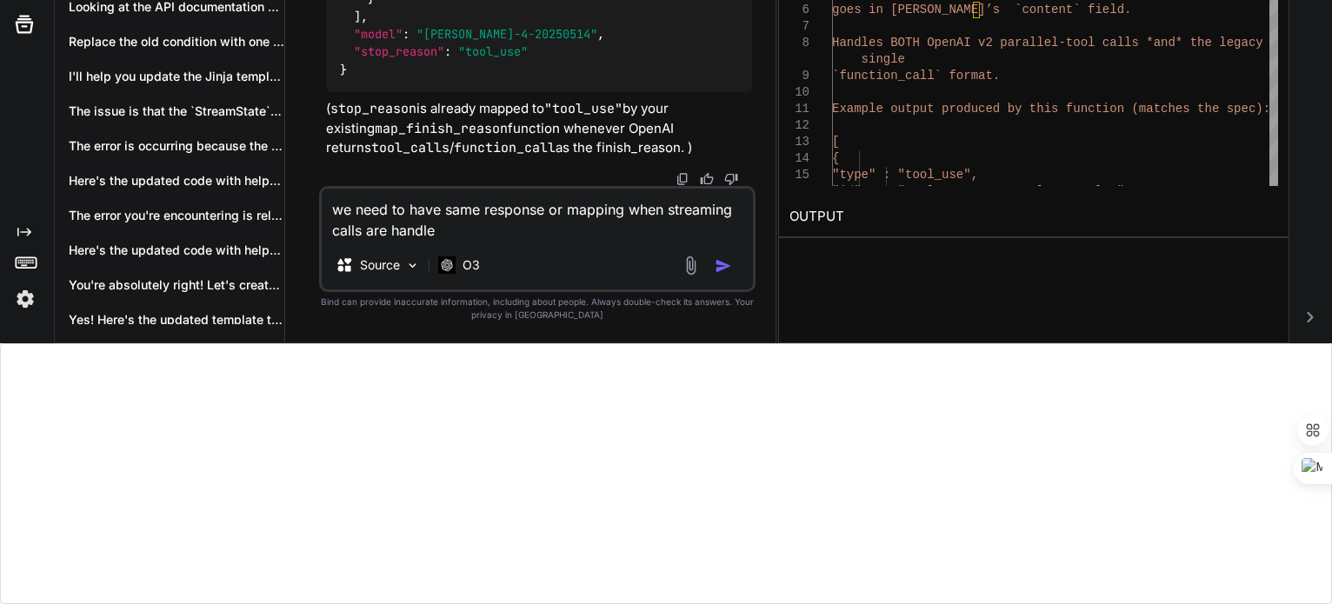
type textarea "we need to have same response or mapping when streaming calls are handled"
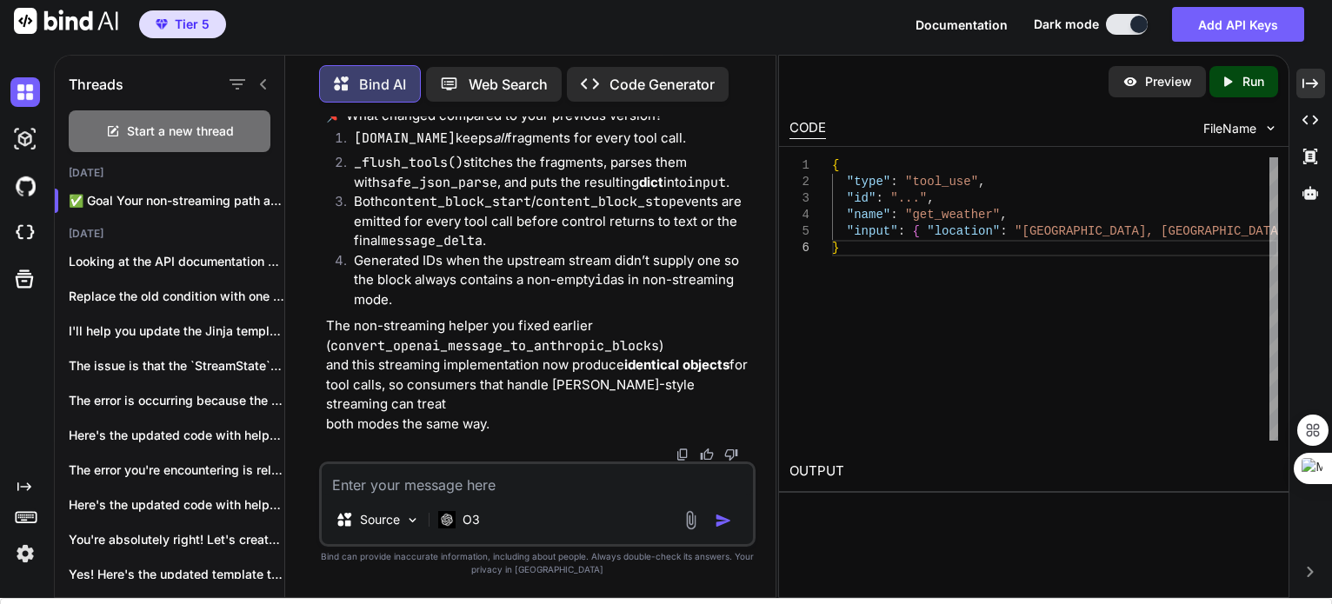
scroll to position [339965, 0]
click at [402, 496] on div "Source O3" at bounding box center [537, 504] width 437 height 85
click at [401, 482] on textarea at bounding box center [538, 479] width 432 height 31
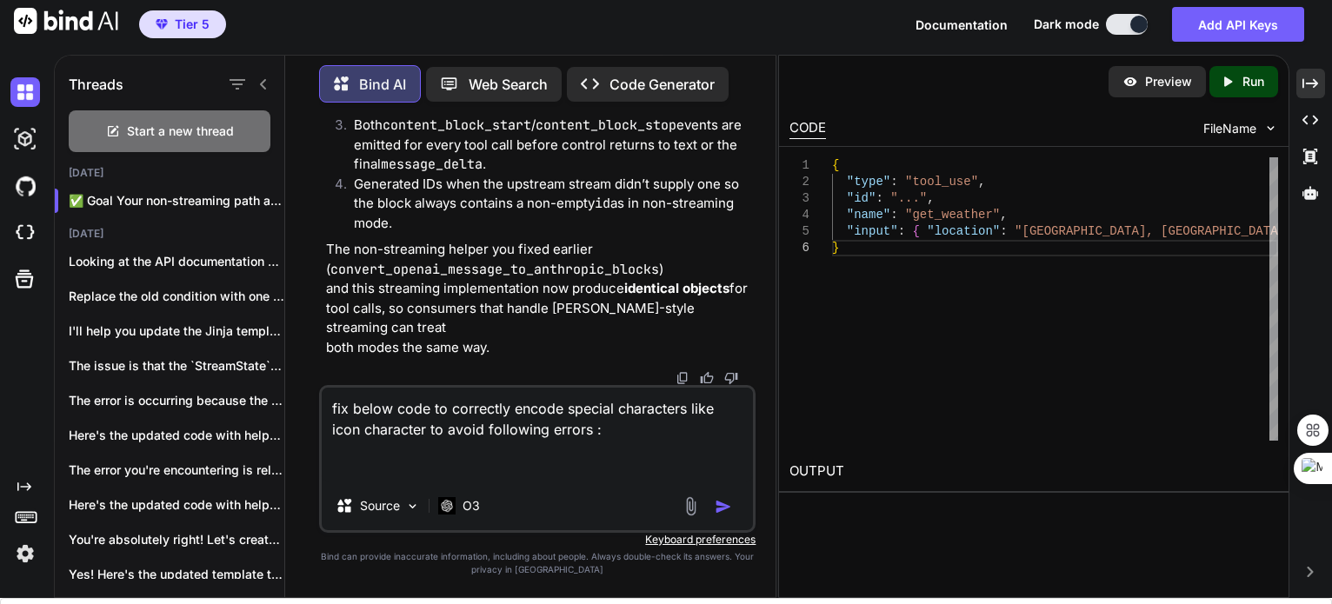
paste textarea "# loremipsum_dolorsita_conse.ad elitse doei tempor inci utla etdolo magnaa Eni,…"
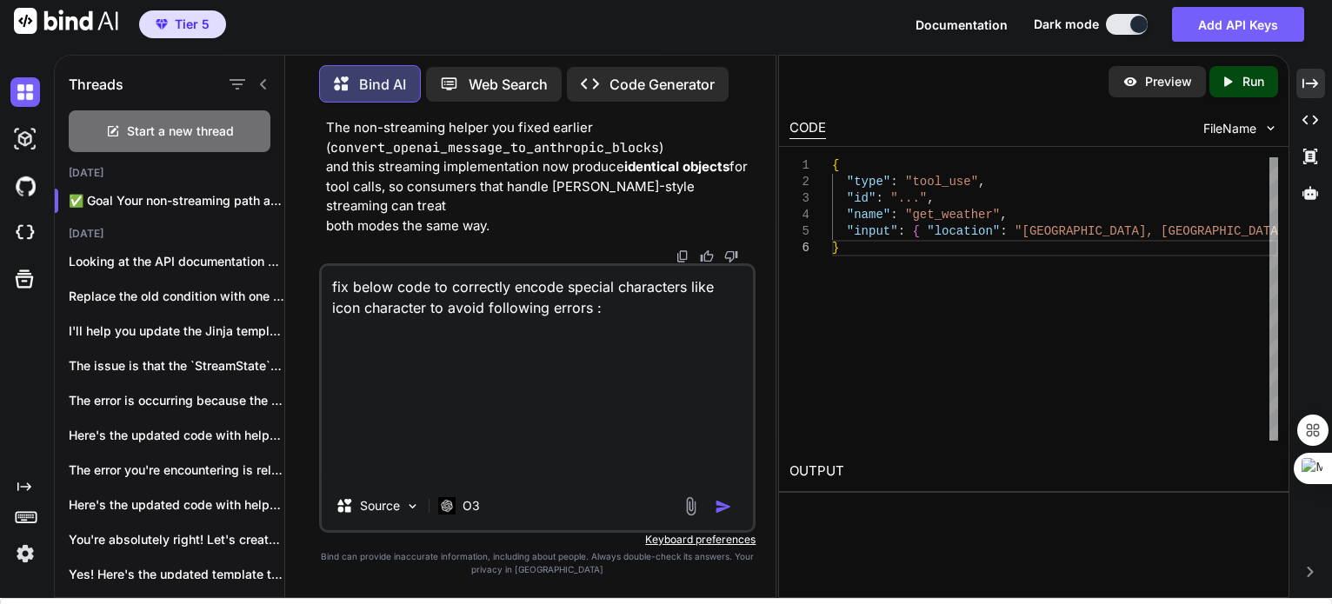
scroll to position [0, 0]
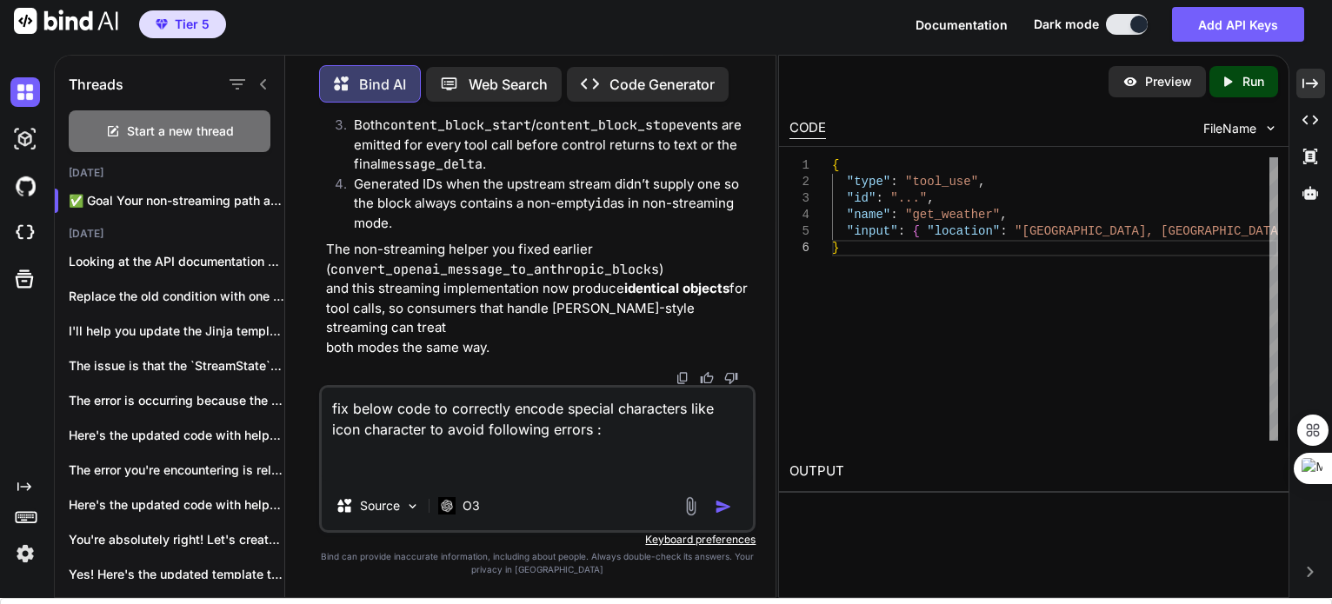
paste textarea "File "d:\BusinessAutomationTools\AgentSdk\.venv\Lib\site-packages\httpx\_conten…"
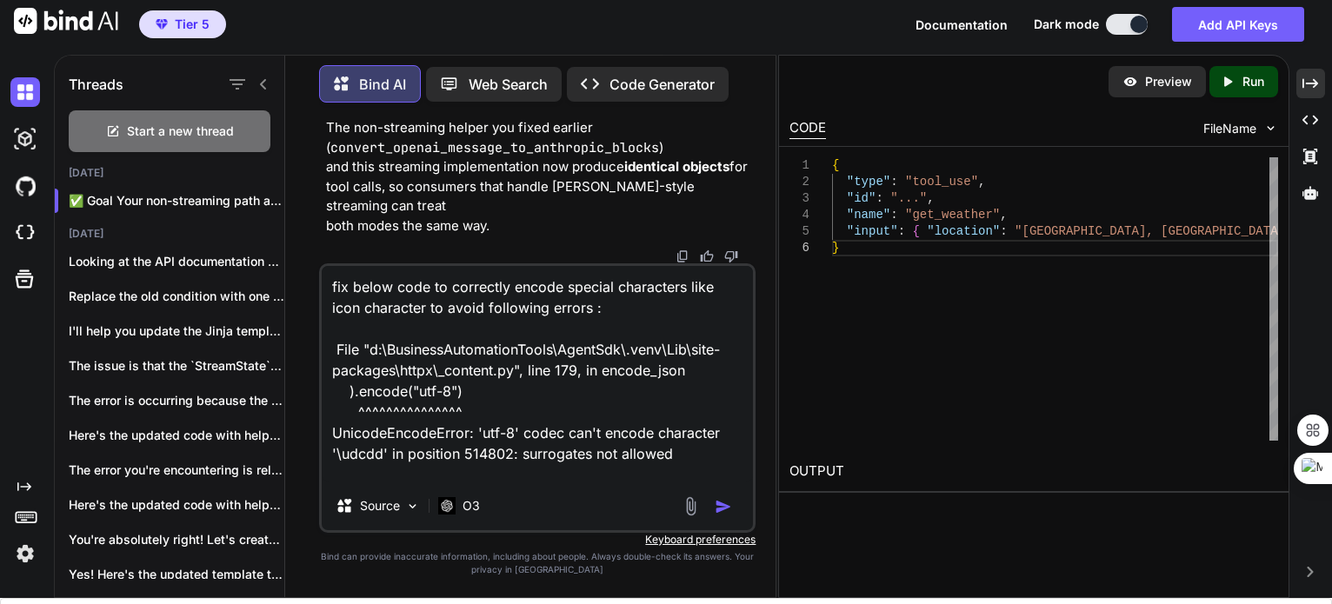
scroll to position [43, 0]
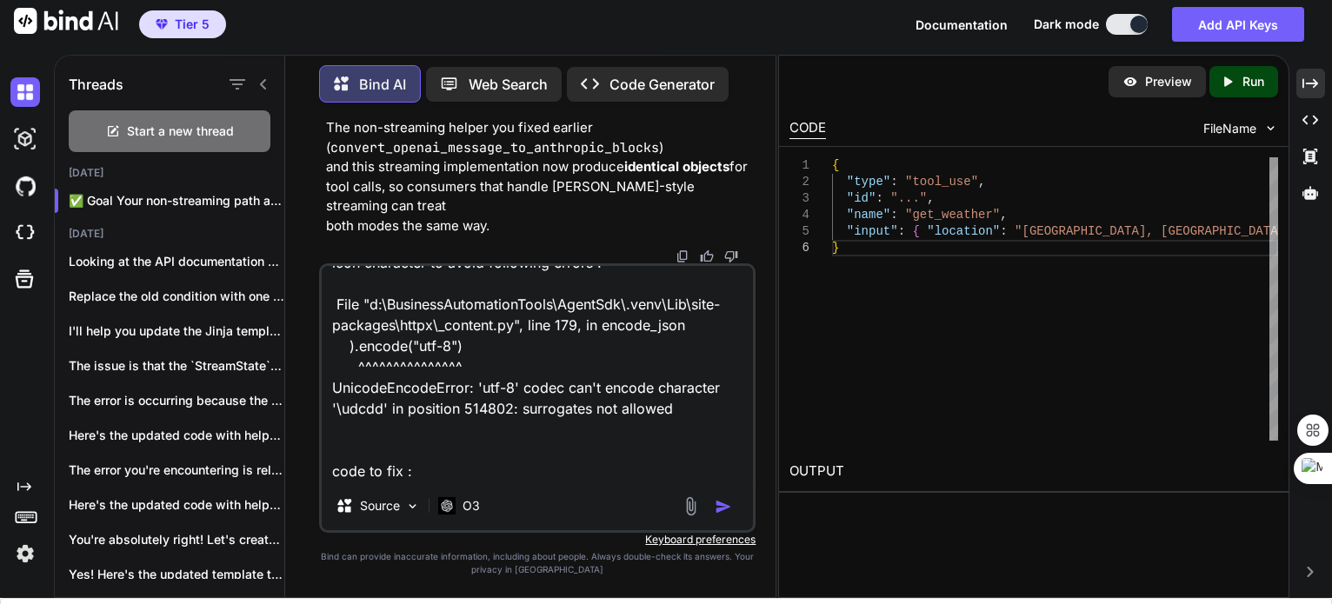
paste textarea "# loremipsum_dolorsita_conse.ad elitse doei tempor inci utla etdolo magnaa Eni,…"
type textarea "lor ipsum dolo si ametconse adipis elitsed doeiusmodt inci utla etdolorem al en…"
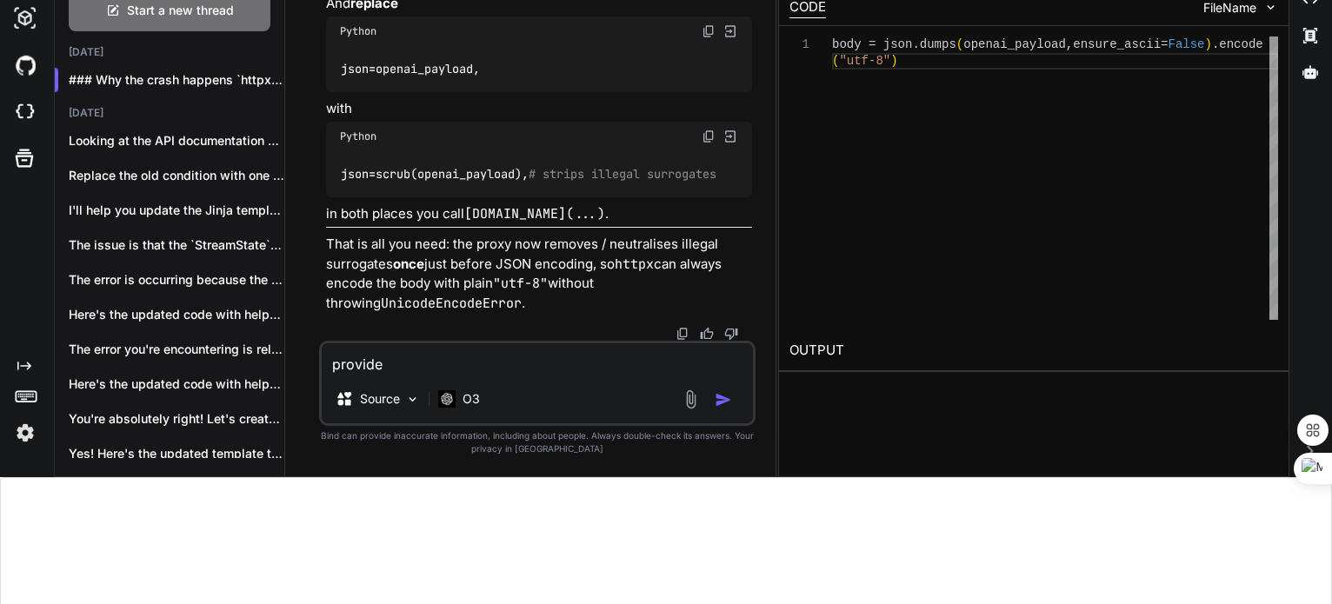
scroll to position [352109, 0]
type textarea "provide complete but fixed code without any regrations"
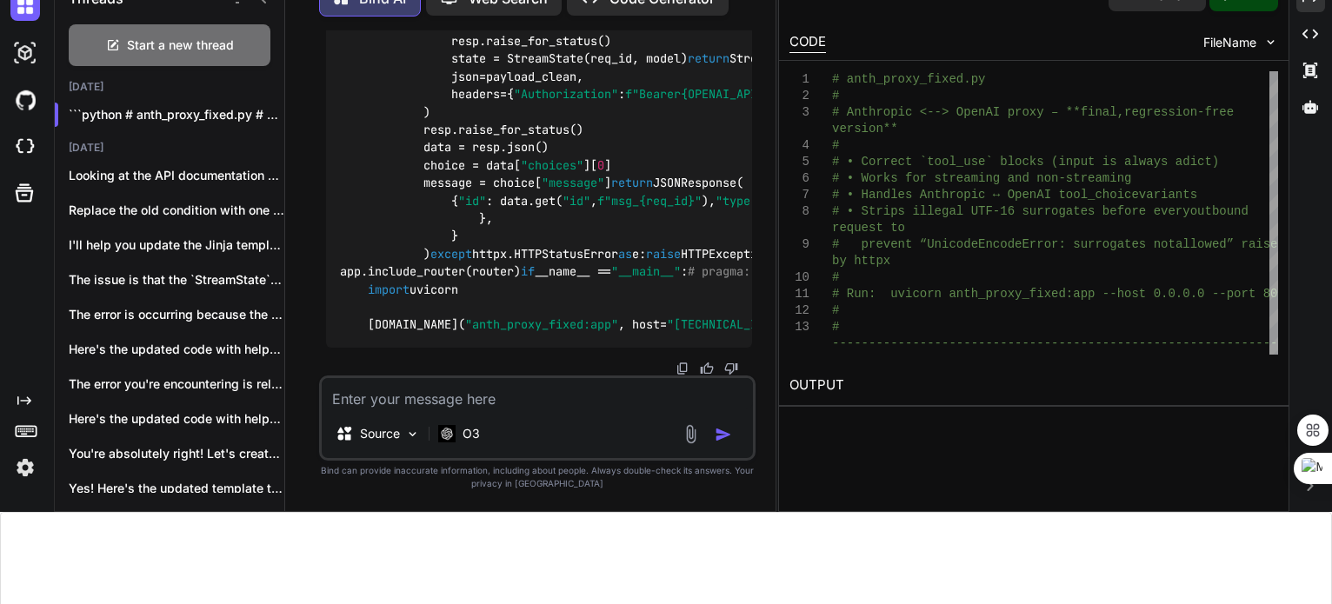
scroll to position [352415, 0]
